Goal: Communication & Community: Answer question/provide support

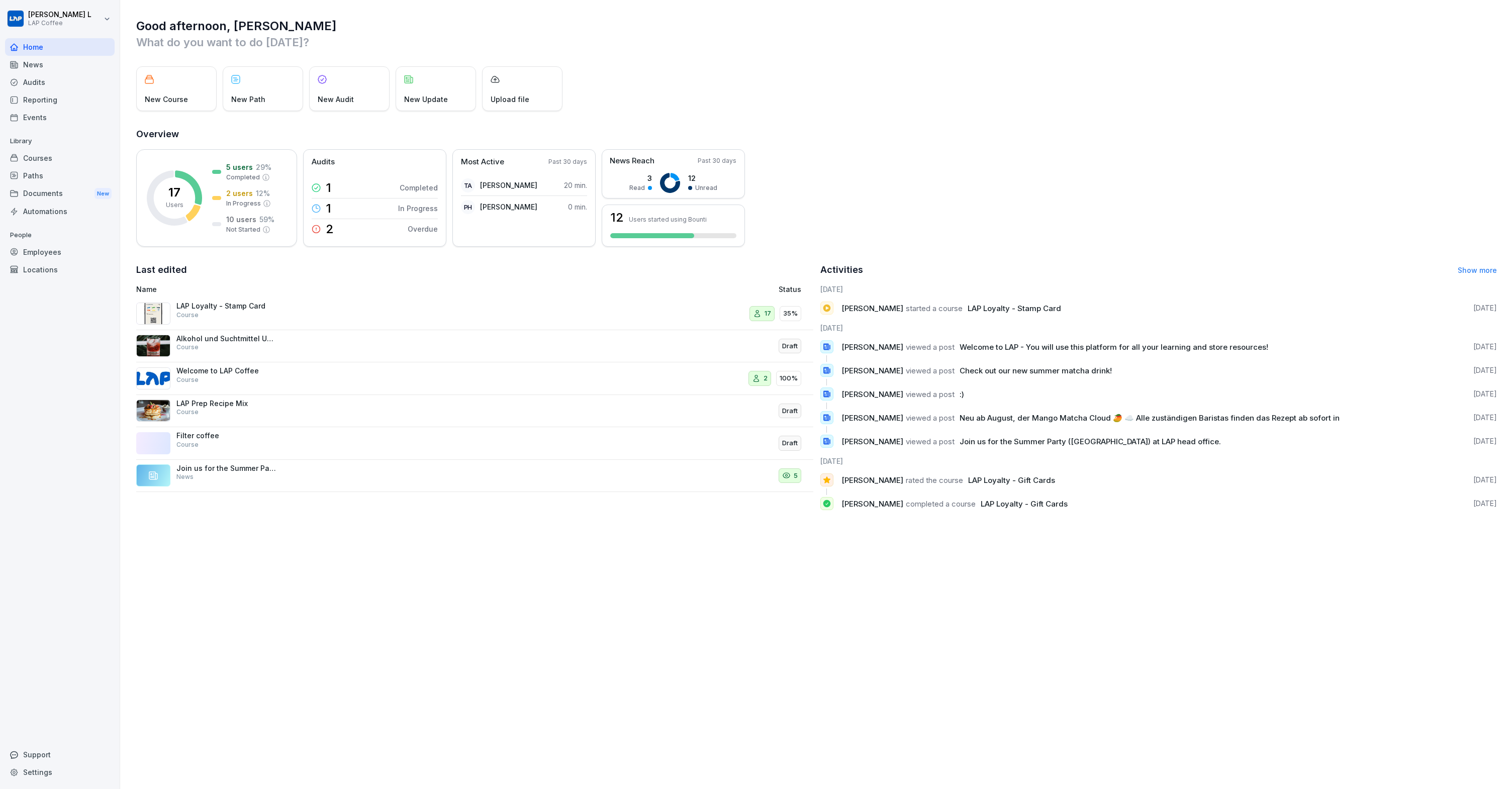
click at [1199, 118] on div "Good afternoon, Josh What do you want to do today? New Course New Path New Audi…" at bounding box center [816, 268] width 1392 height 536
click at [35, 249] on div "Employees" at bounding box center [60, 252] width 110 height 18
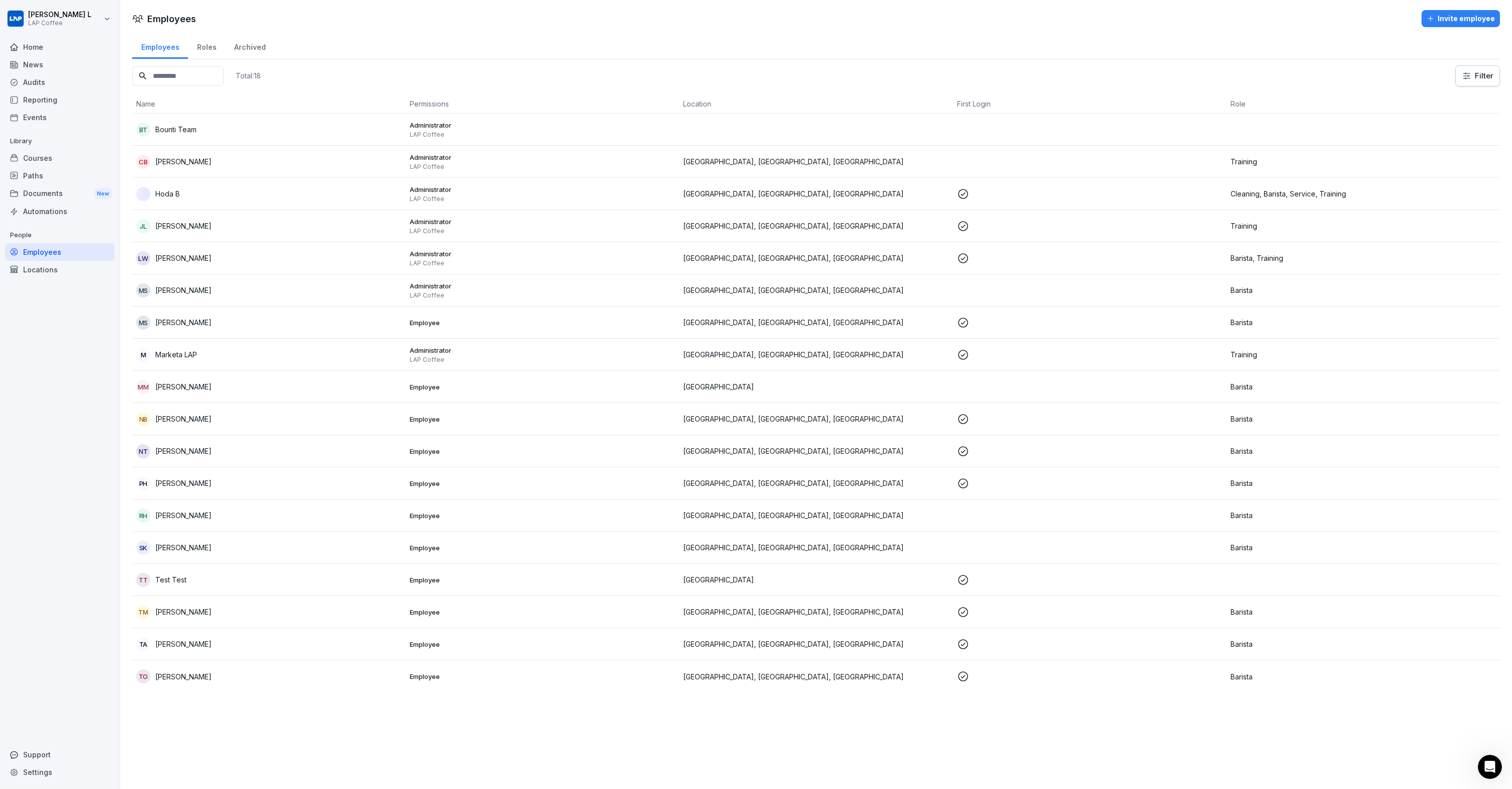
click at [174, 251] on div "LW Louis-Valentin Weber" at bounding box center [269, 258] width 265 height 14
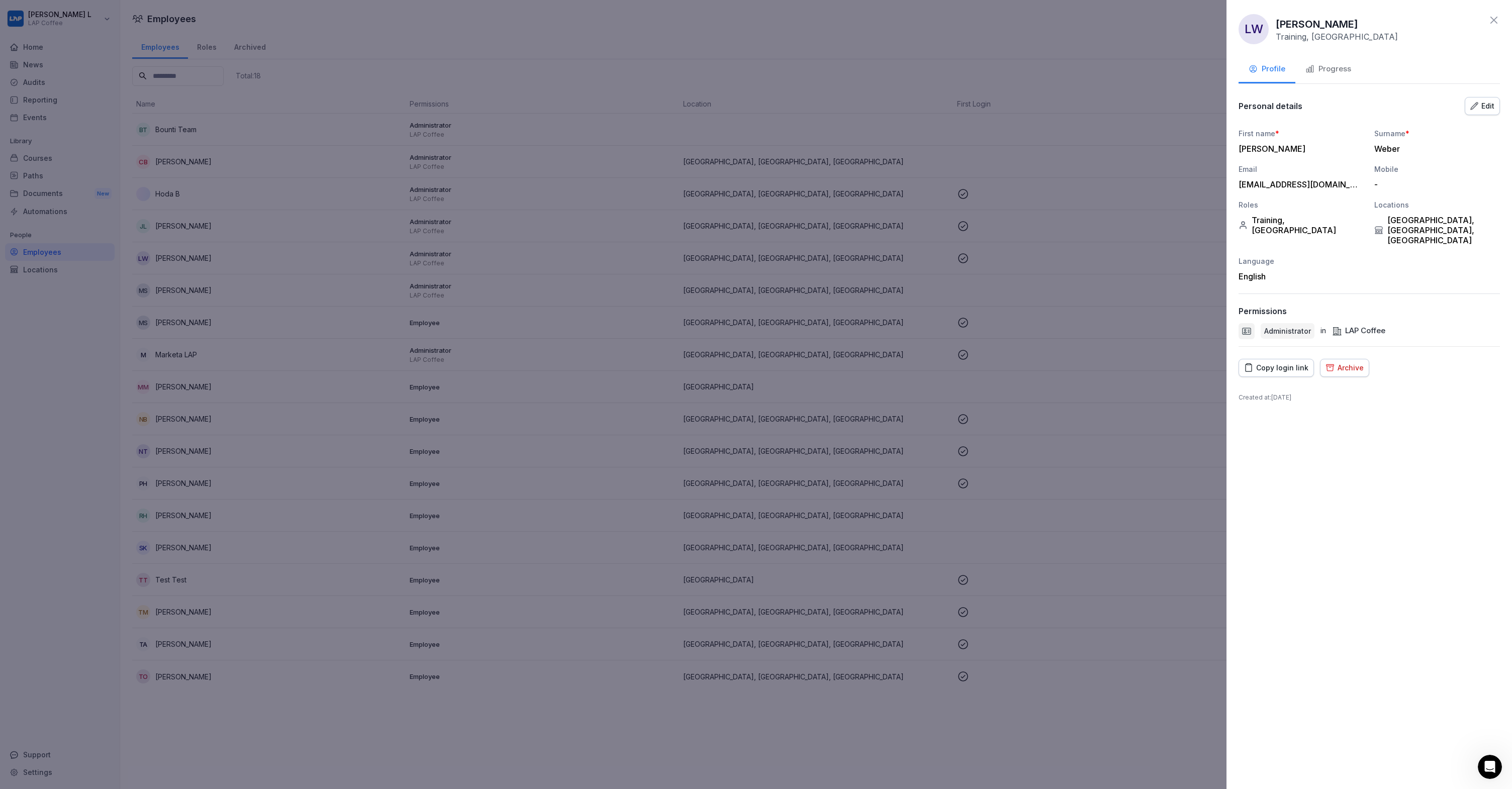
click at [1344, 358] on button "Archive" at bounding box center [1345, 367] width 49 height 18
click at [1479, 444] on div "Archive" at bounding box center [1481, 448] width 28 height 11
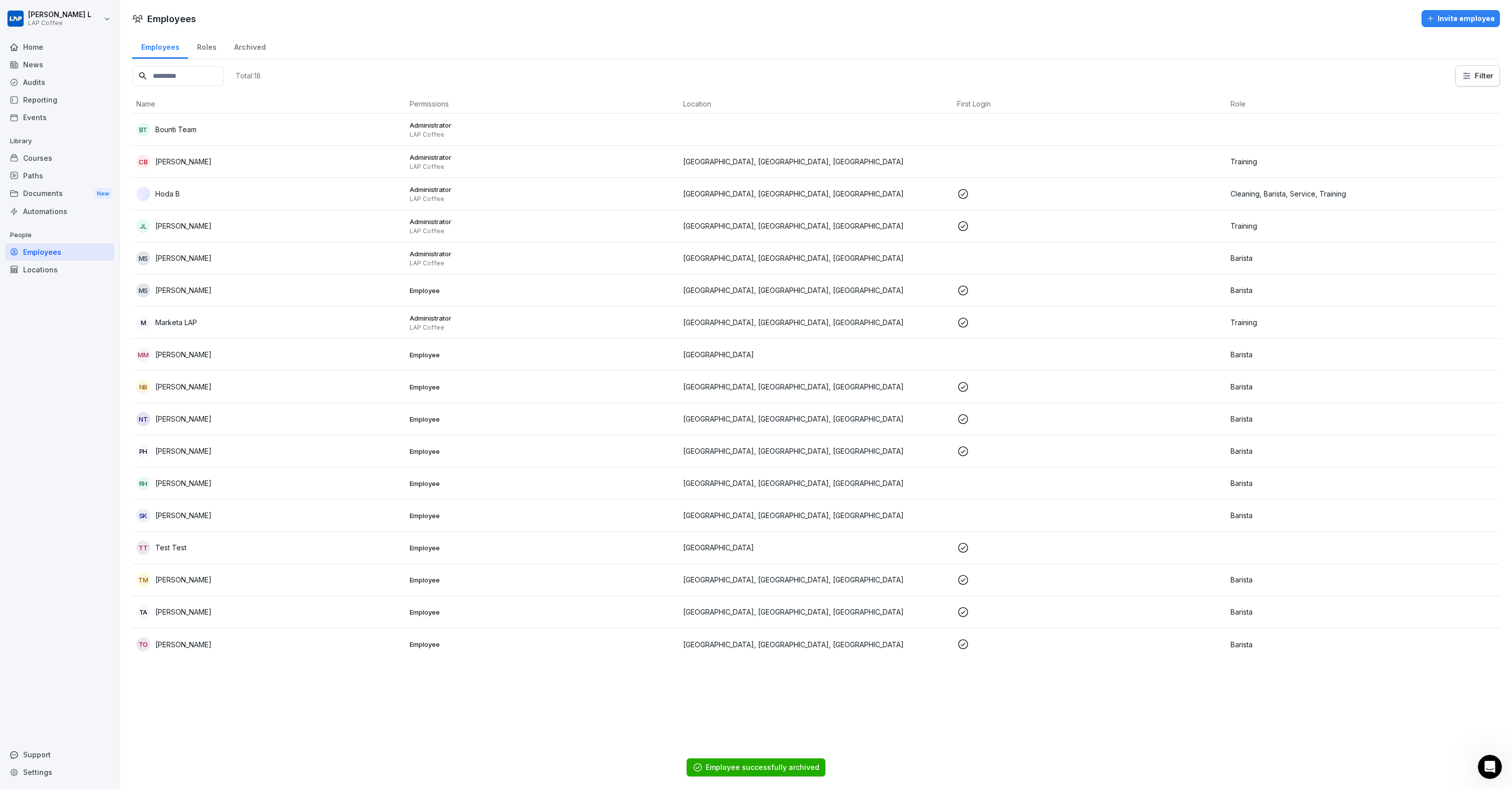
click at [185, 255] on p "Madison Stubbs" at bounding box center [184, 258] width 56 height 11
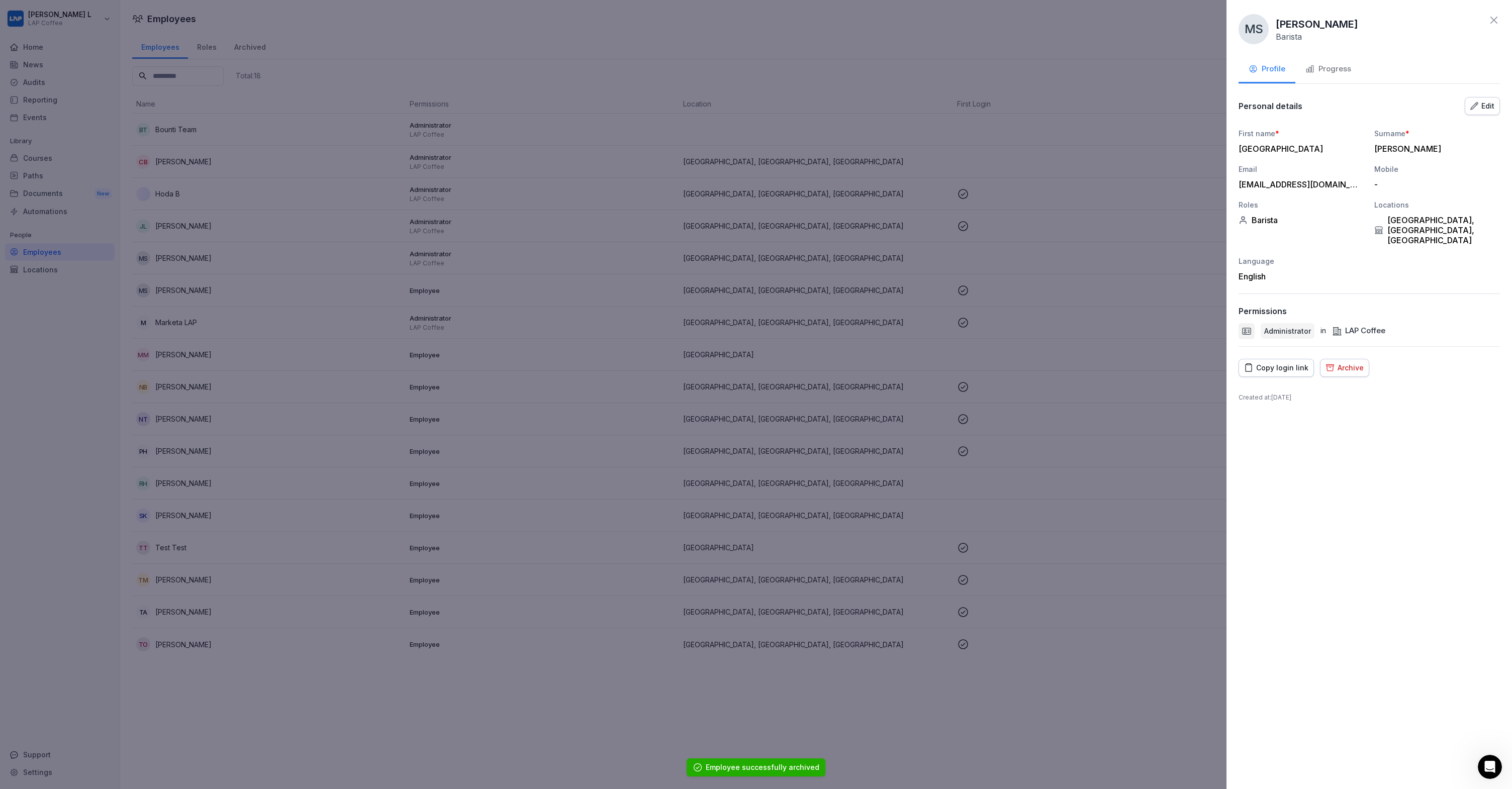
click at [1344, 362] on div "Archive" at bounding box center [1344, 367] width 38 height 11
click at [1486, 446] on div "Archive" at bounding box center [1481, 448] width 28 height 11
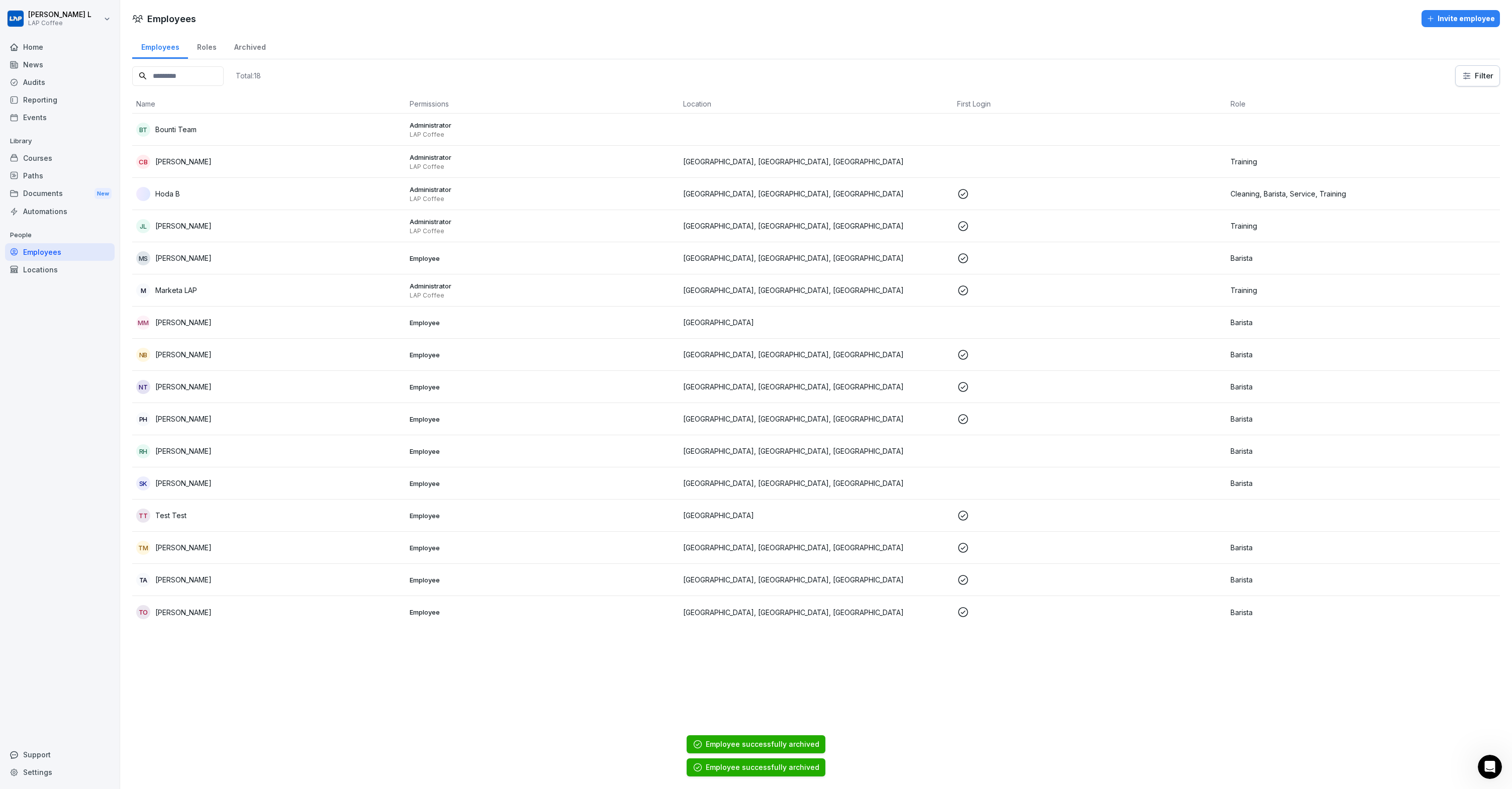
click at [197, 253] on p "Maritna Sciabarra" at bounding box center [184, 258] width 56 height 11
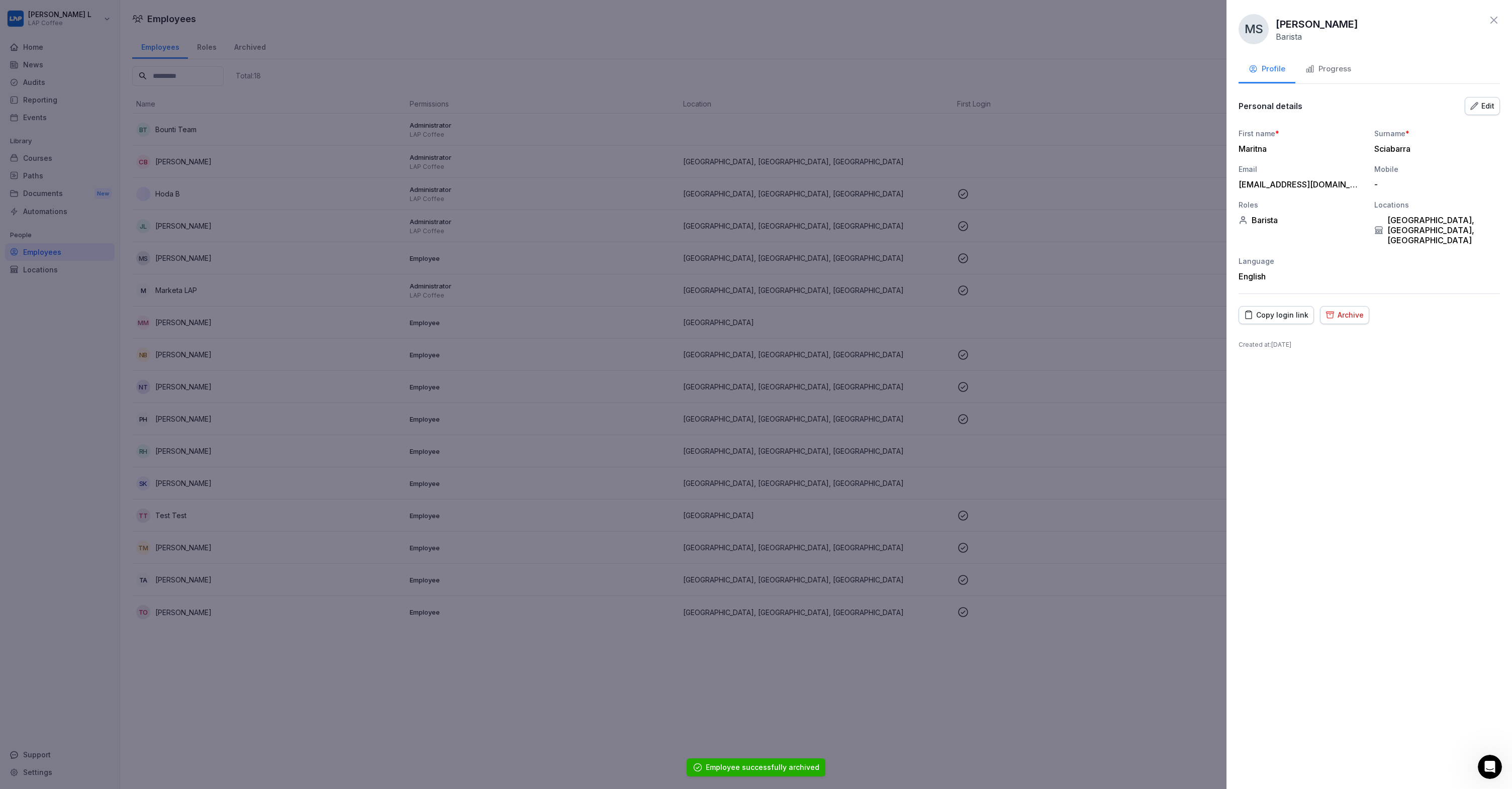
click at [1337, 310] on div "Archive" at bounding box center [1344, 315] width 38 height 11
click at [1499, 401] on button "Archive" at bounding box center [1481, 396] width 44 height 21
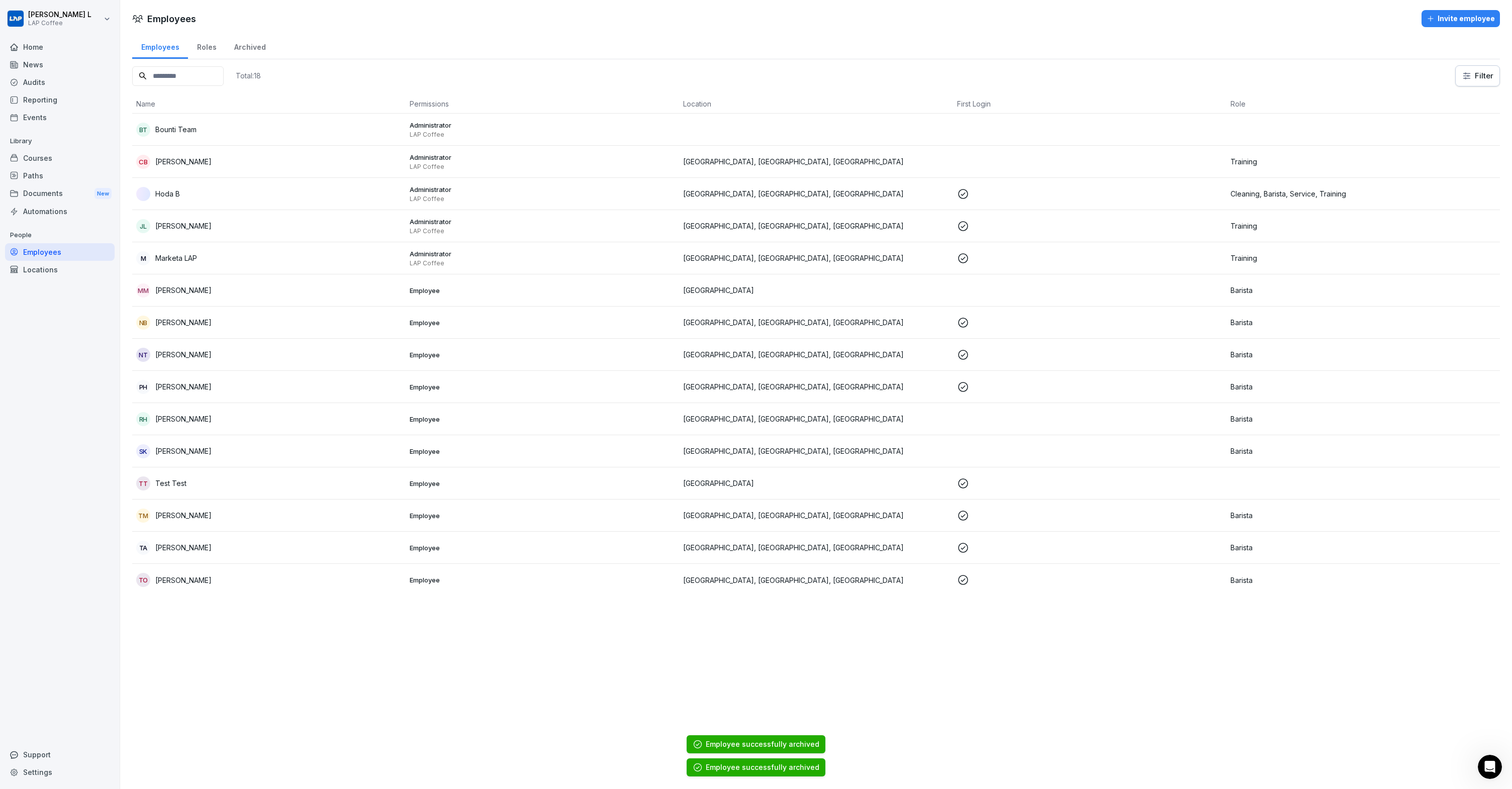
click at [163, 258] on p "Marketa LAP" at bounding box center [176, 258] width 42 height 11
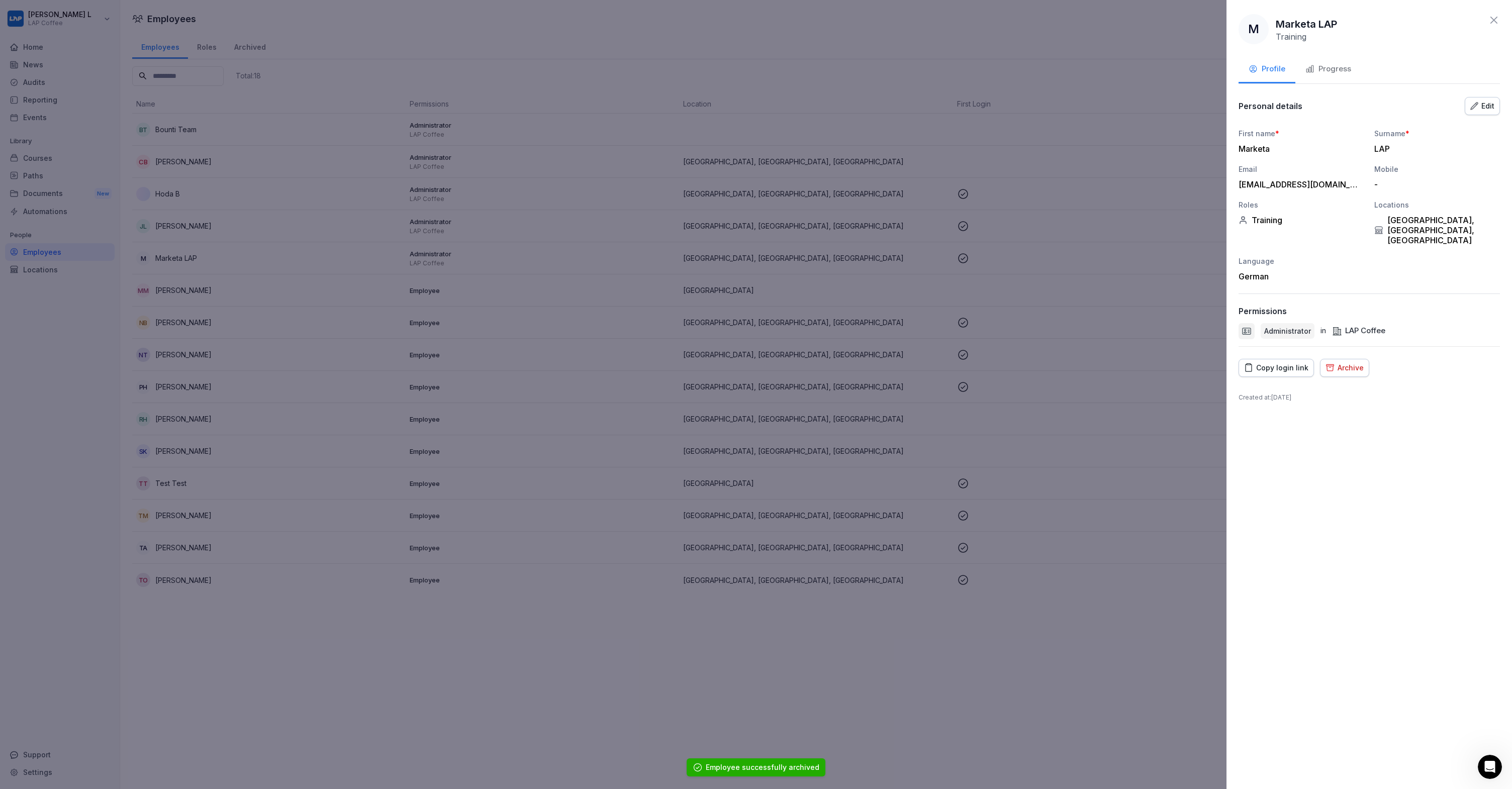
click at [1355, 337] on div "M Marketa LAP Training Profile Progress Personal details Edit First name * Mark…" at bounding box center [1369, 394] width 285 height 789
click at [1348, 362] on div "Archive" at bounding box center [1344, 367] width 38 height 11
click at [1482, 446] on div "Archive" at bounding box center [1481, 448] width 28 height 11
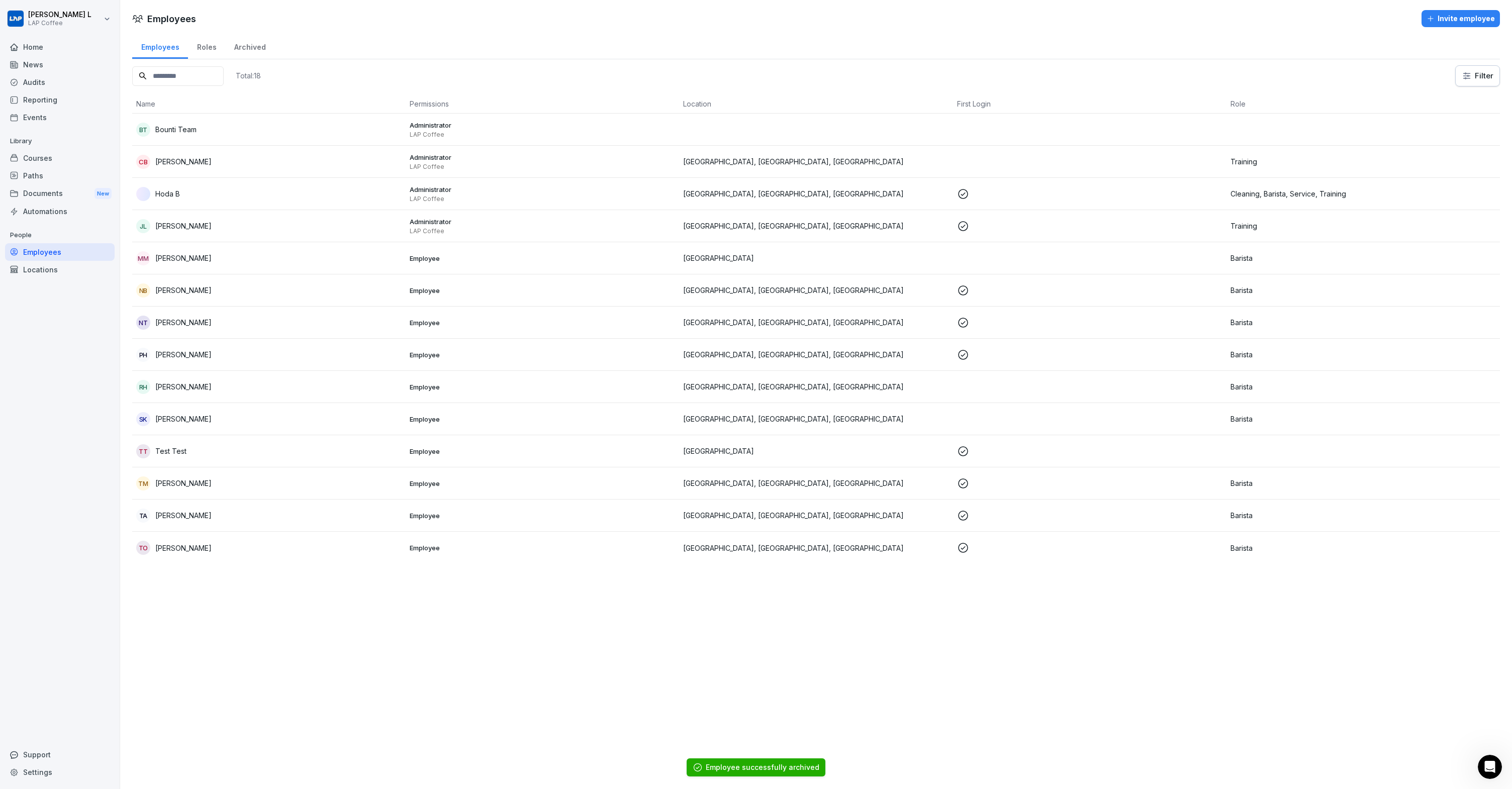
click at [190, 266] on td "MM Max Mustermann" at bounding box center [269, 258] width 274 height 32
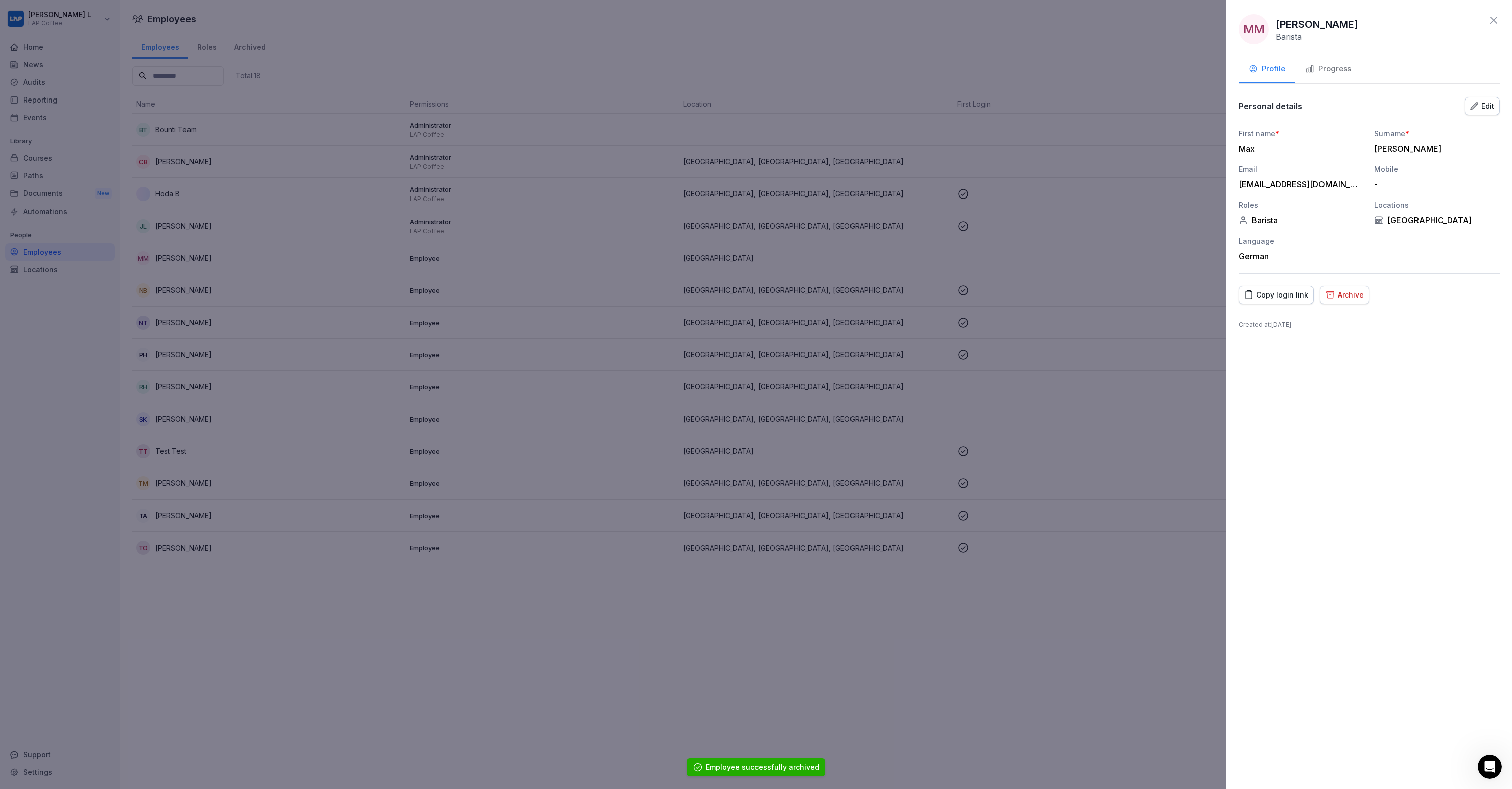
click at [1295, 285] on div "MM Max Mustermann Barista Profile Progress Personal details Edit First name * M…" at bounding box center [1369, 394] width 285 height 789
click at [1340, 293] on div "Archive" at bounding box center [1344, 294] width 38 height 11
click at [1467, 397] on button "Archive" at bounding box center [1481, 396] width 44 height 21
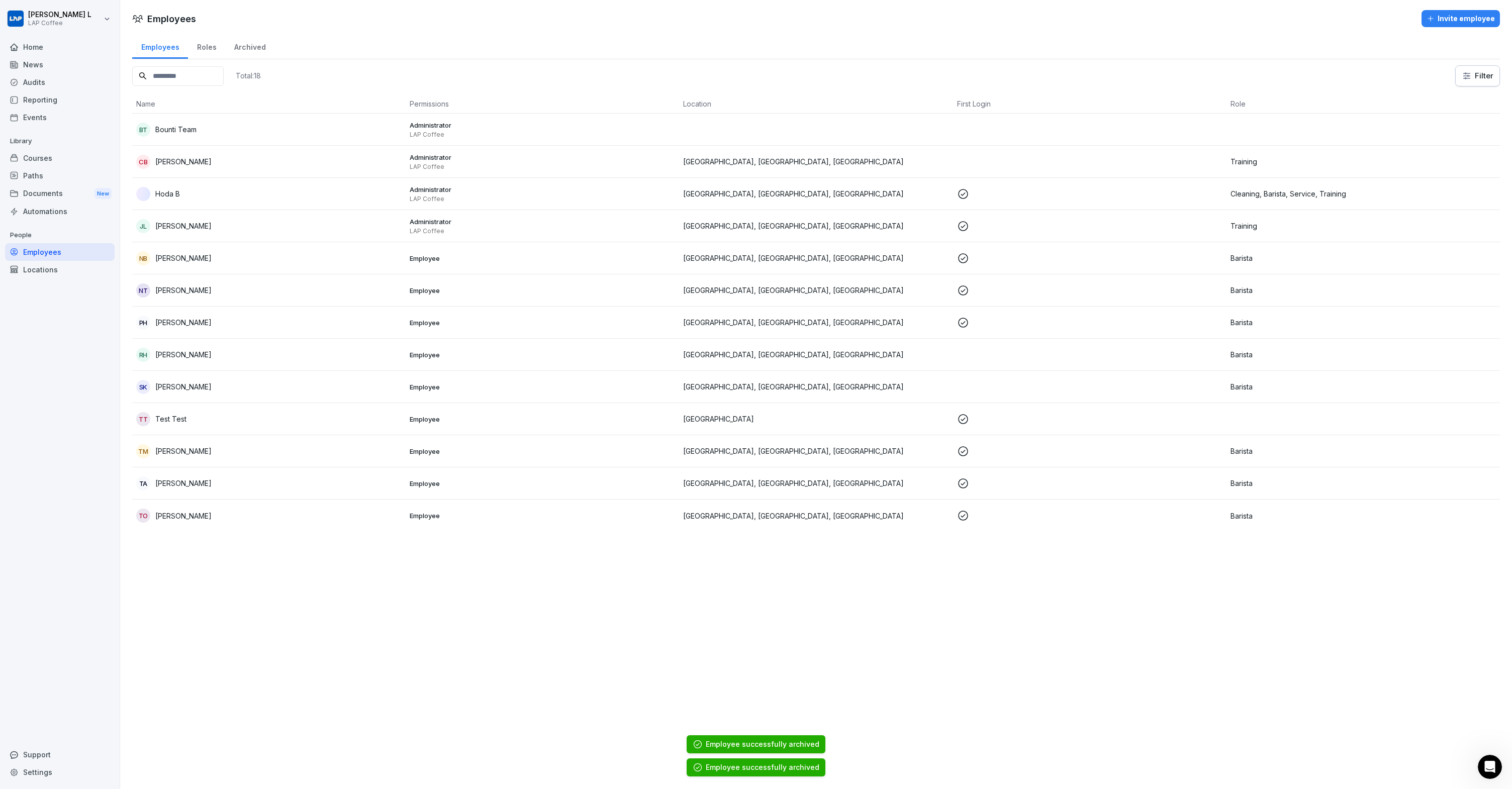
click at [193, 255] on p "Naboo Bönisch" at bounding box center [184, 258] width 56 height 11
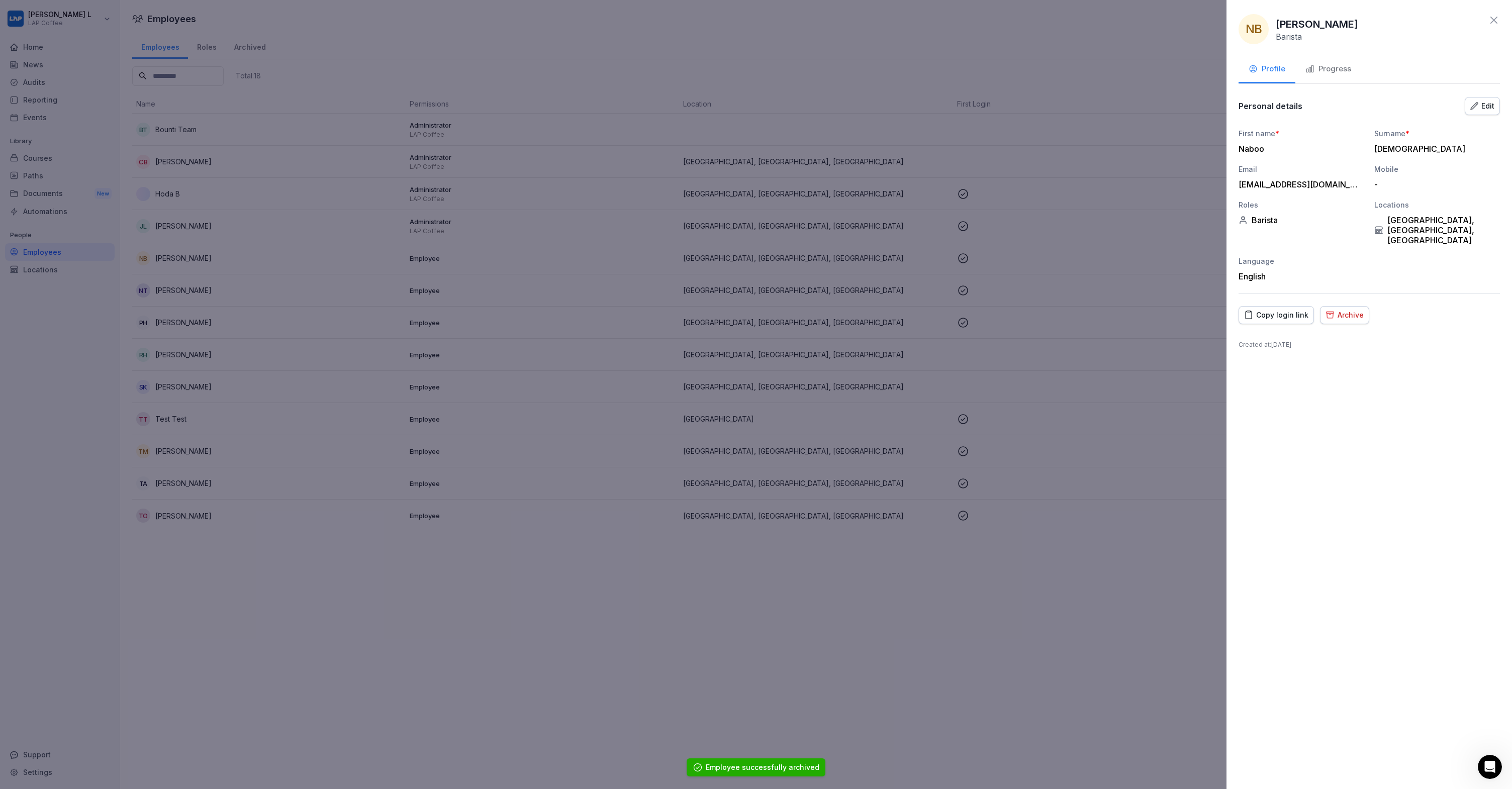
click at [1345, 310] on div "Archive" at bounding box center [1344, 315] width 38 height 11
click at [1500, 410] on div "Archive employee This employee will immediately lose access to Bounti. Their da…" at bounding box center [1411, 361] width 201 height 109
click at [1496, 402] on button "Archive" at bounding box center [1481, 396] width 44 height 21
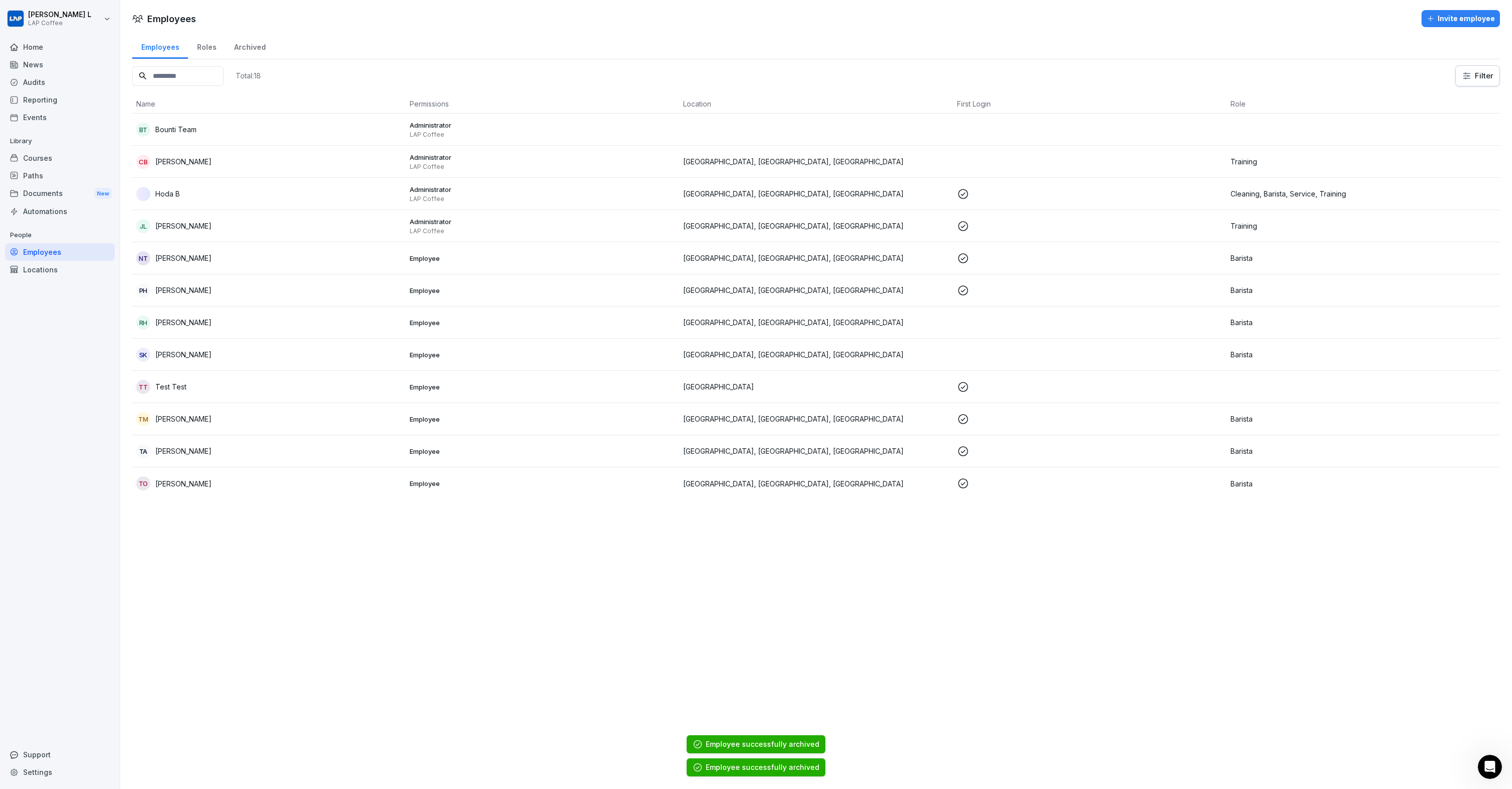
click at [170, 260] on p "Nara Cecilia Tame" at bounding box center [184, 258] width 56 height 11
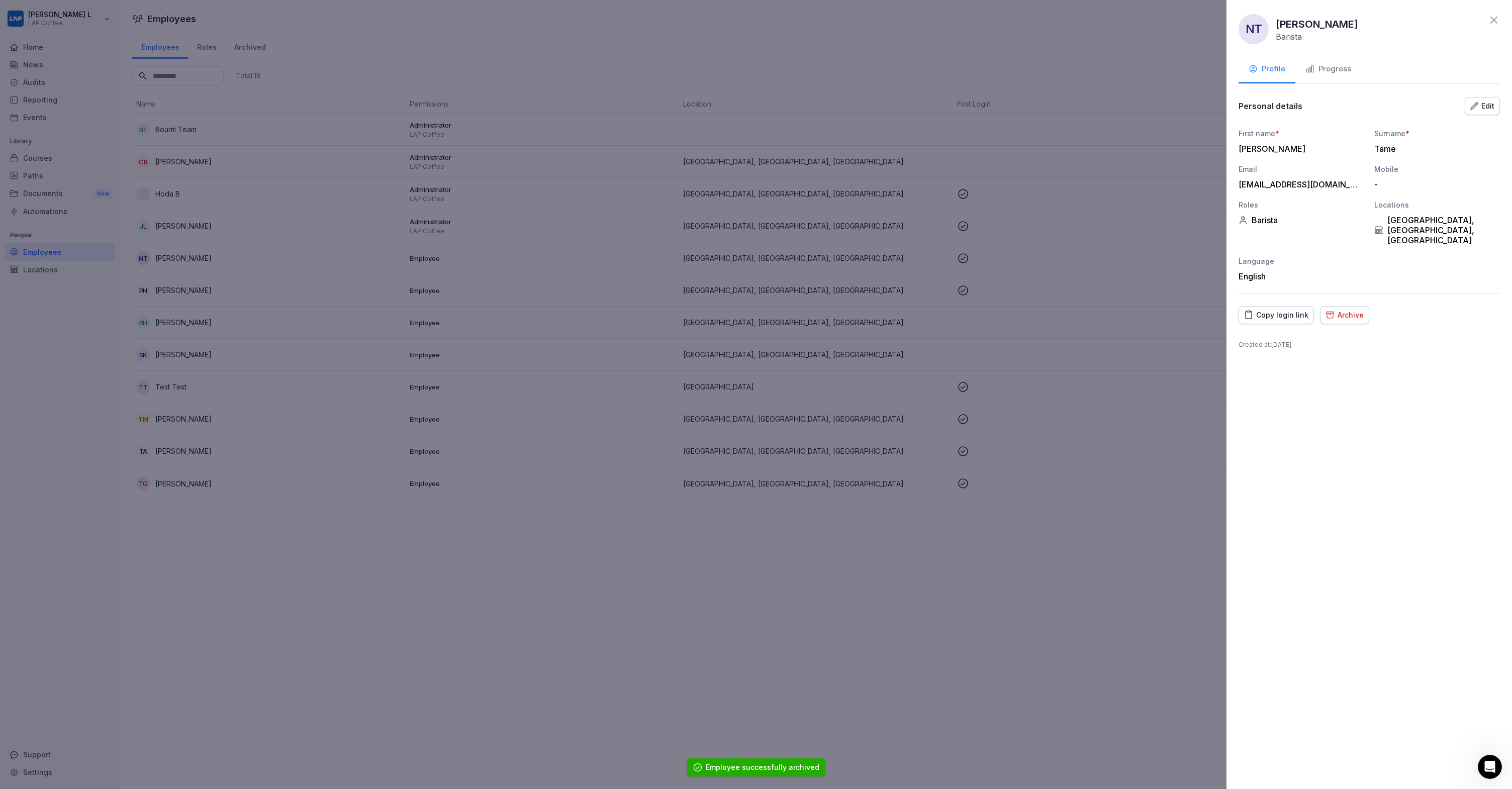
click at [1349, 306] on button "Archive" at bounding box center [1345, 315] width 49 height 18
click at [1480, 398] on div "Archive" at bounding box center [1481, 395] width 28 height 11
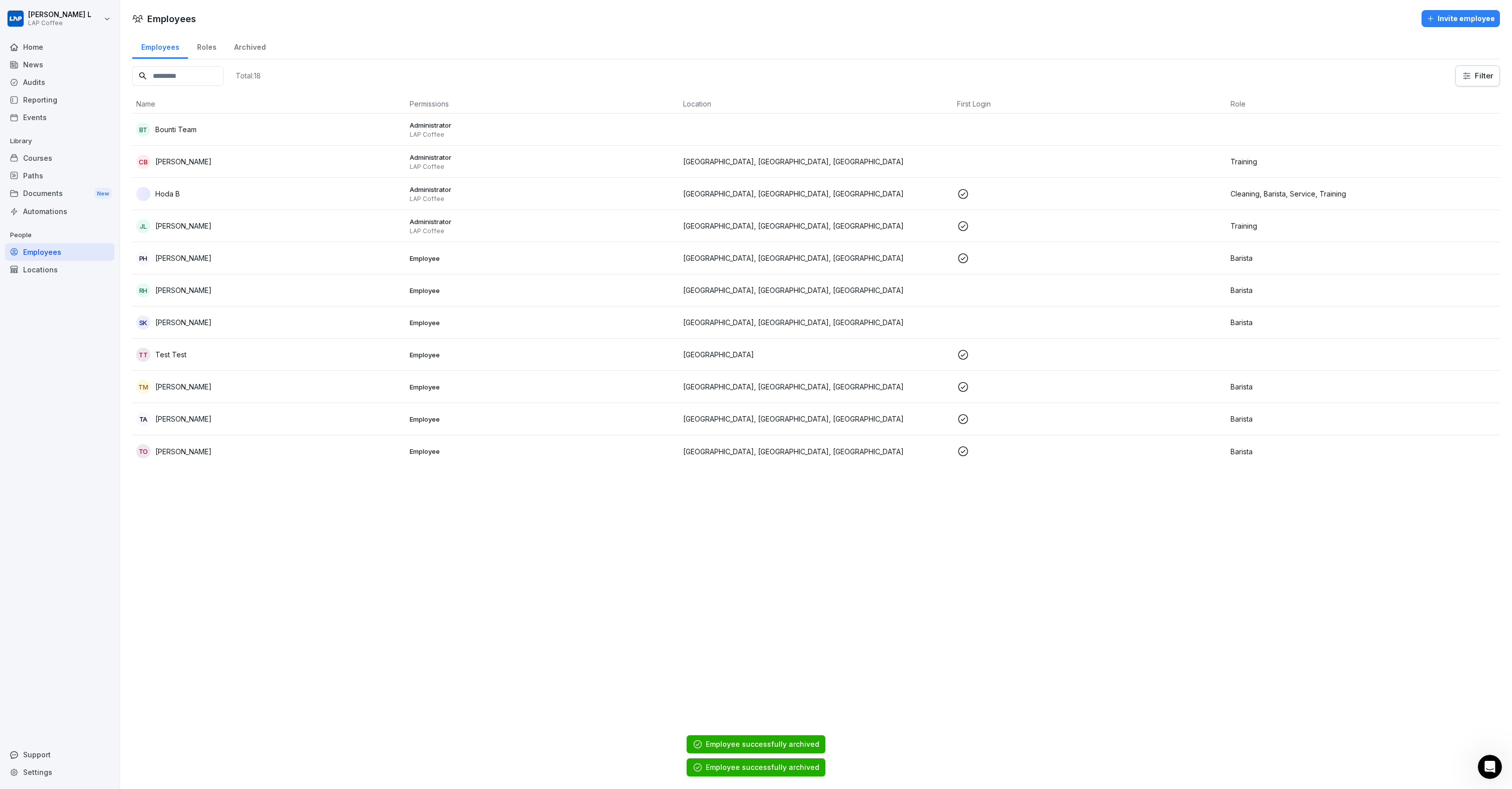
click at [177, 255] on p "Philipp Haas" at bounding box center [184, 258] width 56 height 11
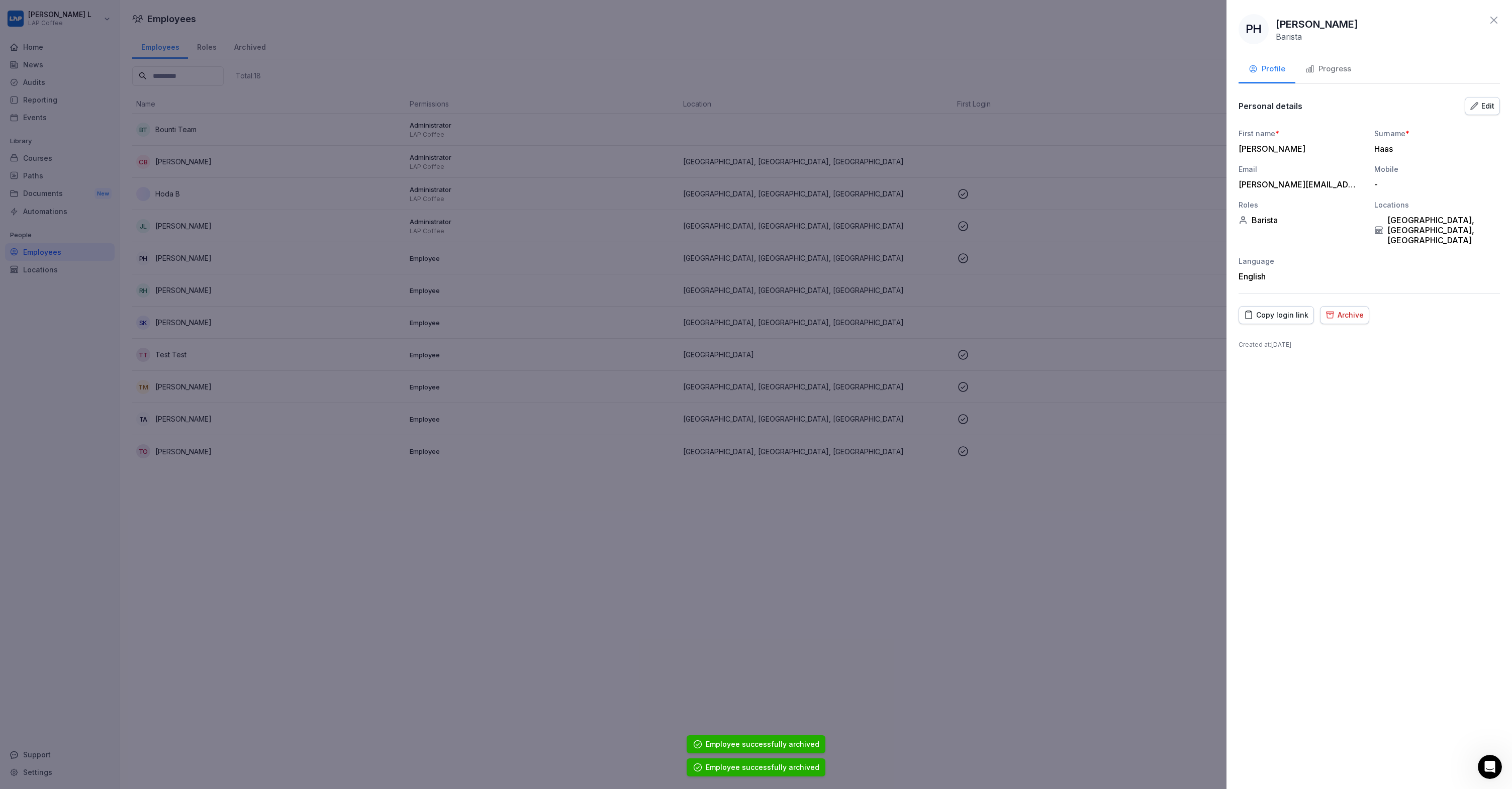
click at [1334, 310] on div "Archive" at bounding box center [1344, 315] width 38 height 11
click at [1484, 393] on div "Archive" at bounding box center [1481, 395] width 28 height 11
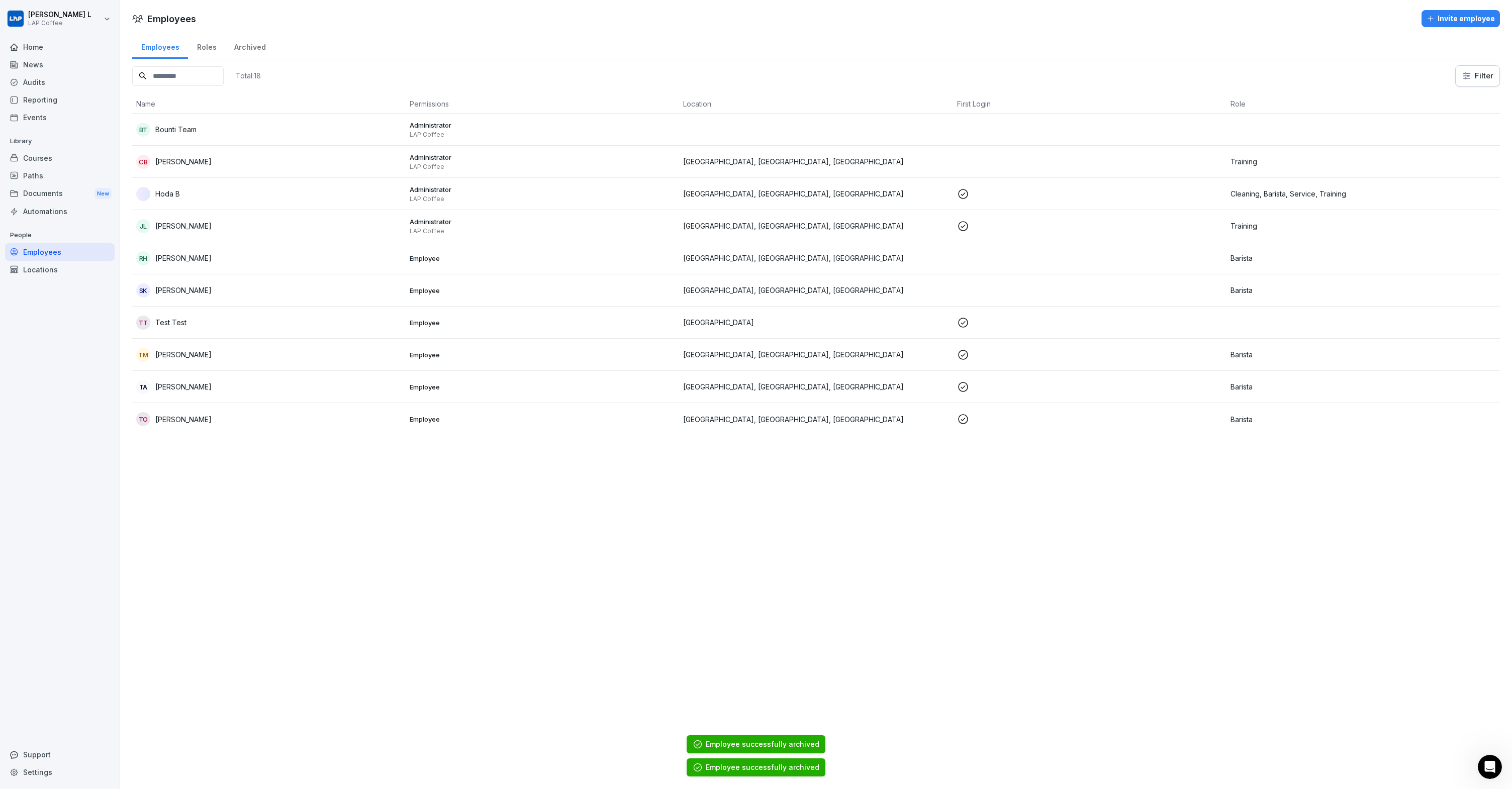
click at [188, 253] on p "Ralph Hage" at bounding box center [184, 258] width 56 height 11
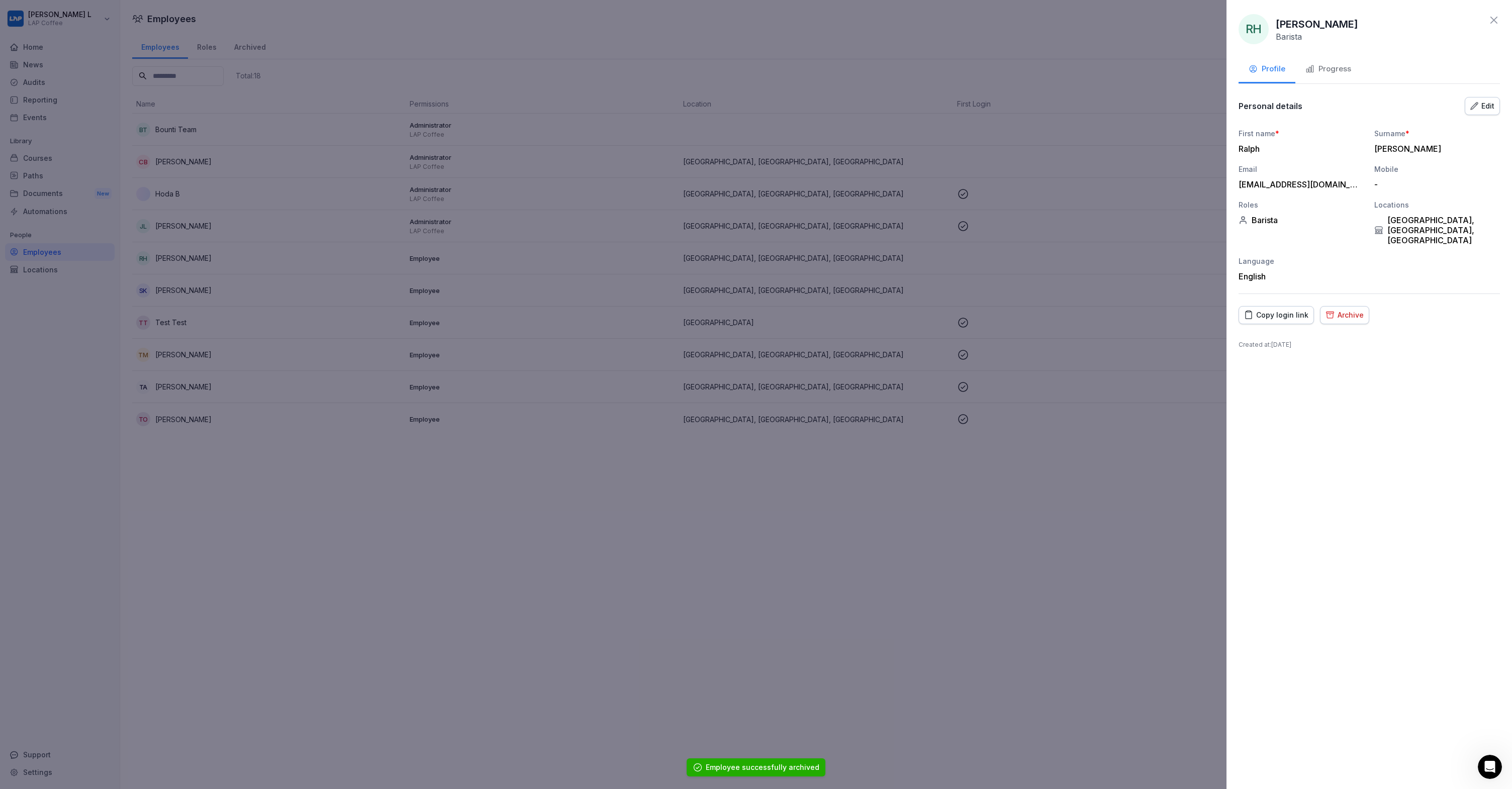
click at [1348, 310] on div "Archive" at bounding box center [1344, 315] width 38 height 11
click at [1476, 390] on div "Archive" at bounding box center [1481, 395] width 28 height 11
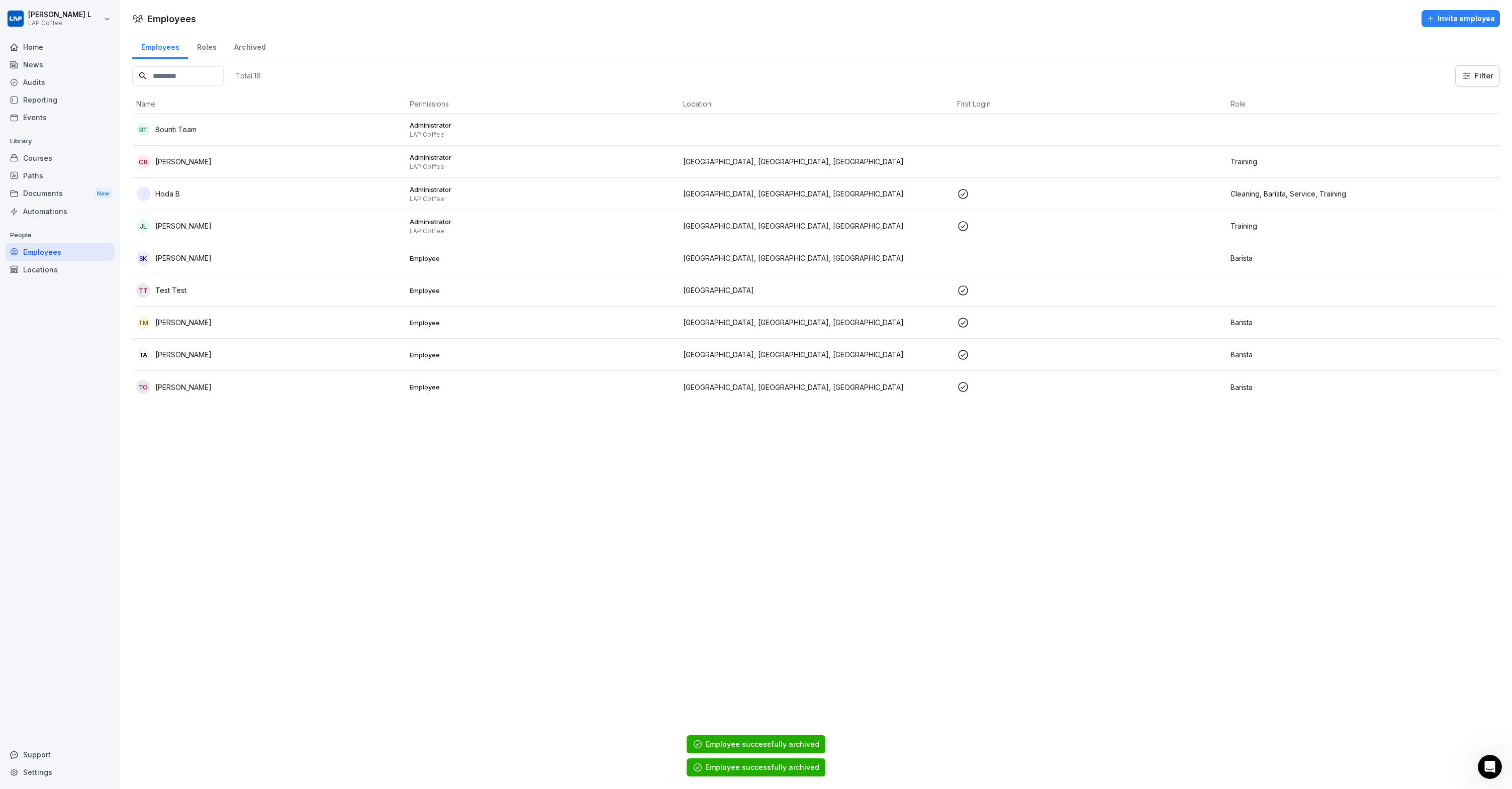
click at [222, 267] on td "SK Sofia Komarova" at bounding box center [269, 258] width 274 height 32
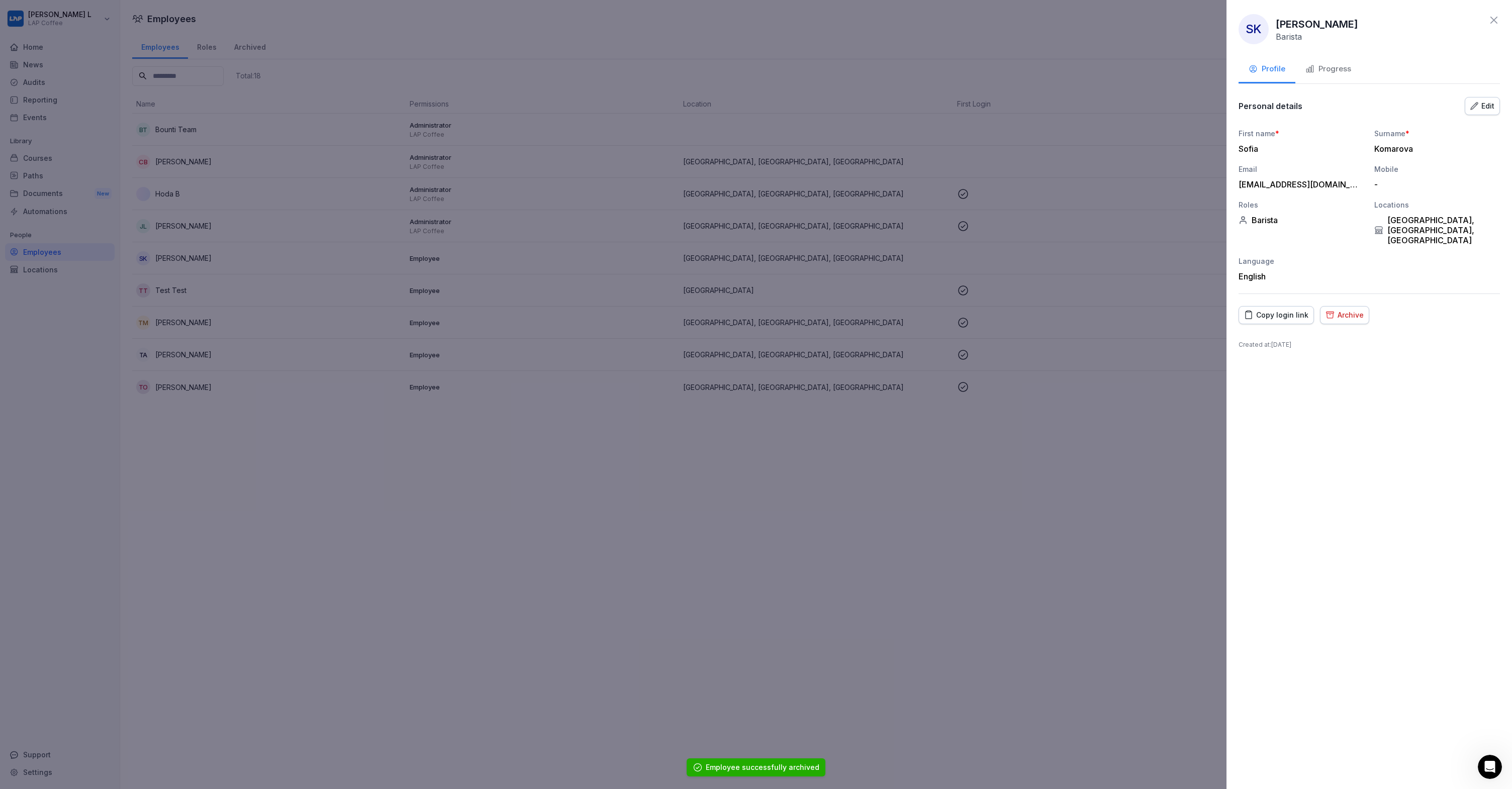
click at [1346, 310] on div "Archive" at bounding box center [1344, 315] width 38 height 11
click at [1486, 402] on button "Archive" at bounding box center [1481, 396] width 44 height 21
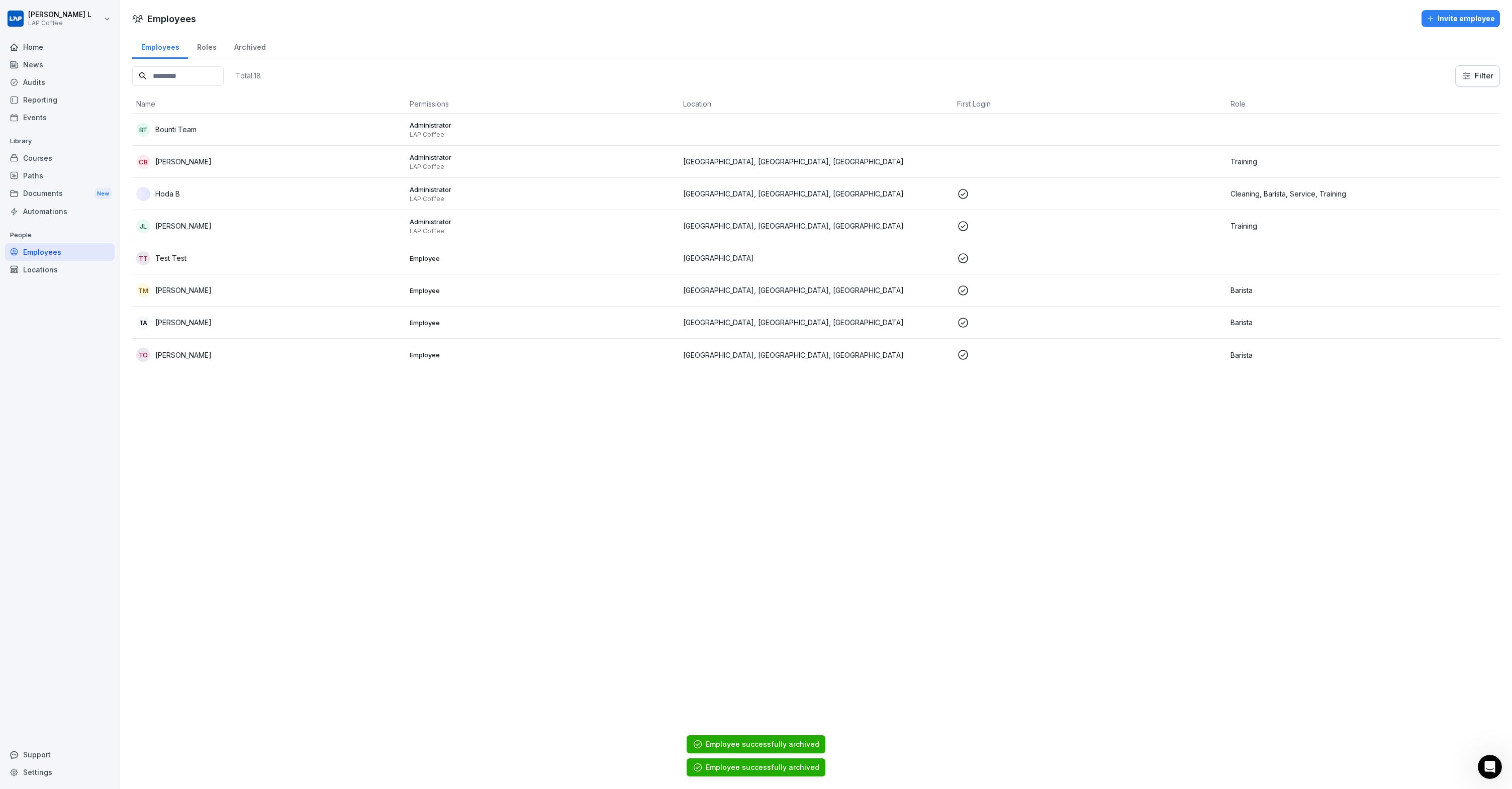
click at [264, 252] on div "TT Test Test" at bounding box center [269, 258] width 265 height 14
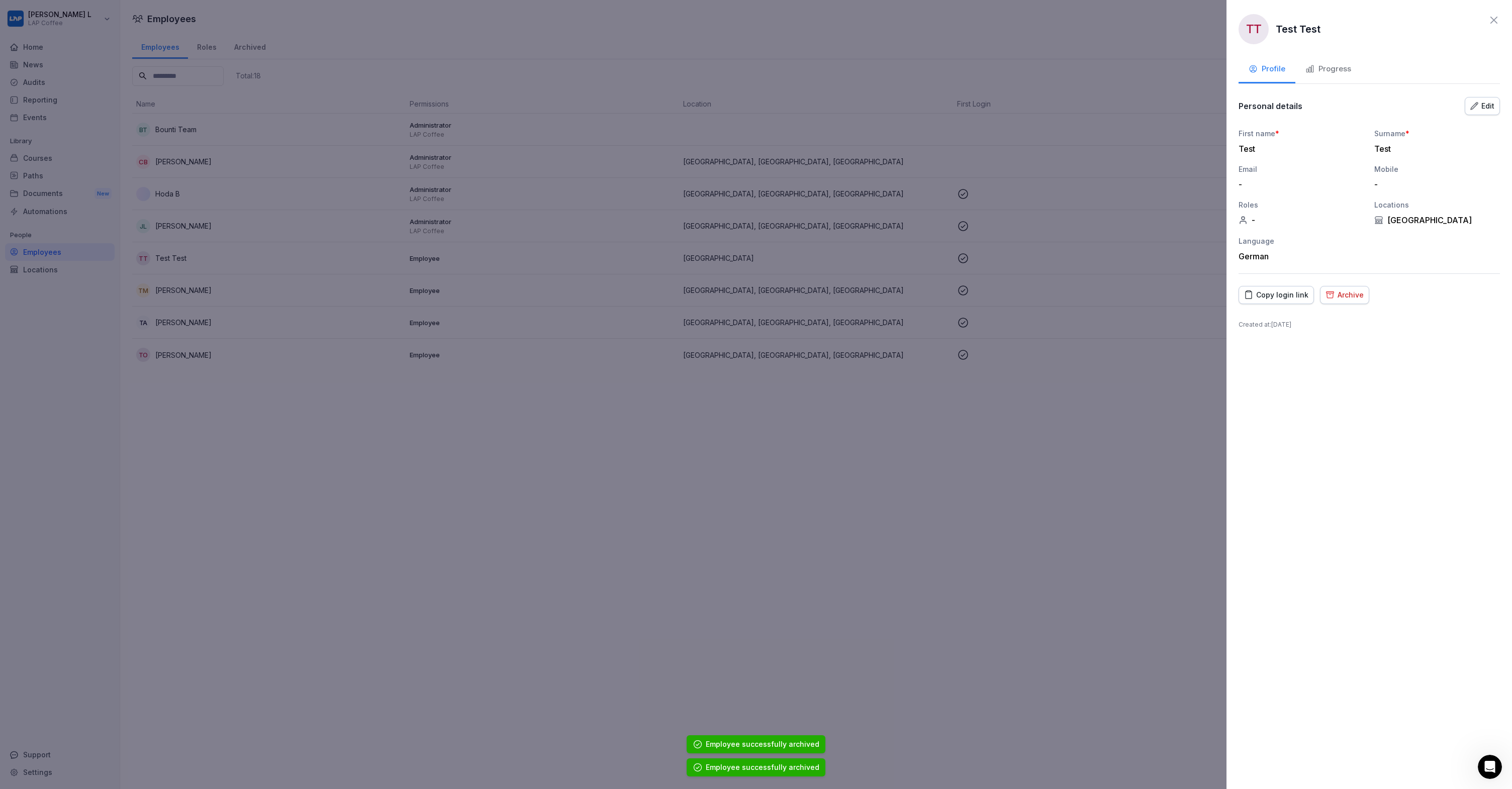
click at [1342, 290] on div "Archive" at bounding box center [1344, 294] width 38 height 11
click at [1483, 401] on div "Archive" at bounding box center [1481, 395] width 28 height 11
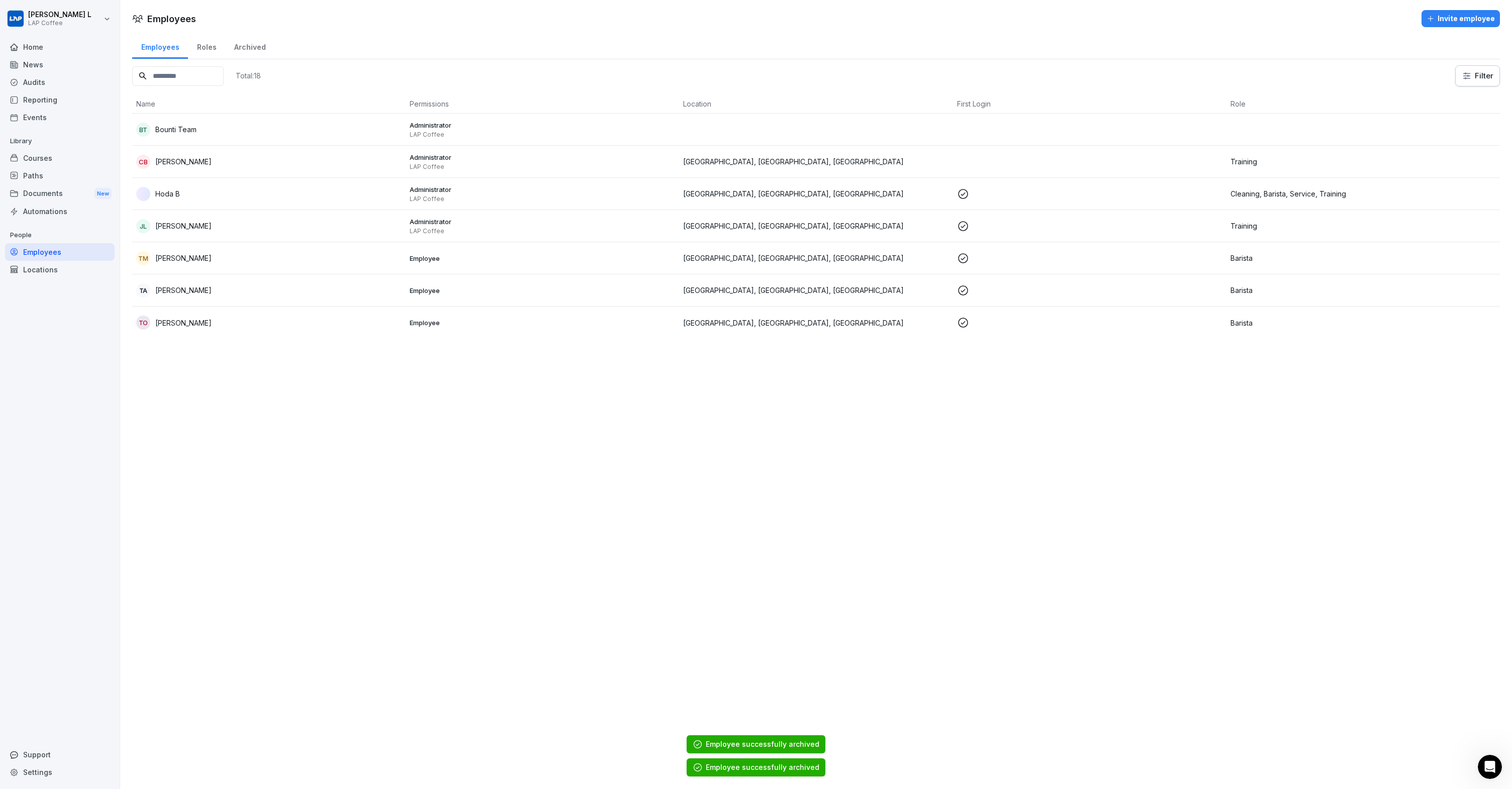
click at [224, 259] on div "TM Tomas Mezzano" at bounding box center [269, 258] width 265 height 14
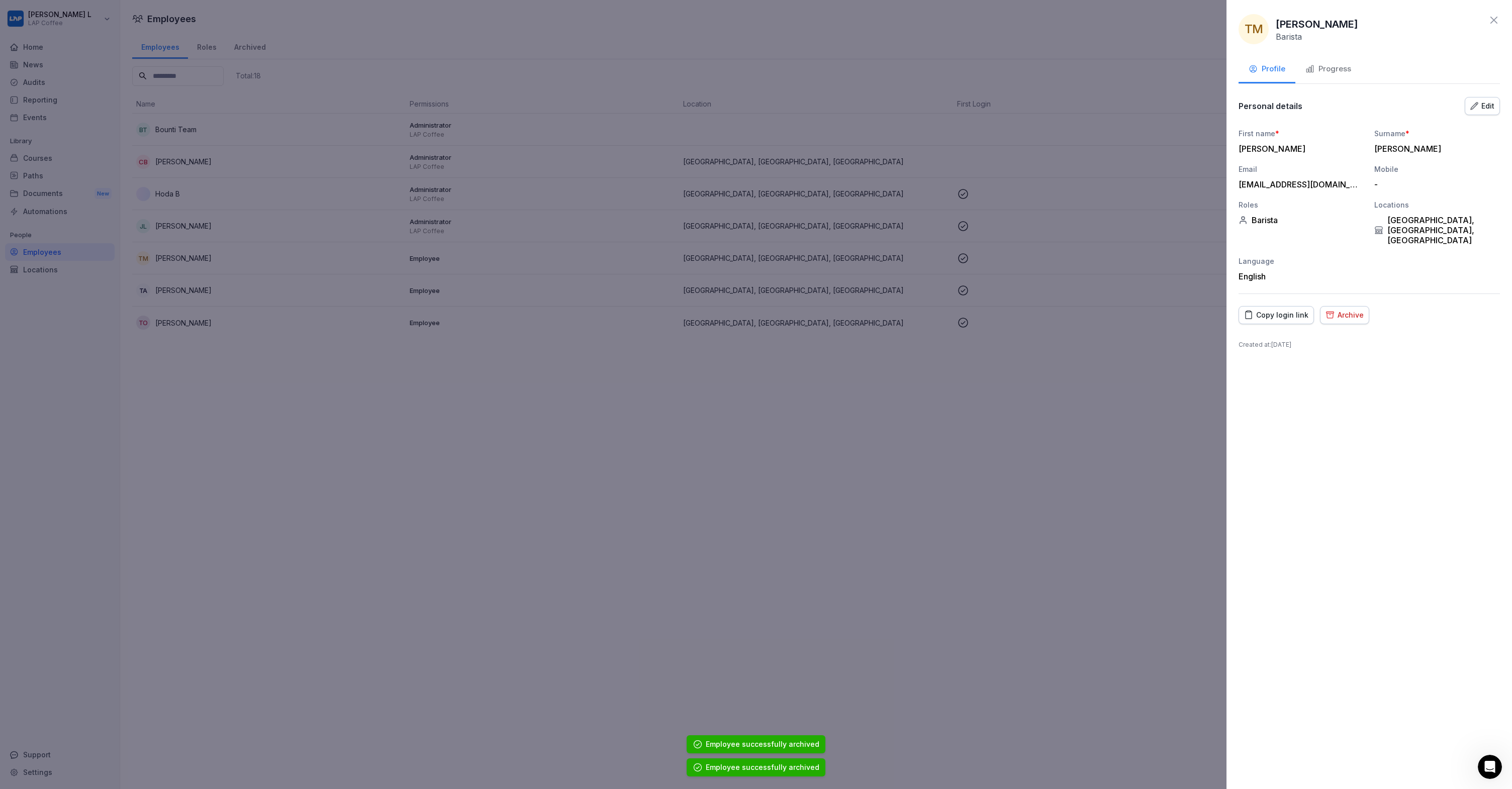
click at [1342, 310] on div "Archive" at bounding box center [1344, 315] width 38 height 11
click at [1472, 392] on div "Archive" at bounding box center [1481, 395] width 28 height 11
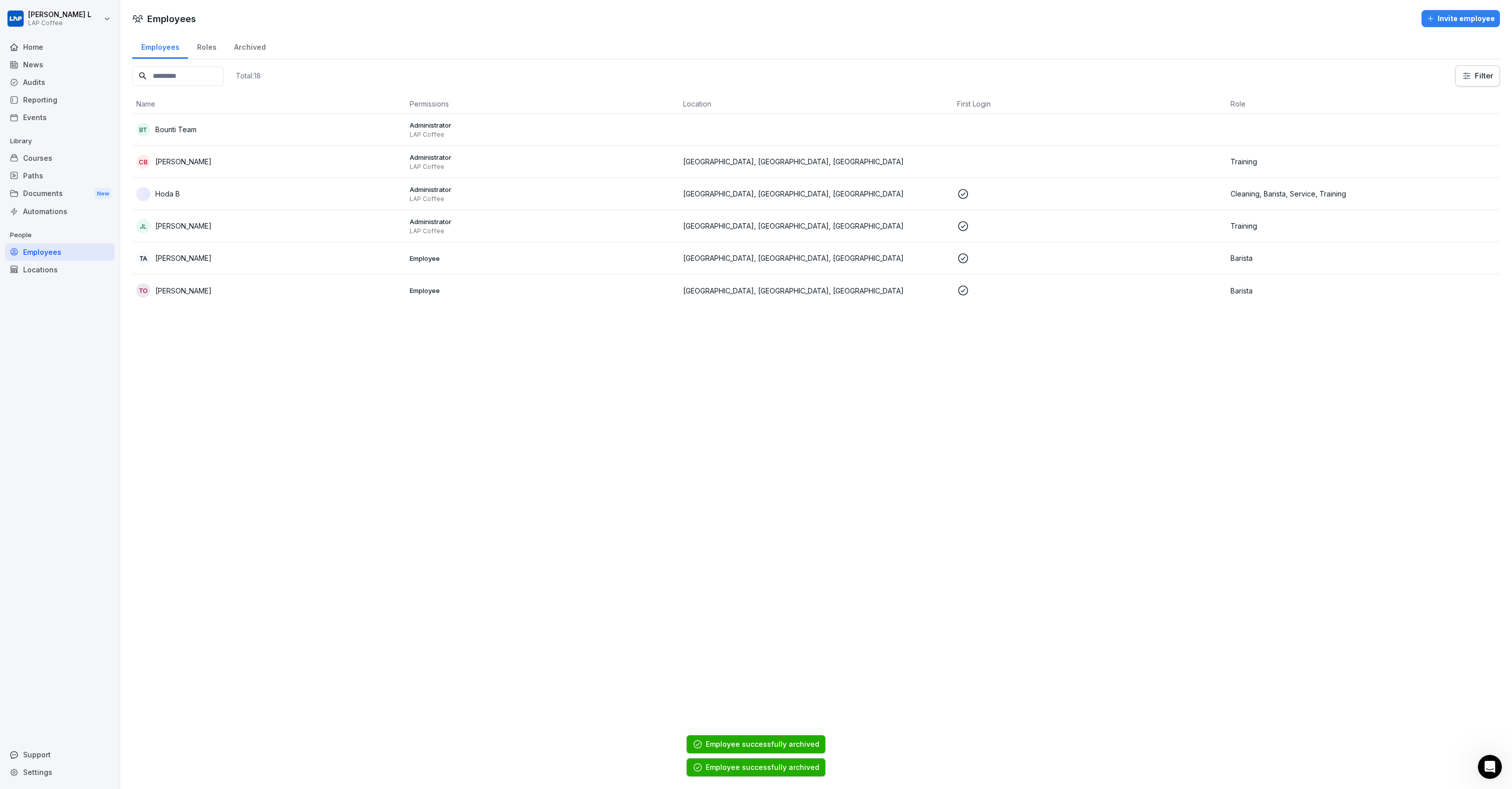
click at [207, 268] on td "TA Tonalli Arreola" at bounding box center [269, 258] width 274 height 32
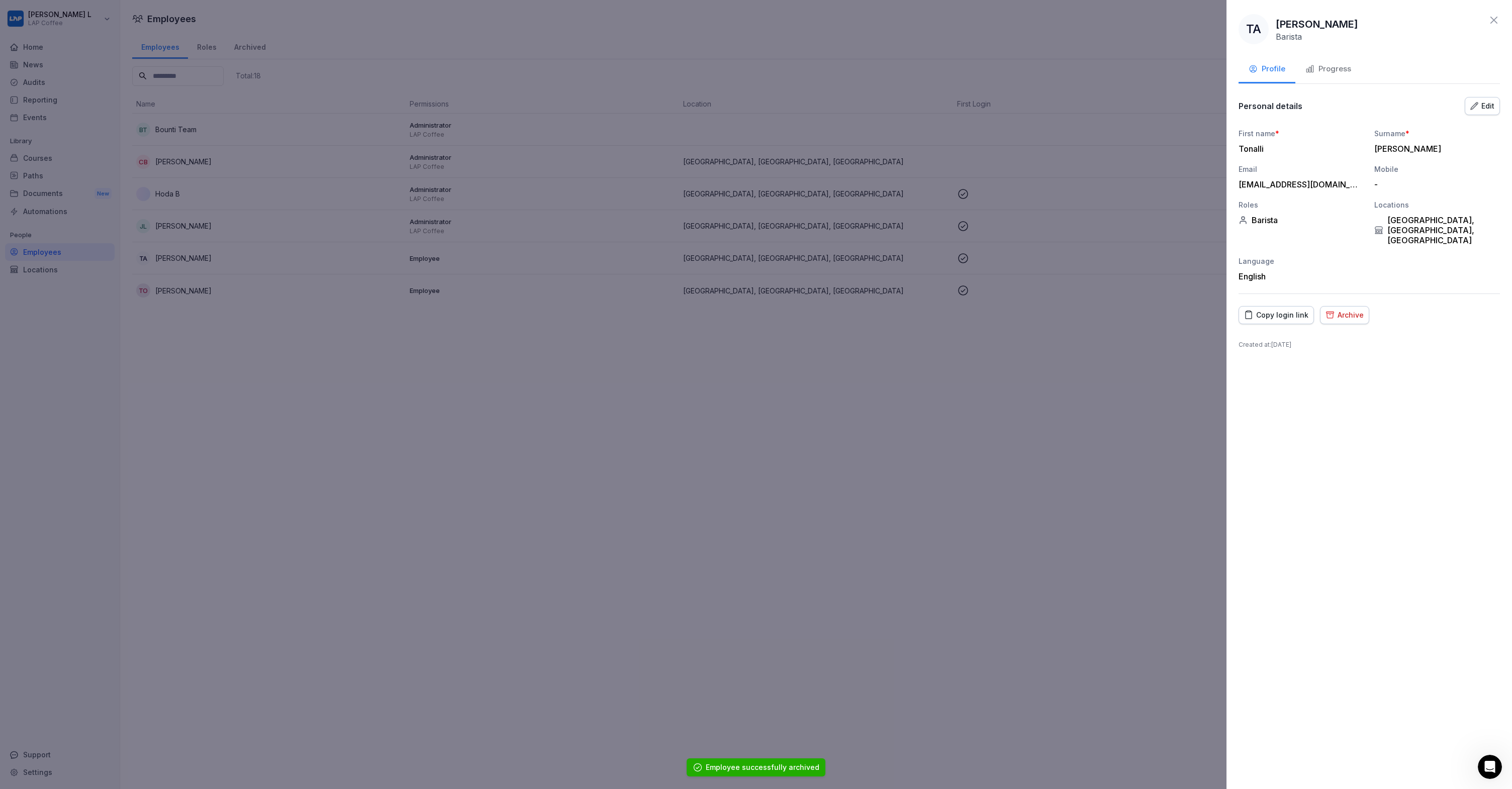
click at [1334, 310] on div "Archive" at bounding box center [1344, 315] width 38 height 11
click at [1465, 391] on button "Archive" at bounding box center [1481, 396] width 44 height 21
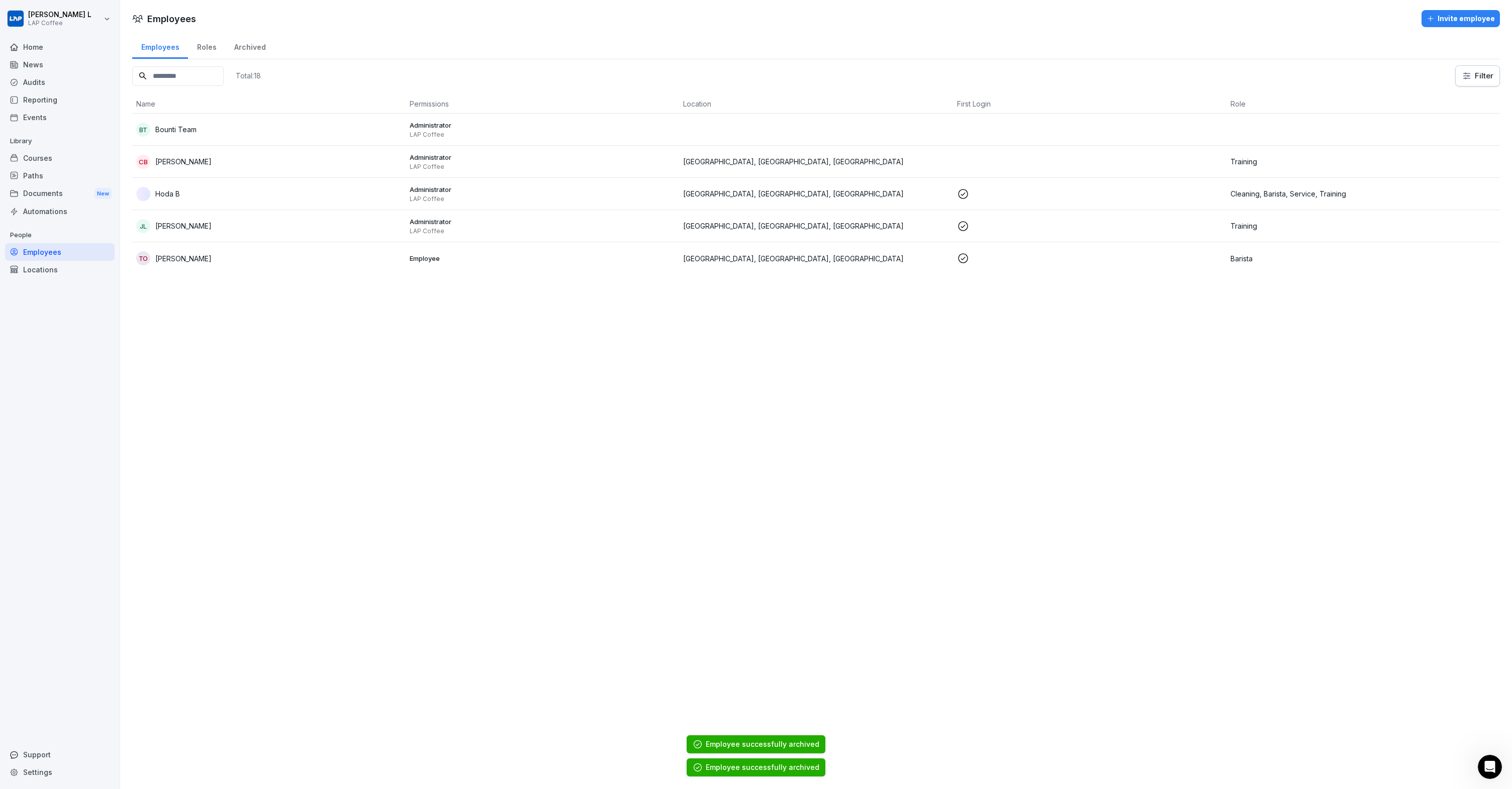
click at [262, 259] on div "TO Trinidad Olguin" at bounding box center [269, 258] width 265 height 14
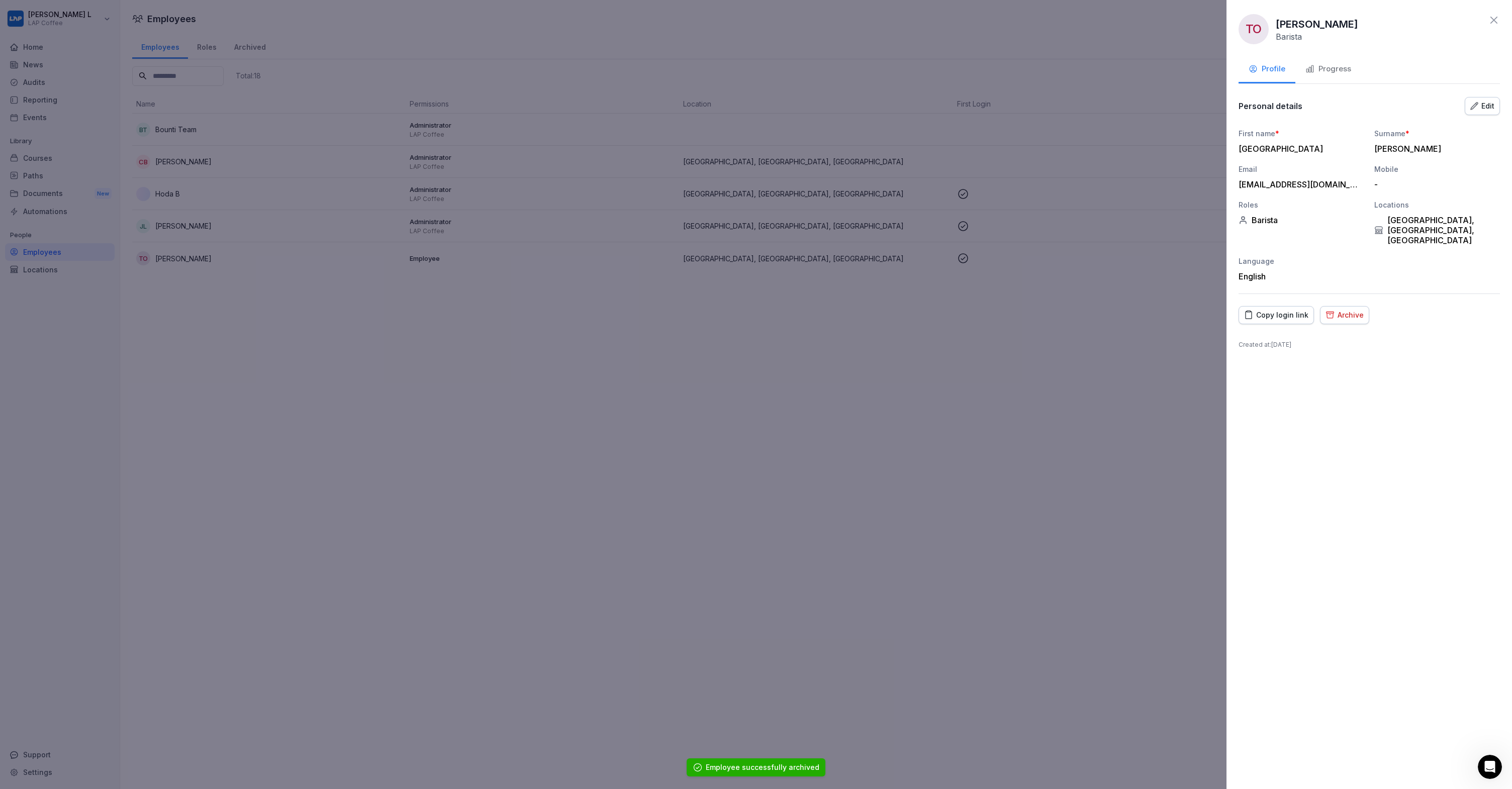
click at [1334, 306] on button "Archive" at bounding box center [1345, 315] width 49 height 18
click at [1487, 396] on div "Archive" at bounding box center [1481, 395] width 28 height 11
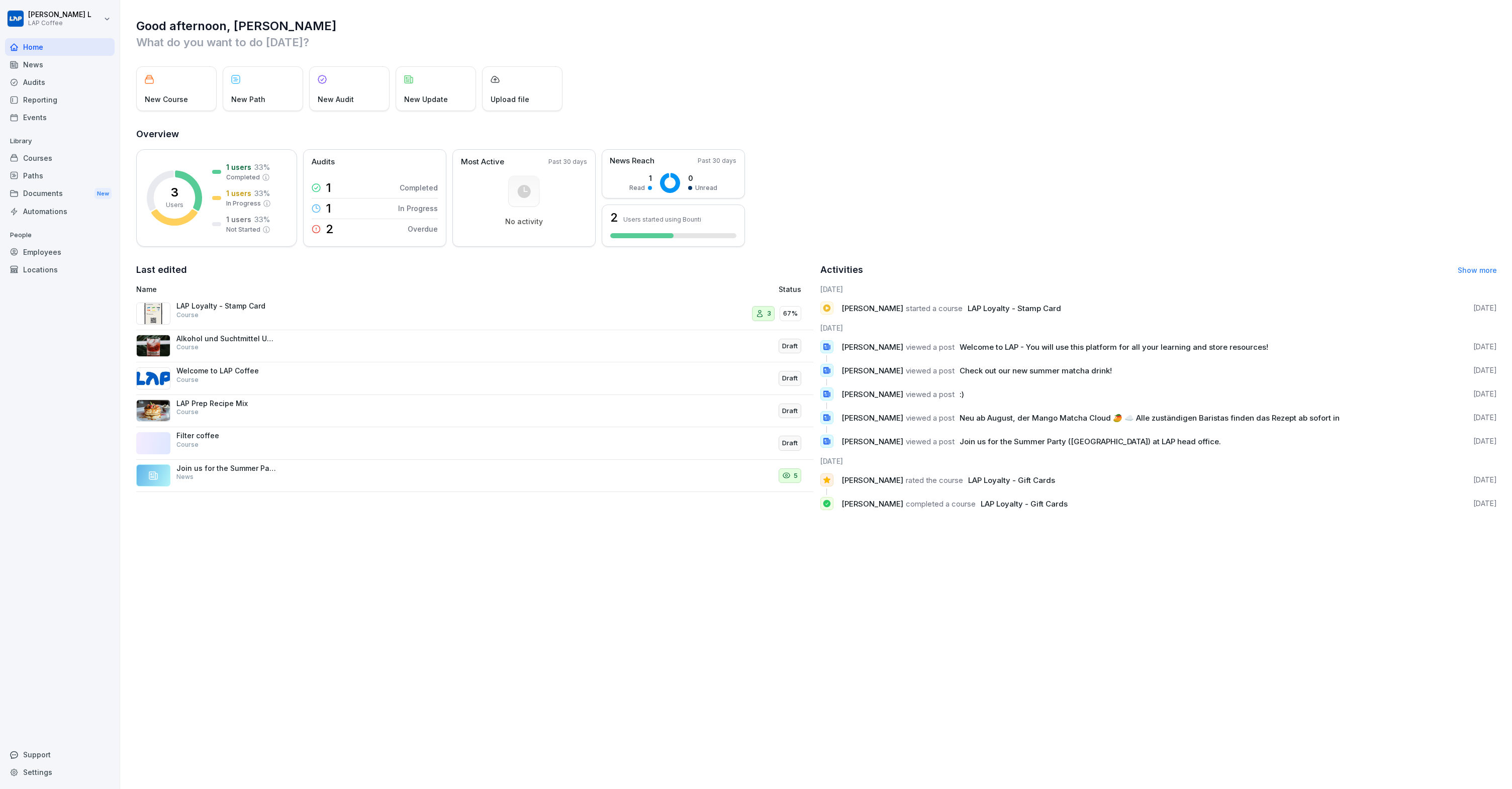
click at [35, 170] on div "Paths" at bounding box center [60, 175] width 110 height 18
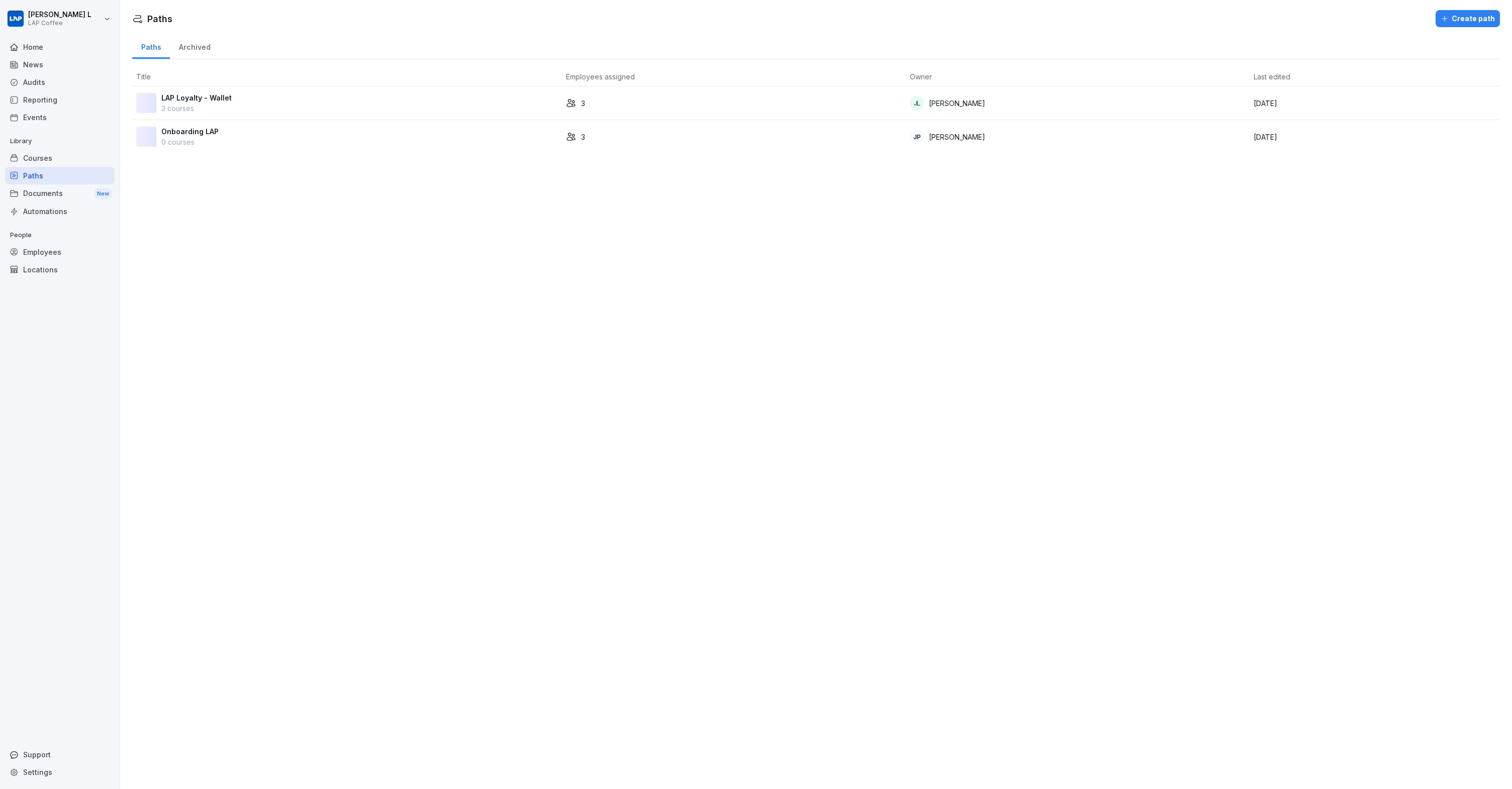
click at [41, 162] on div "Courses" at bounding box center [60, 158] width 110 height 18
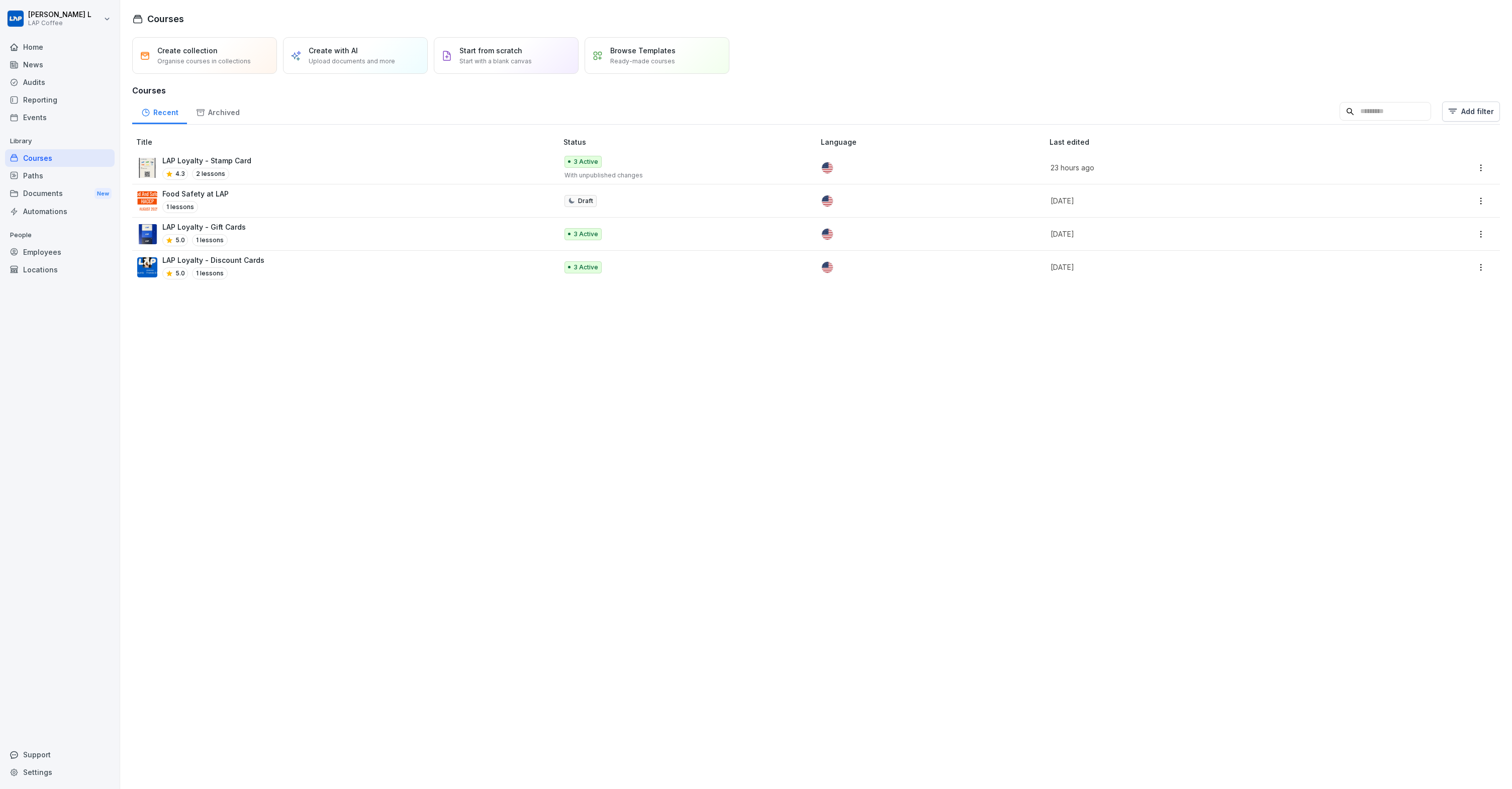
click at [214, 194] on p "Food Safety at LAP" at bounding box center [195, 194] width 66 height 11
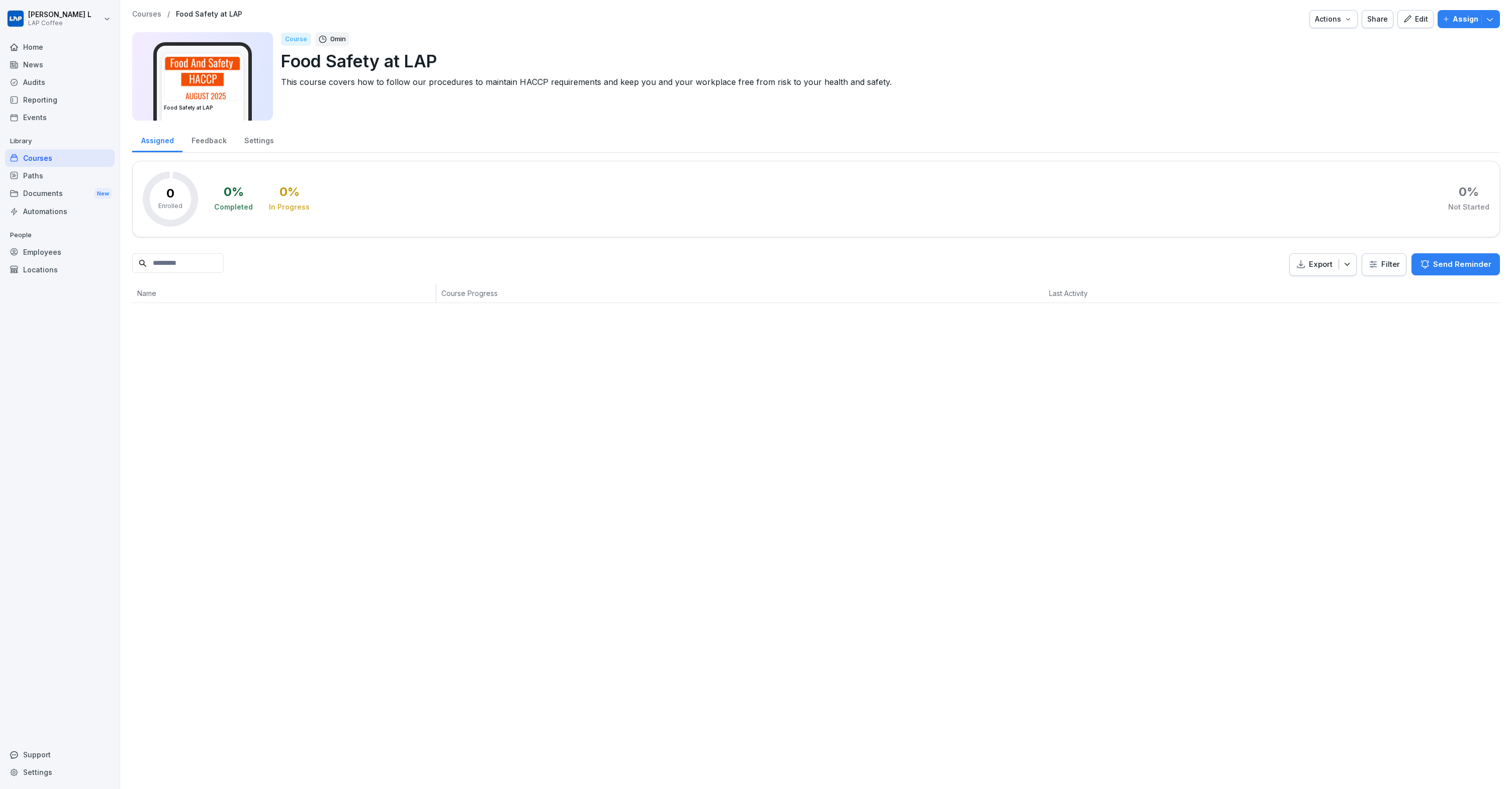
click at [1418, 25] on button "Edit" at bounding box center [1416, 19] width 36 height 18
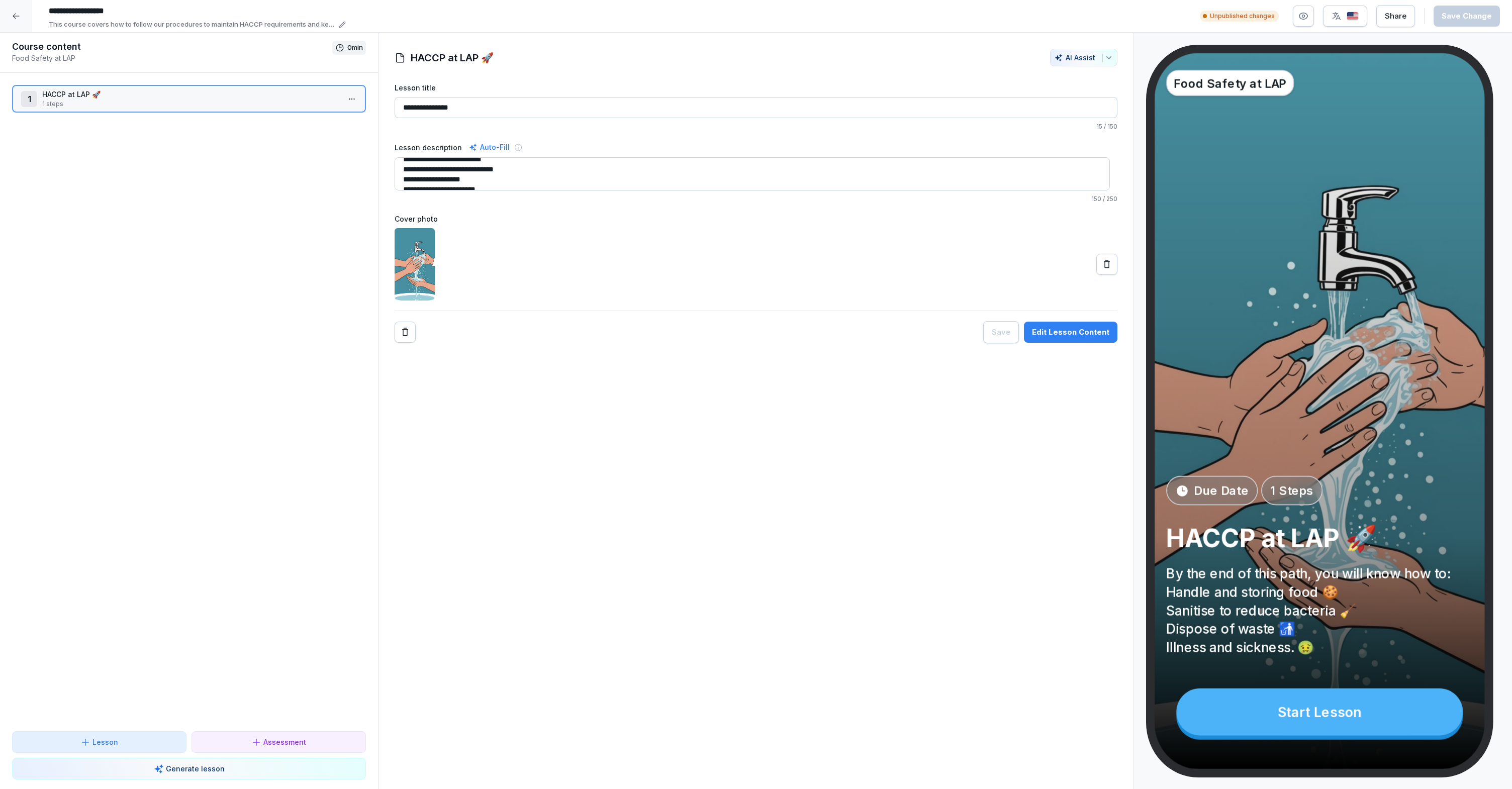
scroll to position [30, 0]
click at [220, 94] on p "HACCP at LAP 🚀" at bounding box center [191, 94] width 298 height 11
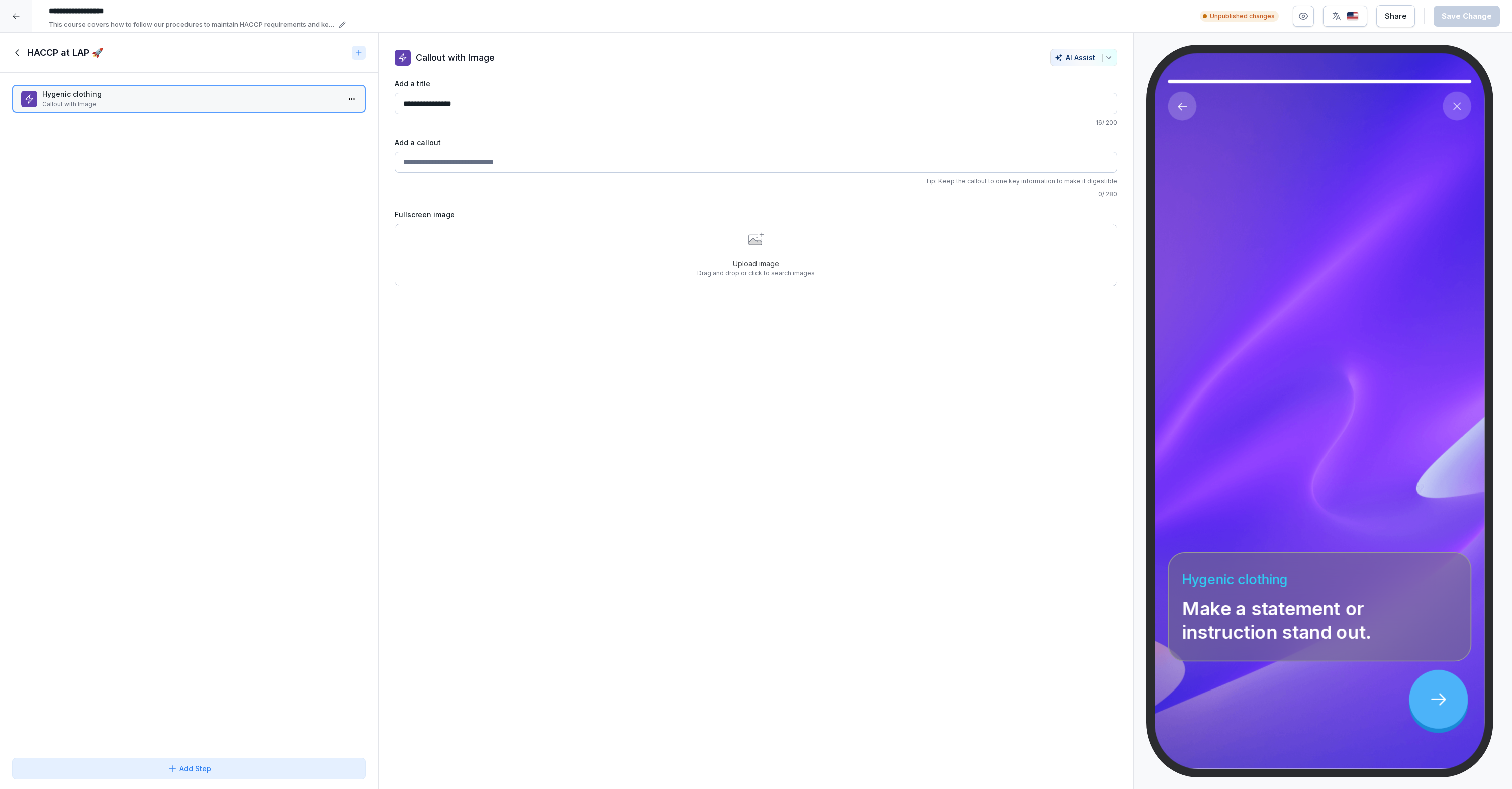
click at [220, 96] on p "Hygenic clothing" at bounding box center [191, 94] width 298 height 11
click at [18, 52] on icon at bounding box center [18, 52] width 11 height 11
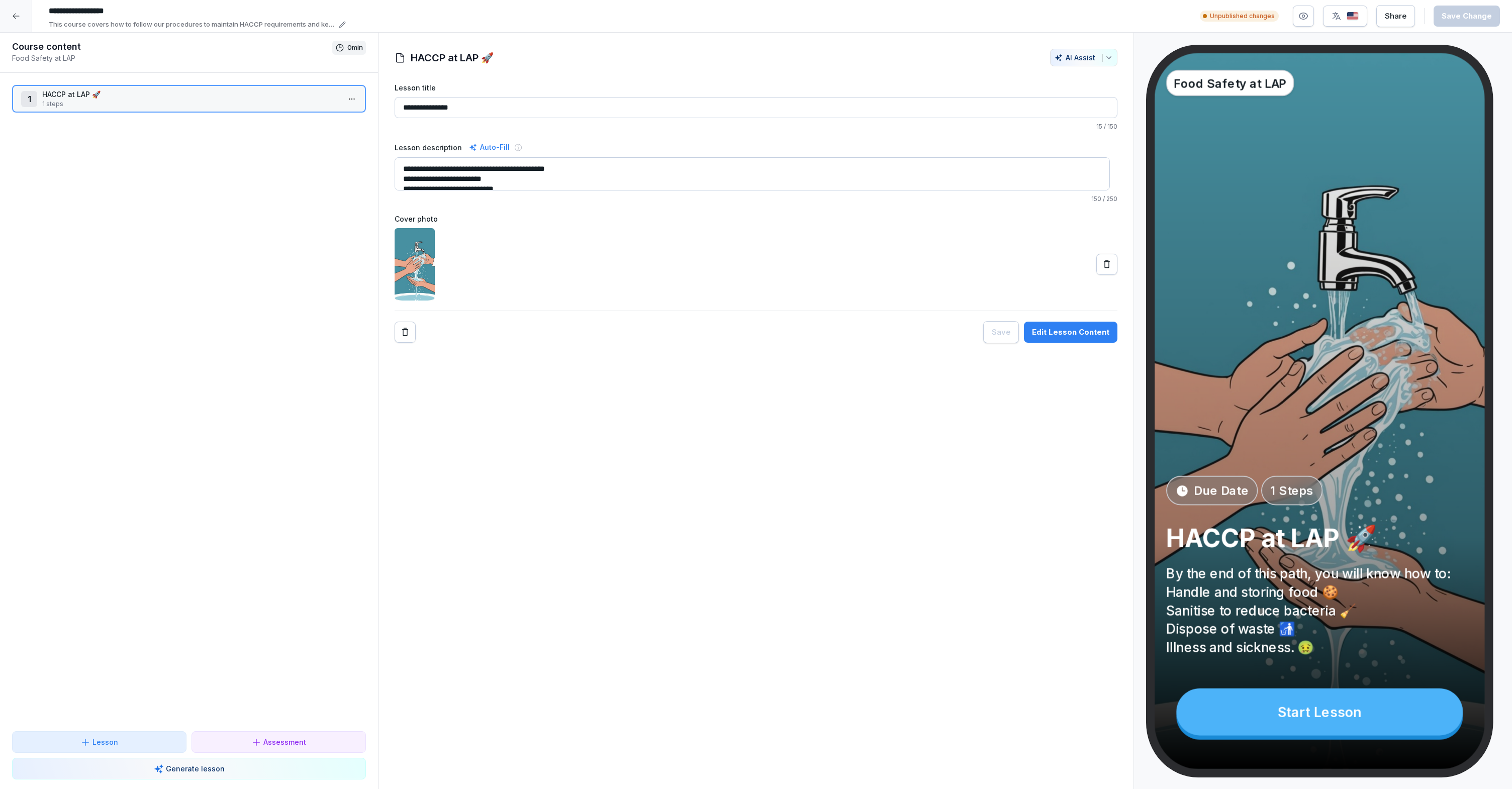
click at [151, 100] on p "1 steps" at bounding box center [191, 104] width 298 height 9
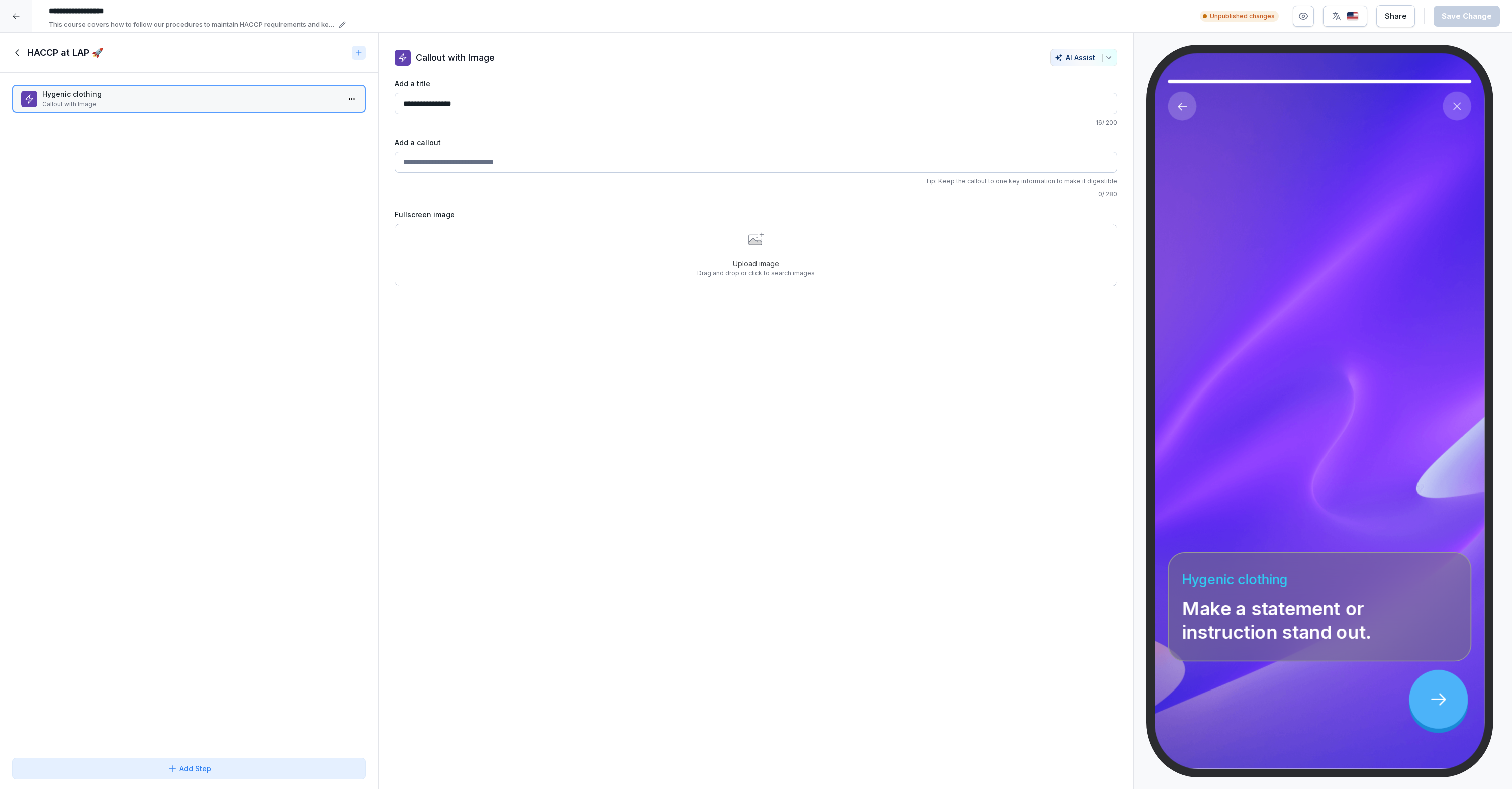
click at [16, 50] on icon at bounding box center [18, 52] width 11 height 11
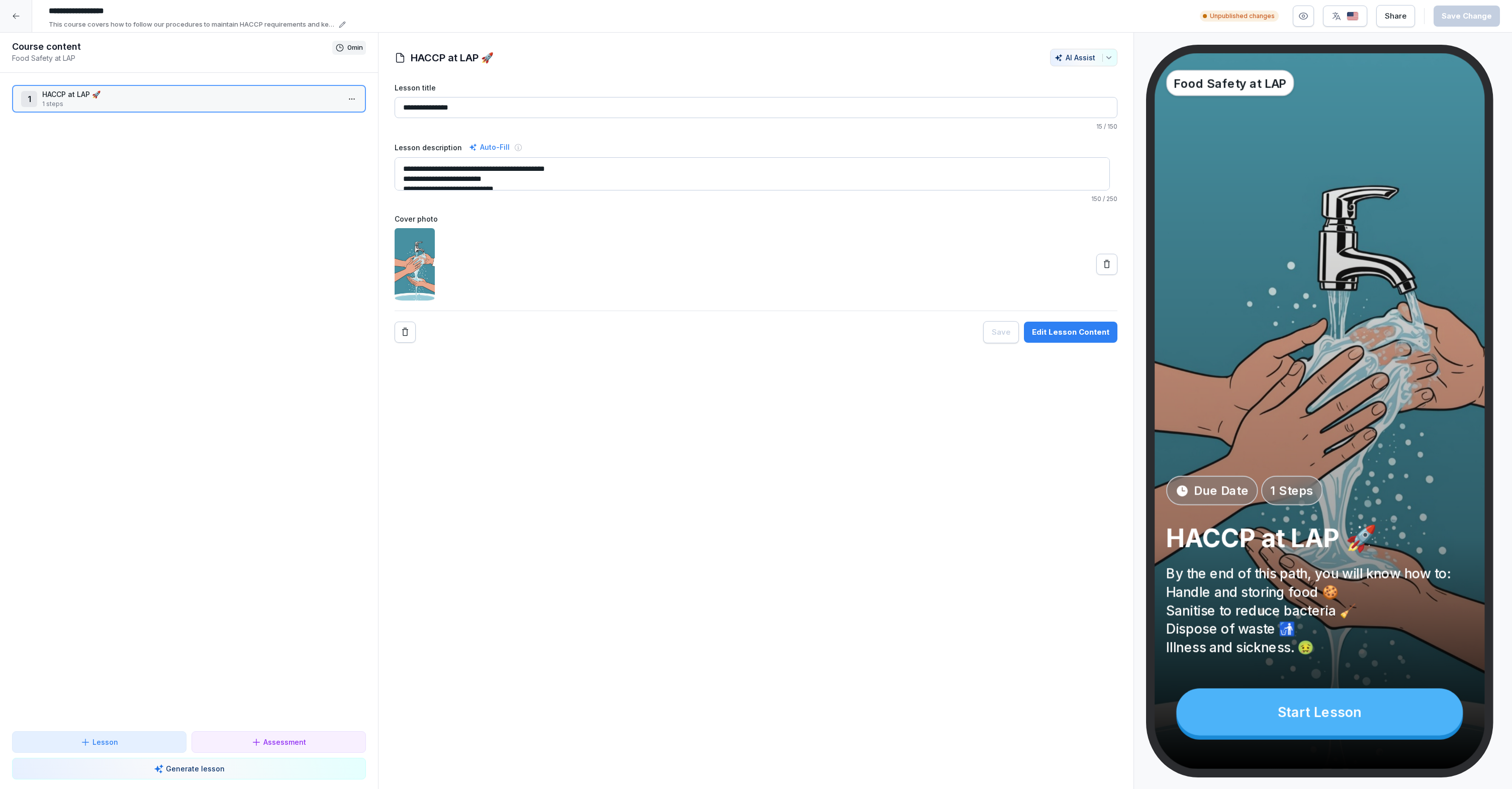
click at [158, 100] on p "1 steps" at bounding box center [191, 104] width 298 height 9
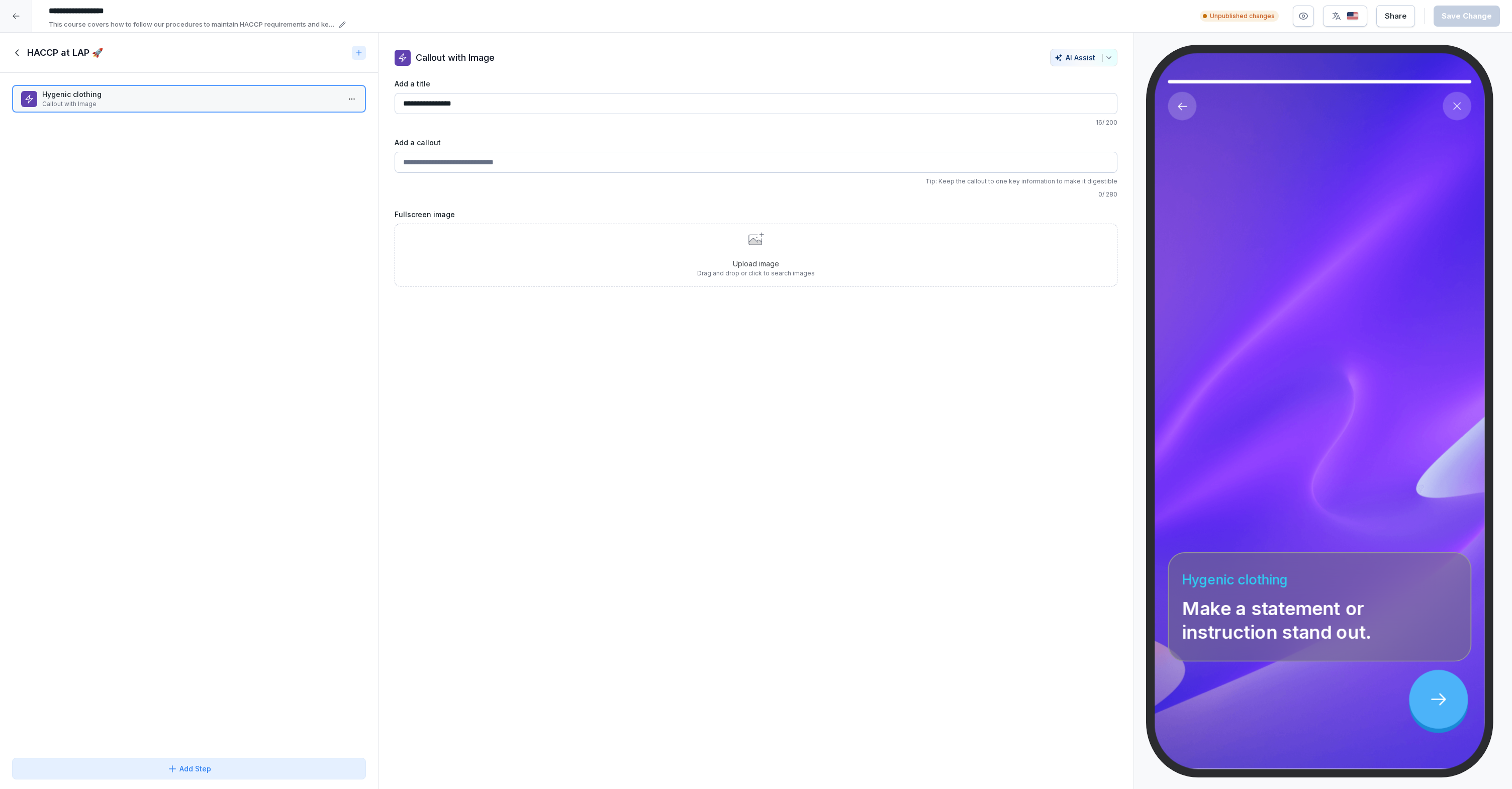
click at [347, 99] on html "**********" at bounding box center [756, 394] width 1512 height 789
click at [325, 120] on div "Copy ⌘C" at bounding box center [307, 119] width 77 height 11
click at [348, 103] on html "**********" at bounding box center [756, 394] width 1512 height 789
click at [307, 150] on div "Delete" at bounding box center [307, 156] width 86 height 19
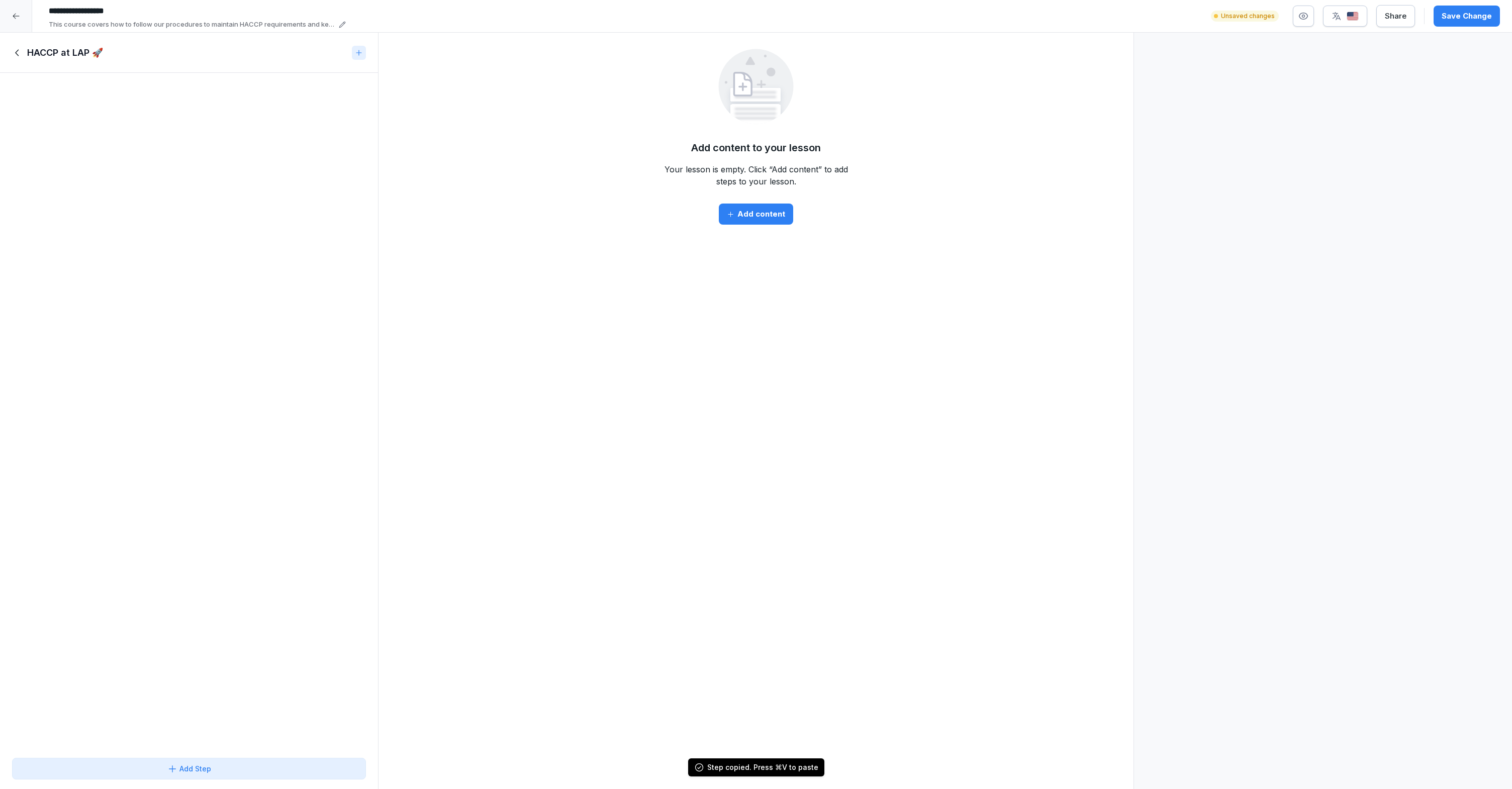
click at [9, 52] on div "HACCP at LAP 🚀" at bounding box center [189, 53] width 378 height 40
click at [20, 53] on icon at bounding box center [18, 52] width 11 height 11
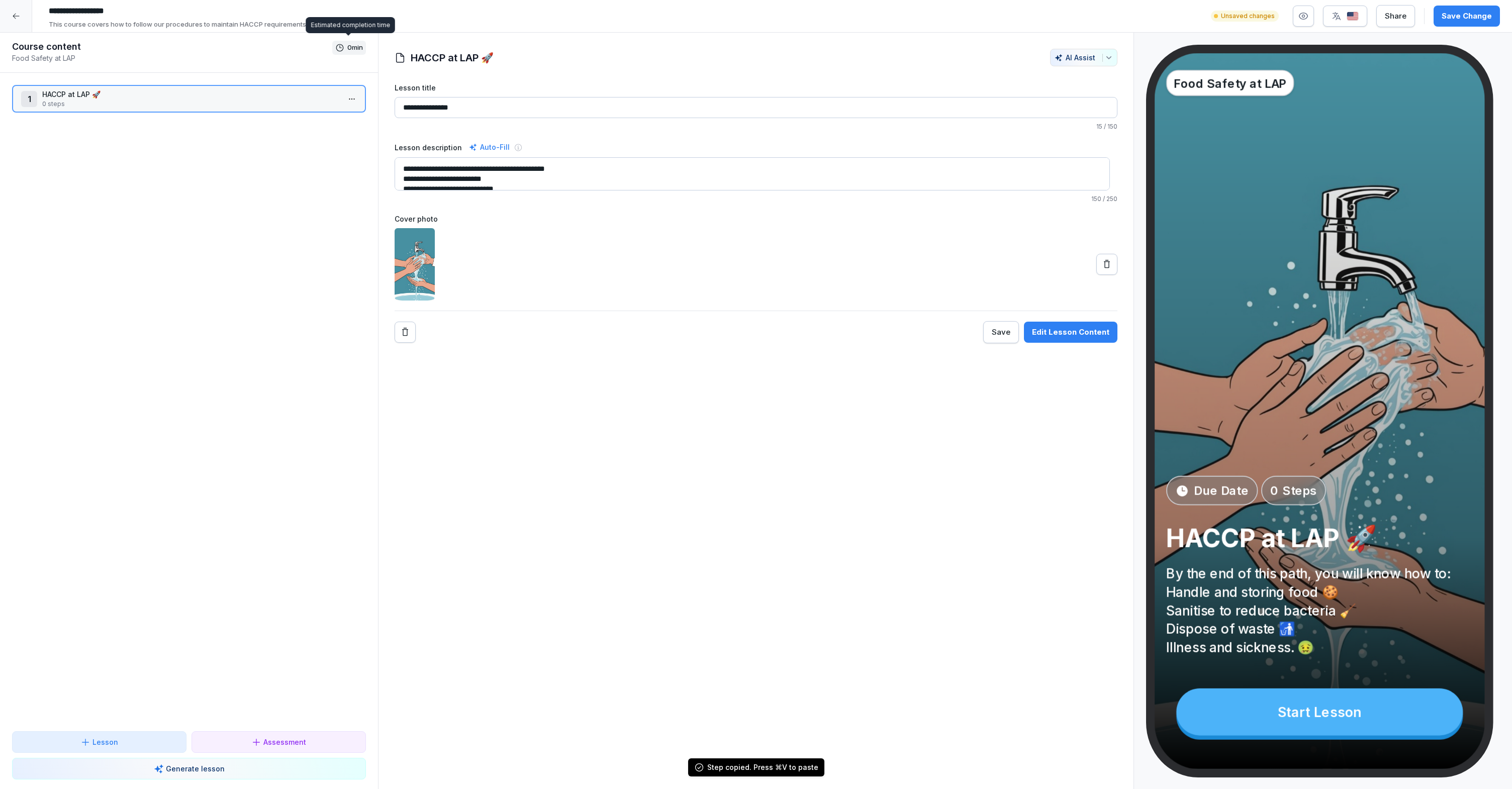
click at [143, 178] on div "1 HACCP at LAP 🚀 0 steps To pick up a draggable item, press the space bar. Whil…" at bounding box center [189, 402] width 378 height 658
click at [129, 749] on button "Lesson" at bounding box center [99, 741] width 174 height 22
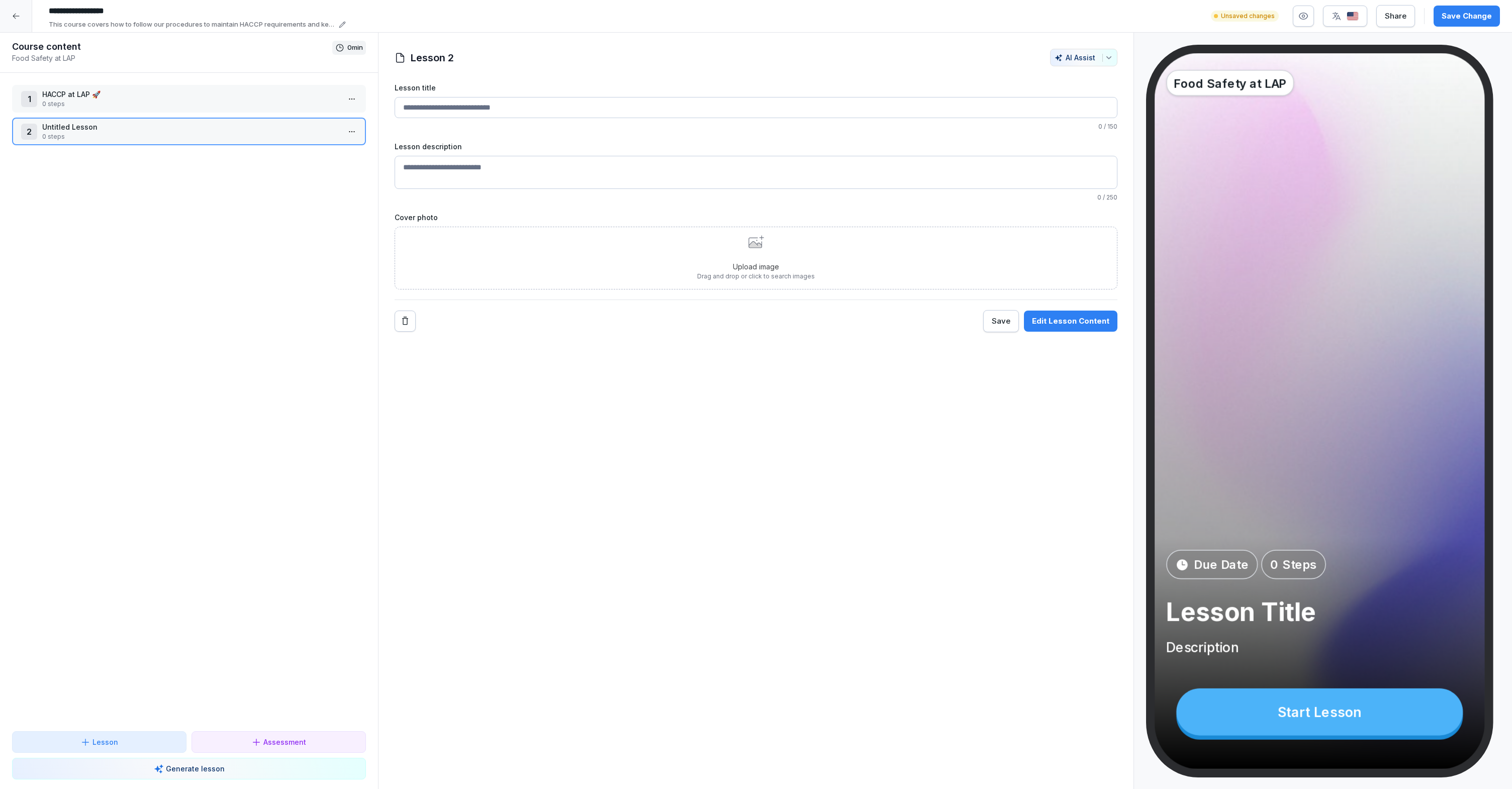
click at [502, 107] on input "Lesson title" at bounding box center [755, 107] width 723 height 21
type input "**********"
click at [469, 173] on textarea "Lesson description" at bounding box center [755, 174] width 723 height 33
type textarea "*"
click at [460, 175] on textarea "**********" at bounding box center [752, 174] width 716 height 33
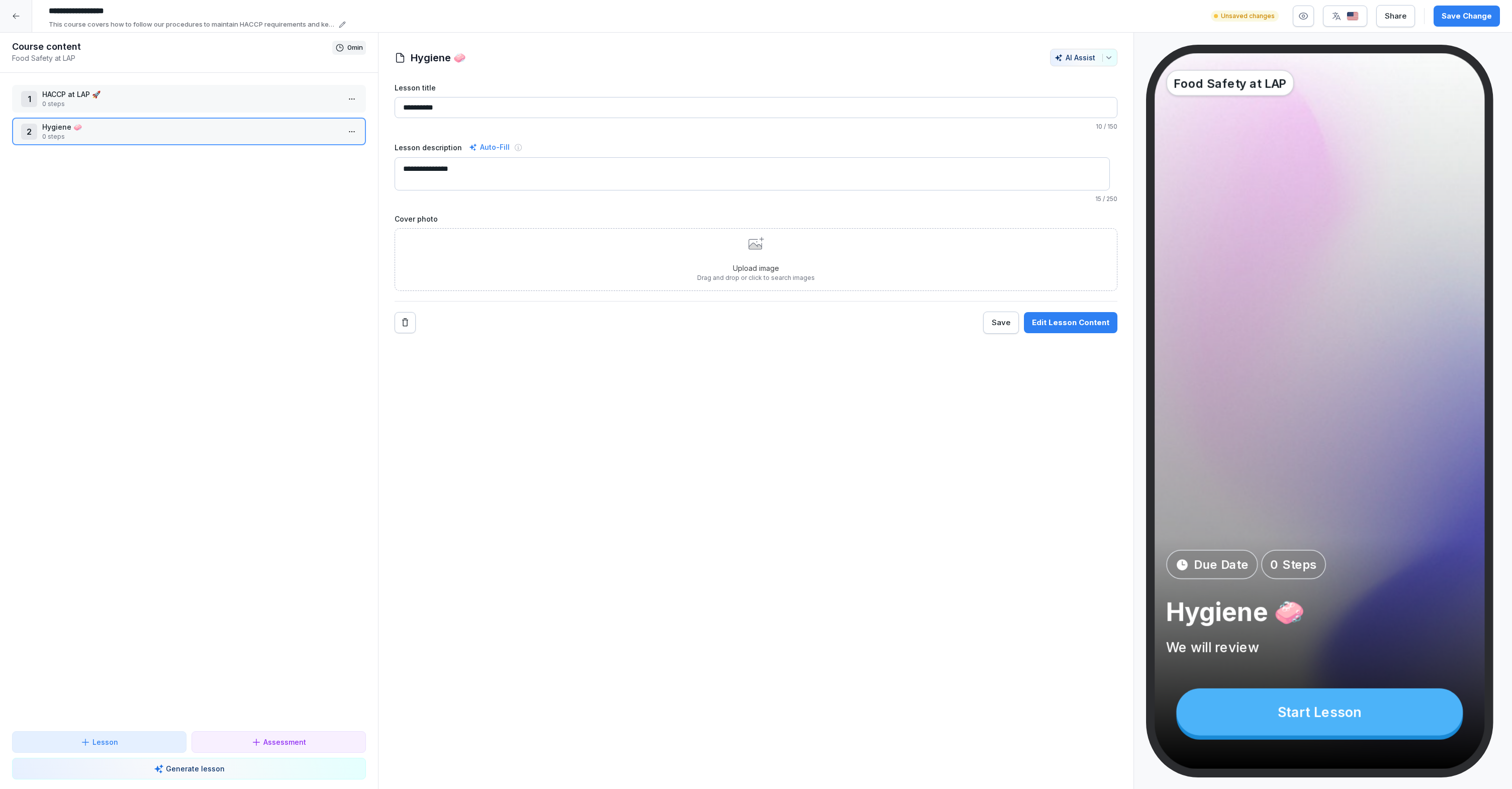
click at [460, 175] on textarea "**********" at bounding box center [752, 174] width 716 height 33
paste textarea "**********"
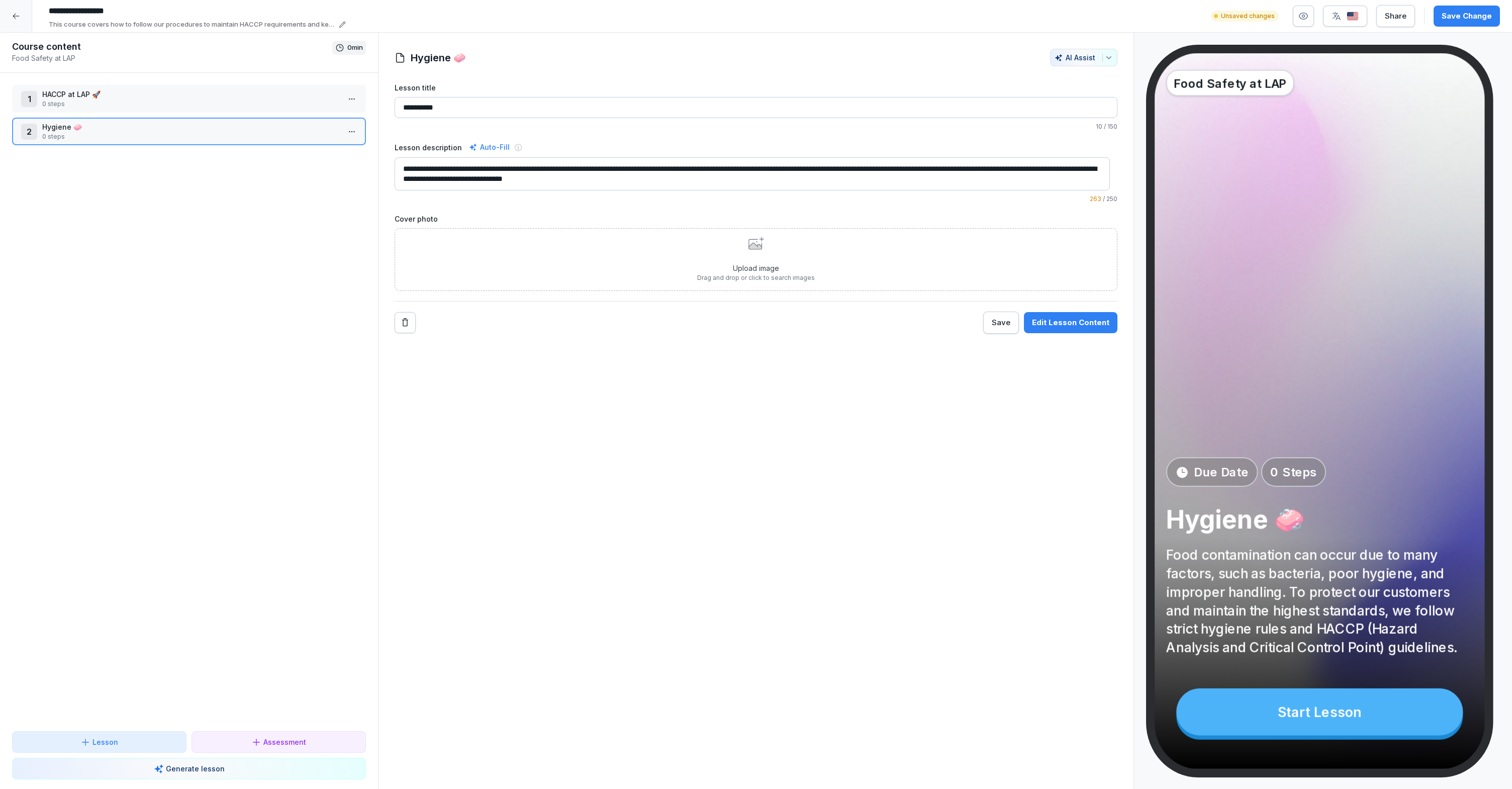
type textarea "**********"
click at [677, 270] on div "Upload image Drag and drop or click to search images" at bounding box center [755, 259] width 723 height 63
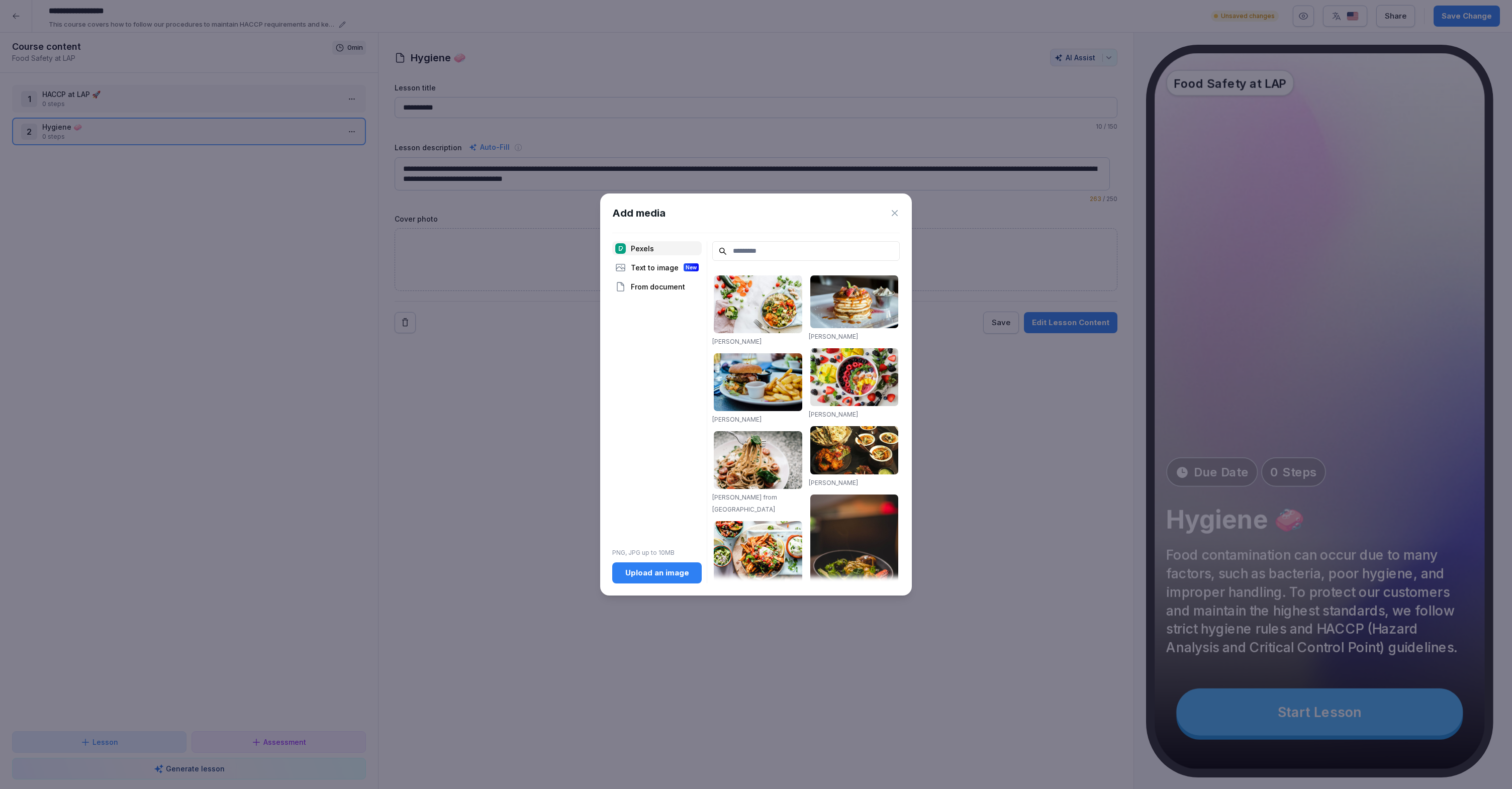
drag, startPoint x: 659, startPoint y: 264, endPoint x: 669, endPoint y: 262, distance: 10.2
click at [659, 264] on div "Text to image New" at bounding box center [657, 267] width 89 height 14
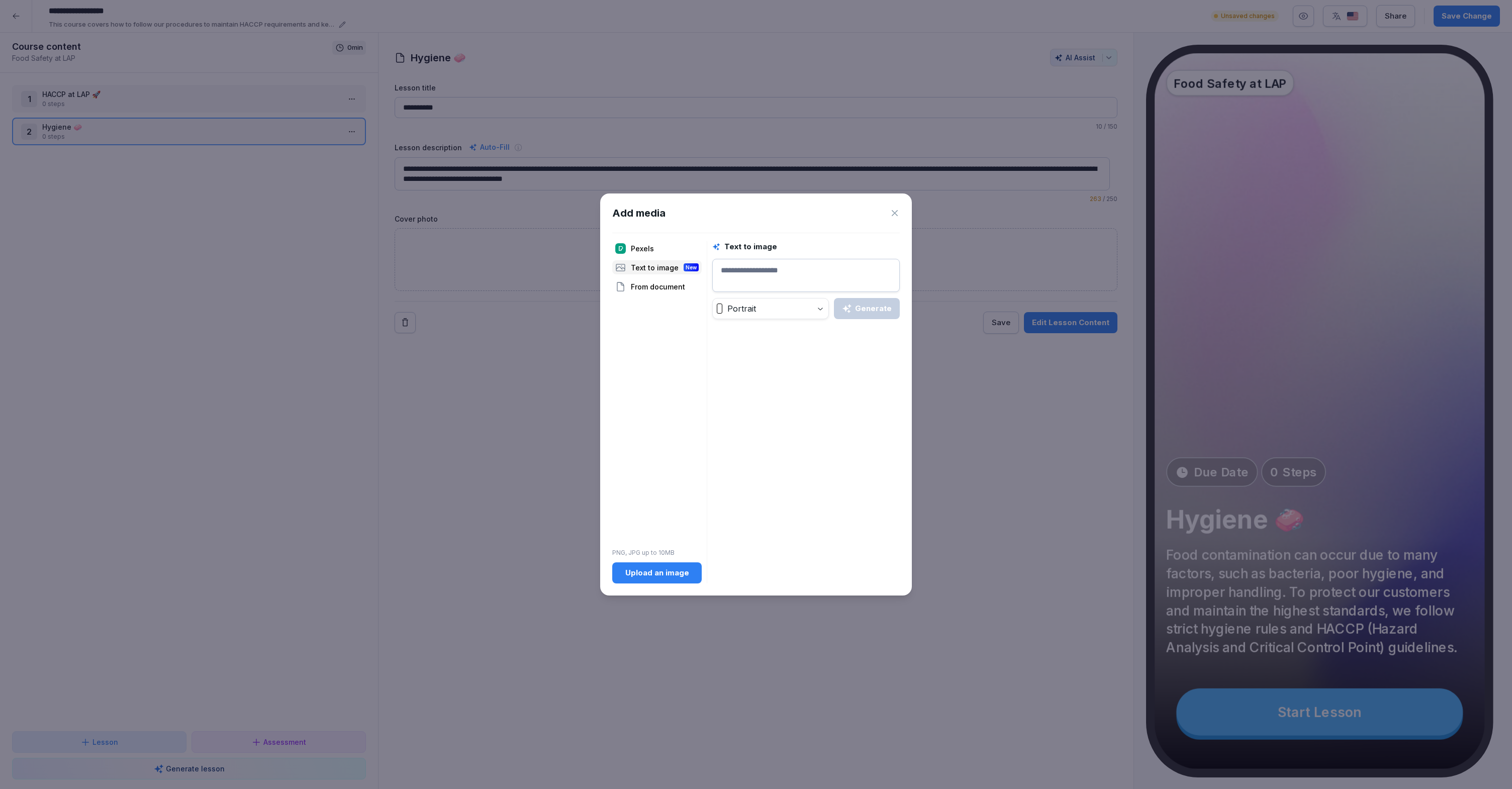
click at [751, 274] on textarea at bounding box center [805, 275] width 187 height 33
type textarea "**********"
click at [865, 315] on button "Generate" at bounding box center [867, 309] width 66 height 21
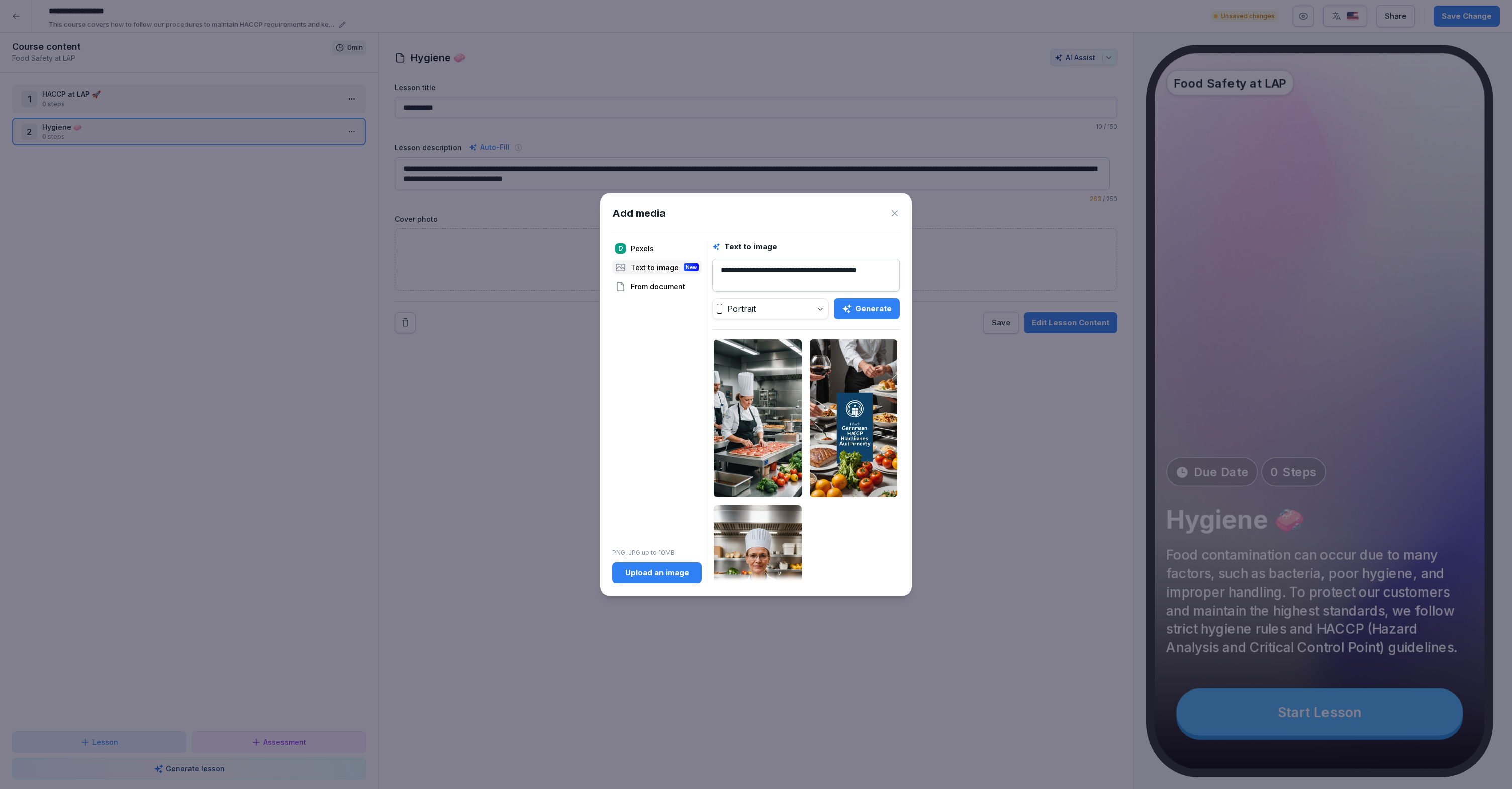
click at [663, 577] on div "Upload an image" at bounding box center [657, 573] width 73 height 11
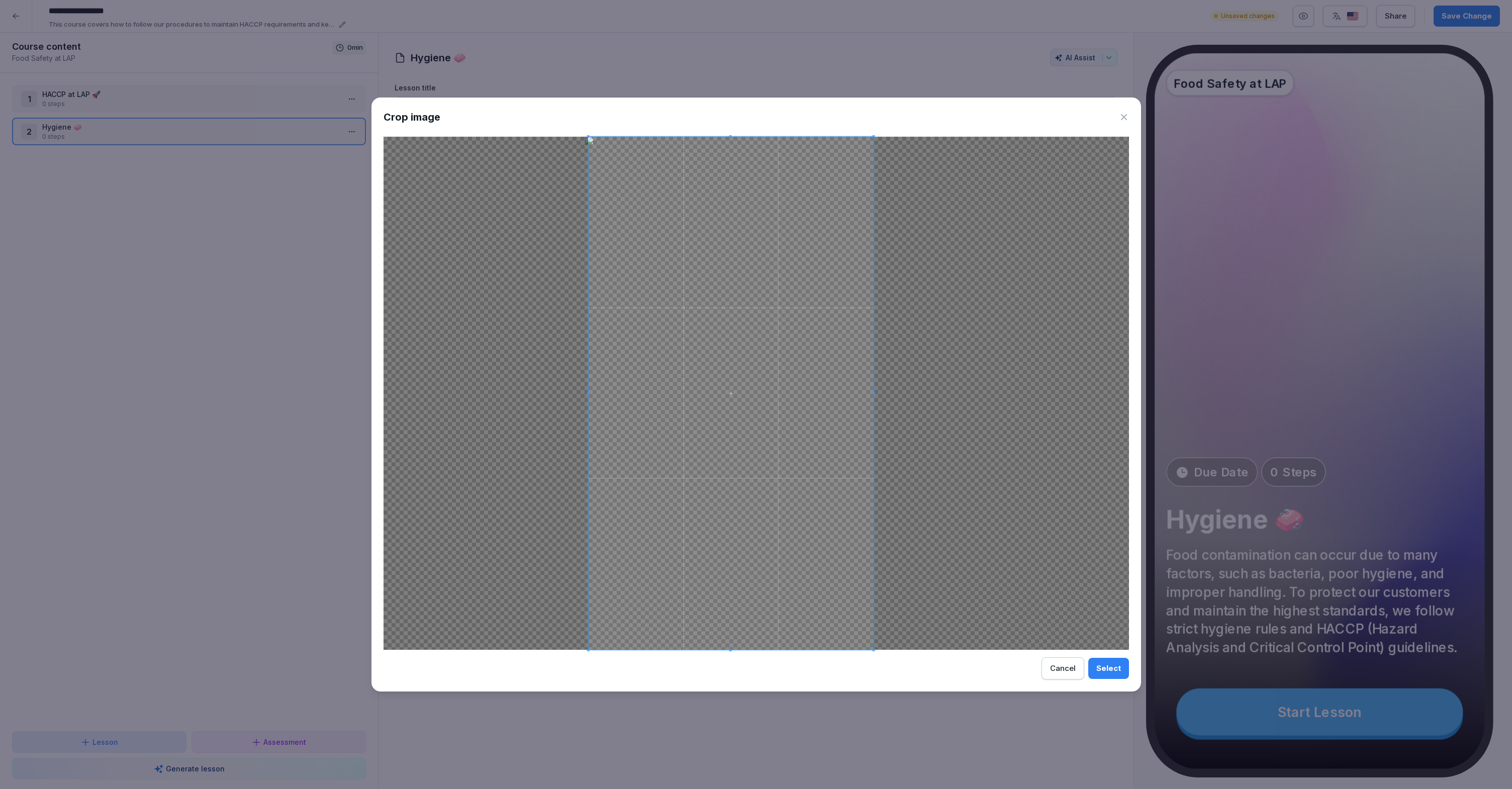
click at [734, 314] on span at bounding box center [731, 393] width 285 height 513
click at [1104, 660] on button "Select" at bounding box center [1108, 668] width 41 height 21
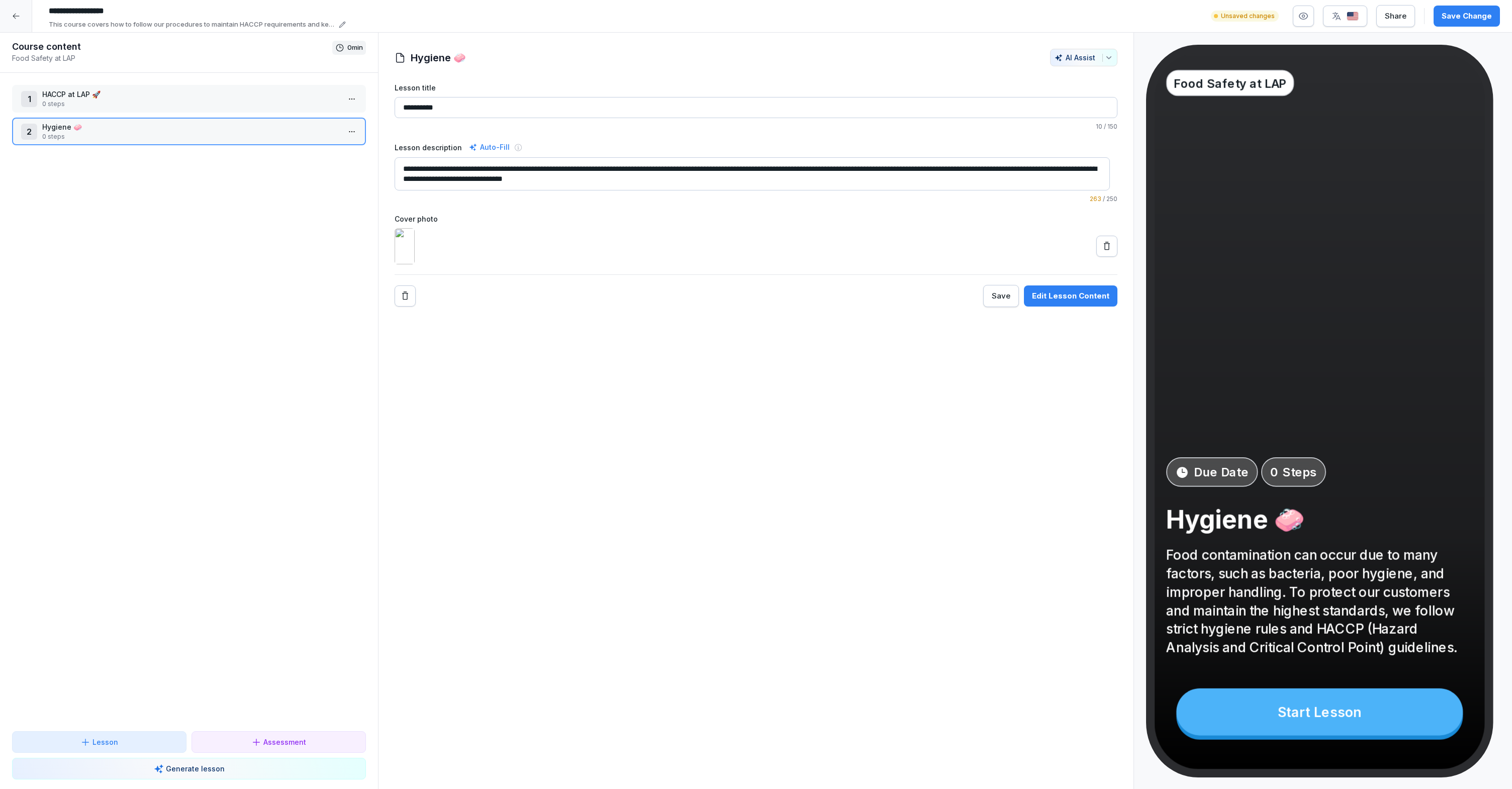
click at [197, 136] on p "0 steps" at bounding box center [191, 136] width 298 height 9
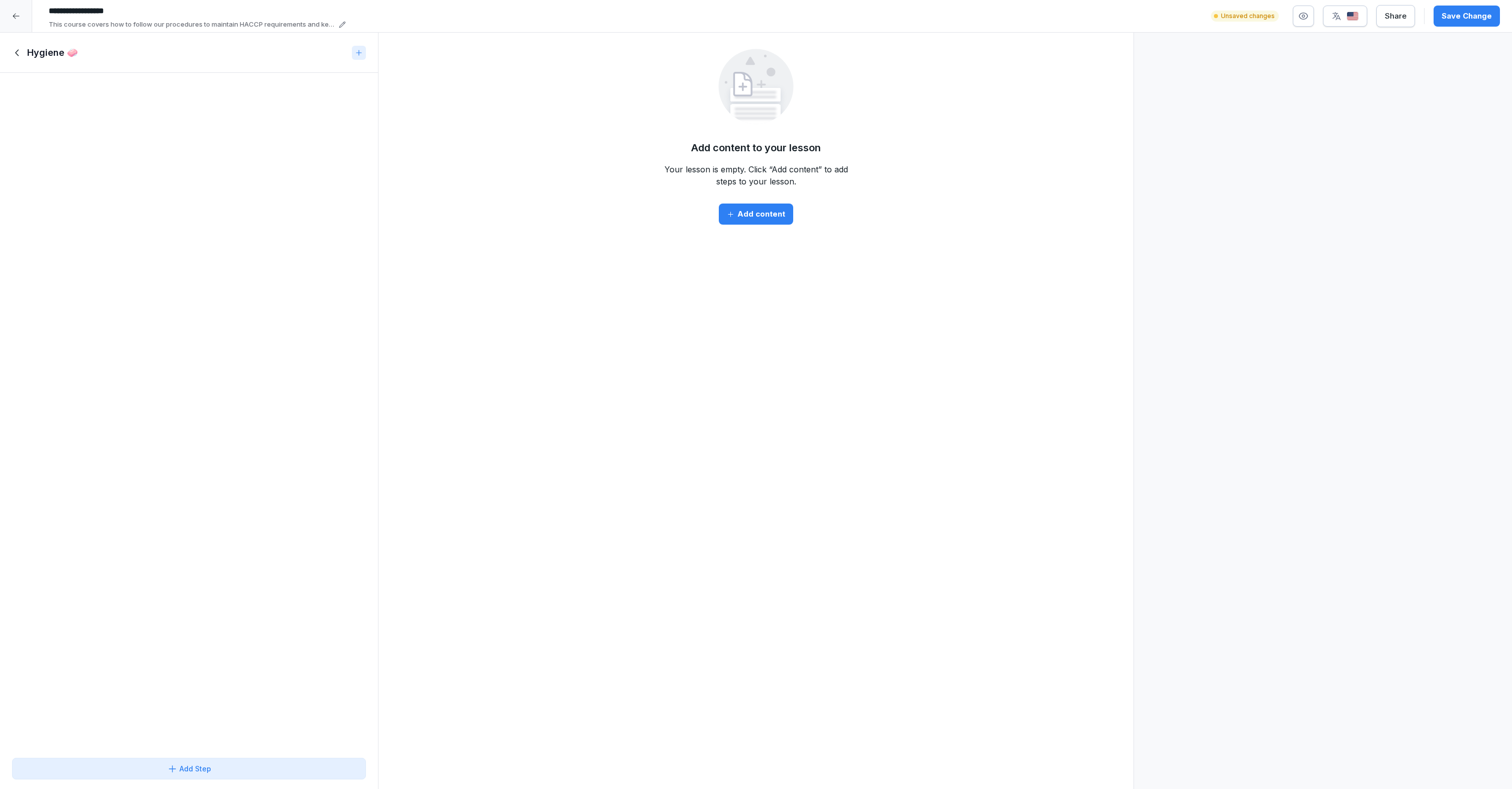
click at [744, 217] on div "Add content" at bounding box center [755, 214] width 58 height 11
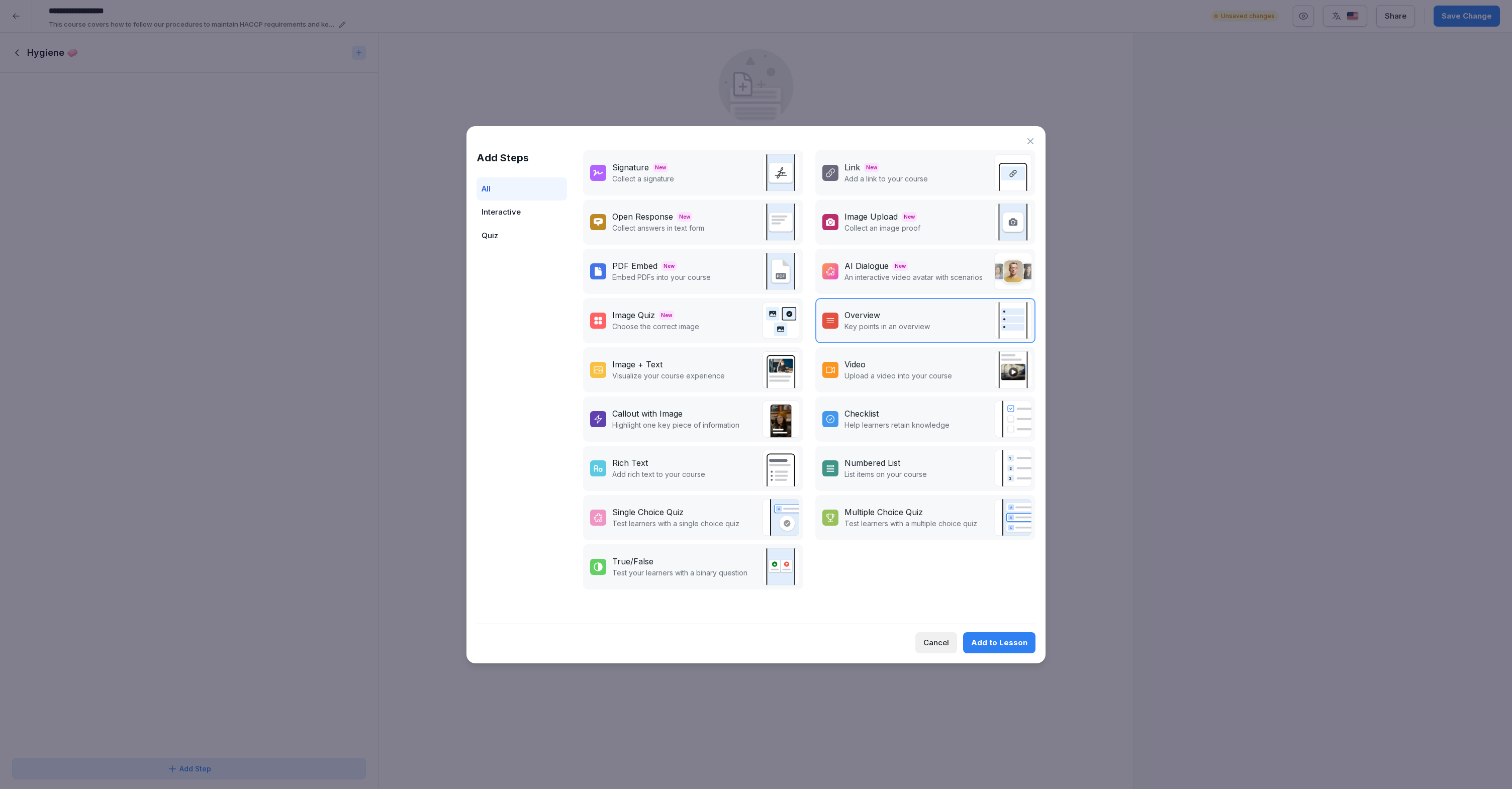
click at [896, 267] on span "New" at bounding box center [900, 266] width 15 height 9
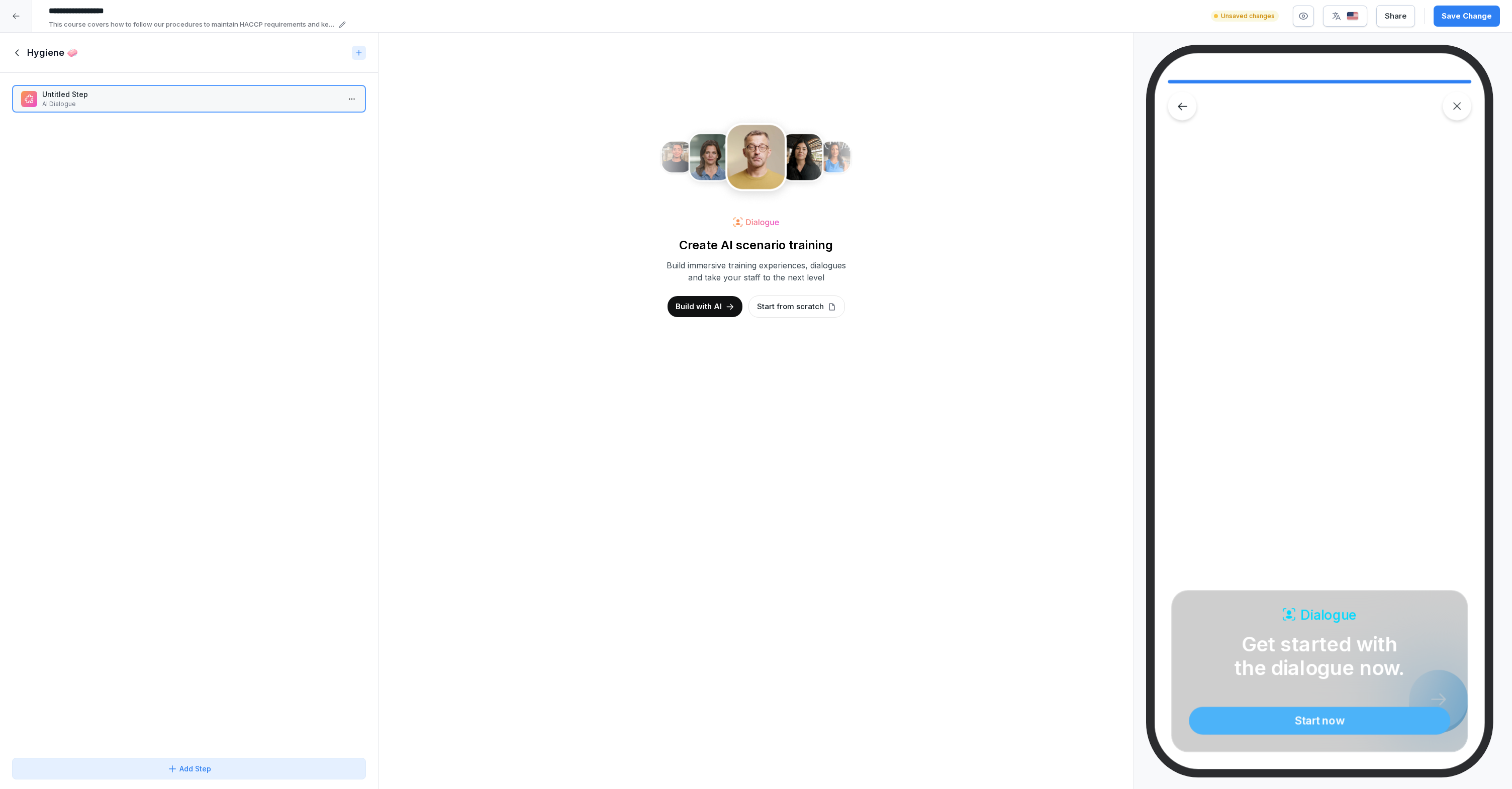
click at [697, 309] on p "Build with AI" at bounding box center [698, 306] width 46 height 11
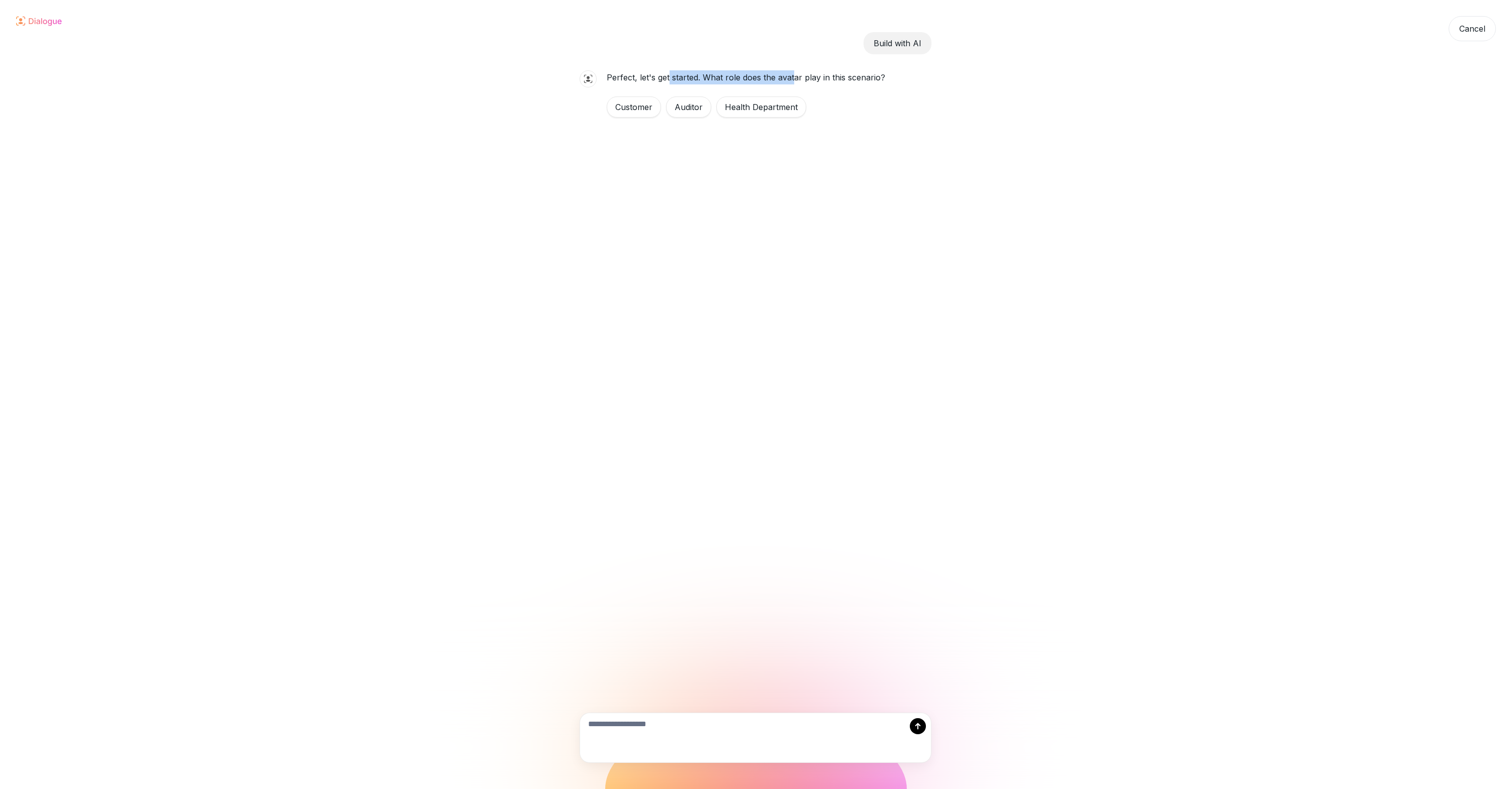
drag, startPoint x: 667, startPoint y: 77, endPoint x: 792, endPoint y: 79, distance: 125.0
click at [792, 79] on p "Perfect, let's get started. What role does the avatar play in this scenario?" at bounding box center [746, 77] width 278 height 14
click at [792, 79] on p "Perfect, let's get started. What role does the avatar play in this scenario?" at bounding box center [746, 77] width 278 height 14
drag, startPoint x: 863, startPoint y: 74, endPoint x: 702, endPoint y: 77, distance: 161.0
click at [702, 77] on div "Build with AI Perfect, let's get started. What role does the avatar play in thi…" at bounding box center [755, 117] width 352 height 234
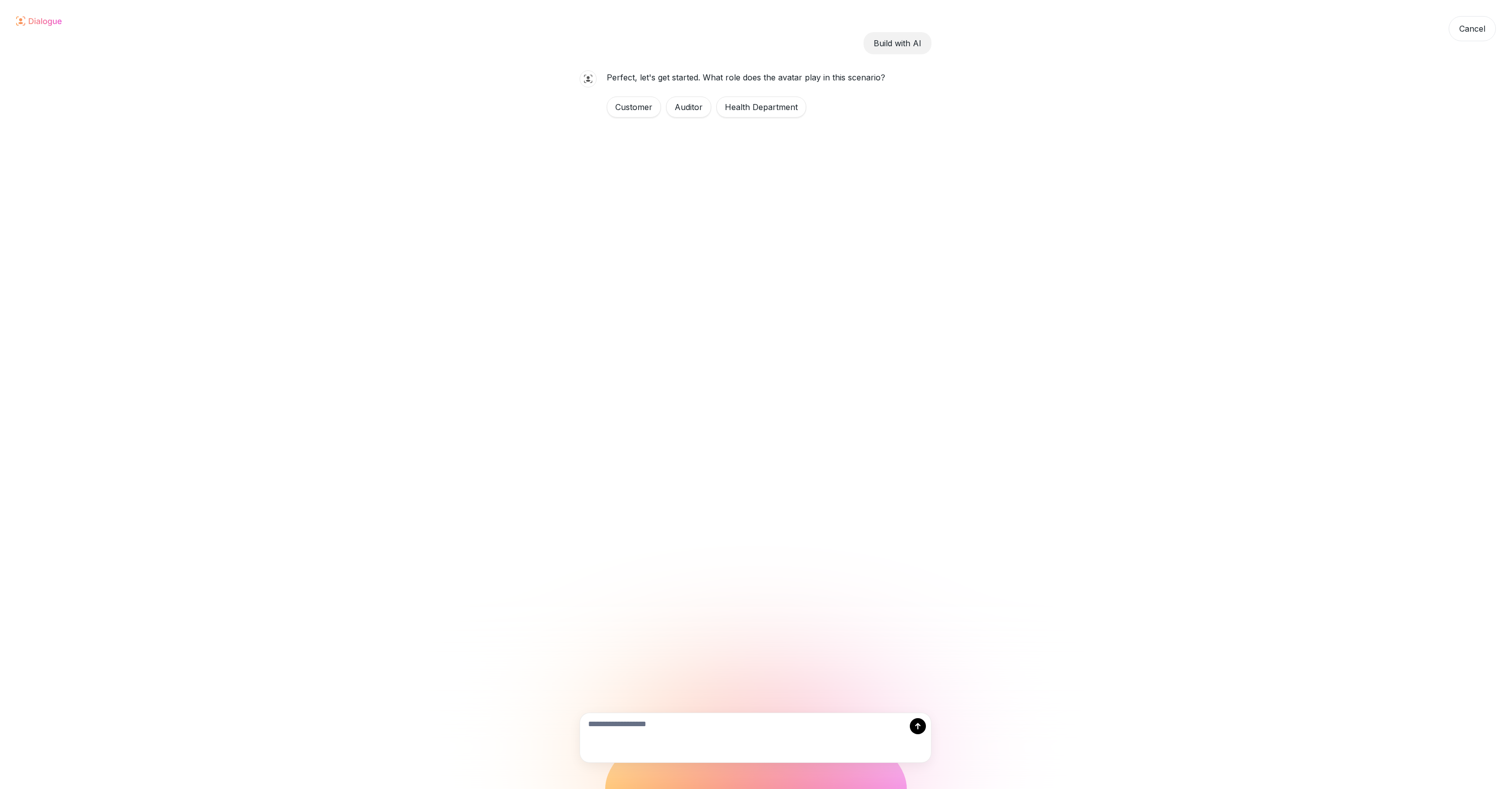
click at [742, 110] on div "Health Department" at bounding box center [761, 107] width 90 height 21
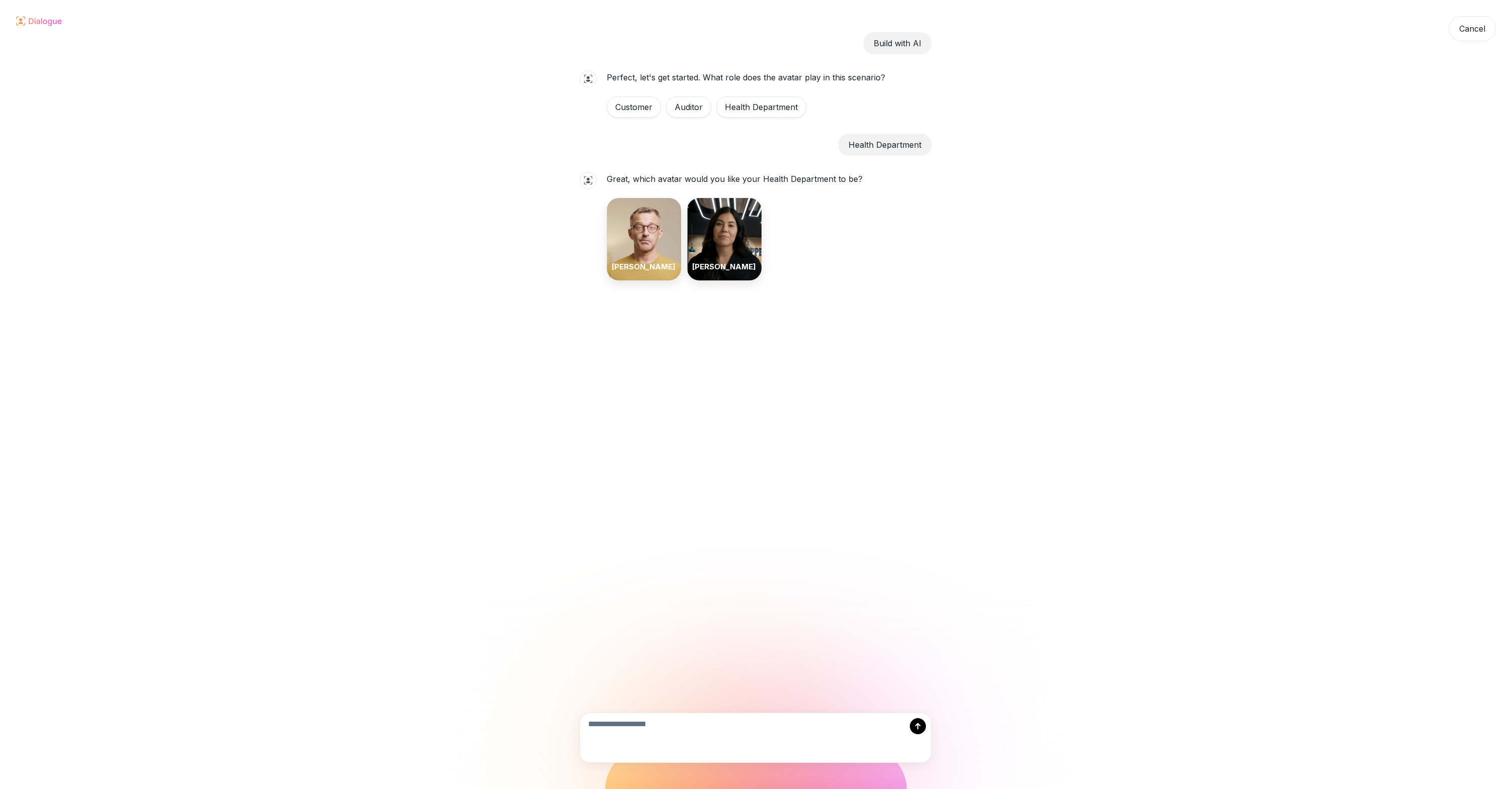
click at [735, 252] on div "[PERSON_NAME]" at bounding box center [724, 239] width 75 height 82
drag, startPoint x: 644, startPoint y: 340, endPoint x: 758, endPoint y: 341, distance: 114.0
click at [756, 341] on p "Great. Who is interacting with the Health Department avatar?" at bounding box center [723, 341] width 233 height 14
click at [760, 341] on p "Great. Who is interacting with the Health Department avatar?" at bounding box center [723, 341] width 233 height 14
click at [648, 370] on div "Service Staff" at bounding box center [640, 371] width 66 height 21
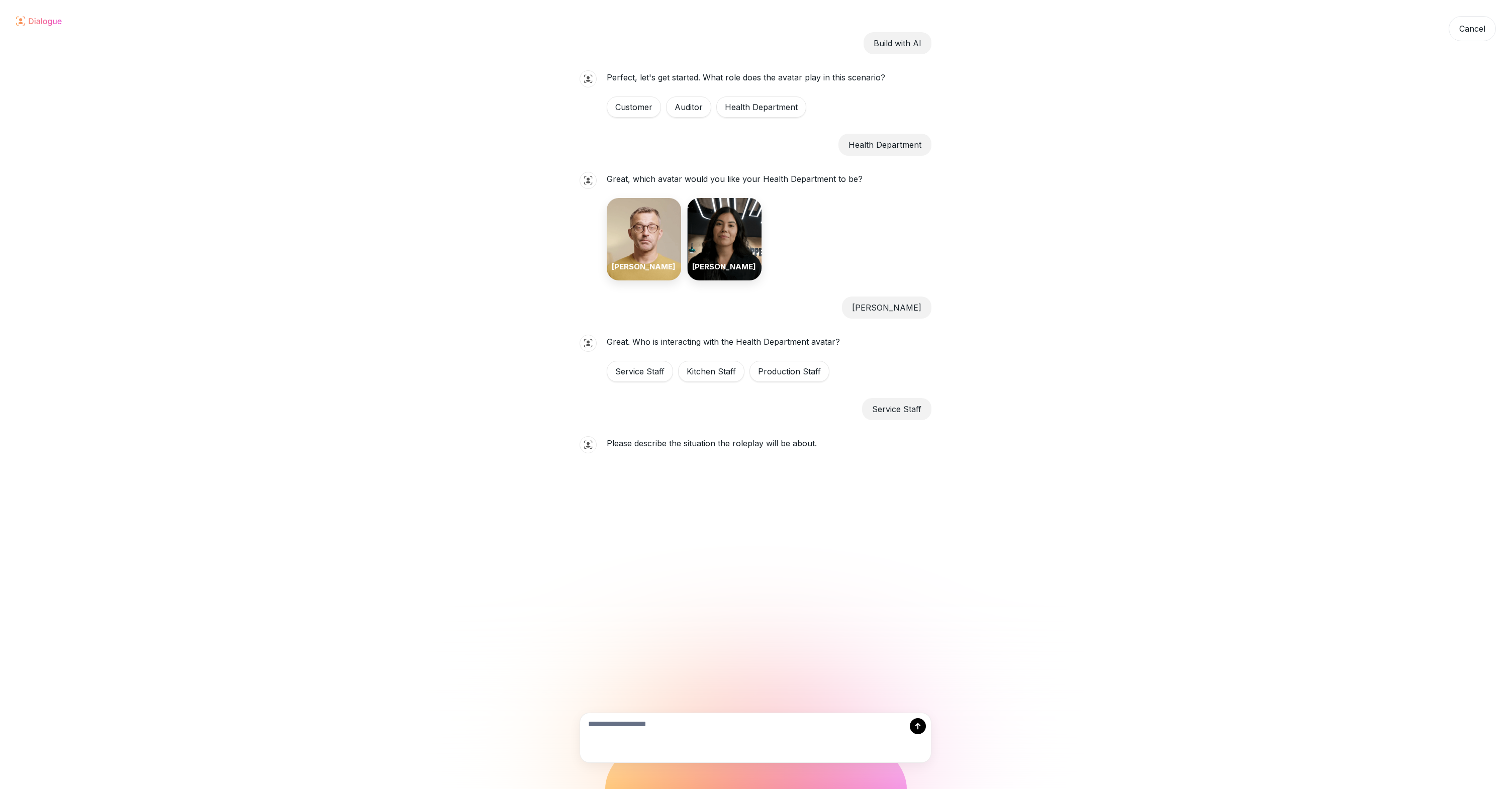
click at [798, 735] on textarea at bounding box center [755, 737] width 351 height 49
type textarea "**********"
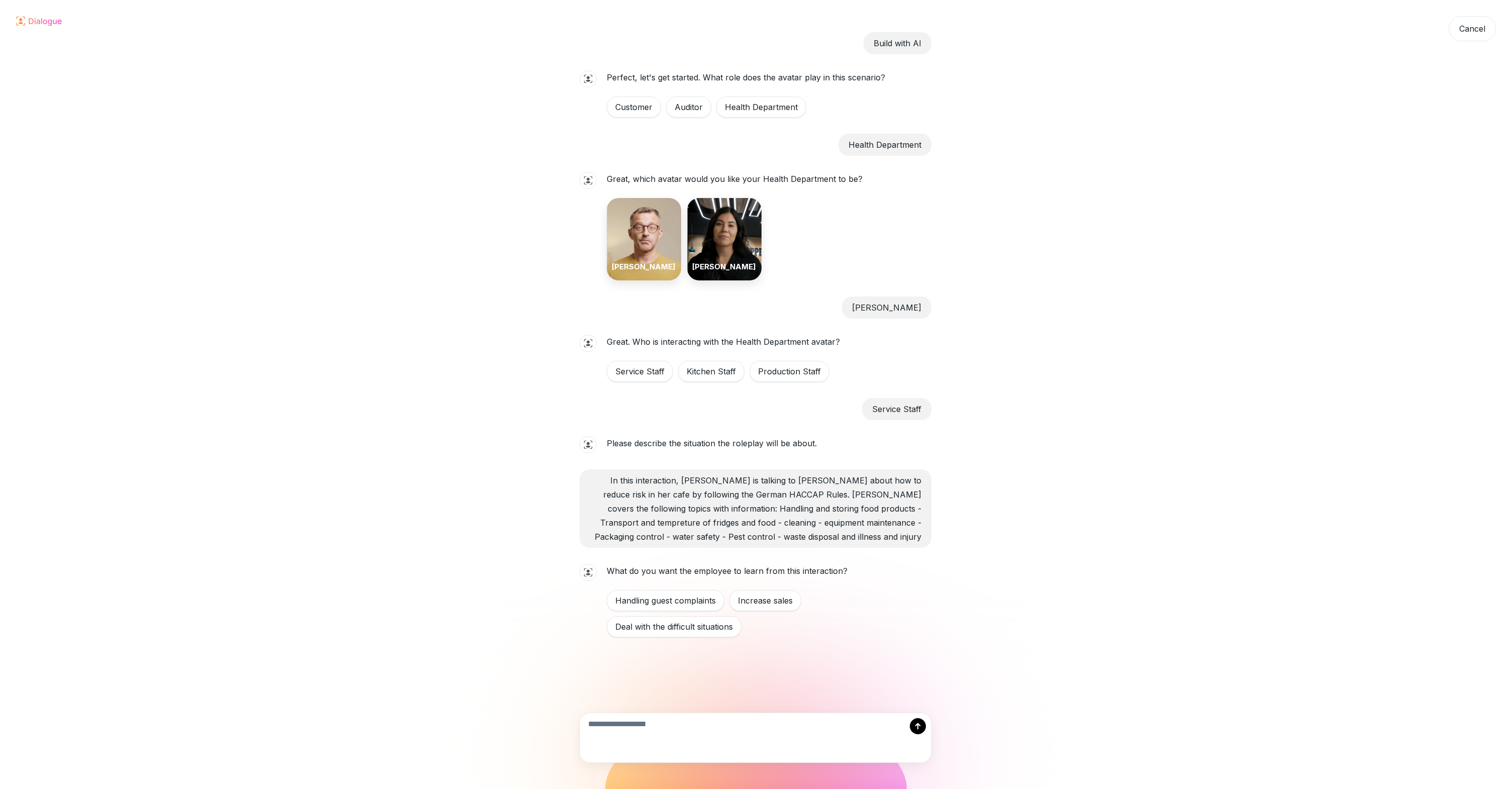
click at [830, 737] on textarea at bounding box center [755, 737] width 351 height 49
type textarea "**********"
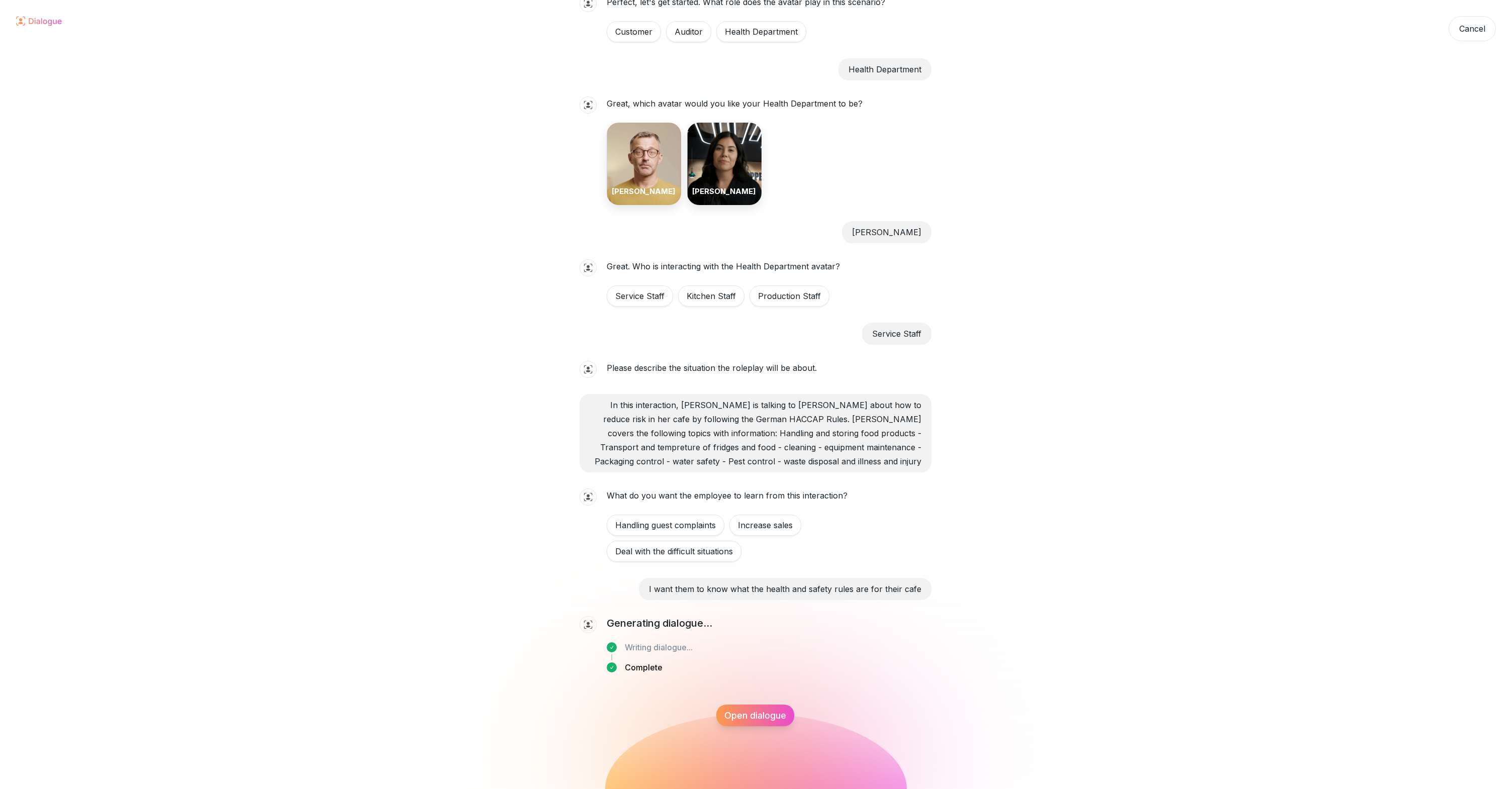
scroll to position [129, 0]
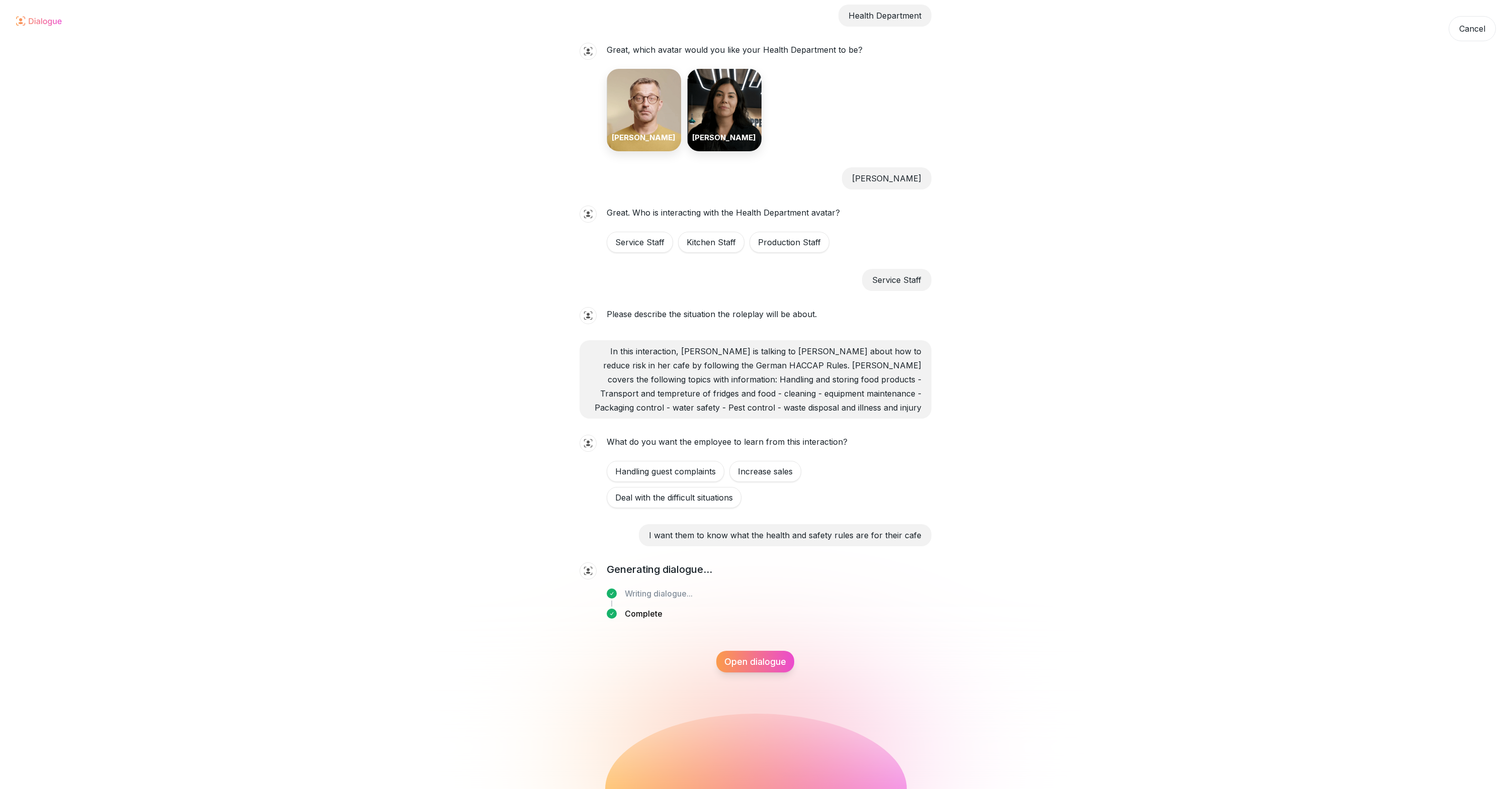
click at [757, 663] on div "Open dialogue" at bounding box center [755, 661] width 78 height 22
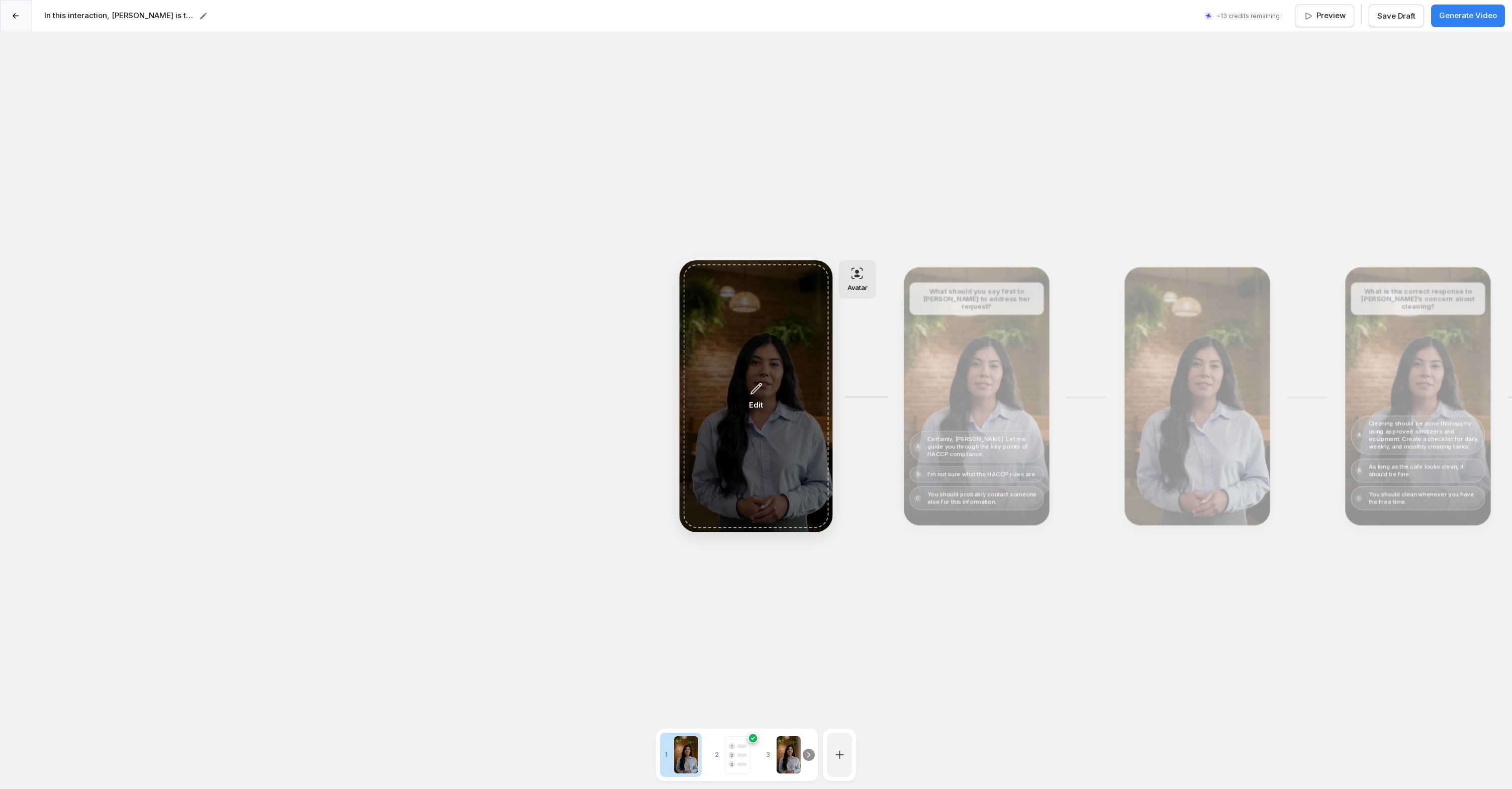
click at [775, 457] on div "Edit" at bounding box center [756, 396] width 145 height 264
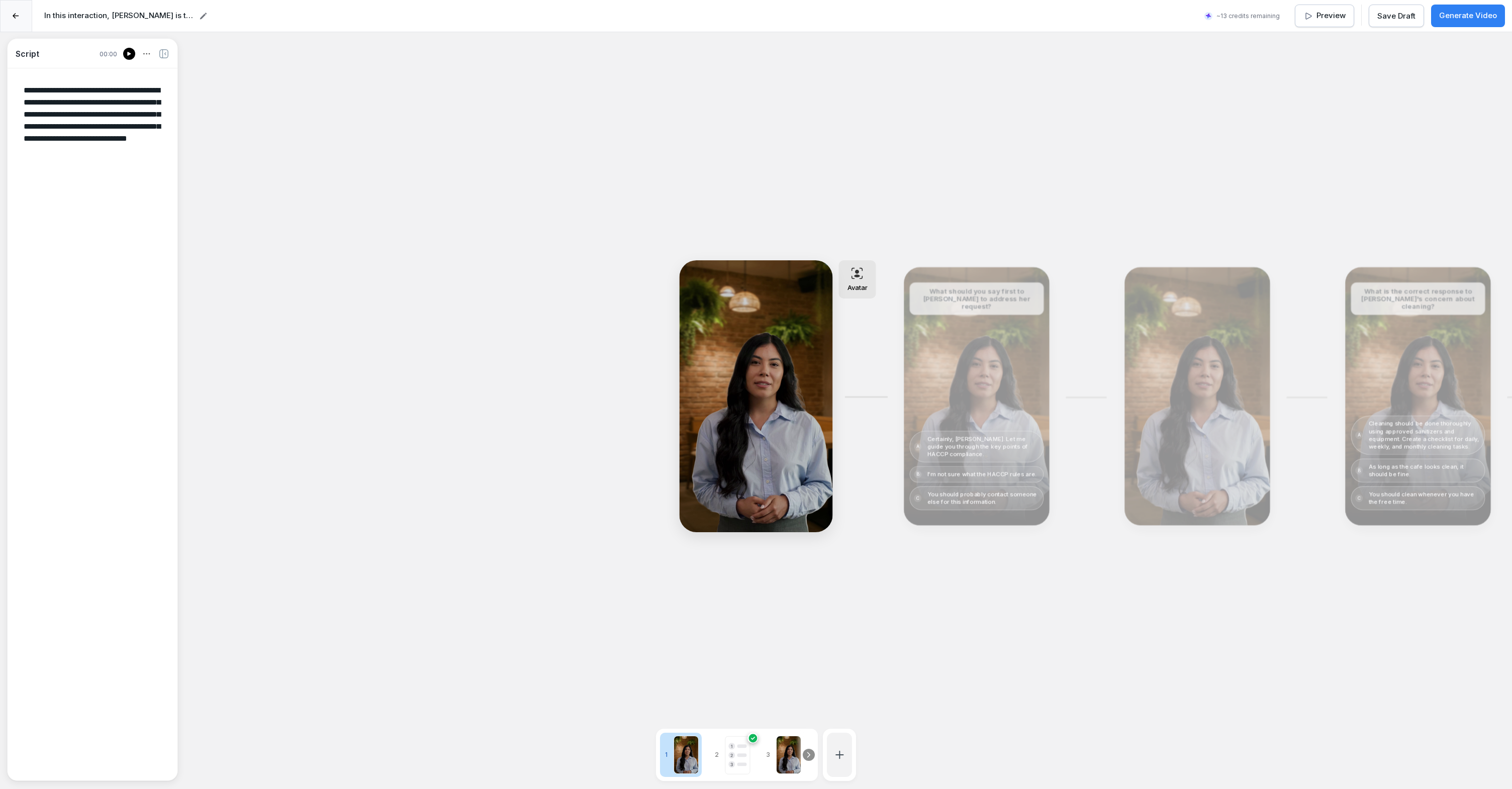
drag, startPoint x: 52, startPoint y: 130, endPoint x: 145, endPoint y: 130, distance: 93.0
click at [145, 130] on textarea "**********" at bounding box center [93, 424] width 154 height 695
drag, startPoint x: 34, startPoint y: 142, endPoint x: 154, endPoint y: 143, distance: 120.0
click at [154, 143] on textarea "**********" at bounding box center [93, 424] width 154 height 695
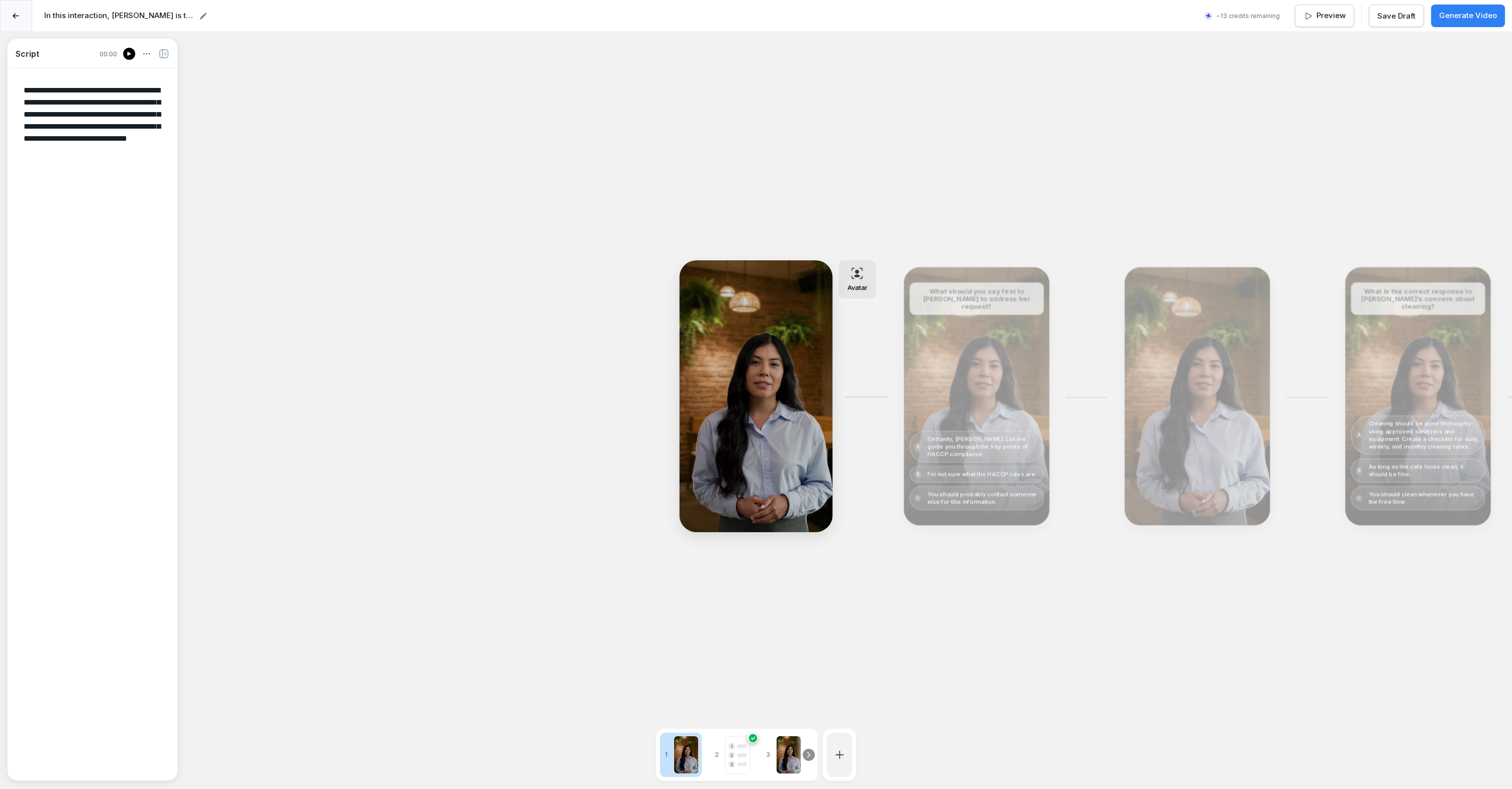
click at [153, 144] on textarea "**********" at bounding box center [93, 424] width 154 height 695
drag, startPoint x: 29, startPoint y: 148, endPoint x: 60, endPoint y: 150, distance: 31.1
click at [60, 150] on textarea "**********" at bounding box center [93, 424] width 154 height 695
drag, startPoint x: 113, startPoint y: 152, endPoint x: 142, endPoint y: 154, distance: 29.1
click at [140, 153] on textarea "**********" at bounding box center [93, 424] width 154 height 695
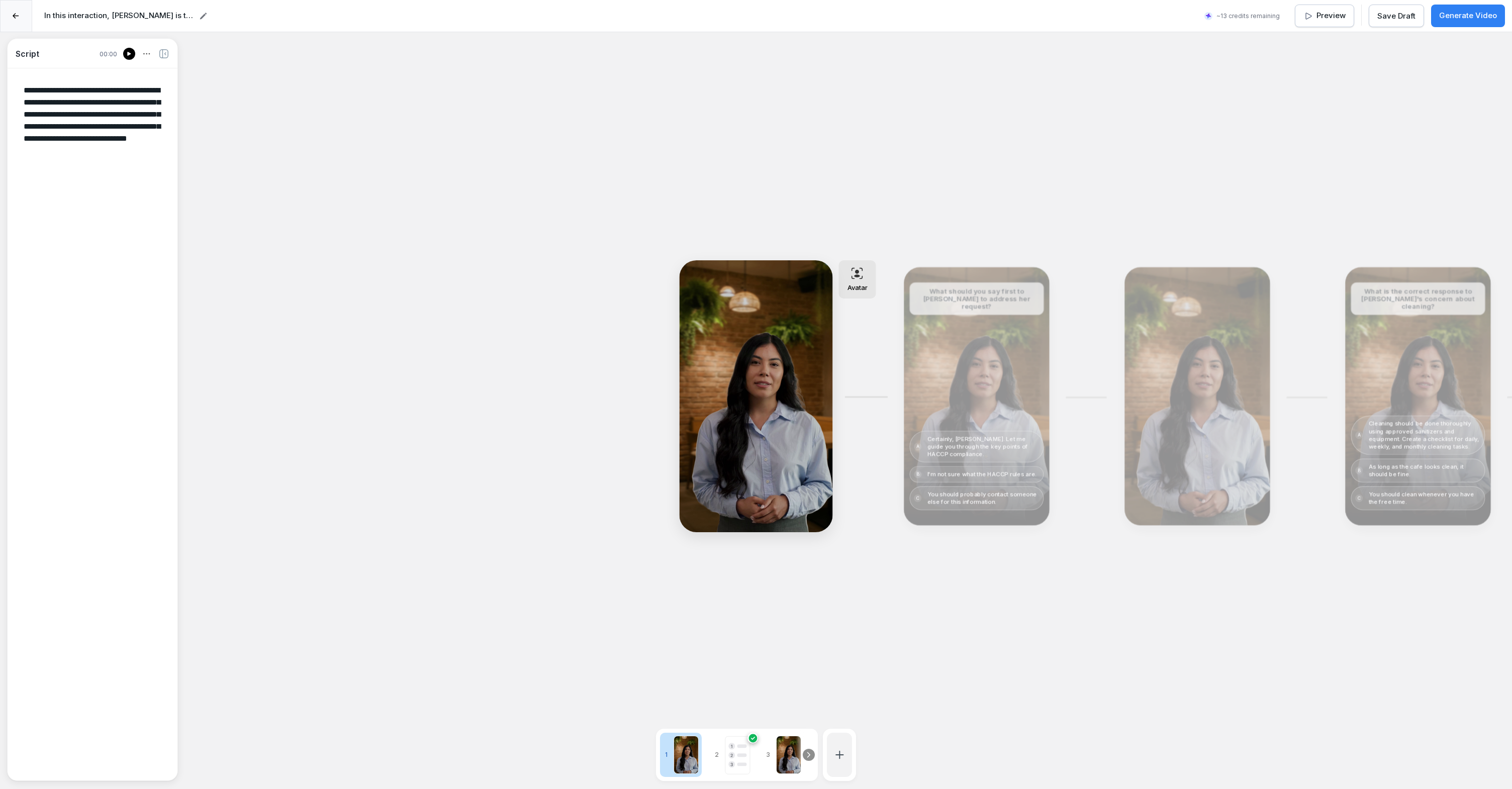
click at [141, 154] on textarea "**********" at bounding box center [93, 424] width 154 height 695
drag, startPoint x: 53, startPoint y: 160, endPoint x: 114, endPoint y: 180, distance: 64.2
click at [106, 172] on textarea "**********" at bounding box center [93, 424] width 154 height 695
click at [113, 248] on textarea "**********" at bounding box center [93, 424] width 154 height 695
click at [971, 390] on icon at bounding box center [977, 389] width 12 height 13
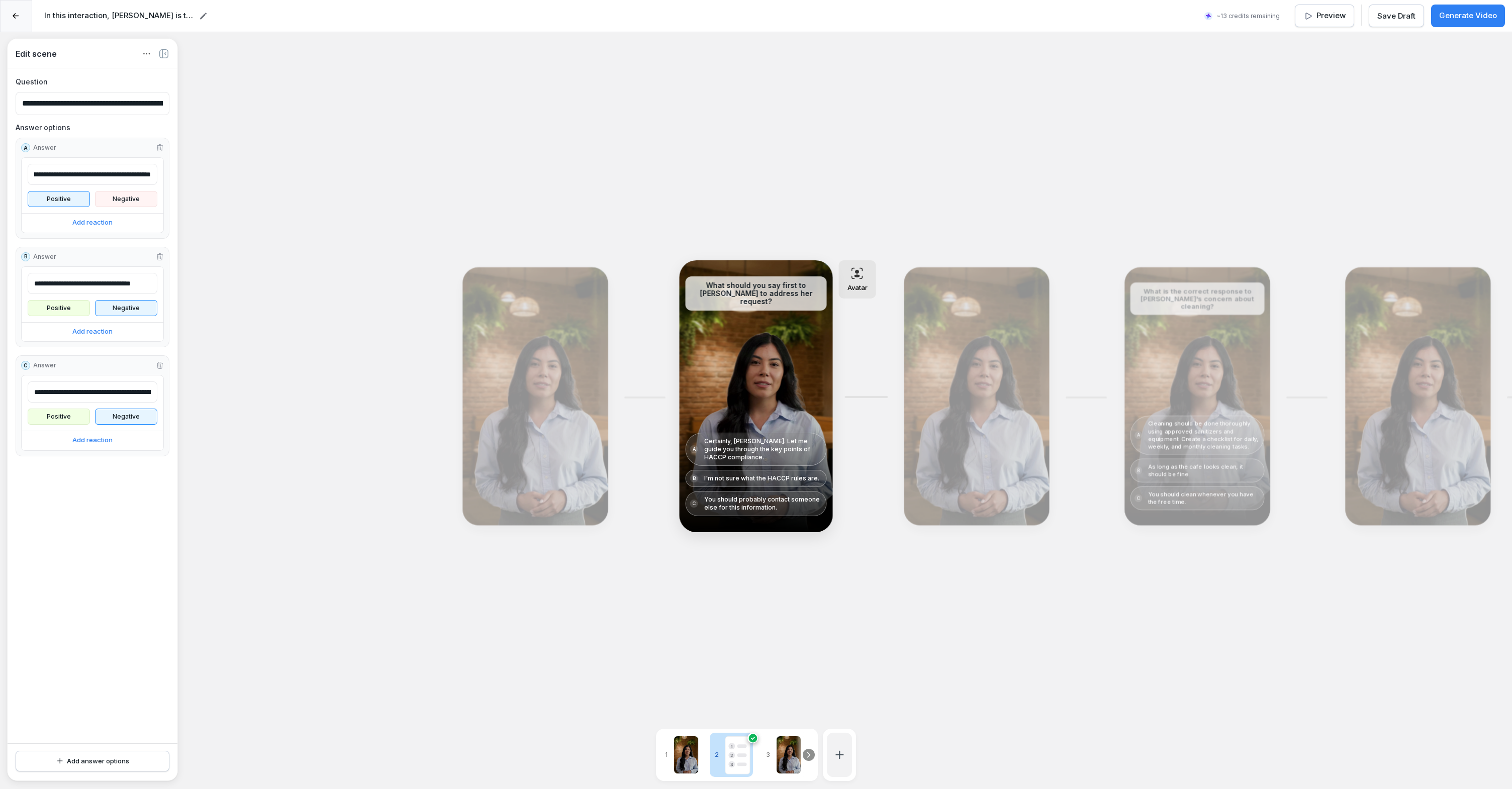
scroll to position [0, 150]
drag, startPoint x: 129, startPoint y: 178, endPoint x: 194, endPoint y: 177, distance: 65.0
click at [194, 177] on div "**********" at bounding box center [756, 426] width 1512 height 789
click at [116, 176] on input "**********" at bounding box center [92, 174] width 130 height 21
click at [61, 202] on p "Positive" at bounding box center [59, 198] width 55 height 9
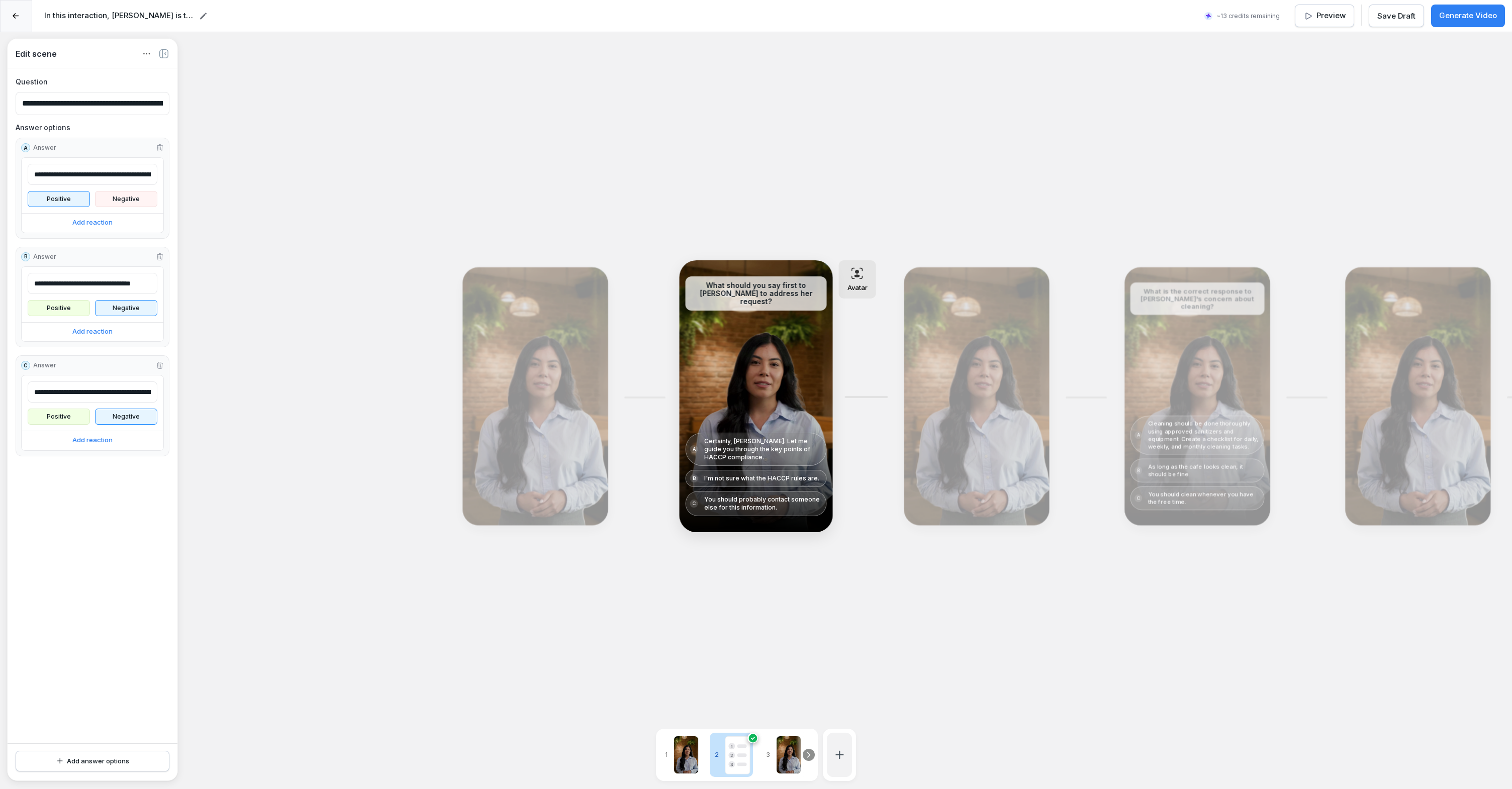
scroll to position [0, 12]
drag, startPoint x: 58, startPoint y: 283, endPoint x: 185, endPoint y: 283, distance: 127.0
click at [185, 283] on div "**********" at bounding box center [756, 426] width 1512 height 789
drag, startPoint x: 70, startPoint y: 393, endPoint x: 188, endPoint y: 395, distance: 118.0
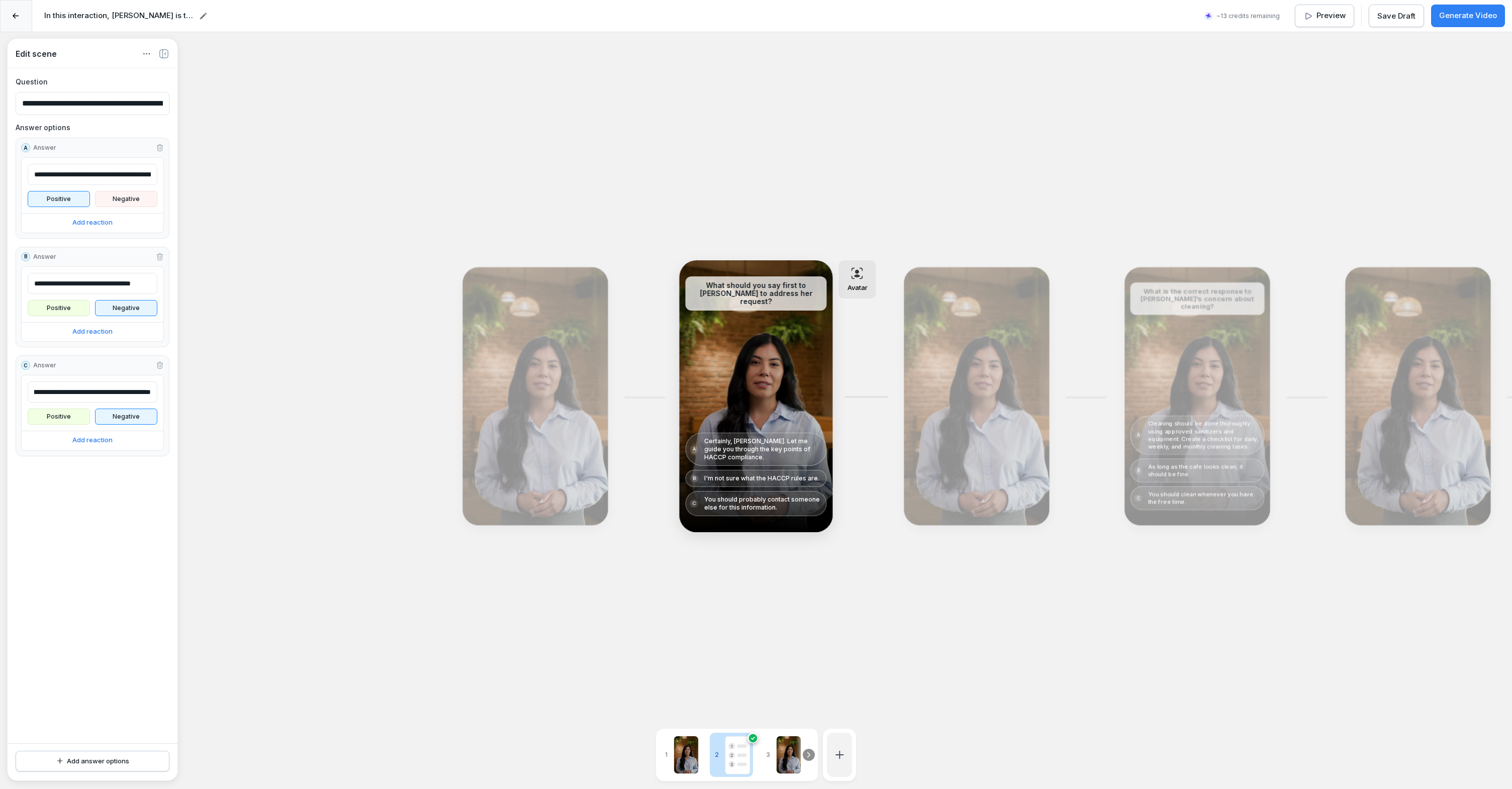
click at [188, 395] on div "**********" at bounding box center [756, 426] width 1512 height 789
click at [143, 414] on p "Negative" at bounding box center [126, 416] width 55 height 9
click at [146, 306] on p "Negative" at bounding box center [126, 307] width 55 height 9
click at [98, 334] on p "Add reaction" at bounding box center [92, 331] width 41 height 10
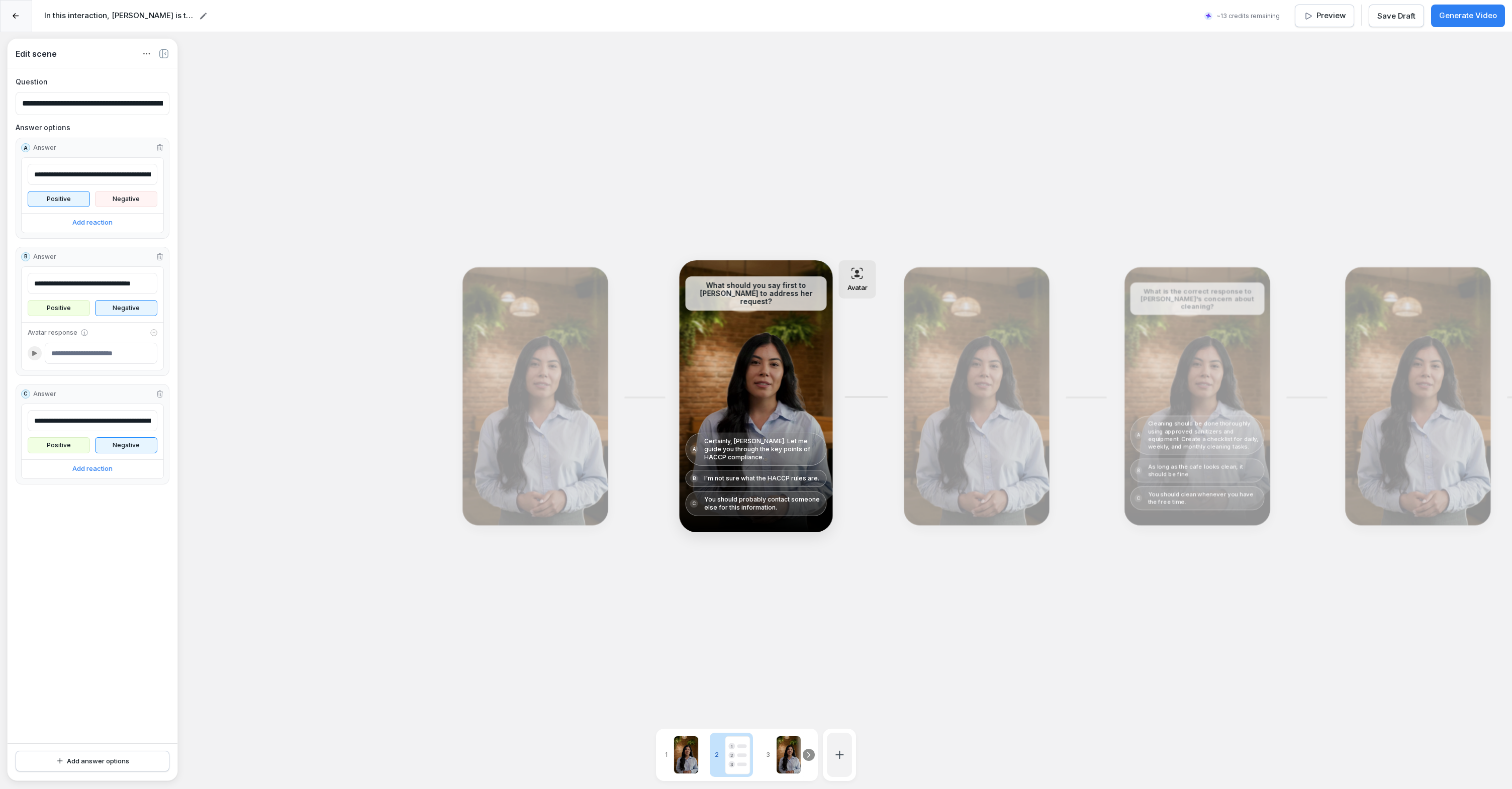
click at [79, 355] on input at bounding box center [101, 353] width 113 height 21
type input "*"
type input "**********"
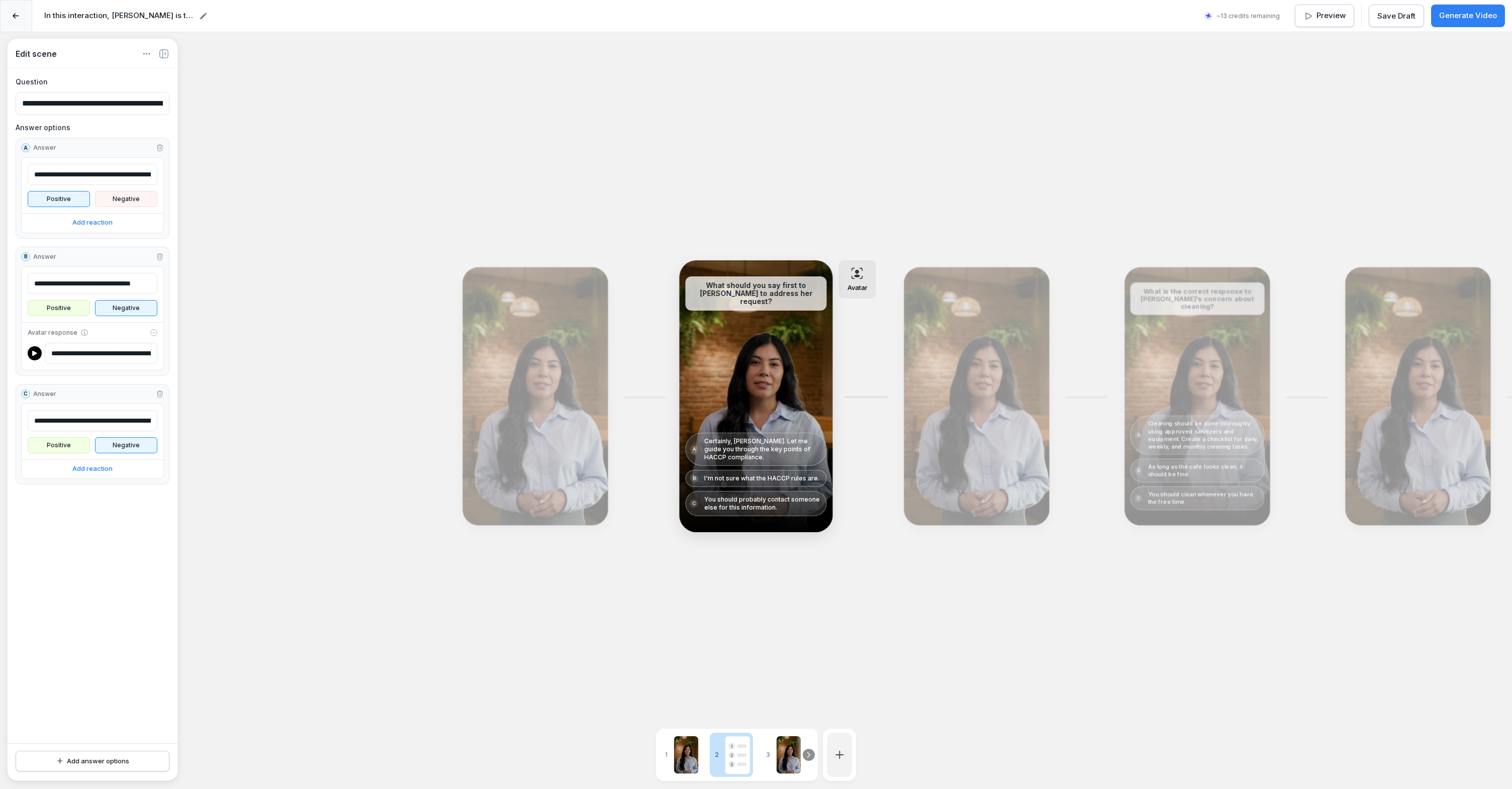
click at [127, 446] on p "Negative" at bounding box center [126, 445] width 55 height 9
drag, startPoint x: 122, startPoint y: 425, endPoint x: 193, endPoint y: 435, distance: 71.7
click at [193, 435] on div "**********" at bounding box center [756, 426] width 1512 height 789
click at [100, 358] on input "**********" at bounding box center [101, 353] width 113 height 21
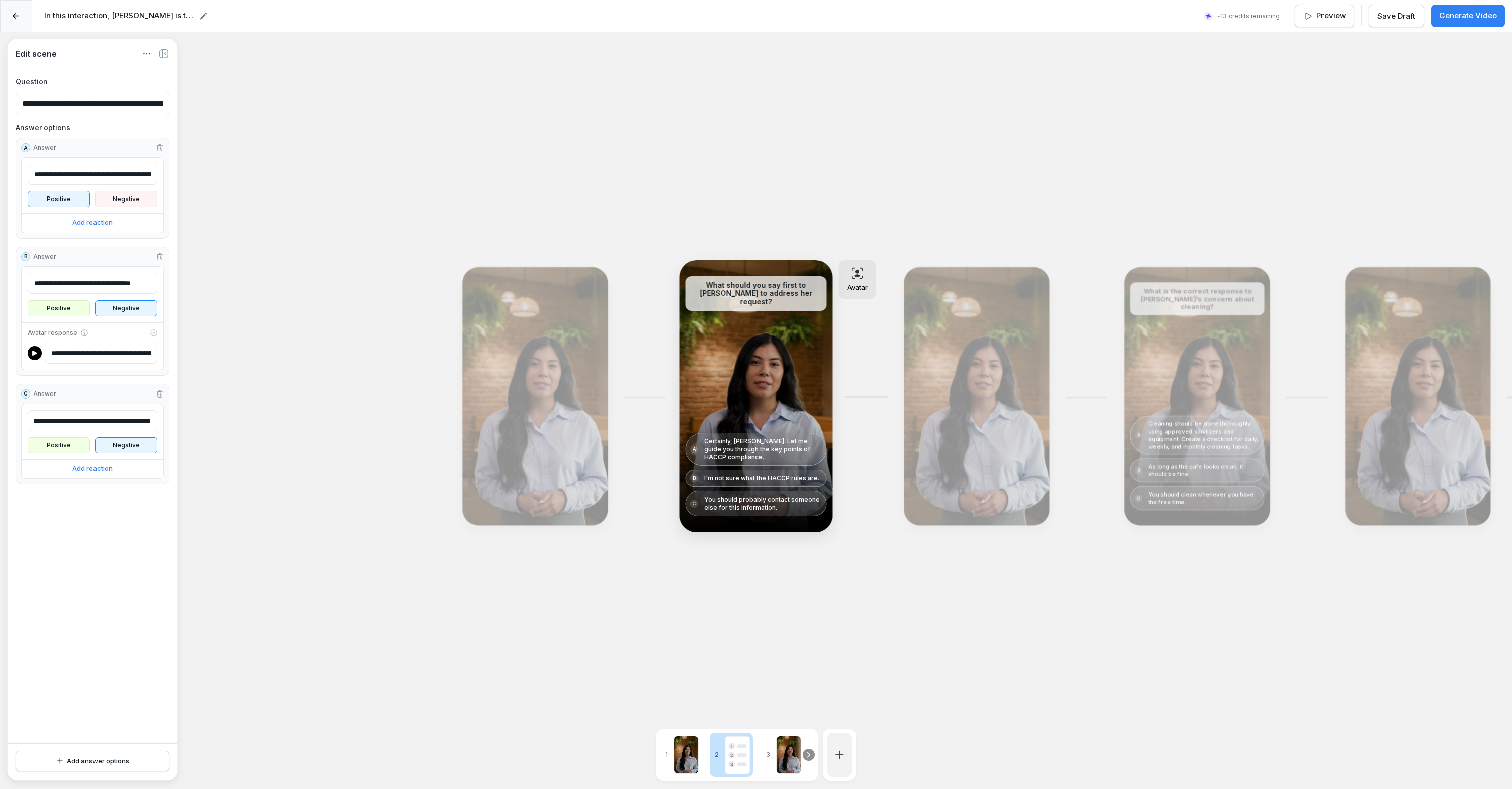
scroll to position [0, 0]
click at [100, 358] on input "**********" at bounding box center [101, 353] width 113 height 21
click at [96, 472] on p "Add reaction" at bounding box center [92, 468] width 41 height 10
click at [99, 494] on input at bounding box center [101, 490] width 113 height 21
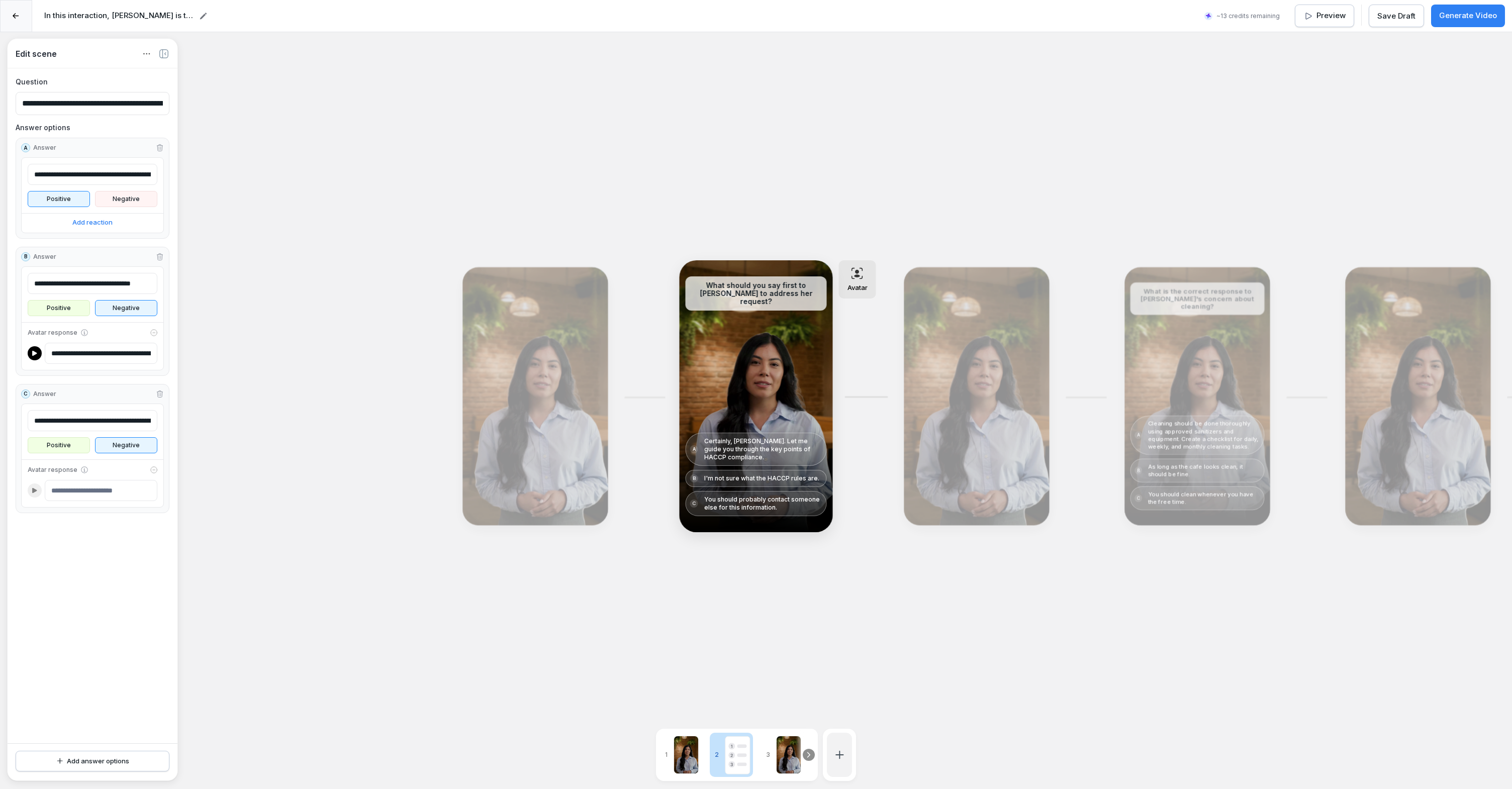
paste input "**********"
drag, startPoint x: 64, startPoint y: 492, endPoint x: 5, endPoint y: 492, distance: 59.0
click at [5, 492] on div "**********" at bounding box center [756, 426] width 1512 height 789
click at [66, 494] on input "**********" at bounding box center [101, 490] width 113 height 21
drag, startPoint x: 81, startPoint y: 490, endPoint x: 42, endPoint y: 492, distance: 39.1
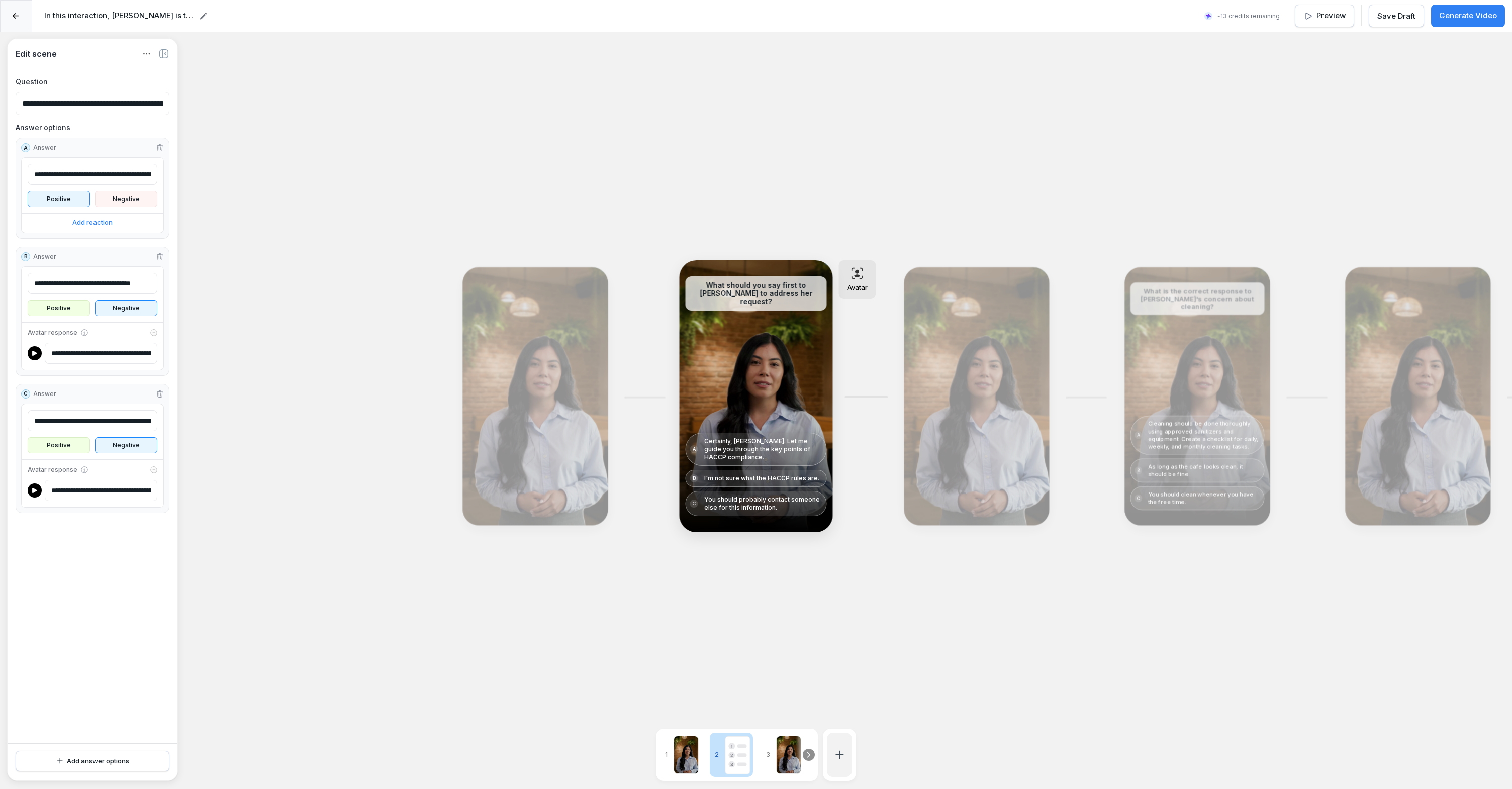
click at [42, 492] on div "**********" at bounding box center [92, 490] width 130 height 21
drag, startPoint x: 83, startPoint y: 492, endPoint x: 44, endPoint y: 489, distance: 39.1
click at [45, 489] on input "**********" at bounding box center [101, 490] width 113 height 21
type input "**********"
click at [790, 756] on div at bounding box center [788, 754] width 25 height 38
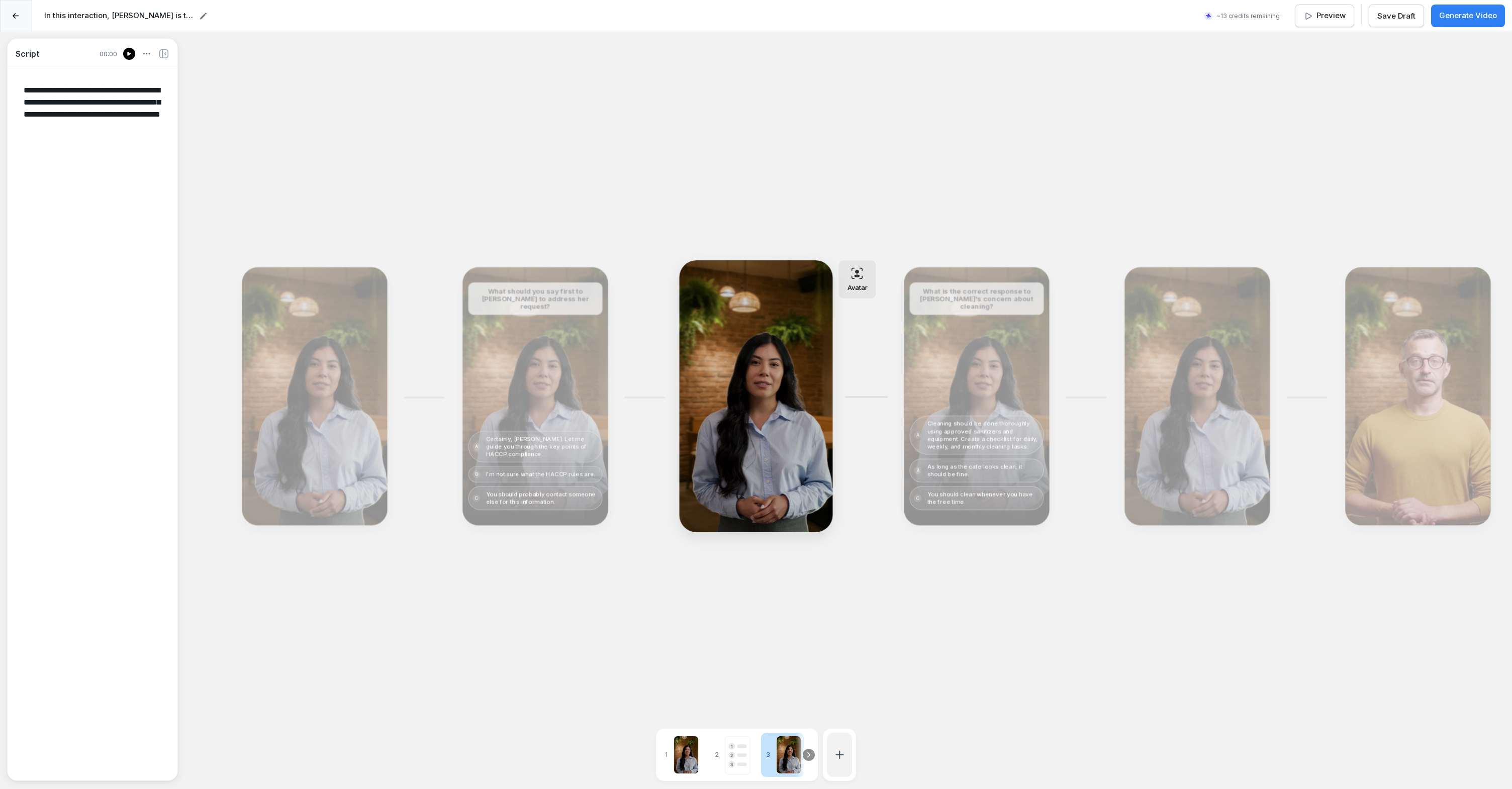
drag, startPoint x: 75, startPoint y: 88, endPoint x: 117, endPoint y: 94, distance: 42.4
click at [117, 94] on textarea "**********" at bounding box center [93, 424] width 154 height 695
click at [113, 95] on textarea "**********" at bounding box center [93, 424] width 154 height 695
drag, startPoint x: 62, startPoint y: 98, endPoint x: 127, endPoint y: 110, distance: 66.1
click at [127, 110] on textarea "**********" at bounding box center [93, 424] width 154 height 695
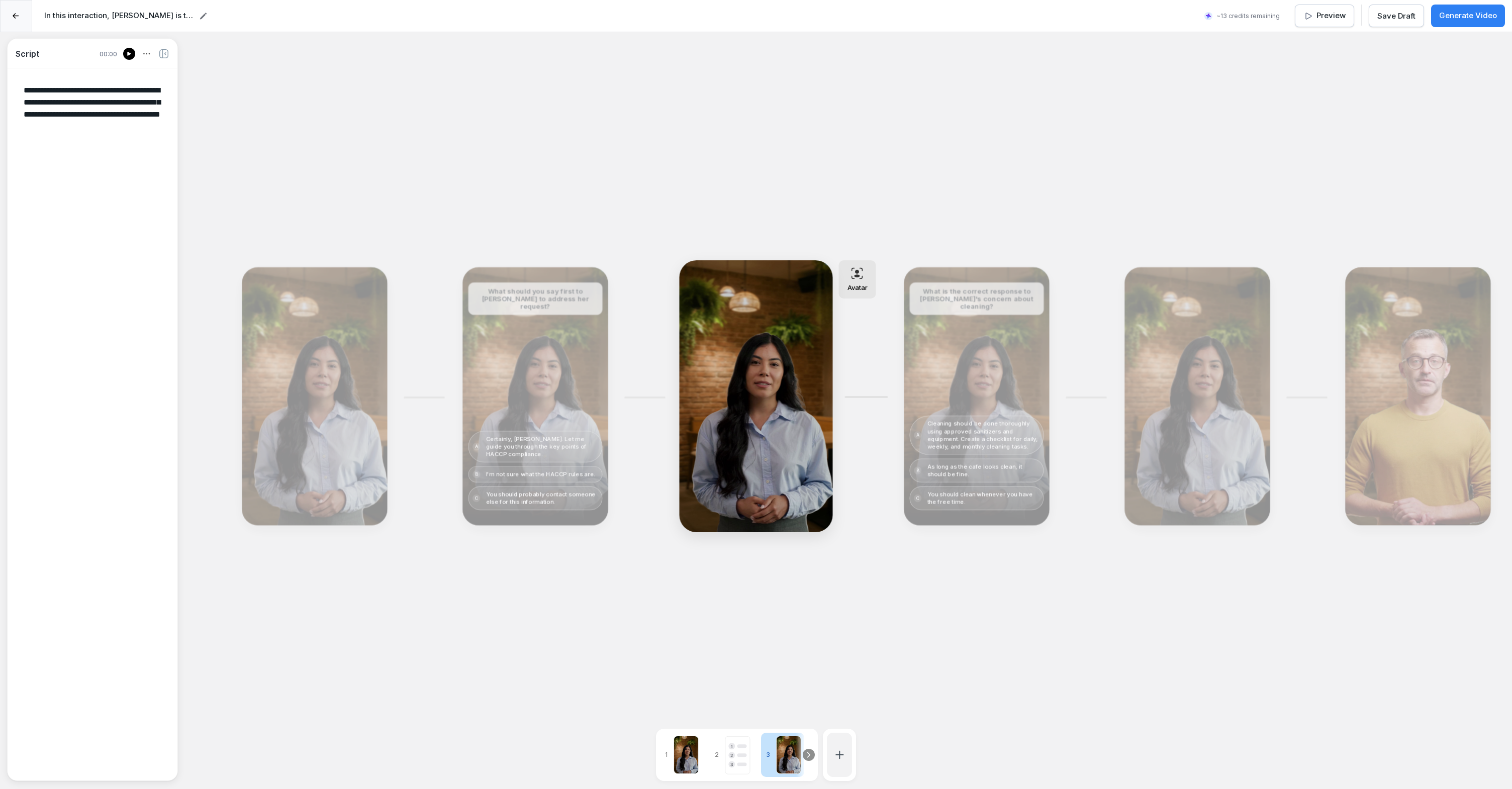
click at [127, 110] on textarea "**********" at bounding box center [93, 424] width 154 height 695
click at [89, 130] on textarea "**********" at bounding box center [93, 424] width 154 height 695
click at [92, 143] on textarea "**********" at bounding box center [93, 424] width 154 height 695
click at [16, 15] on icon at bounding box center [15, 16] width 6 height 6
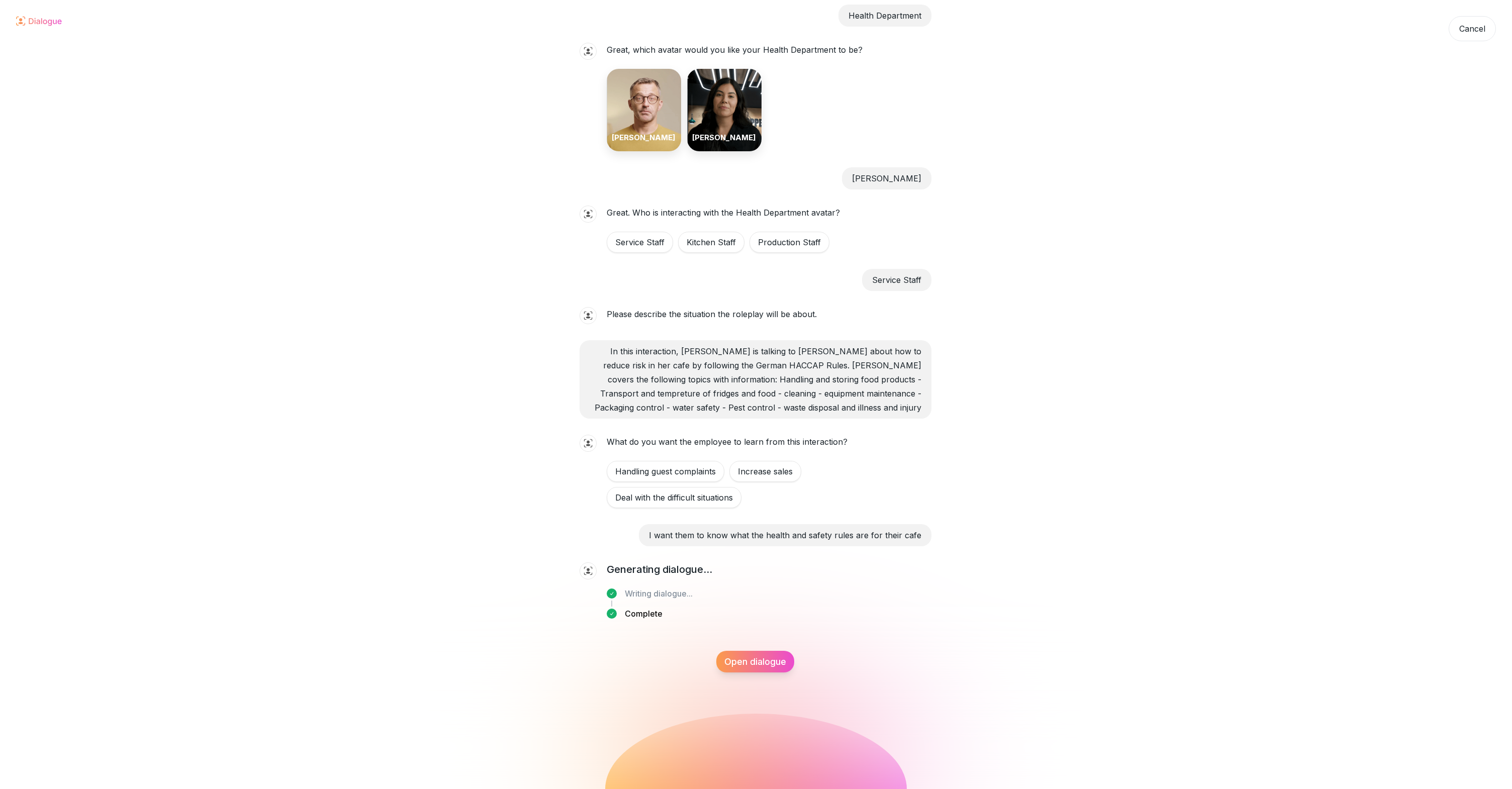
click at [29, 22] on icon at bounding box center [39, 21] width 46 height 10
click at [1481, 36] on div "Cancel" at bounding box center [1472, 28] width 47 height 25
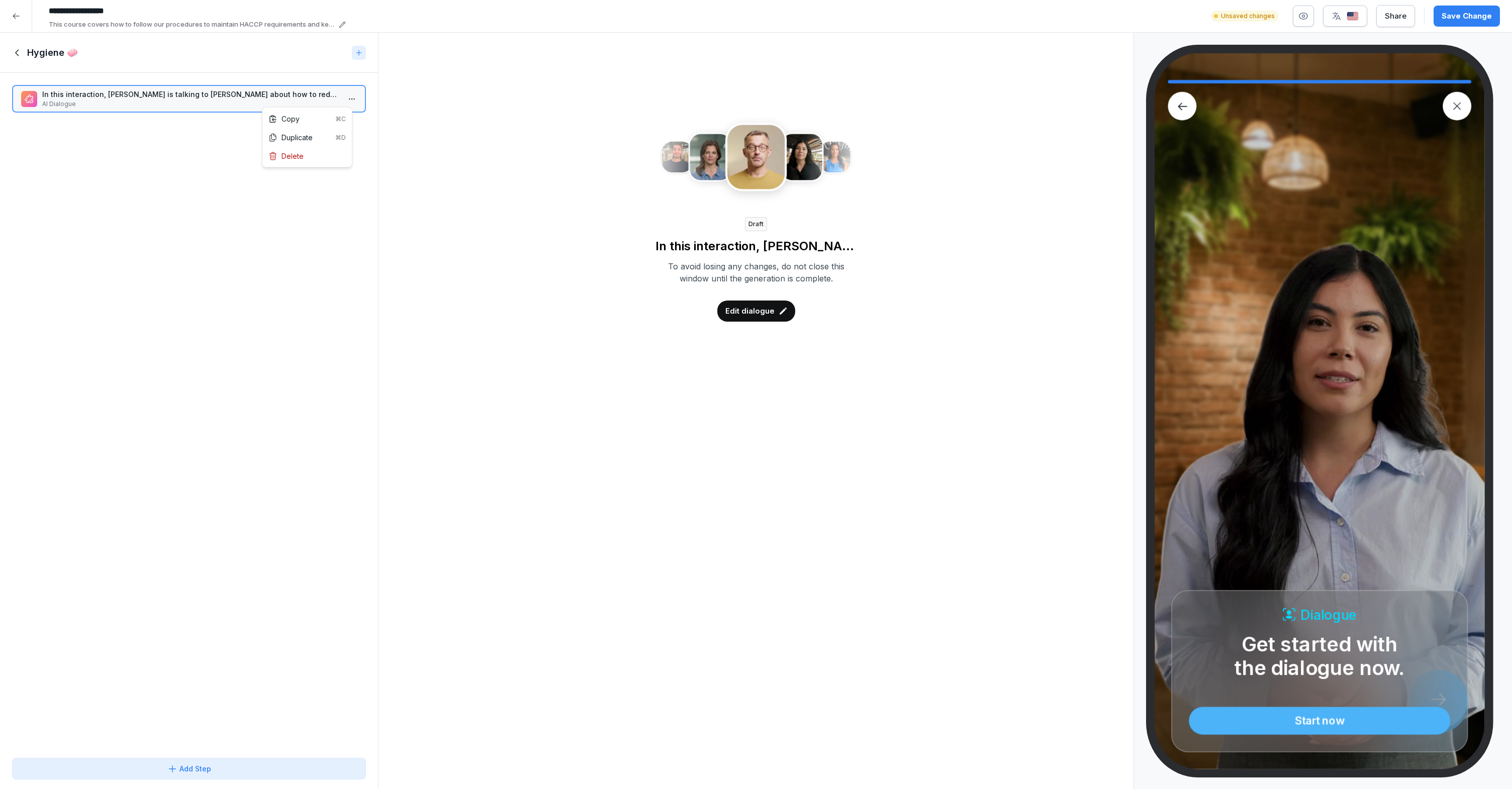
click at [336, 99] on html "**********" at bounding box center [756, 394] width 1512 height 789
click at [304, 155] on div "Delete" at bounding box center [307, 156] width 86 height 19
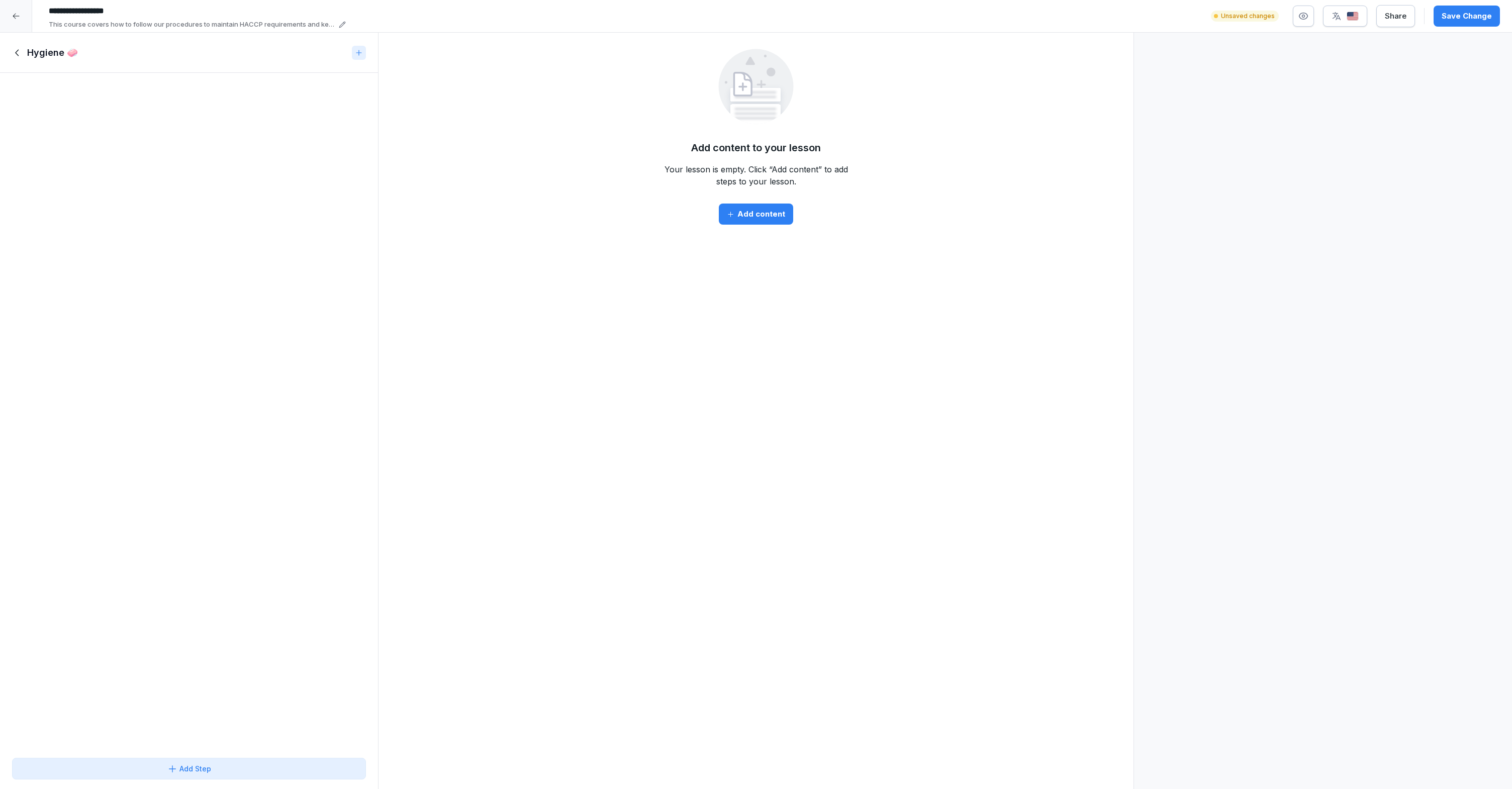
click at [168, 775] on button "Add Step" at bounding box center [189, 768] width 354 height 22
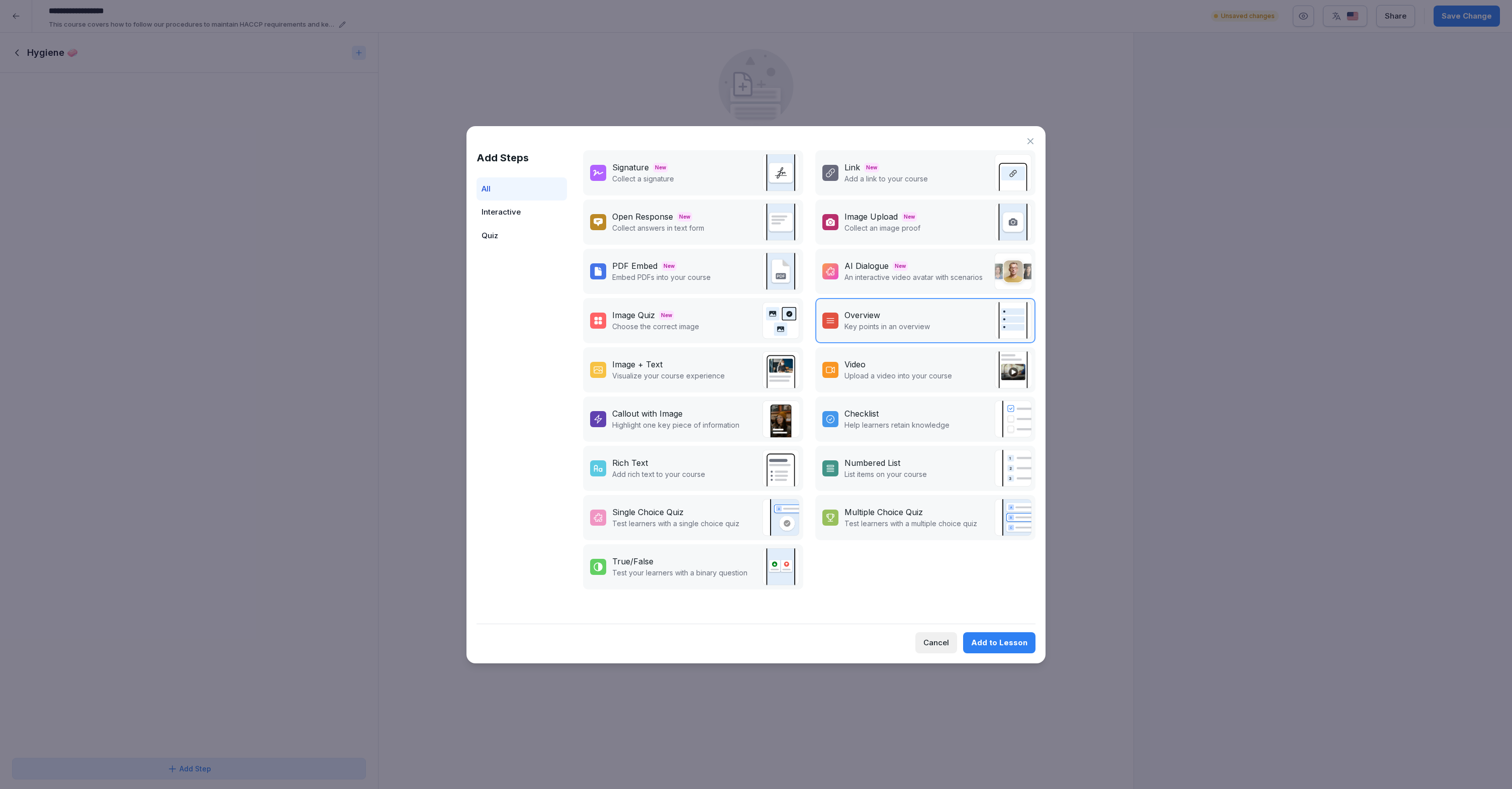
click at [885, 273] on p "An interactive video avatar with scenarios" at bounding box center [914, 277] width 139 height 11
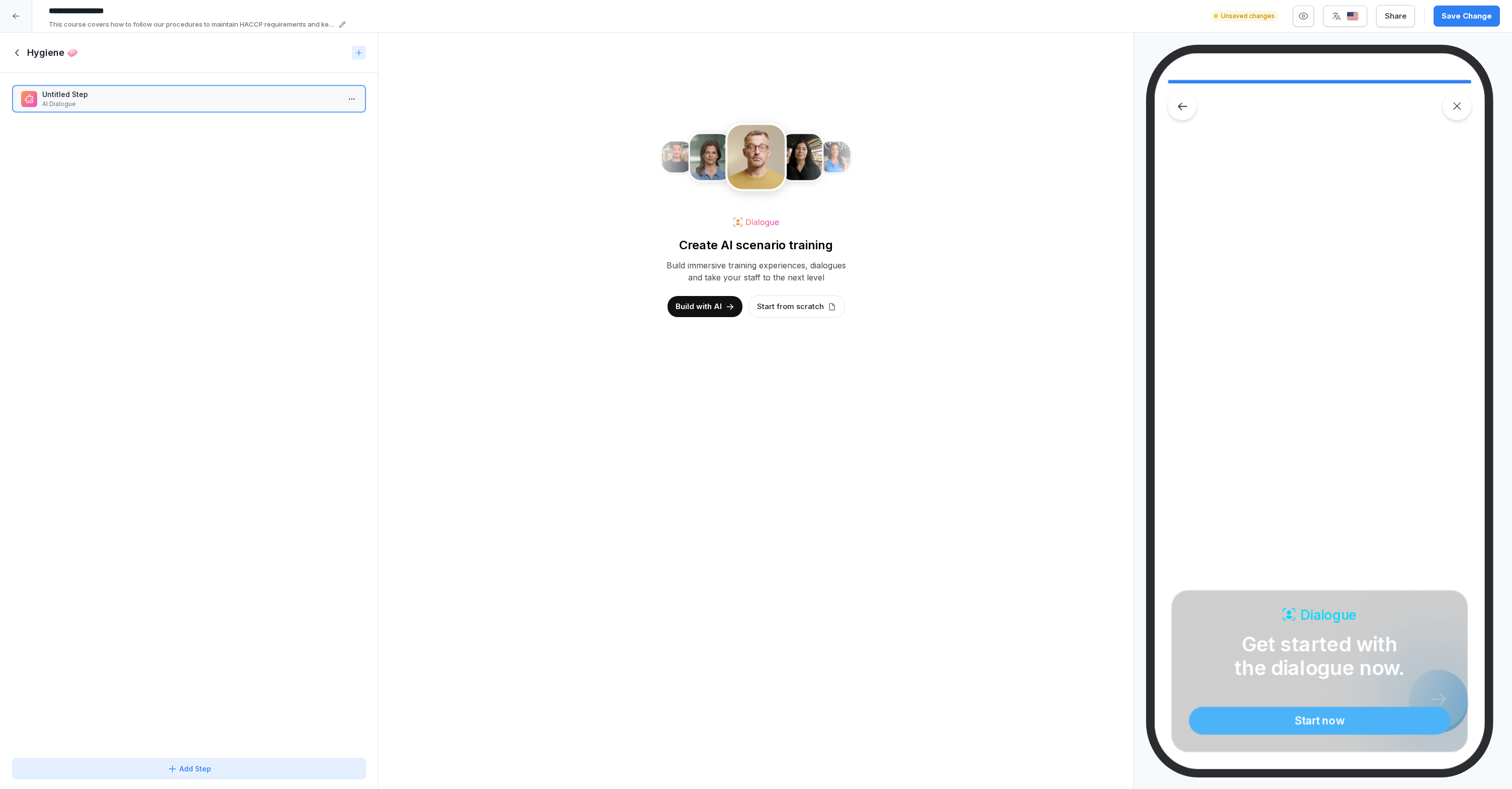
click at [794, 306] on p "Start from scratch" at bounding box center [791, 306] width 67 height 11
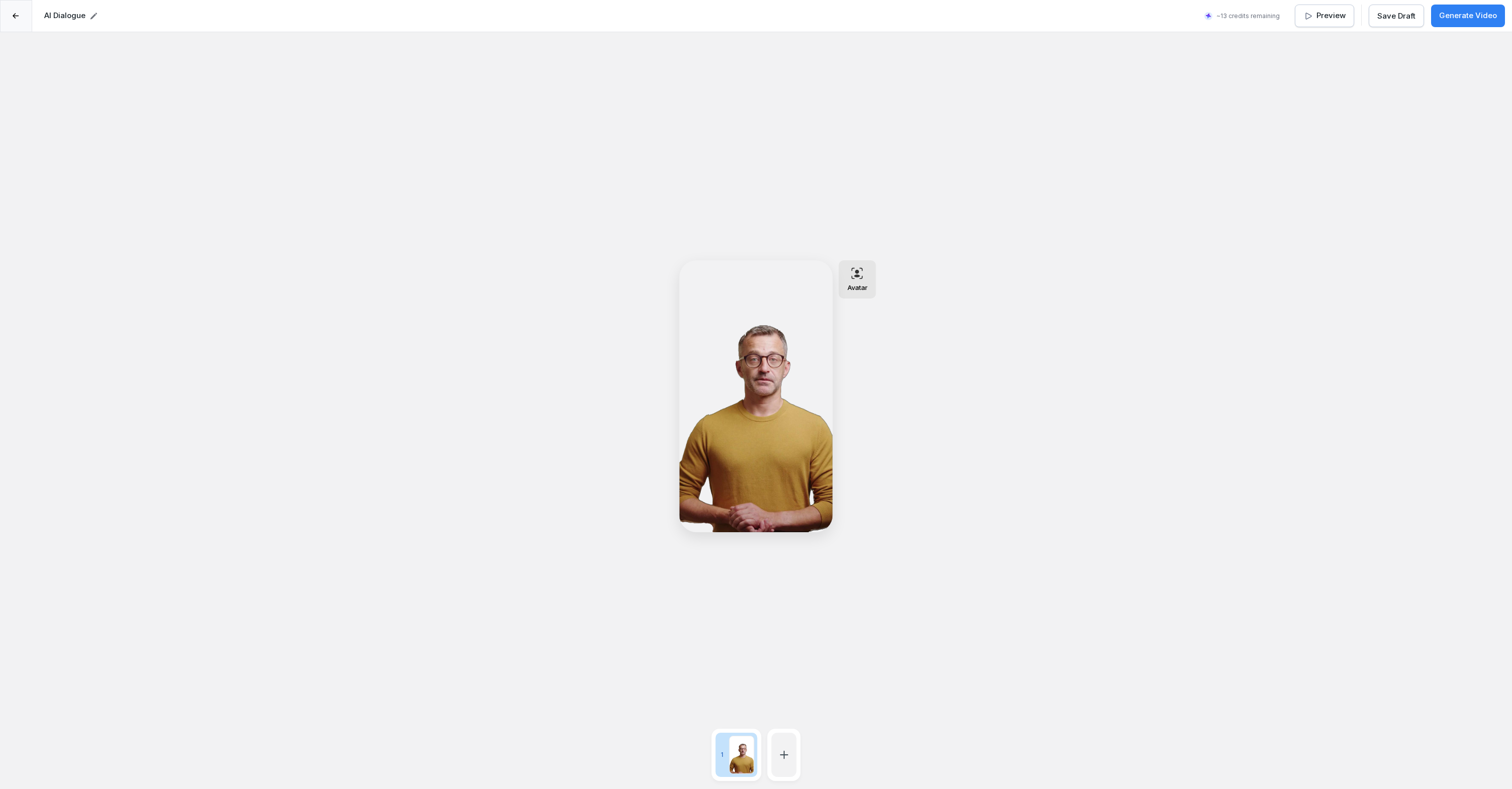
click at [855, 280] on div "Avatar" at bounding box center [857, 279] width 37 height 38
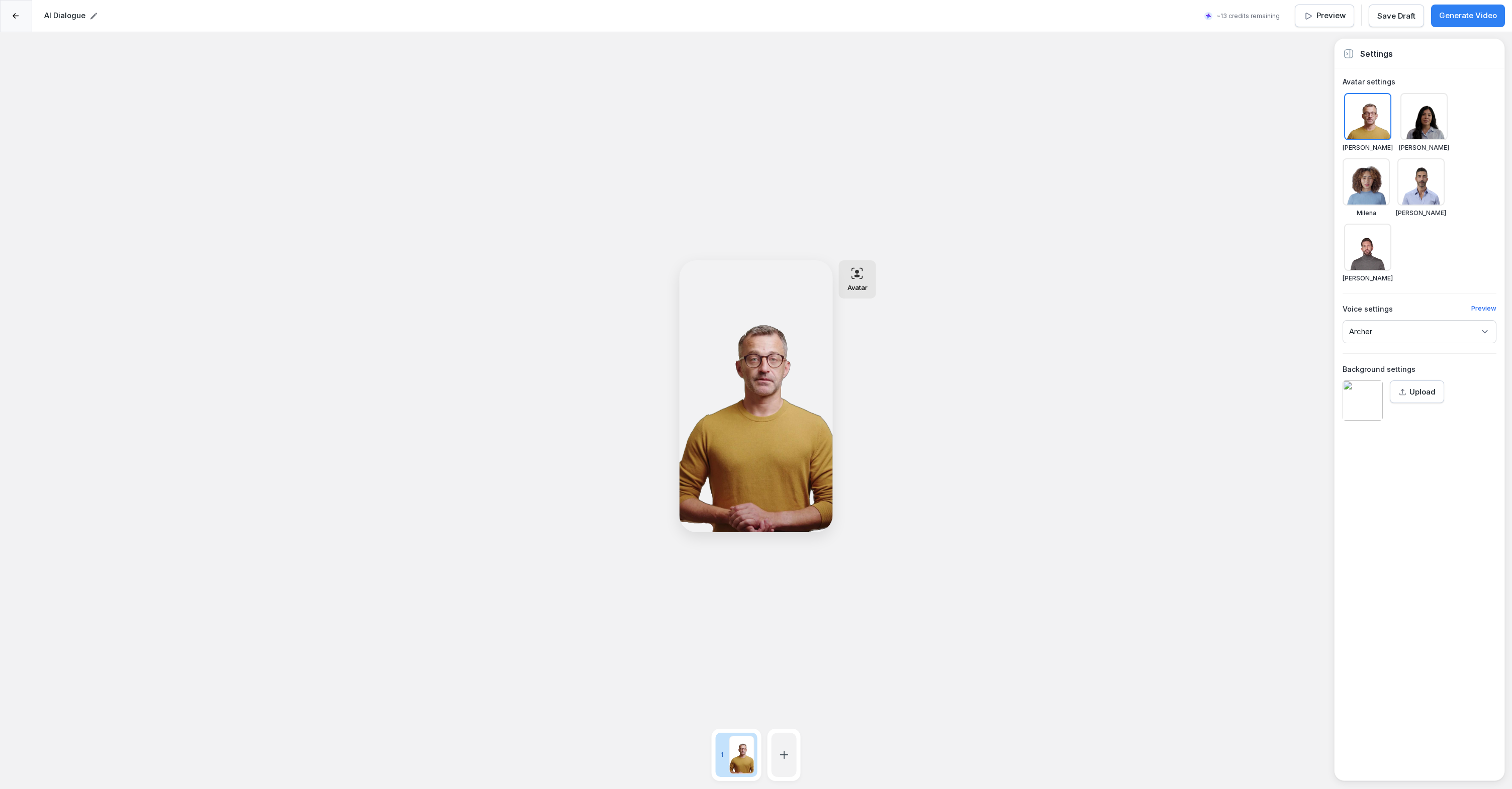
click at [1390, 158] on div at bounding box center [1366, 182] width 47 height 47
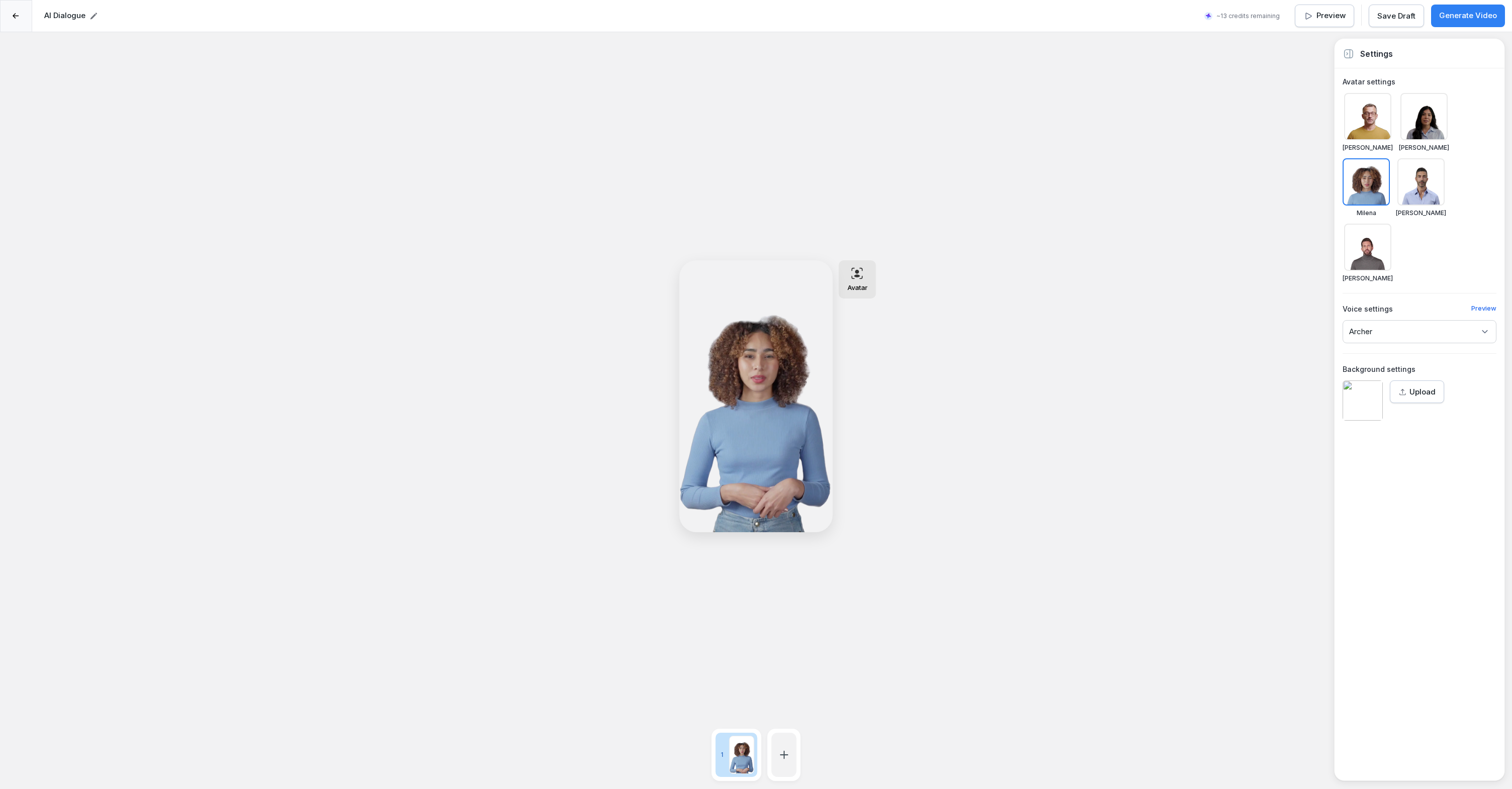
click at [1415, 320] on div "Archer" at bounding box center [1419, 331] width 154 height 23
click at [1393, 413] on div "Nichalia" at bounding box center [1420, 407] width 148 height 19
click at [1408, 387] on div "Upload" at bounding box center [1416, 392] width 37 height 11
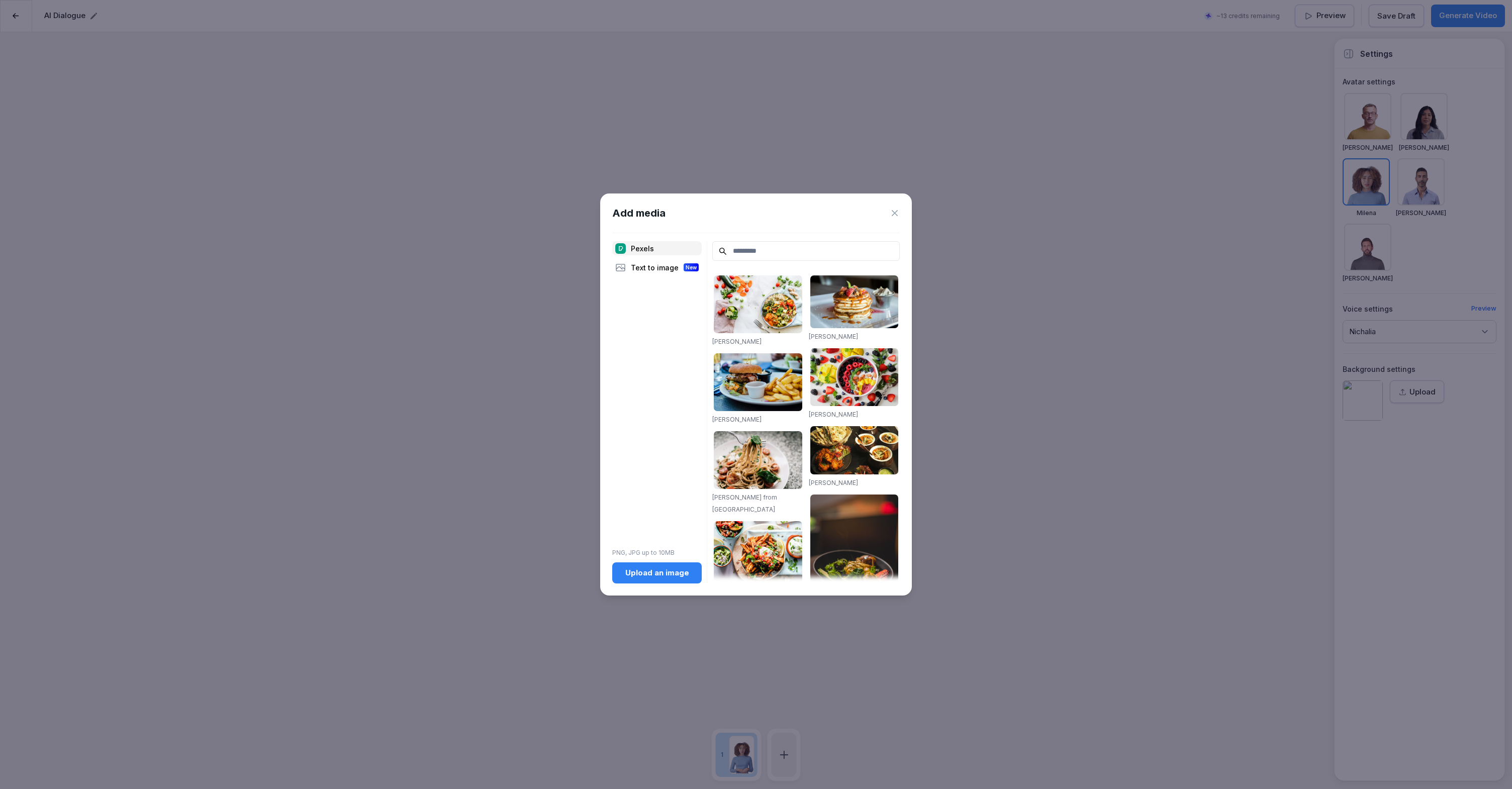
click at [639, 570] on div "Upload an image" at bounding box center [657, 573] width 73 height 11
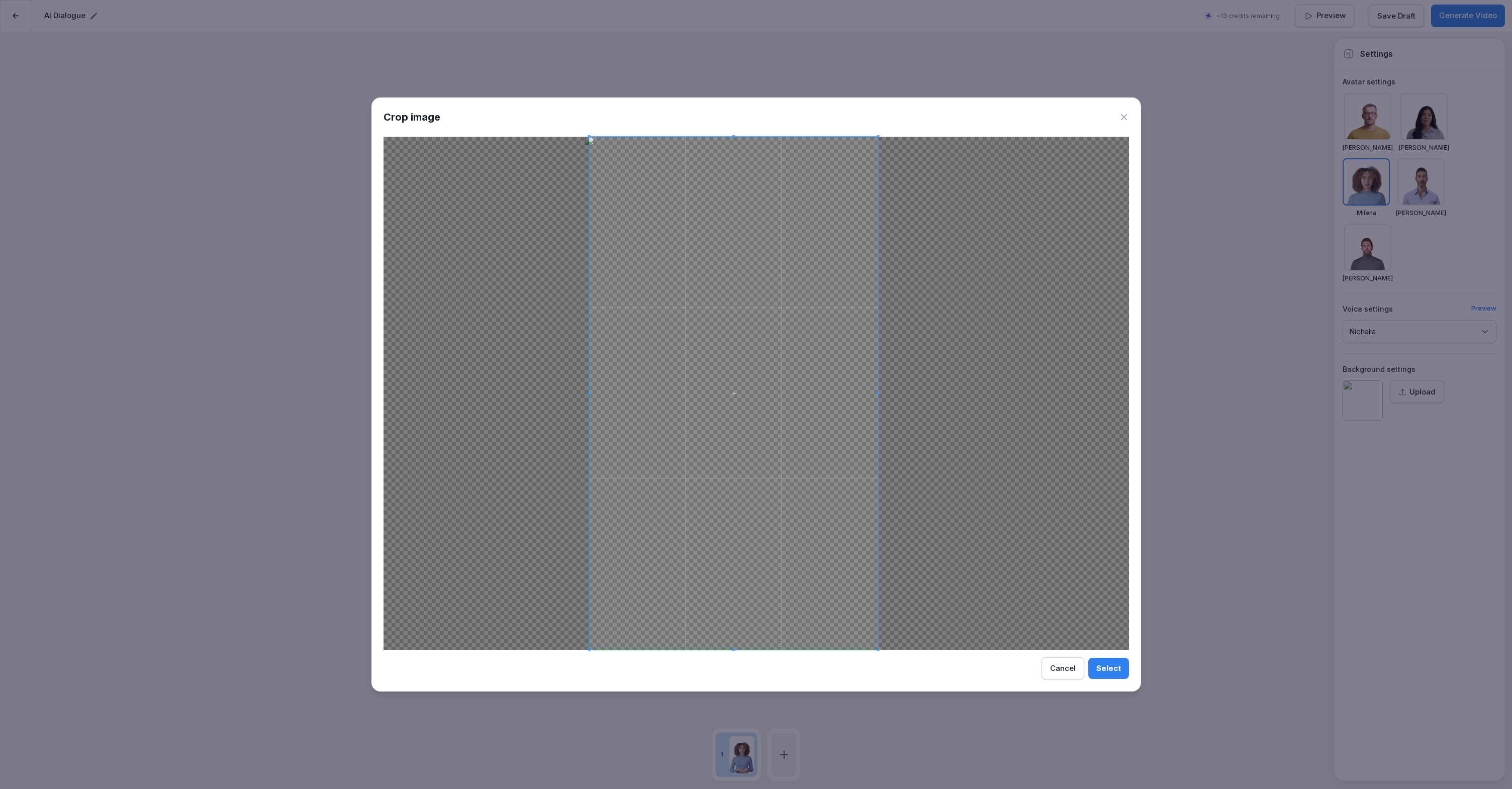
click at [808, 548] on span at bounding box center [734, 393] width 289 height 513
click at [1113, 673] on div "Select" at bounding box center [1109, 668] width 25 height 11
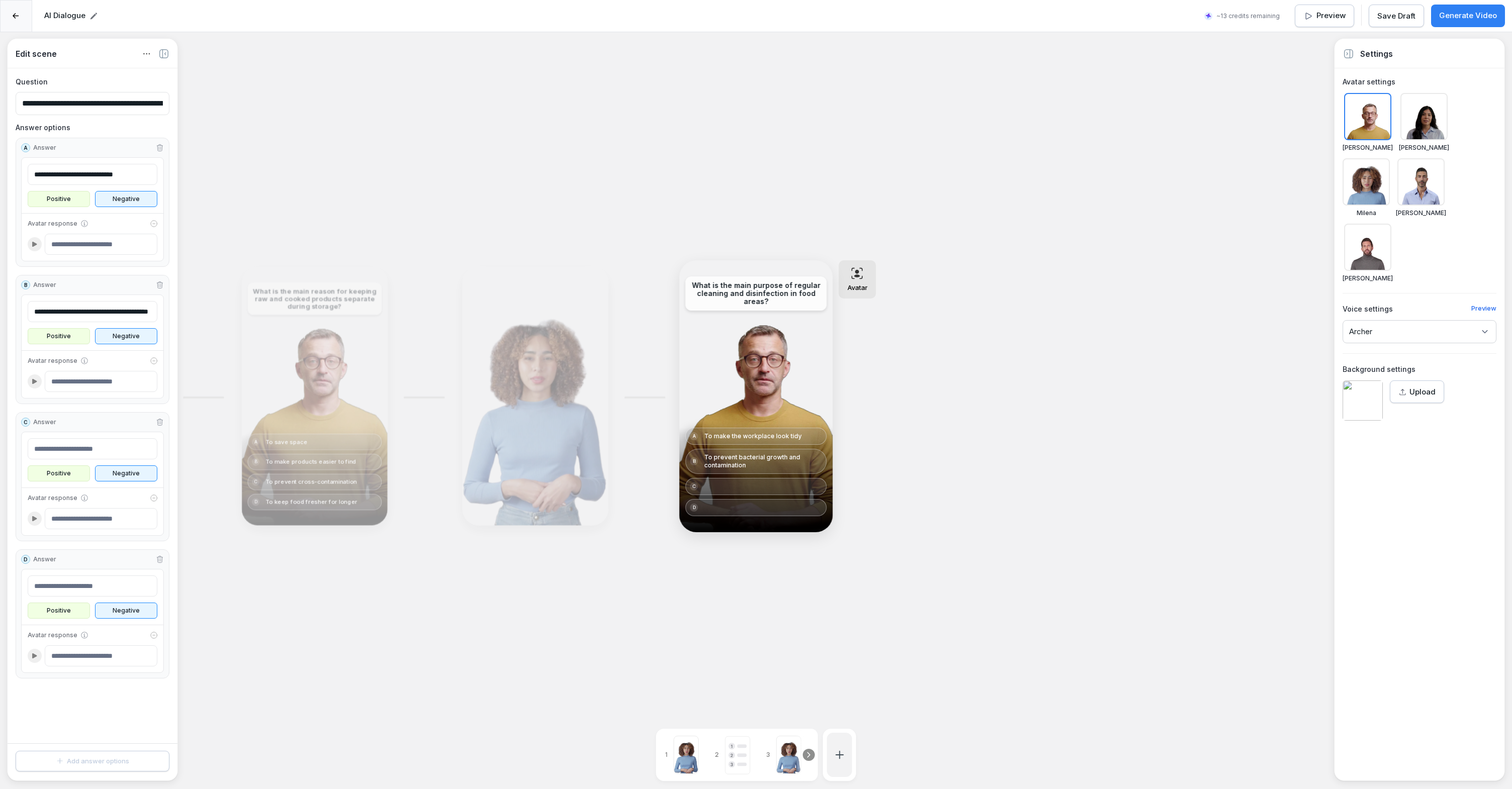
type input "**********"
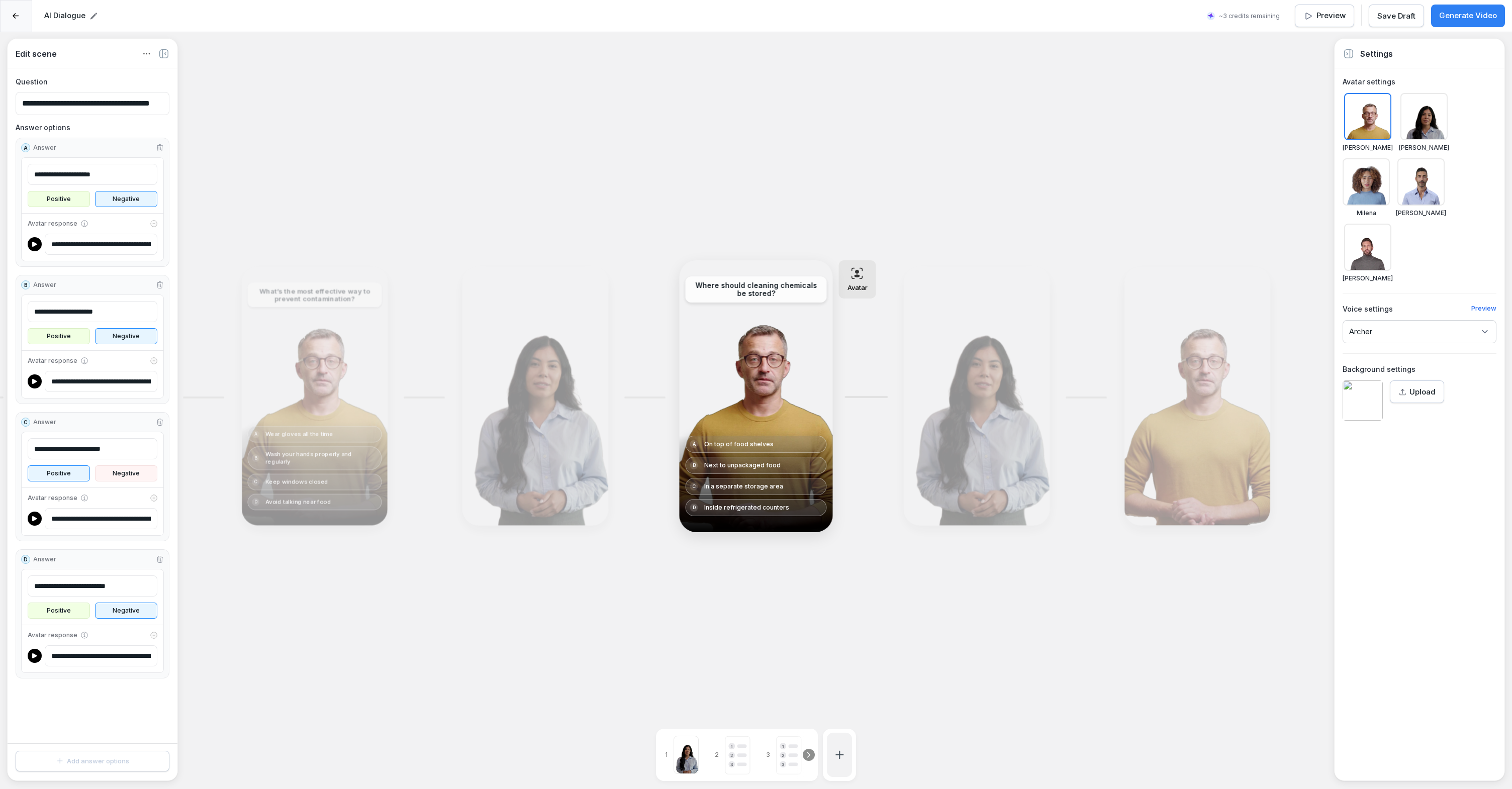
type input "**********"
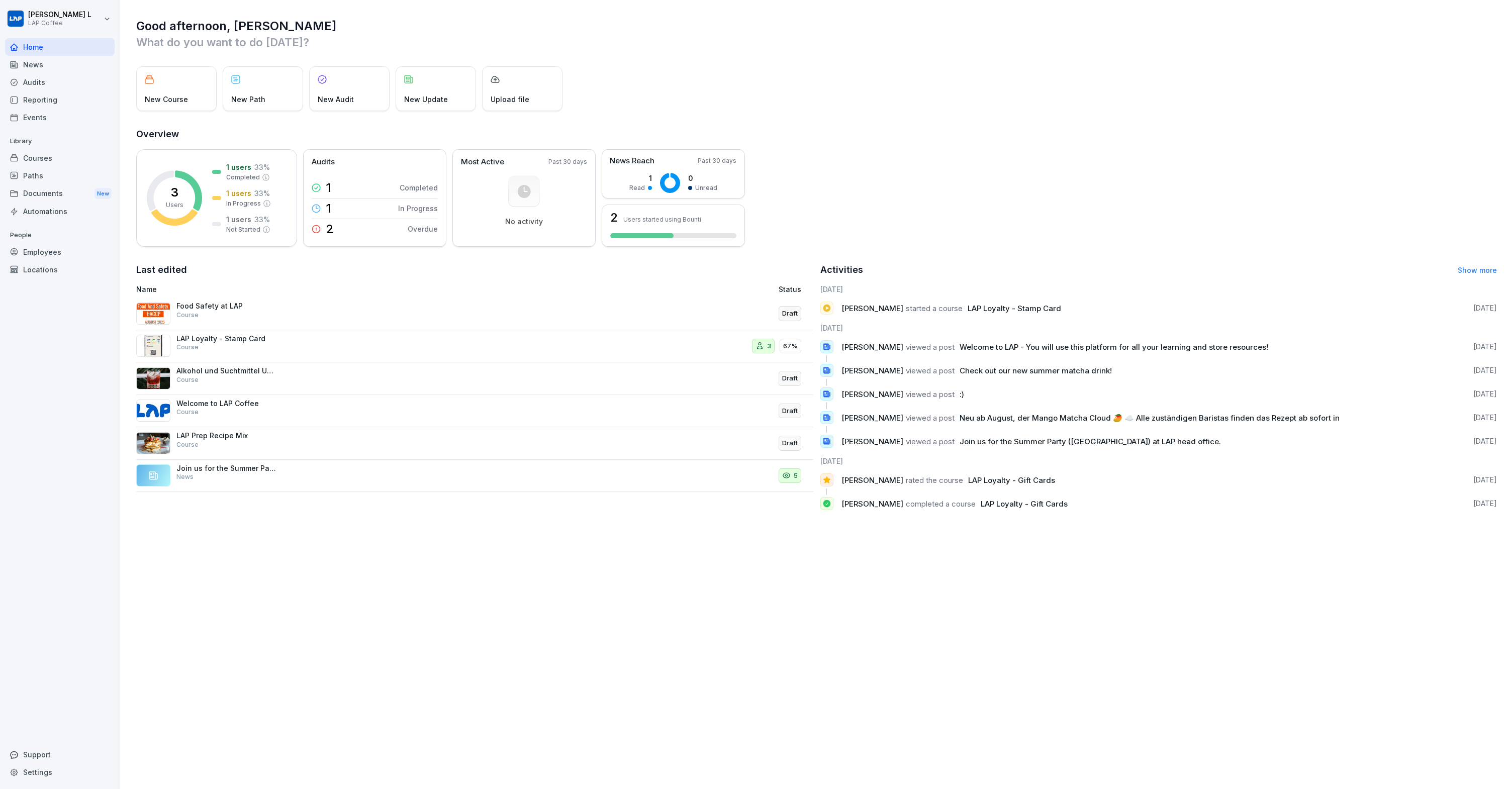
click at [232, 306] on p "Food Safety at LAP" at bounding box center [227, 306] width 100 height 9
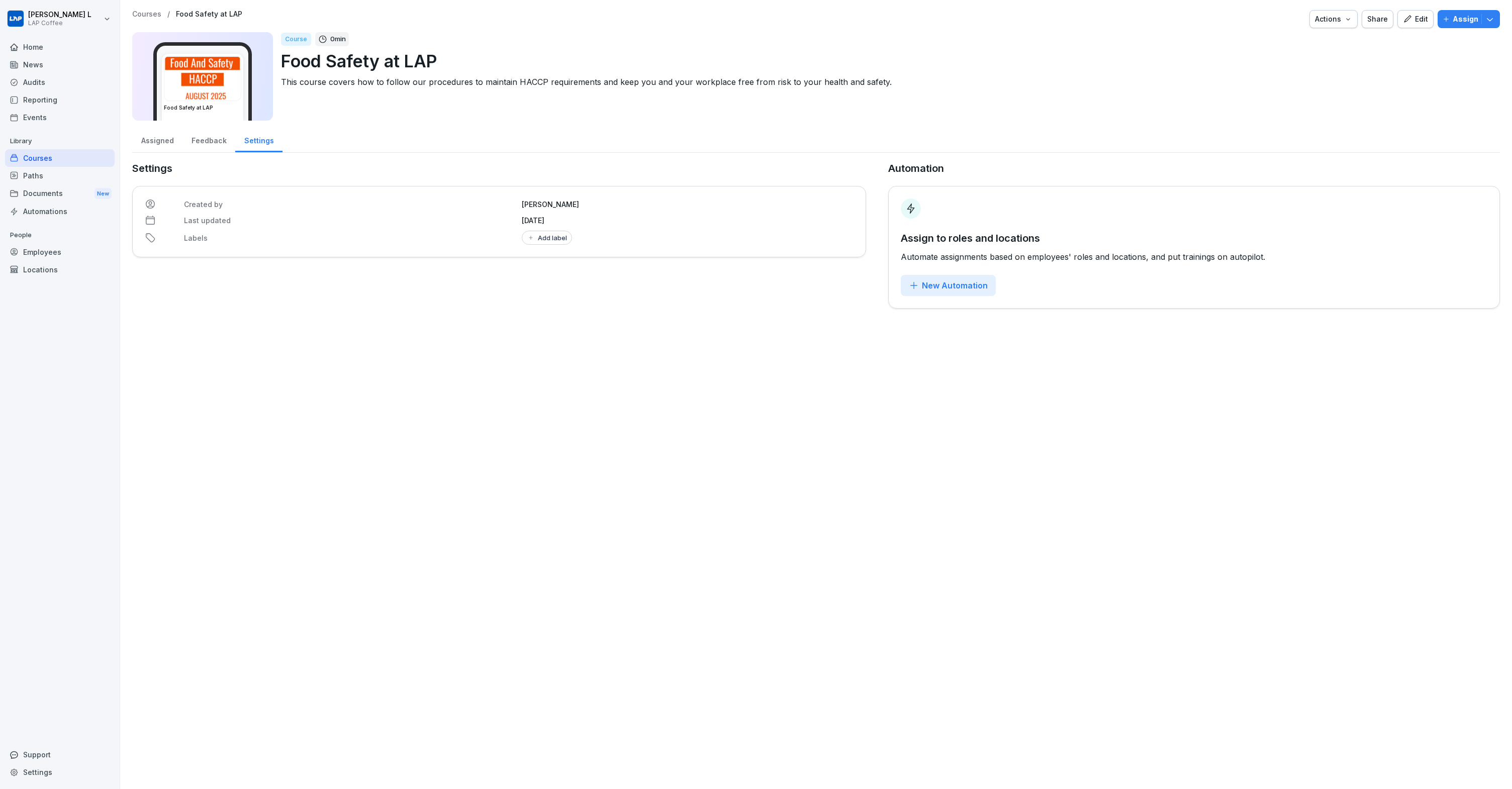
click at [1408, 17] on div "Edit" at bounding box center [1415, 19] width 25 height 11
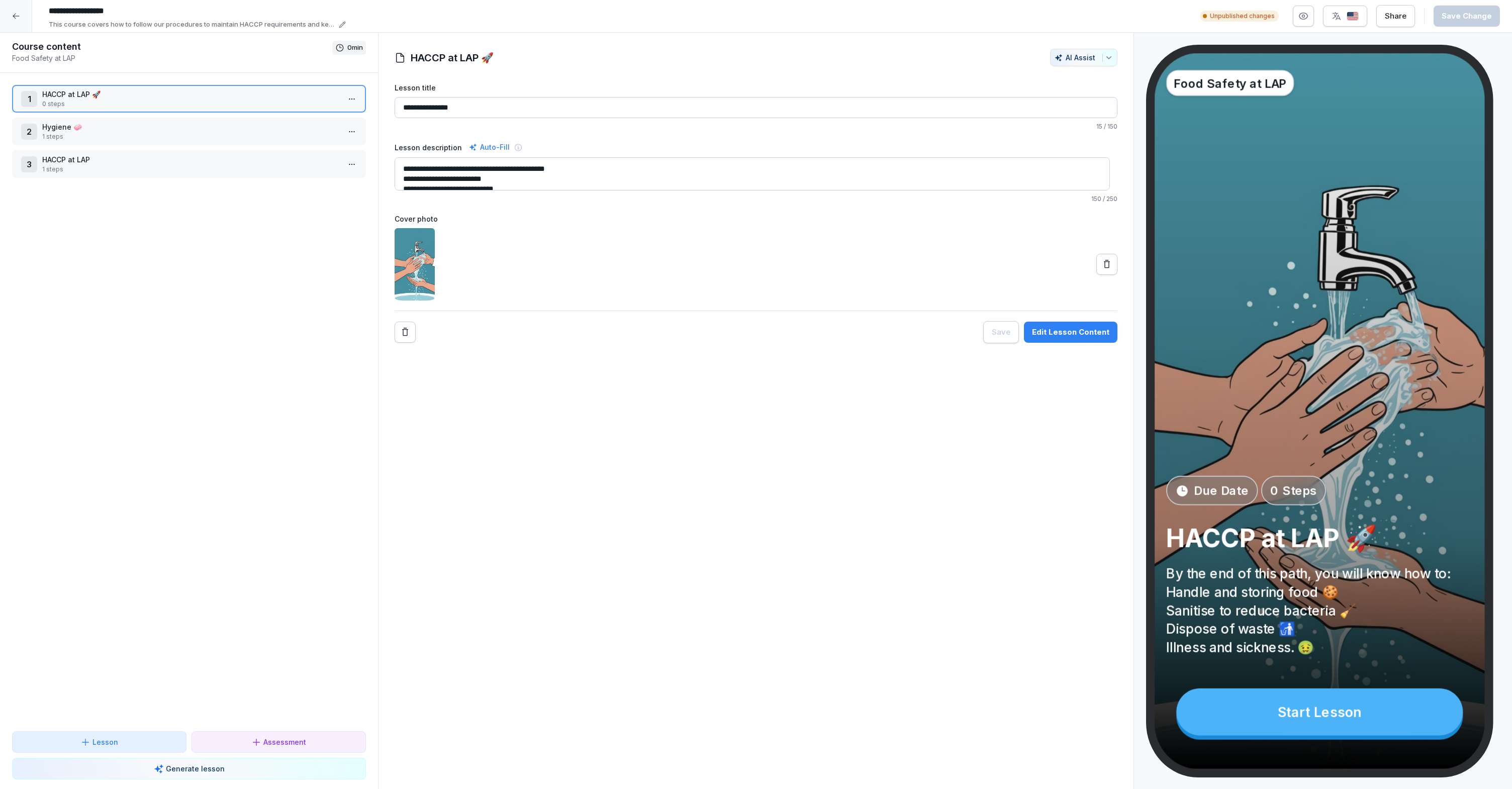
click at [193, 128] on p "Hygiene 🧼" at bounding box center [191, 127] width 298 height 11
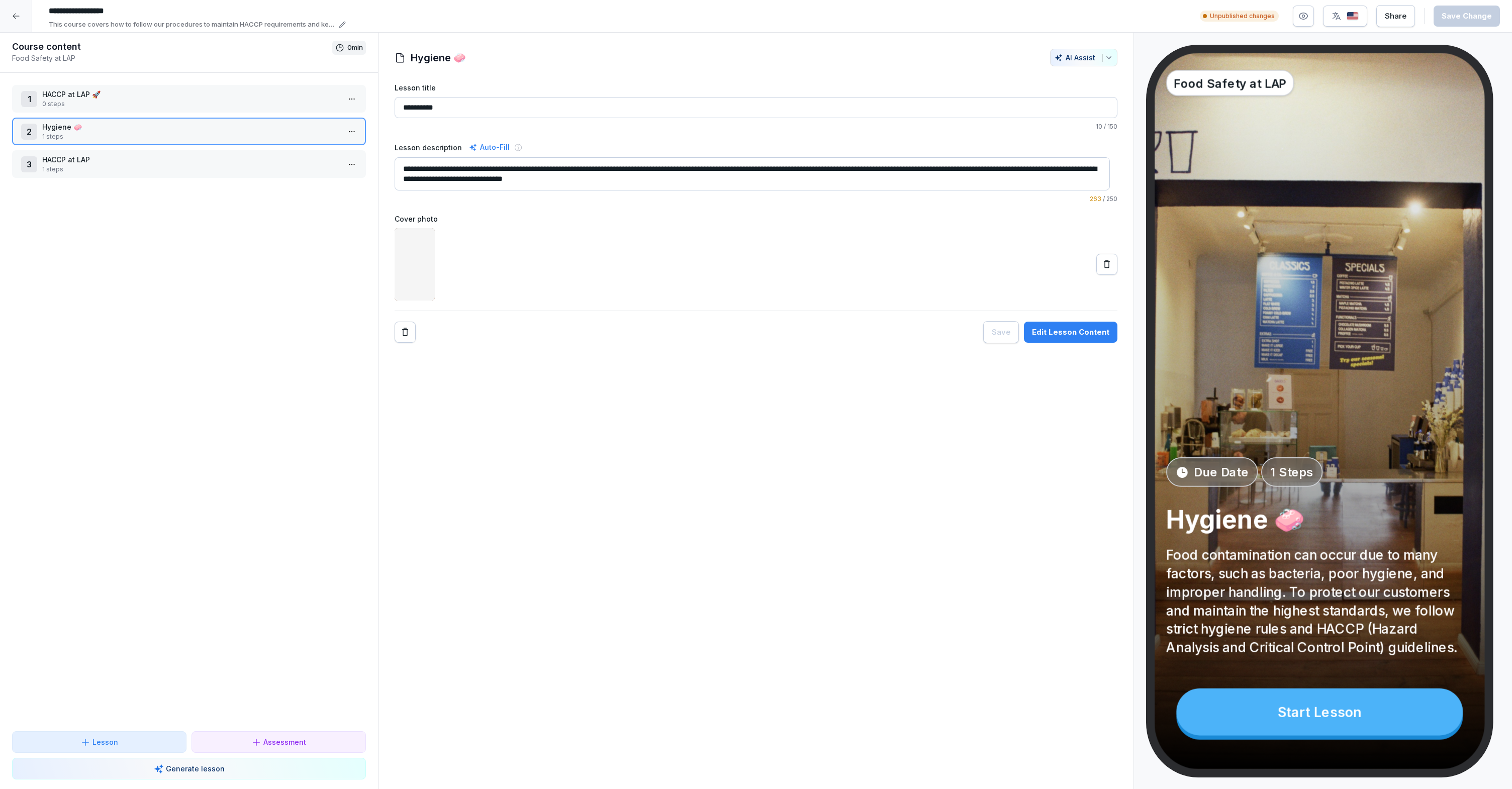
click at [174, 162] on p "HACCP at LAP" at bounding box center [191, 160] width 298 height 11
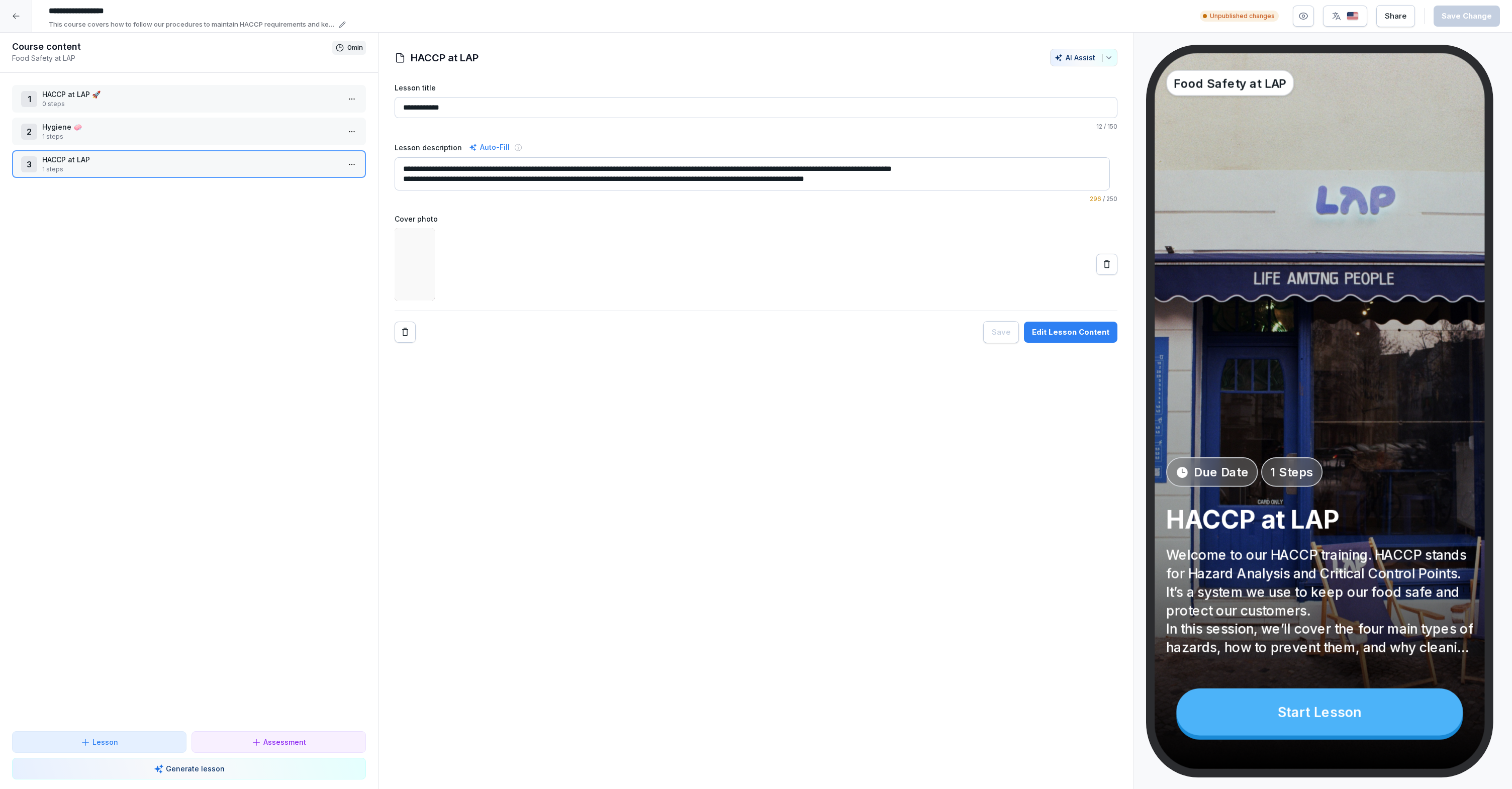
click at [9, 17] on div at bounding box center [16, 16] width 32 height 32
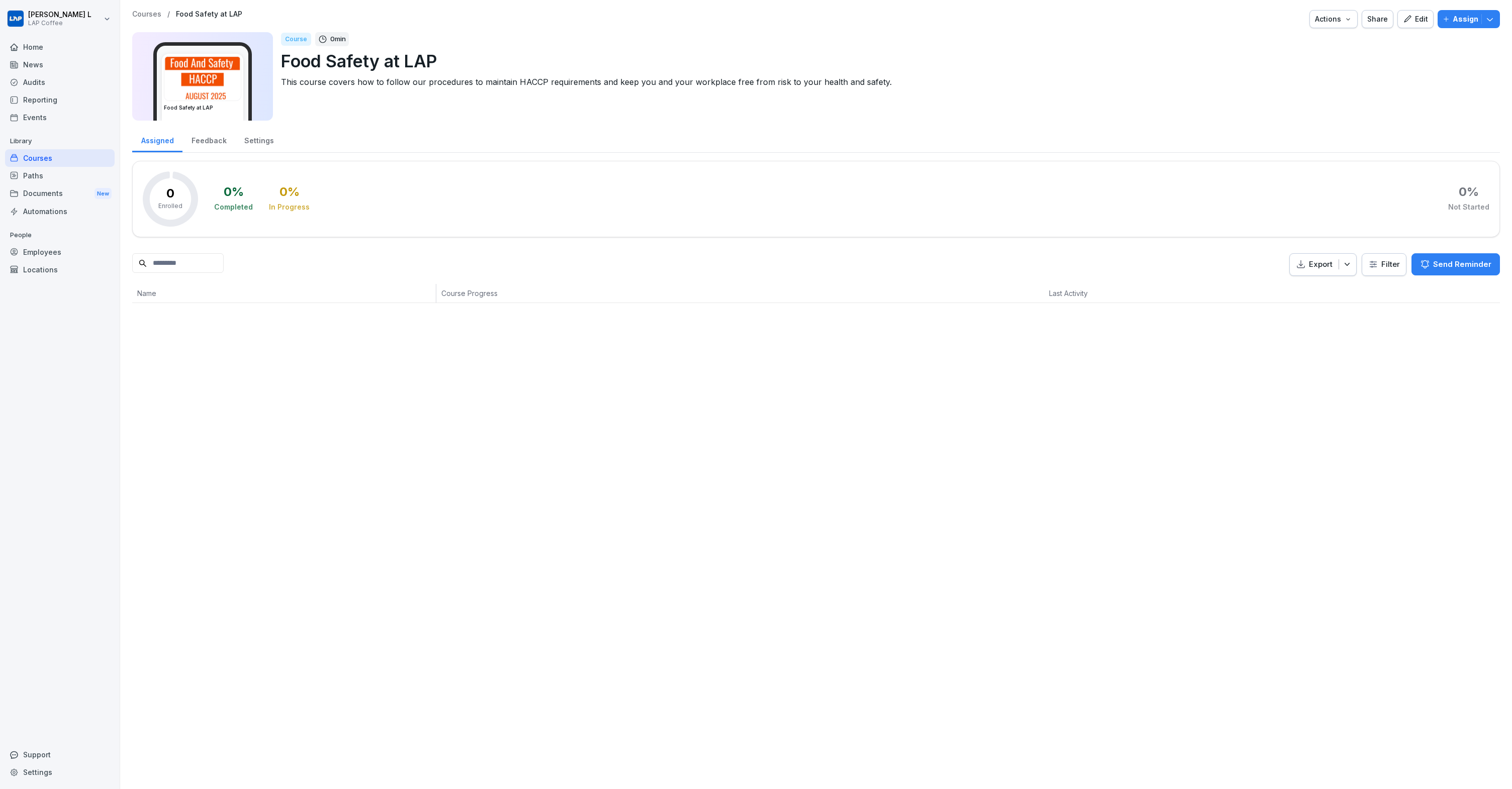
click at [52, 159] on div "Courses" at bounding box center [60, 158] width 110 height 18
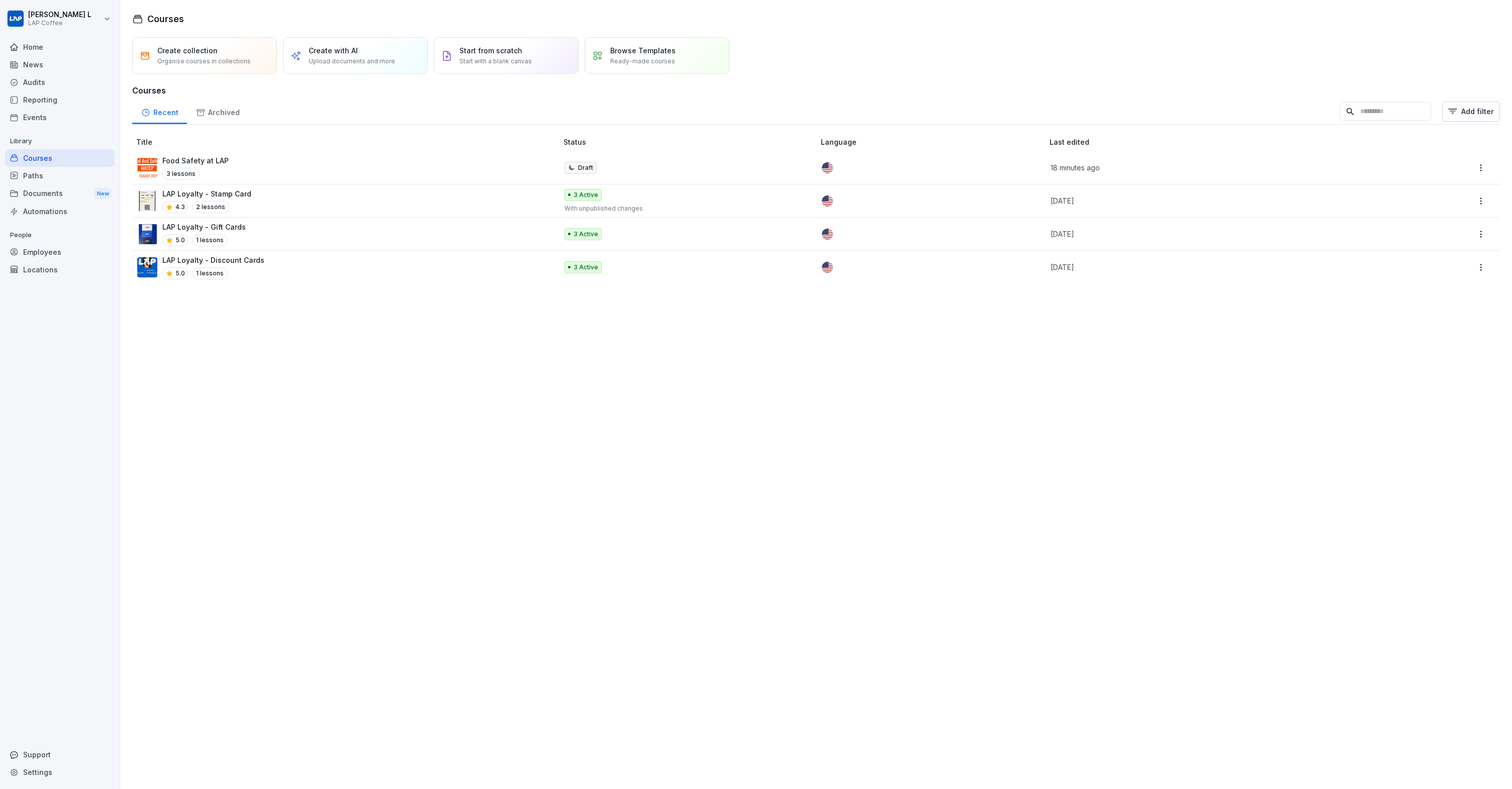
click at [59, 46] on div "Home" at bounding box center [60, 47] width 110 height 18
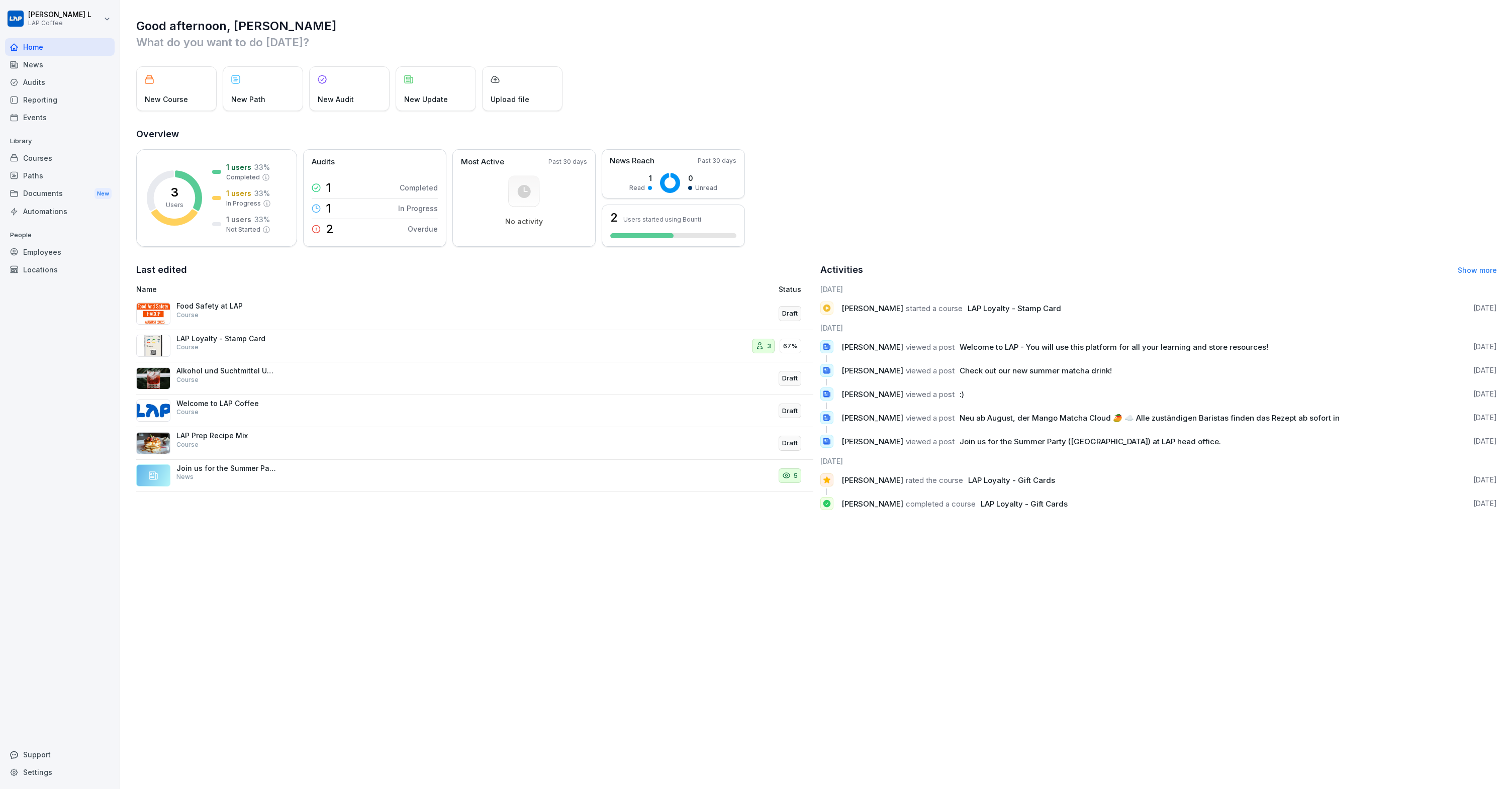
click at [58, 254] on div "Employees" at bounding box center [60, 252] width 110 height 18
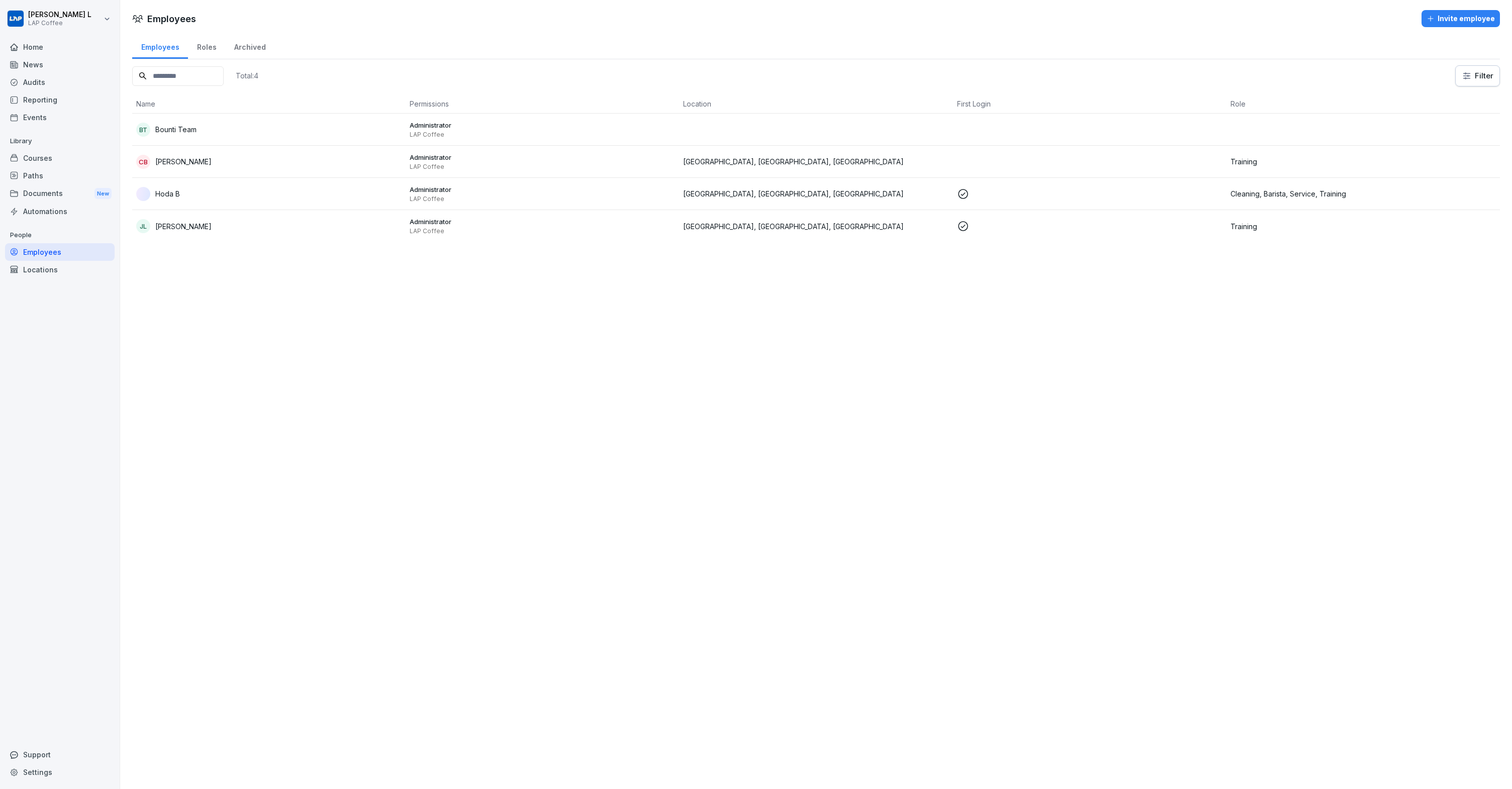
click at [1472, 23] on div "Invite employee" at bounding box center [1460, 18] width 68 height 11
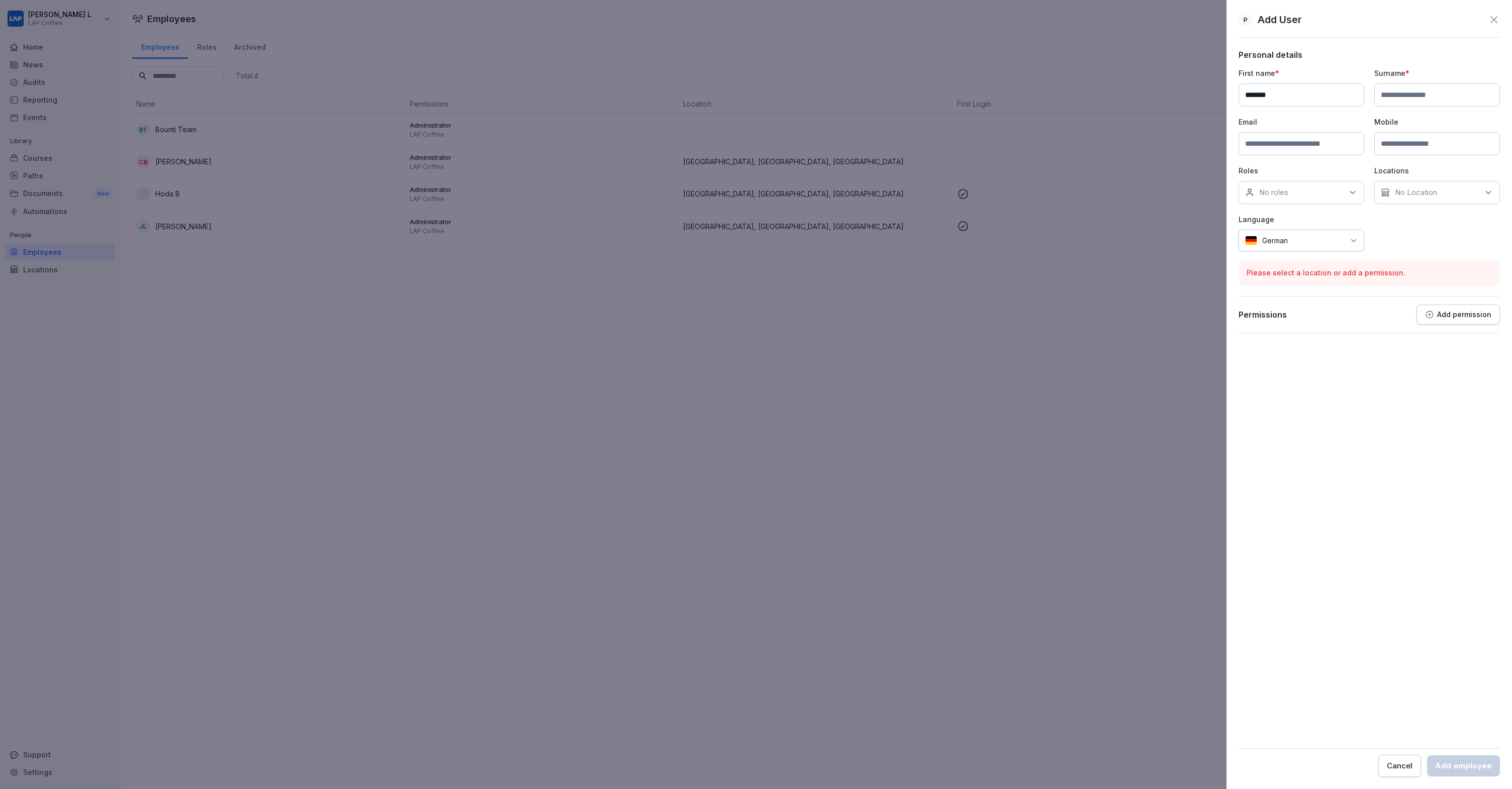
type input "*******"
type input "****"
type input "**********"
click at [1321, 181] on div "No roles" at bounding box center [1301, 192] width 126 height 23
click at [1287, 242] on div "Barista" at bounding box center [1304, 239] width 124 height 19
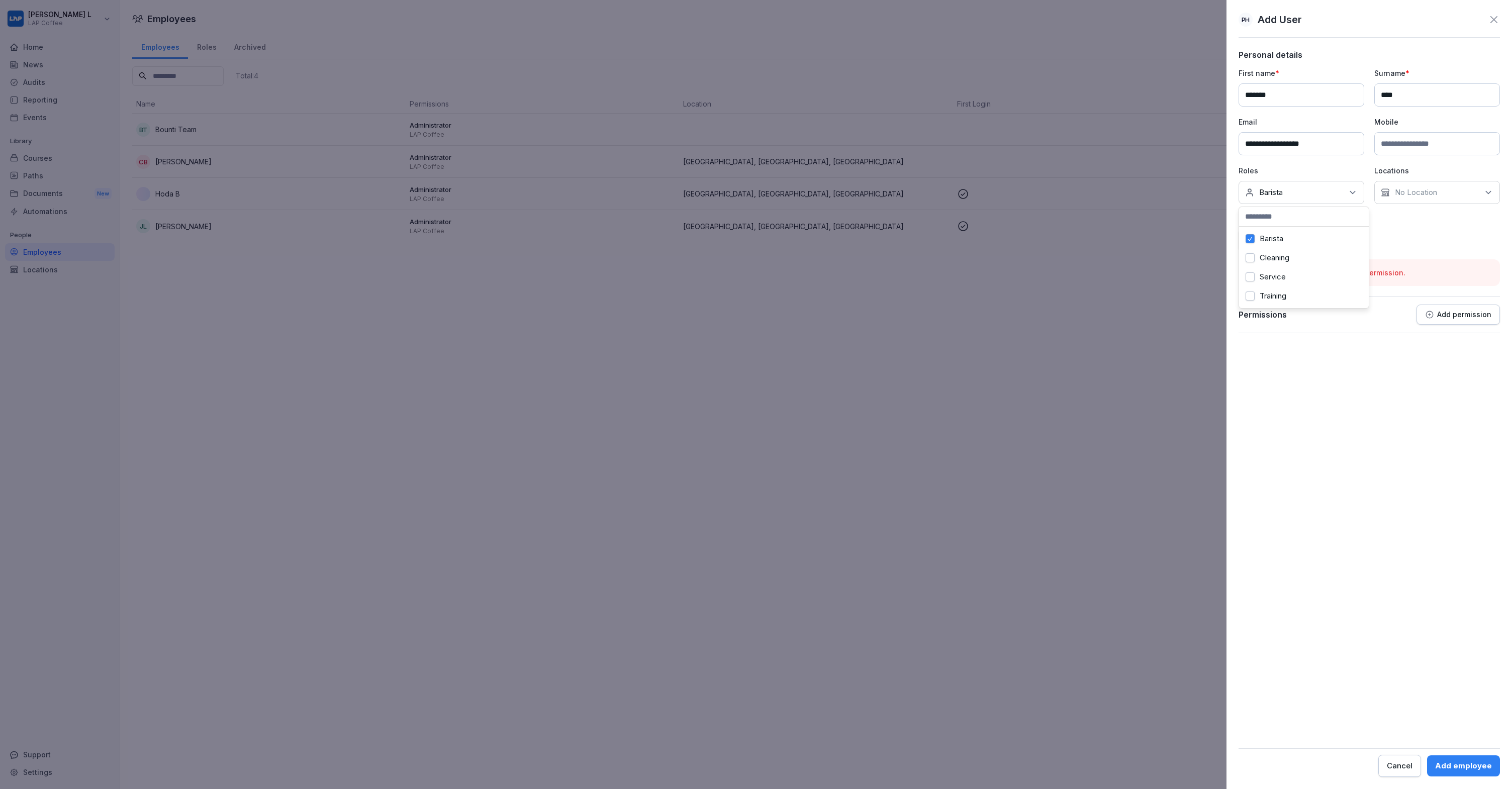
click at [1479, 204] on div "**********" at bounding box center [1369, 160] width 261 height 184
click at [1484, 197] on icon at bounding box center [1488, 192] width 10 height 10
click at [1387, 256] on button "[GEOGRAPHIC_DATA]" at bounding box center [1385, 258] width 9 height 9
click at [1389, 259] on button "[GEOGRAPHIC_DATA]" at bounding box center [1385, 258] width 9 height 9
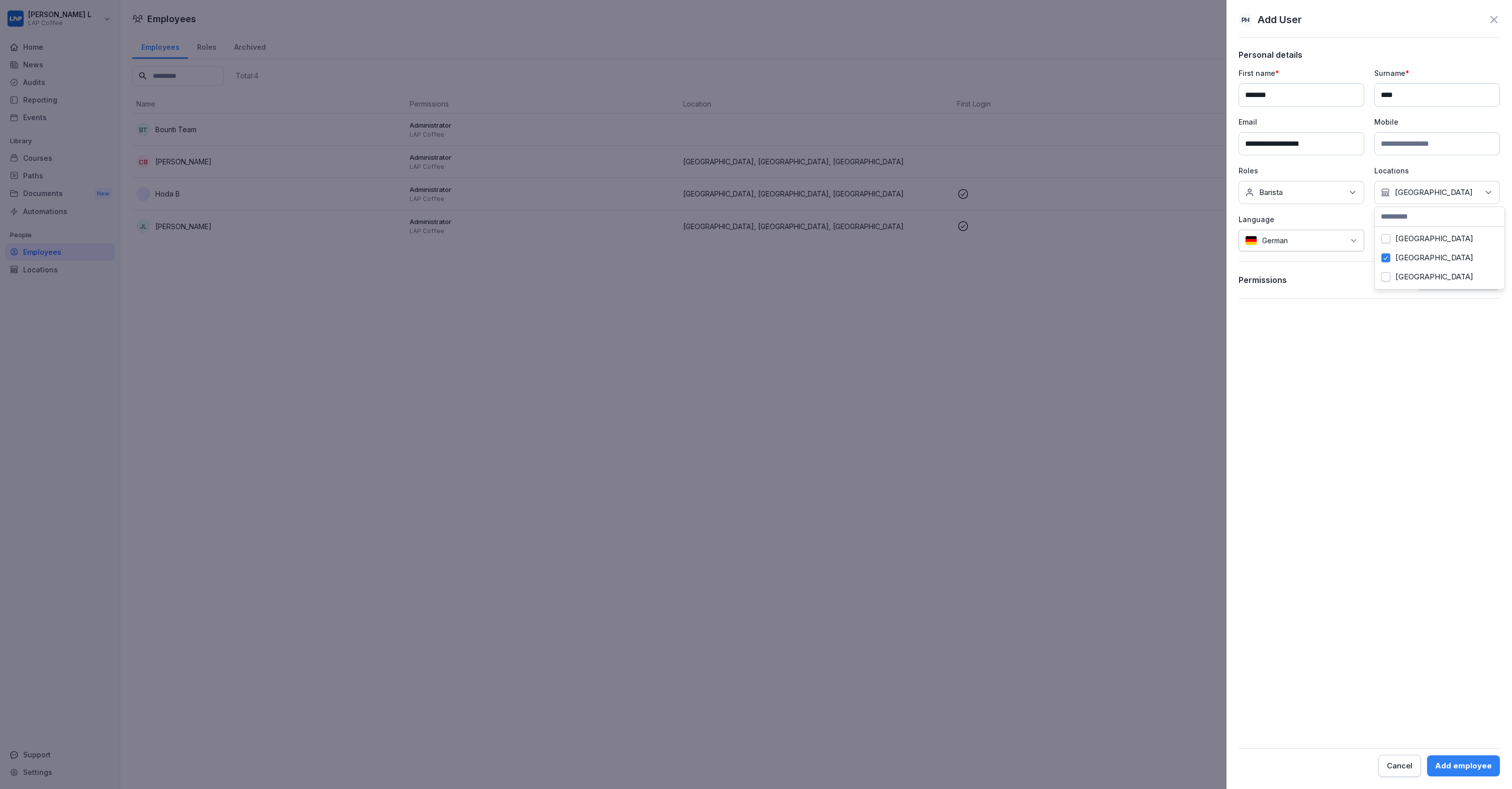
click at [1389, 258] on button "[GEOGRAPHIC_DATA]" at bounding box center [1385, 258] width 9 height 9
drag, startPoint x: 1388, startPoint y: 241, endPoint x: 1388, endPoint y: 257, distance: 16.0
click at [1388, 241] on button "Berlin" at bounding box center [1385, 238] width 9 height 9
click at [1388, 257] on button "[GEOGRAPHIC_DATA]" at bounding box center [1385, 258] width 9 height 9
click at [1389, 273] on button "München" at bounding box center [1385, 276] width 9 height 9
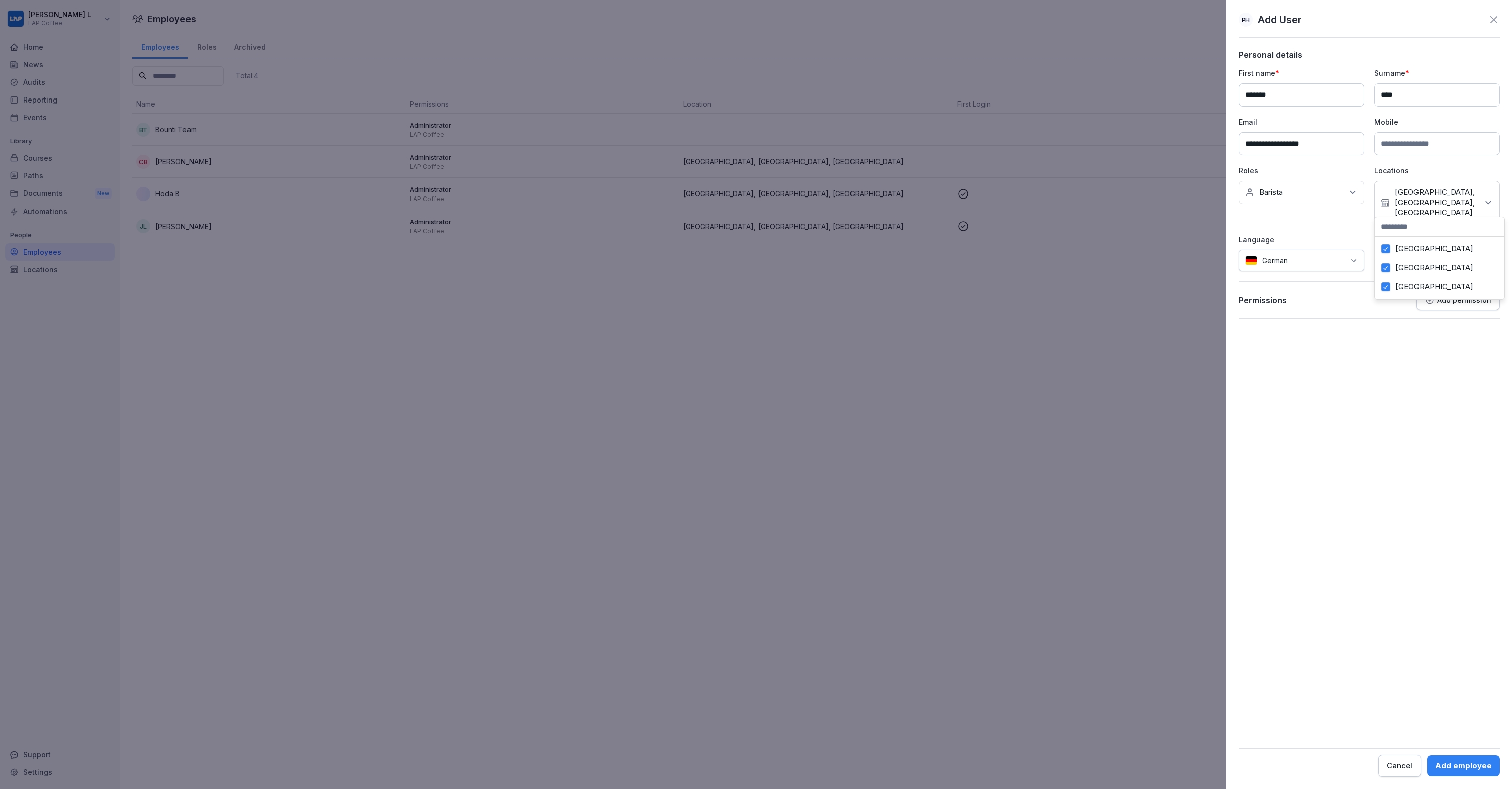
click at [1391, 256] on div "Berlin" at bounding box center [1439, 249] width 124 height 19
drag, startPoint x: 1391, startPoint y: 260, endPoint x: 1391, endPoint y: 273, distance: 13.0
click at [1391, 260] on div "[GEOGRAPHIC_DATA]" at bounding box center [1439, 258] width 124 height 19
click at [1391, 271] on div "München" at bounding box center [1439, 277] width 124 height 19
click at [1391, 256] on div "[GEOGRAPHIC_DATA]" at bounding box center [1439, 258] width 124 height 19
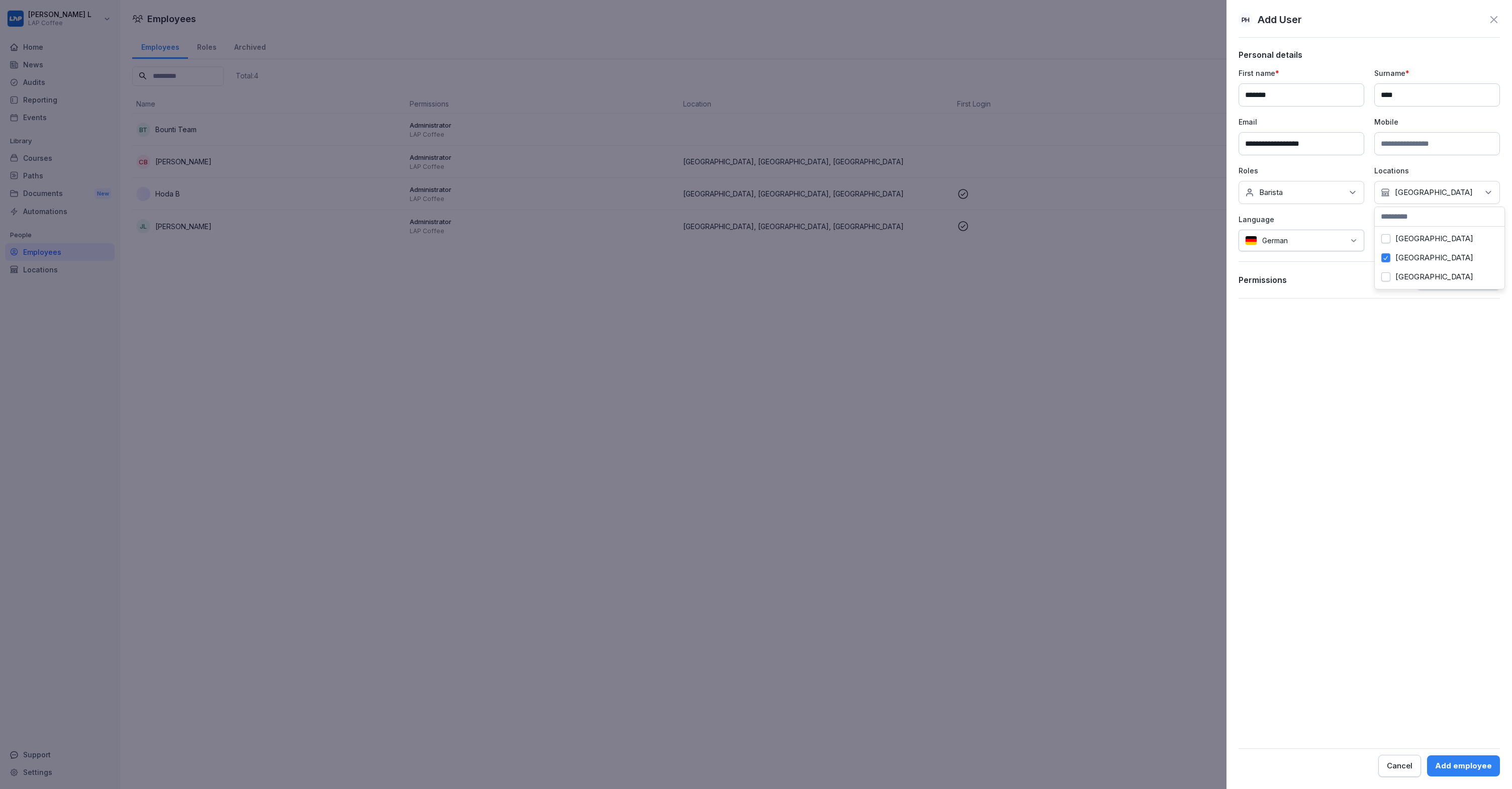
click at [1412, 370] on form "**********" at bounding box center [1369, 413] width 261 height 727
click at [1351, 243] on icon at bounding box center [1354, 241] width 8 height 8
click at [1288, 348] on div "English" at bounding box center [1318, 353] width 148 height 22
click at [1475, 768] on div "Add employee" at bounding box center [1463, 766] width 57 height 11
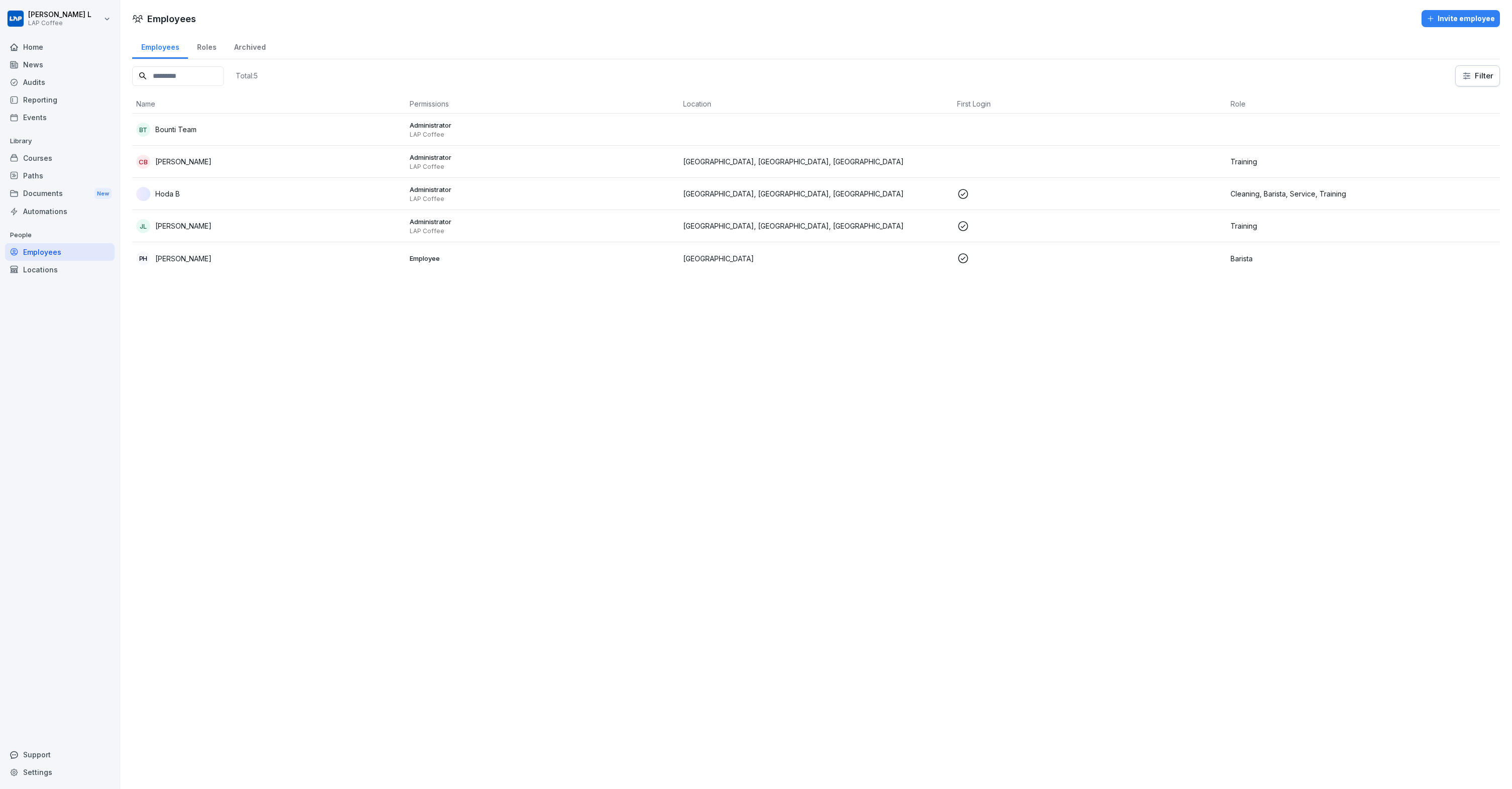
click at [93, 195] on div "Documents New" at bounding box center [60, 194] width 110 height 19
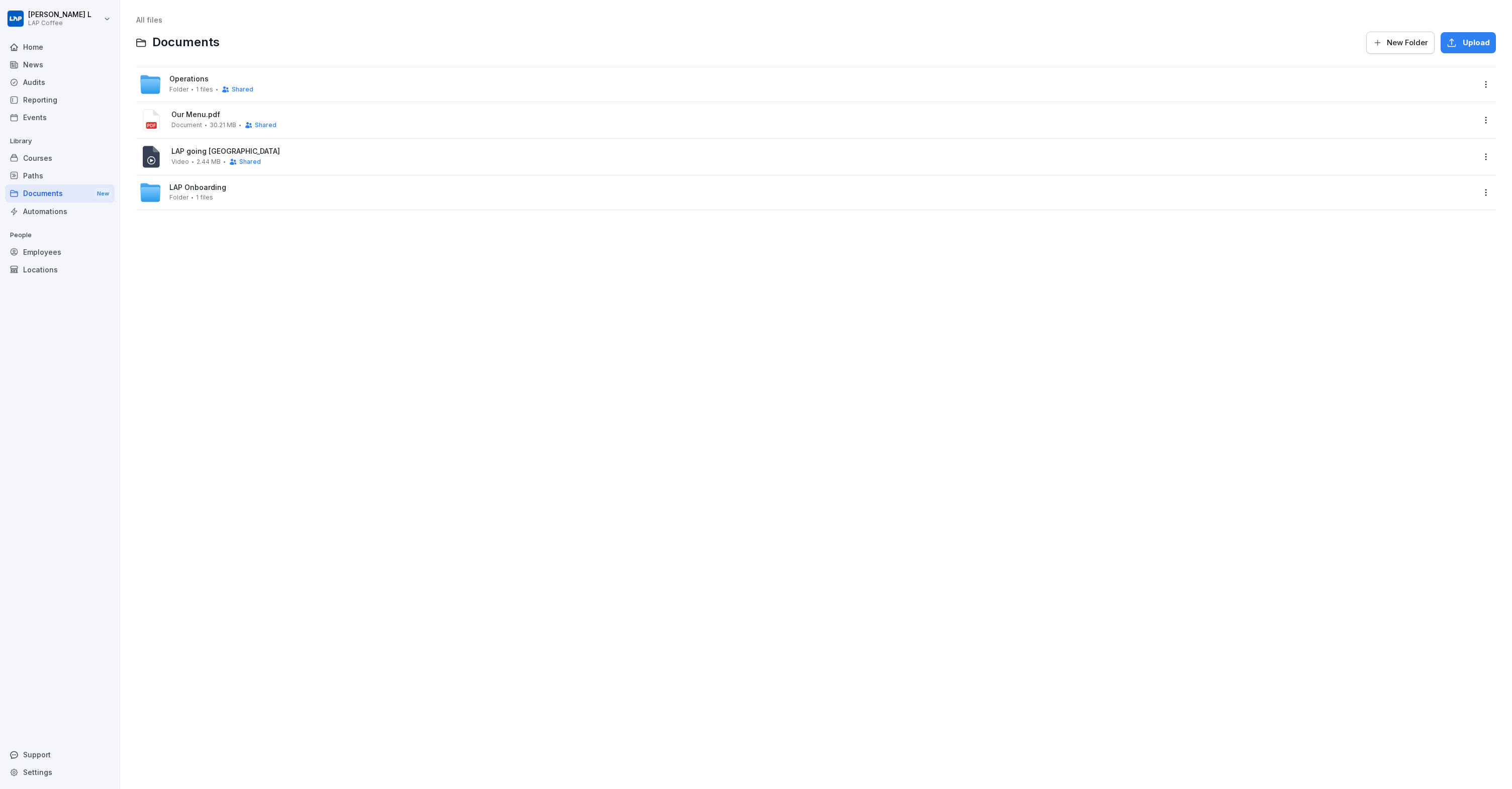
click at [1479, 85] on html "Josh L LAP Coffee Home News Audits Reporting Events Library Courses Paths Docum…" at bounding box center [756, 394] width 1512 height 789
click at [1293, 82] on html "Josh L LAP Coffee Home News Audits Reporting Events Library Courses Paths Docum…" at bounding box center [756, 394] width 1512 height 789
click at [1293, 82] on div "Operations Folder 1 files Shared" at bounding box center [806, 84] width 1335 height 22
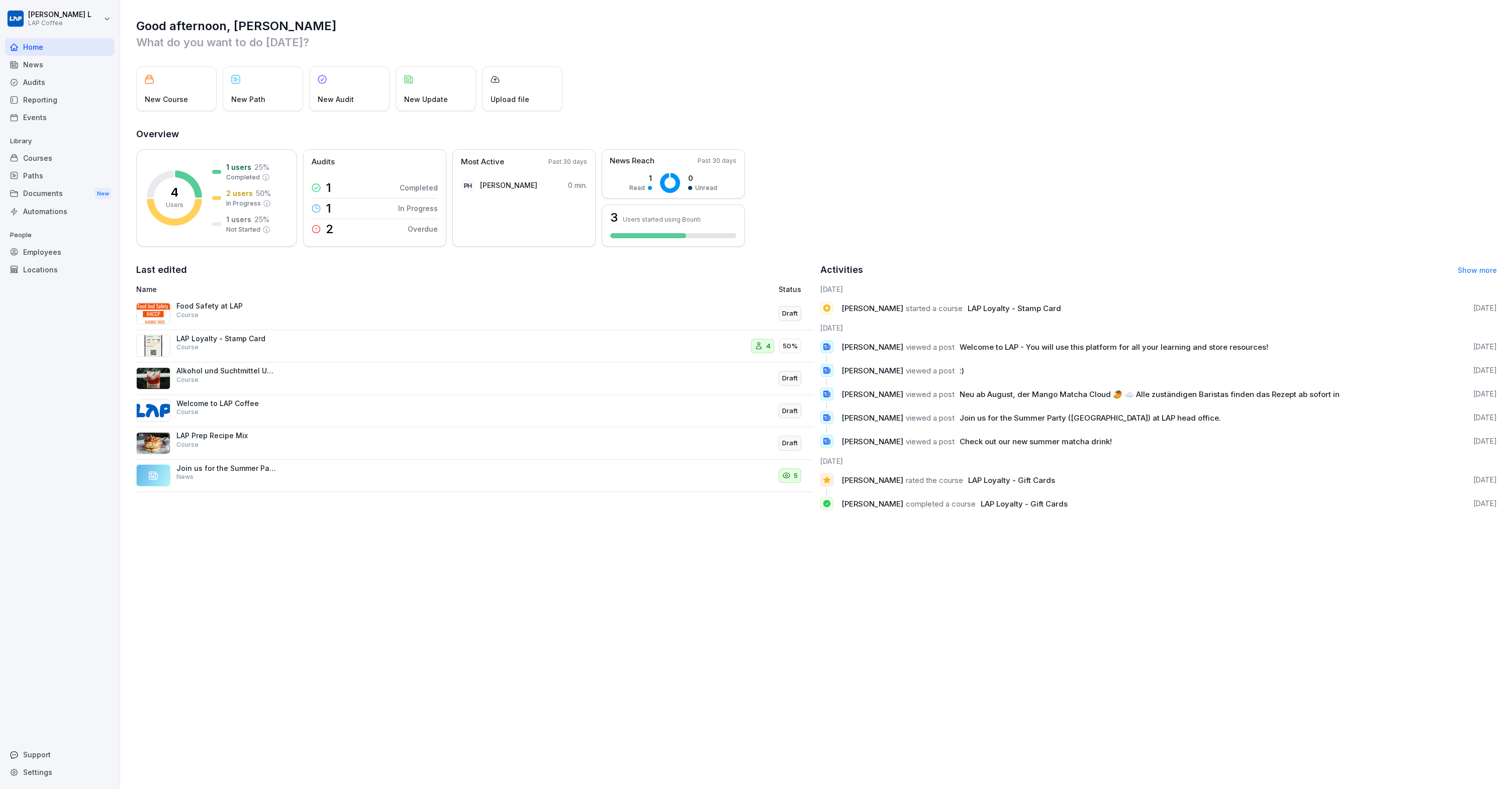
click at [32, 758] on div "Support" at bounding box center [60, 754] width 110 height 18
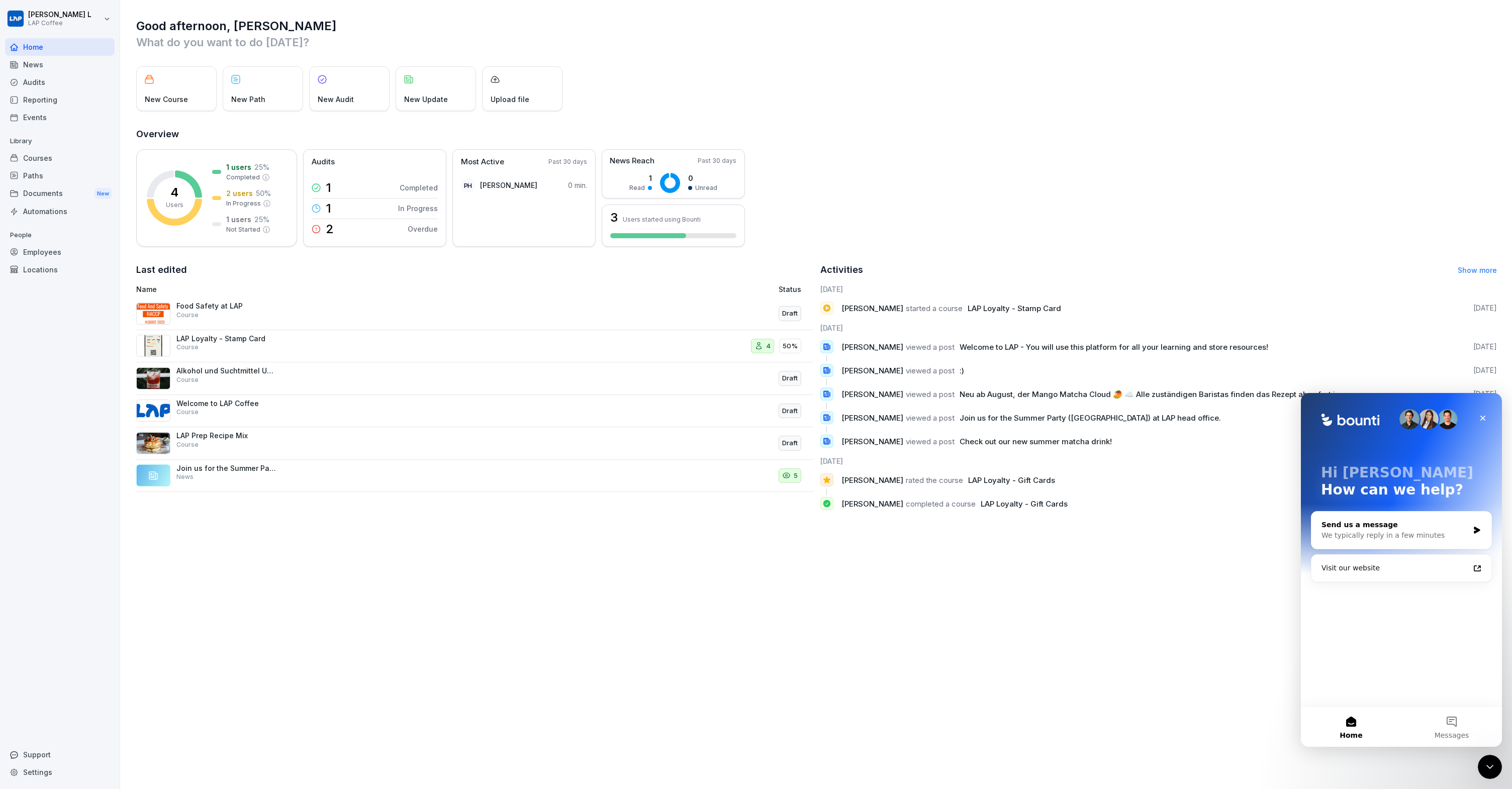
click at [1460, 532] on div "We typically reply in a few minutes" at bounding box center [1395, 535] width 147 height 11
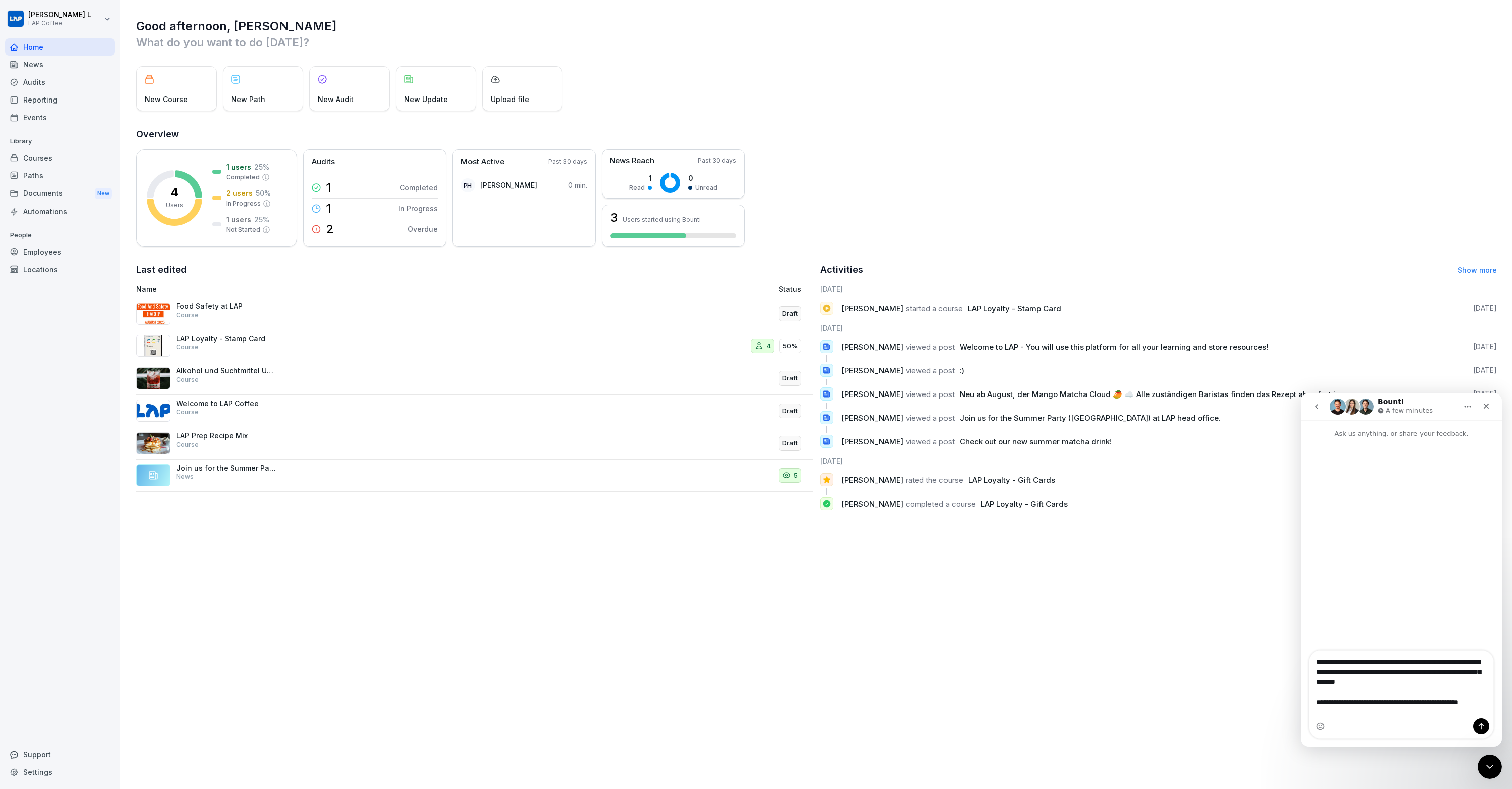
type textarea "**********"
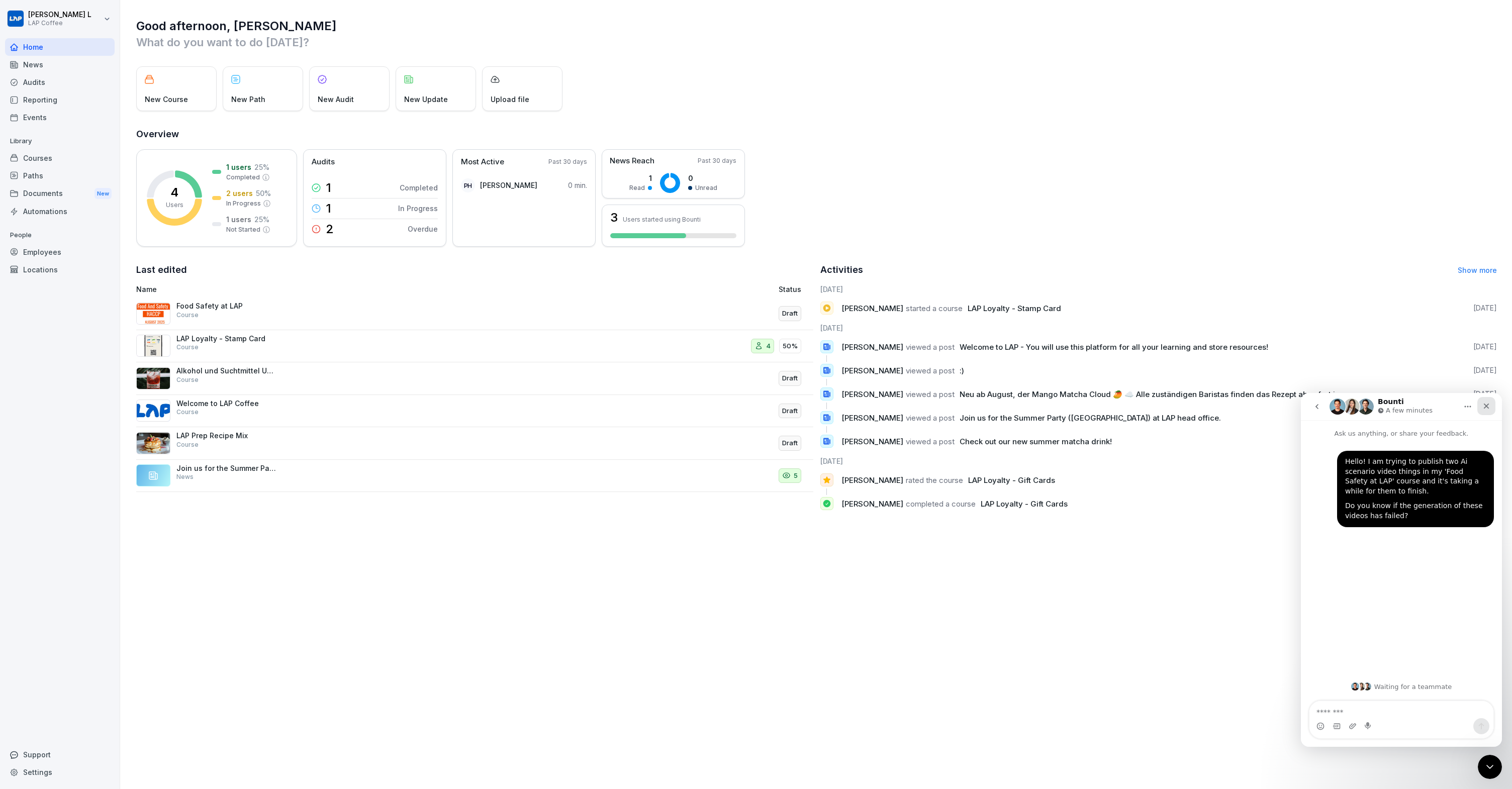
click at [1486, 408] on icon "Close" at bounding box center [1486, 406] width 8 height 8
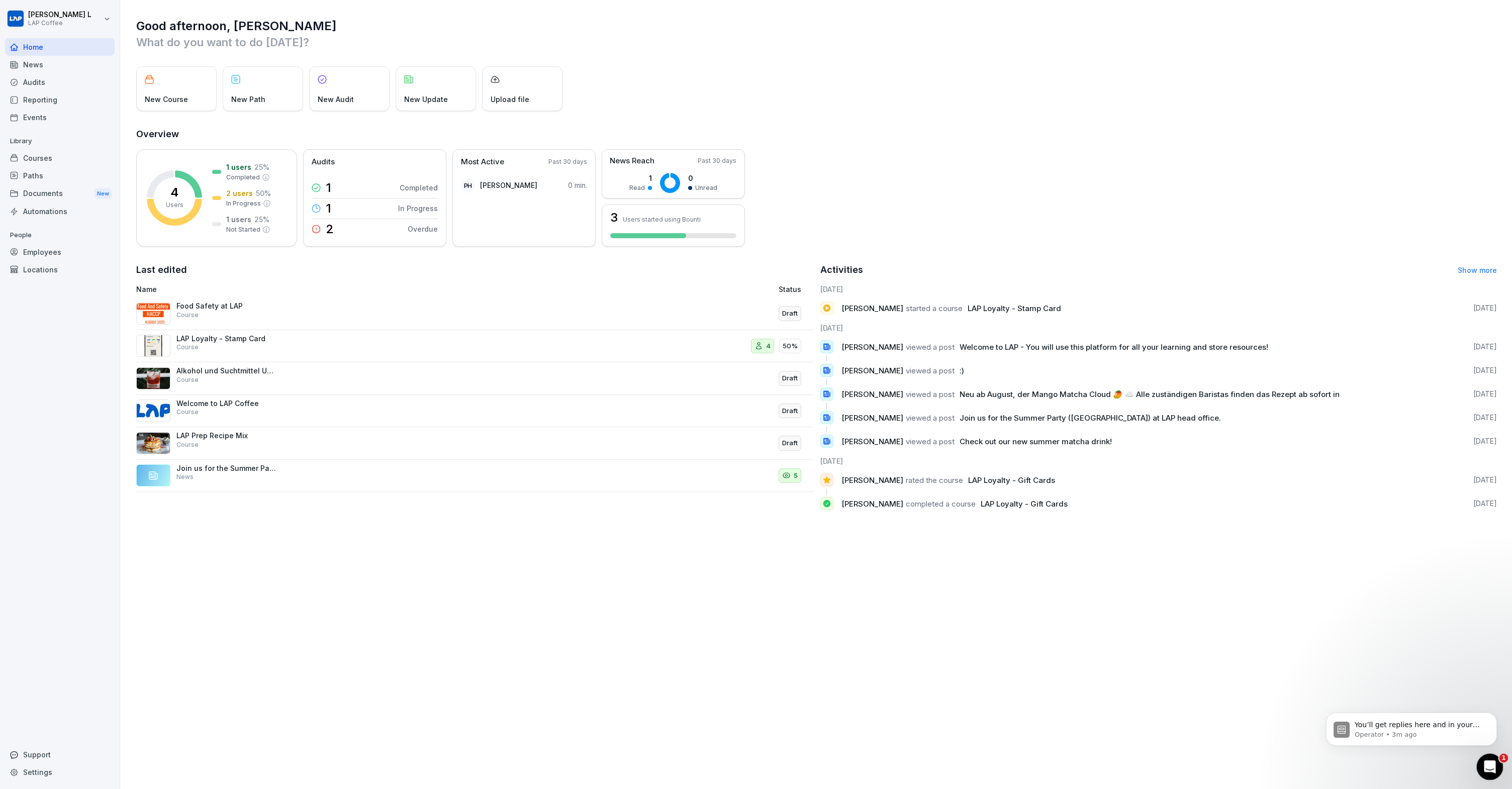
click at [1487, 770] on icon "Open Intercom Messenger" at bounding box center [1489, 766] width 16 height 16
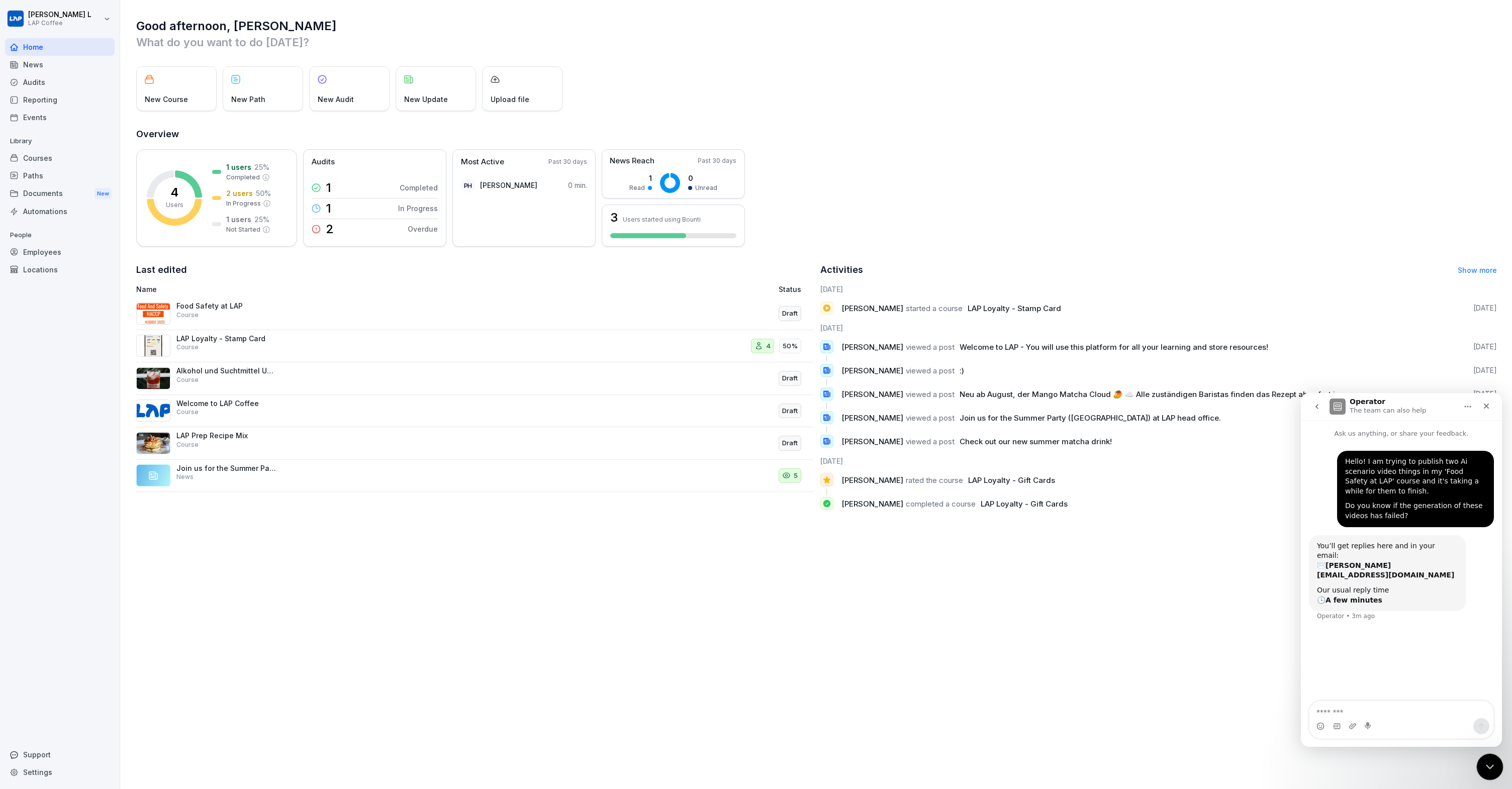
click at [1487, 771] on icon "Close Intercom Messenger" at bounding box center [1488, 765] width 12 height 12
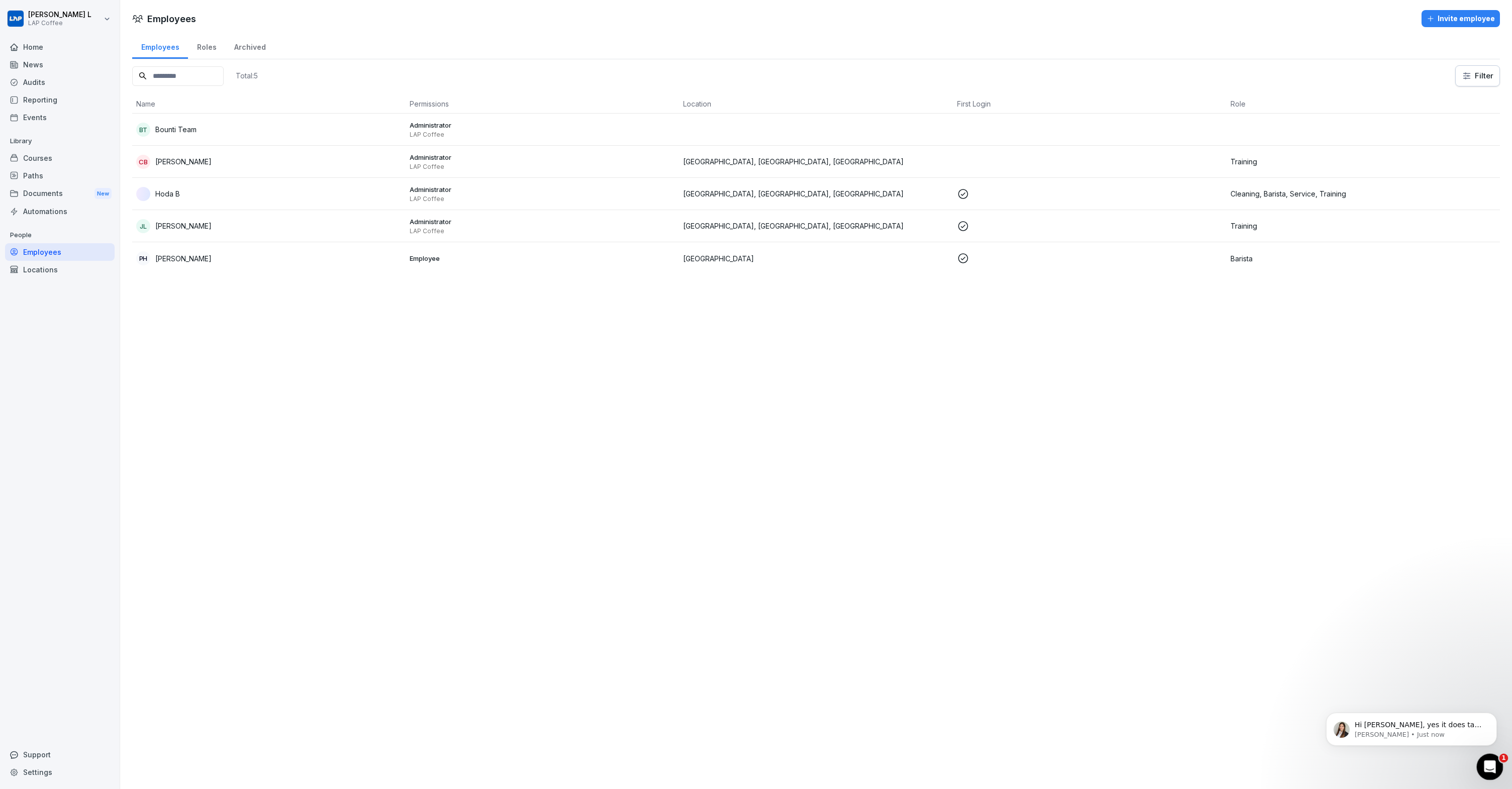
click at [1478, 770] on div "Open Intercom Messenger" at bounding box center [1488, 765] width 33 height 33
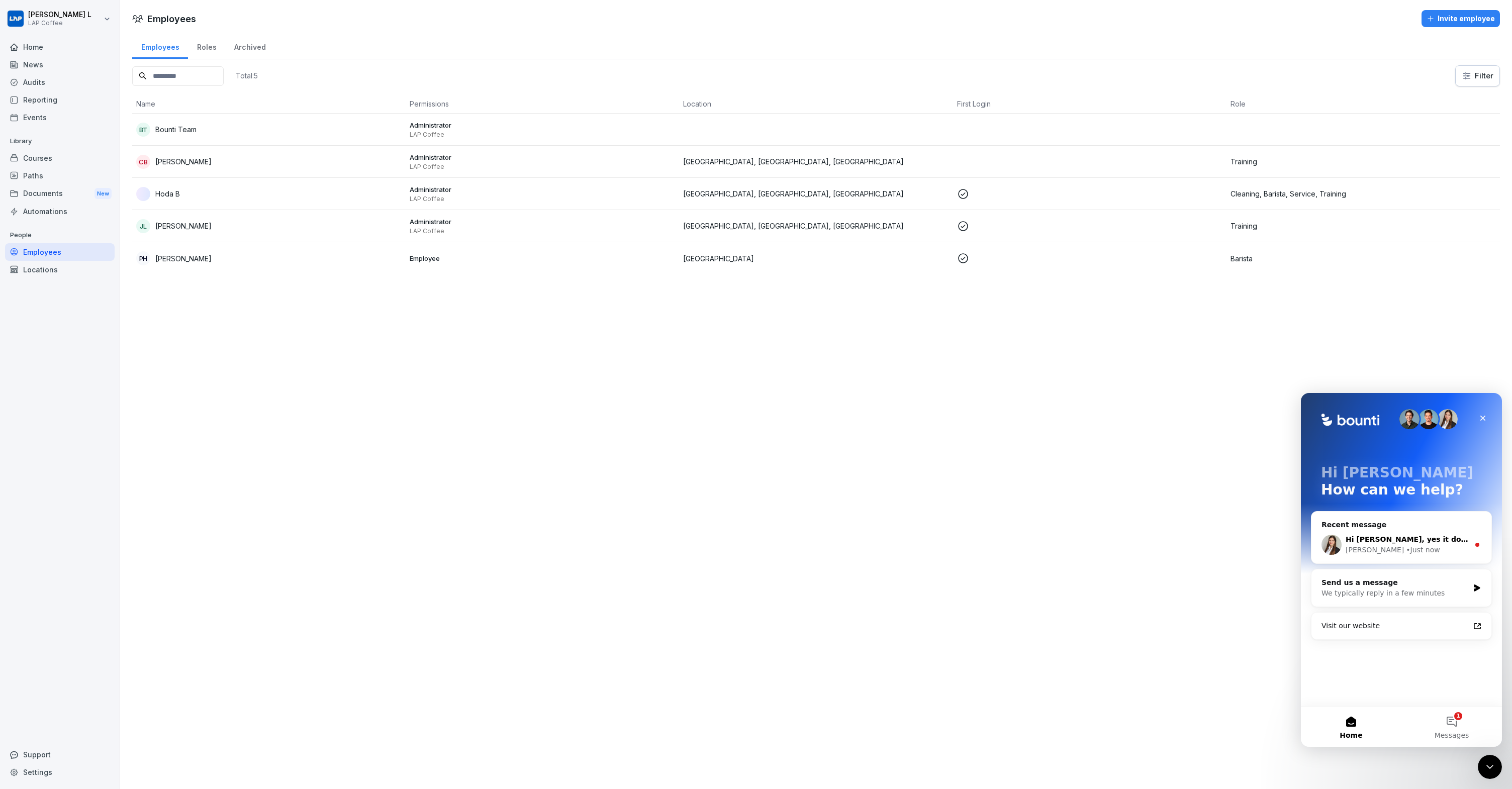
click at [1381, 529] on div "Hi [PERSON_NAME], yes it does take up to 5-10 minutes (depending on the length …" at bounding box center [1401, 544] width 180 height 37
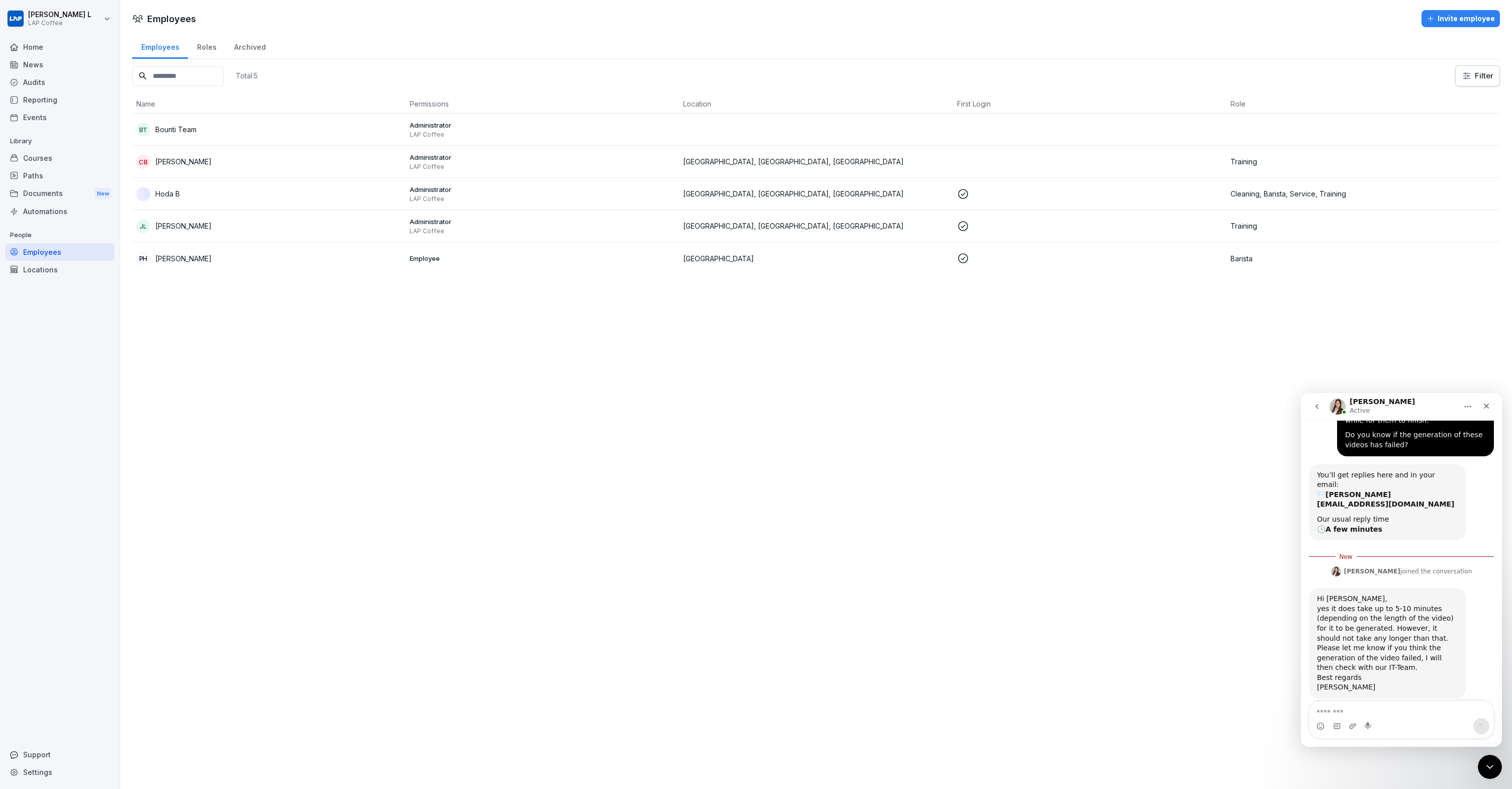
scroll to position [70, 0]
drag, startPoint x: 1339, startPoint y: 588, endPoint x: 1365, endPoint y: 588, distance: 26.0
click at [1365, 593] on div "Hi [PERSON_NAME], yes it does take up to 5-10 minutes (depending on the length …" at bounding box center [1388, 642] width 141 height 99
drag, startPoint x: 1349, startPoint y: 600, endPoint x: 1399, endPoint y: 600, distance: 50.0
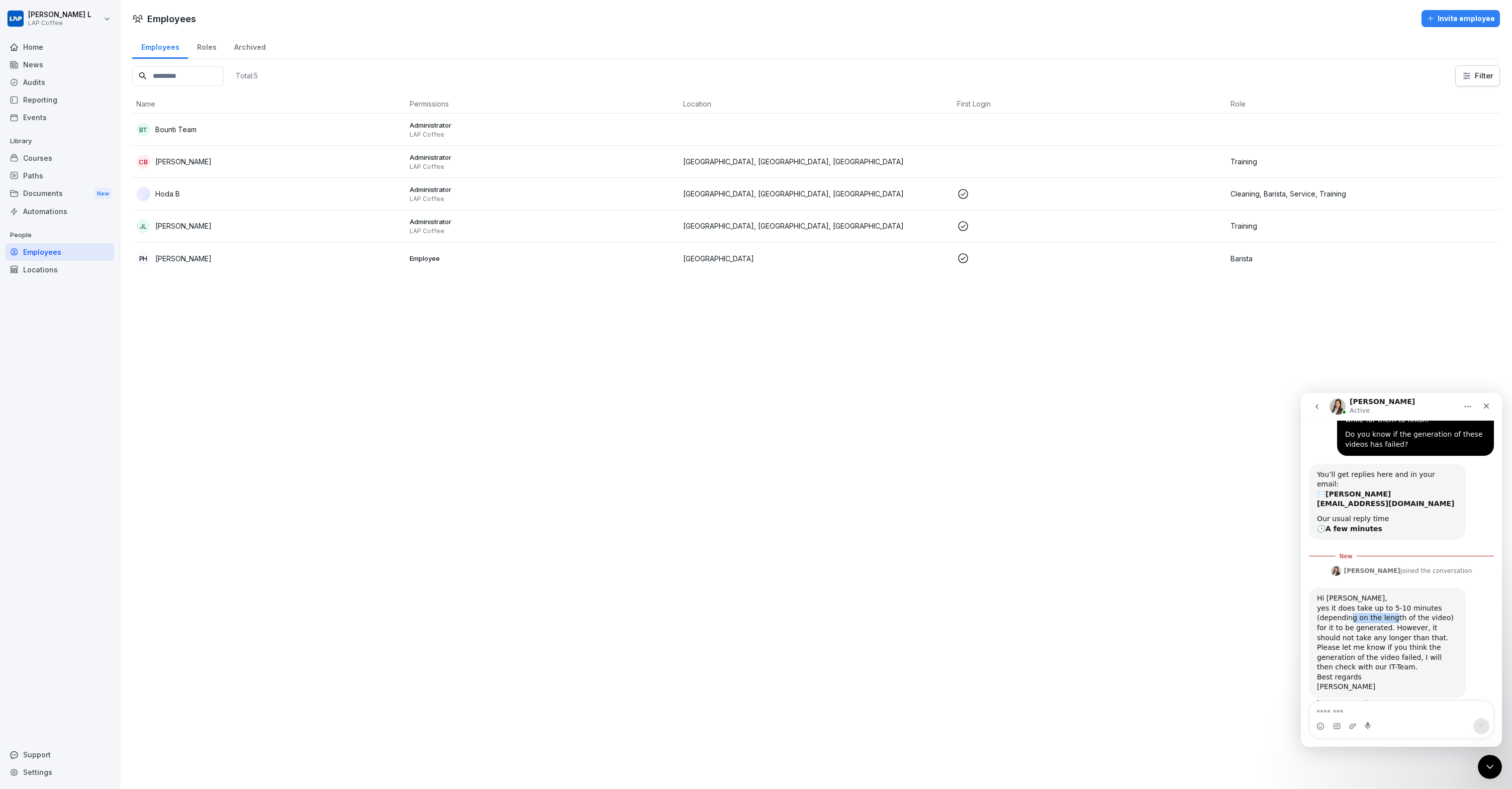
click at [1392, 601] on div "Hi [PERSON_NAME], yes it does take up to 5-10 minutes (depending on the length …" at bounding box center [1388, 642] width 141 height 99
click at [1443, 604] on div "Hi [PERSON_NAME], yes it does take up to 5-10 minutes (depending on the length …" at bounding box center [1388, 642] width 141 height 99
drag, startPoint x: 1321, startPoint y: 612, endPoint x: 1364, endPoint y: 614, distance: 43.0
click at [1364, 613] on div "Hi [PERSON_NAME], yes it does take up to 5-10 minutes (depending on the length …" at bounding box center [1388, 642] width 141 height 99
drag, startPoint x: 1404, startPoint y: 612, endPoint x: 1436, endPoint y: 613, distance: 32.0
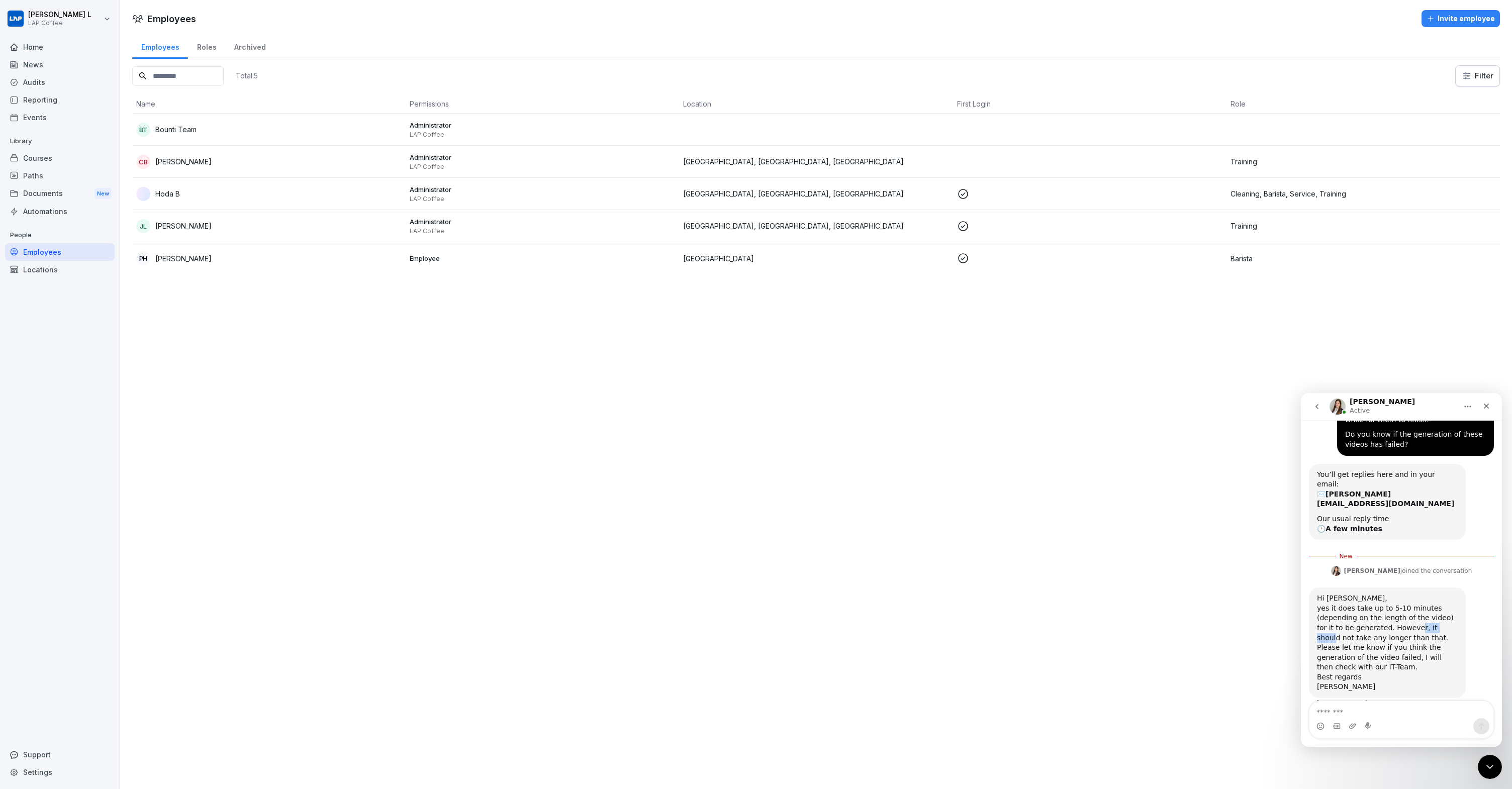
click at [1436, 613] on div "Hi [PERSON_NAME], yes it does take up to 5-10 minutes (depending on the length …" at bounding box center [1388, 642] width 141 height 99
click at [1436, 613] on div "Hi [PERSON_NAME], yes it does take up to 5-10 minutes (depending on the length …" at bounding box center [1388, 642] width 141 height 99
drag, startPoint x: 1321, startPoint y: 621, endPoint x: 1362, endPoint y: 621, distance: 41.0
click at [1362, 621] on div "Hi [PERSON_NAME], yes it does take up to 5-10 minutes (depending on the length …" at bounding box center [1388, 642] width 141 height 99
drag, startPoint x: 1413, startPoint y: 622, endPoint x: 1433, endPoint y: 622, distance: 20.0
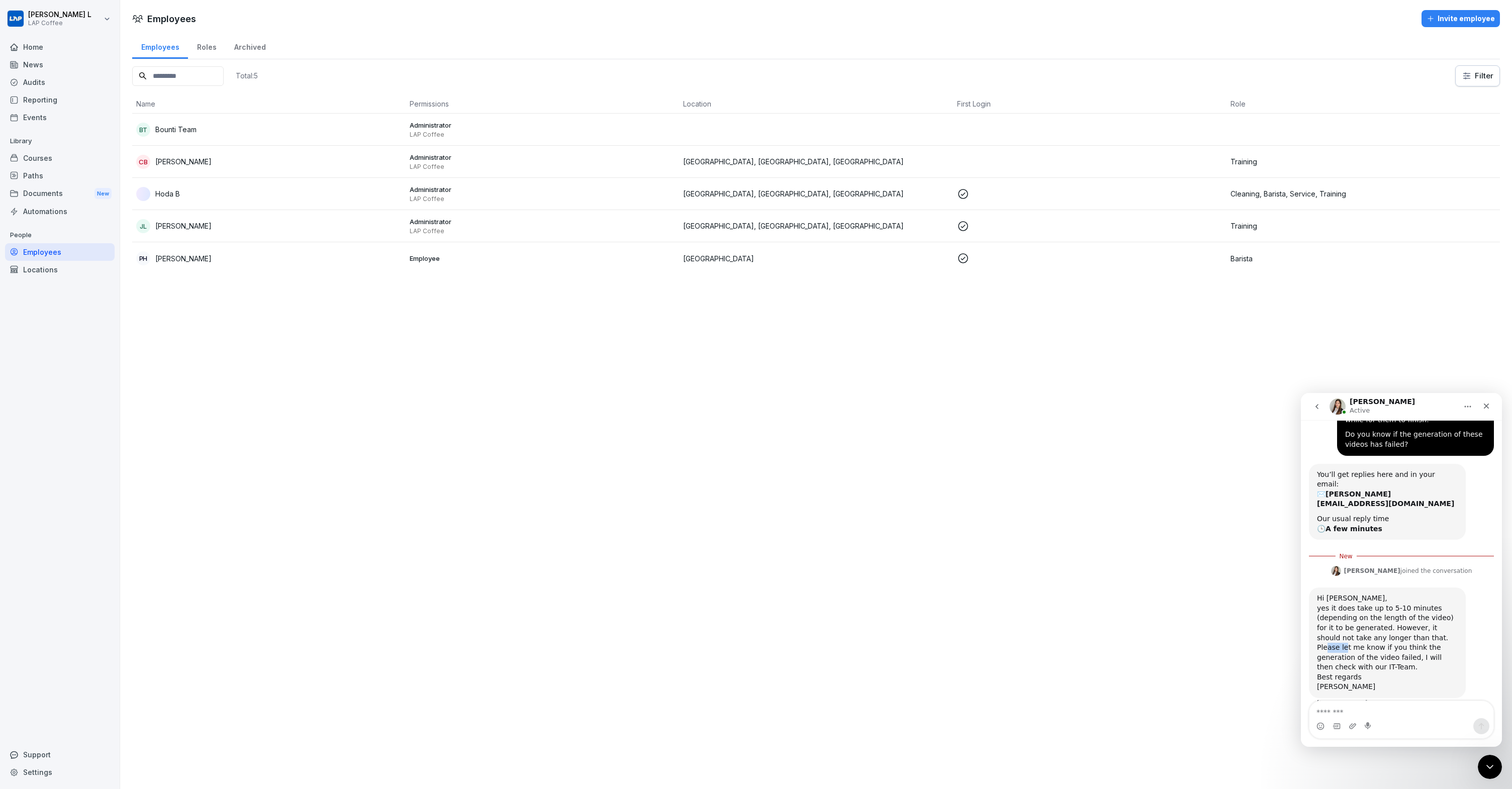
click at [1433, 622] on div "Hi [PERSON_NAME], yes it does take up to 5-10 minutes (depending on the length …" at bounding box center [1388, 642] width 141 height 99
drag, startPoint x: 1312, startPoint y: 629, endPoint x: 1432, endPoint y: 630, distance: 120.0
click at [1432, 630] on div "Hi [PERSON_NAME], yes it does take up to 5-10 minutes (depending on the length …" at bounding box center [1387, 642] width 157 height 110
drag, startPoint x: 1432, startPoint y: 630, endPoint x: 1391, endPoint y: 638, distance: 41.8
click at [1431, 630] on div "Hi [PERSON_NAME], yes it does take up to 5-10 minutes (depending on the length …" at bounding box center [1388, 642] width 141 height 99
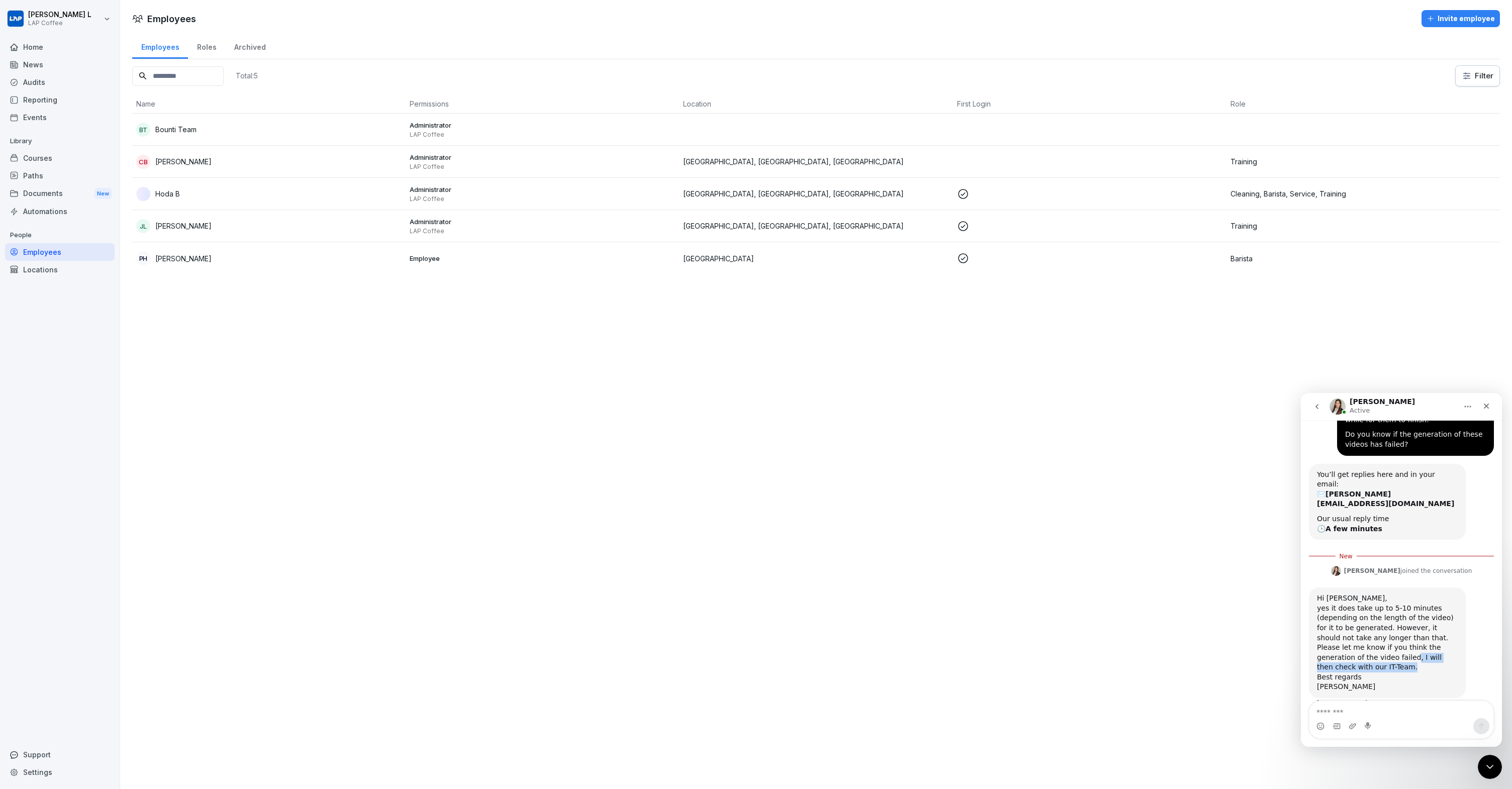
drag, startPoint x: 1355, startPoint y: 642, endPoint x: 1424, endPoint y: 643, distance: 69.0
click at [1423, 643] on div "Hi [PERSON_NAME], yes it does take up to 5-10 minutes (depending on the length …" at bounding box center [1388, 642] width 141 height 99
click at [1425, 643] on div "Hi [PERSON_NAME], yes it does take up to 5-10 minutes (depending on the length …" at bounding box center [1388, 642] width 141 height 99
click at [1369, 713] on textarea "Message…" at bounding box center [1401, 709] width 184 height 17
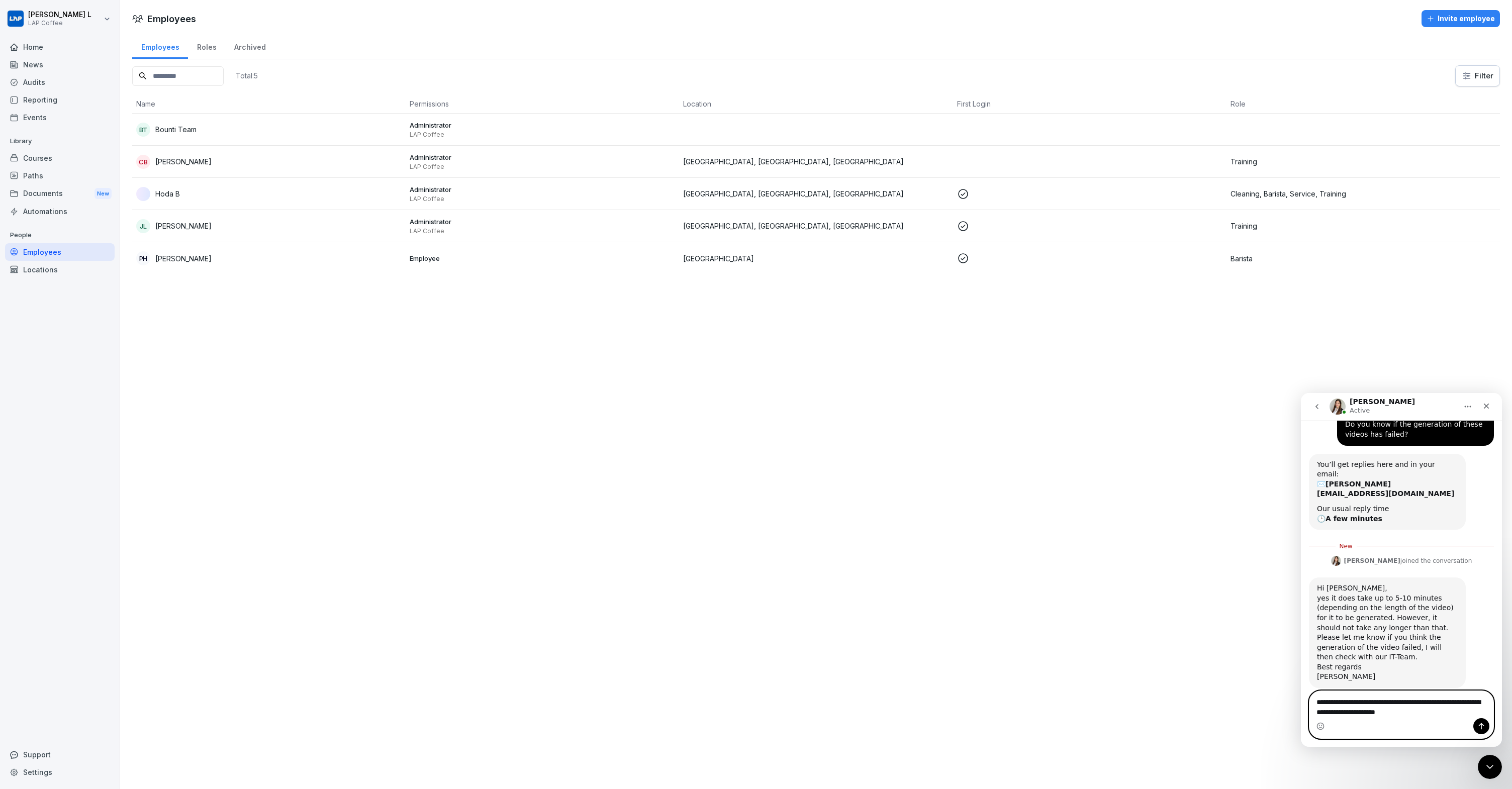
type textarea "**********"
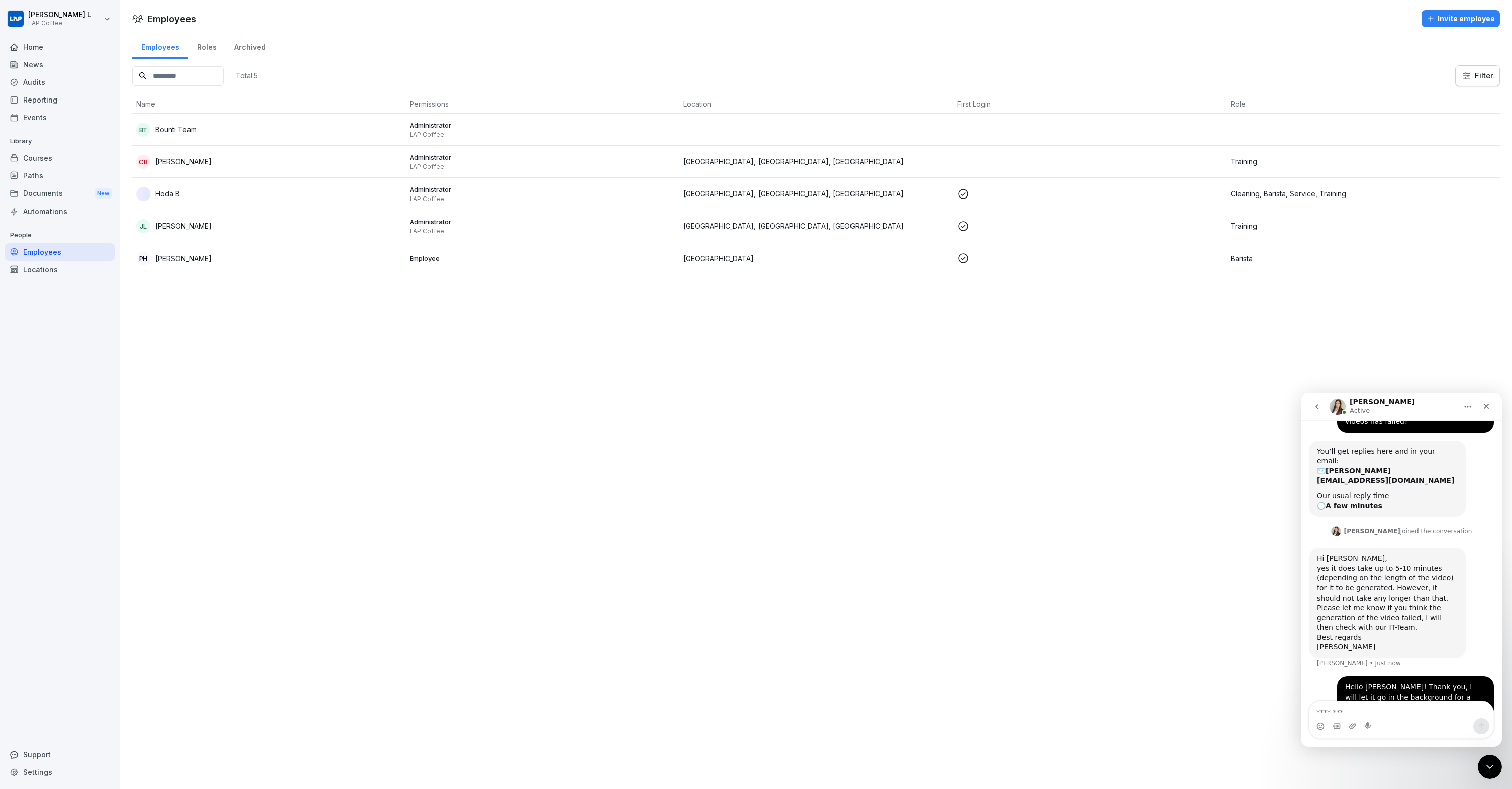
click at [1314, 403] on icon "go back" at bounding box center [1317, 407] width 8 height 8
